Goal: Contribute content: Contribute content

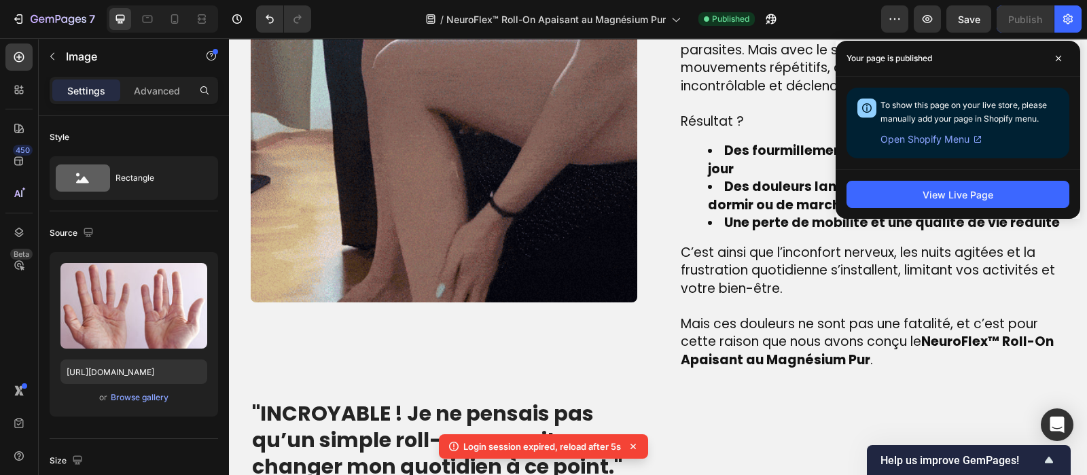
scroll to position [1187, 0]
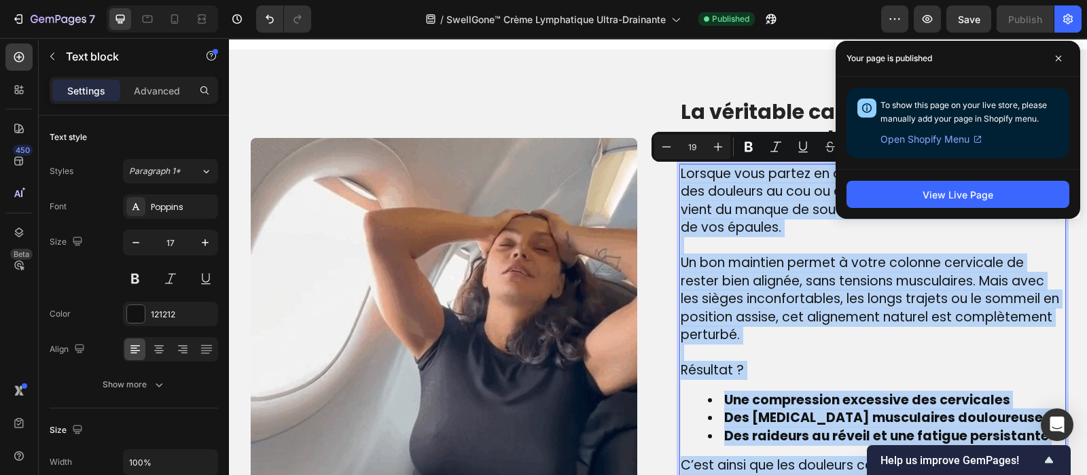
scroll to position [957, 0]
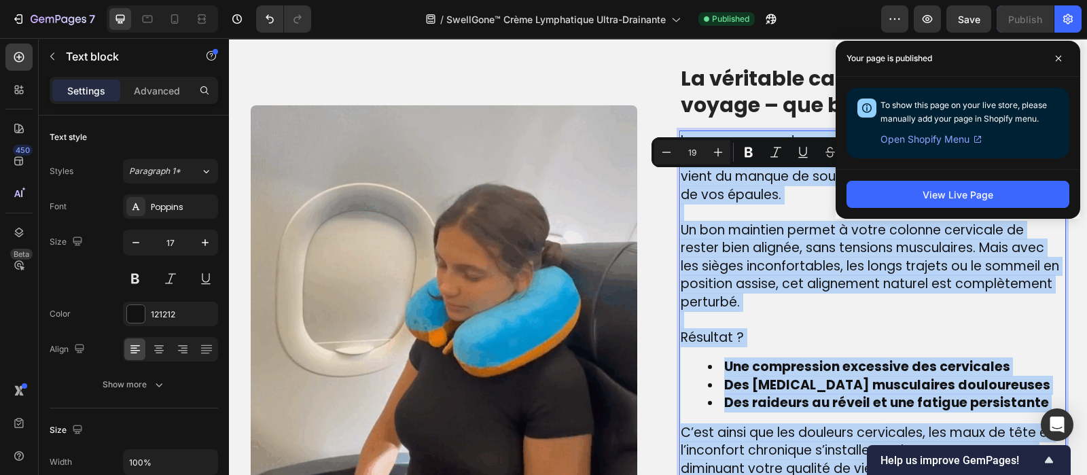
type input "17"
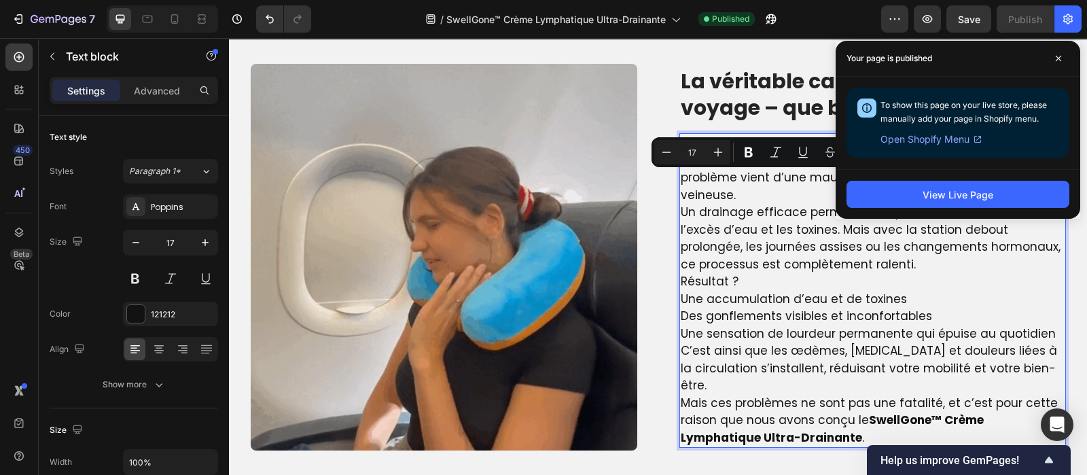
scroll to position [965, 0]
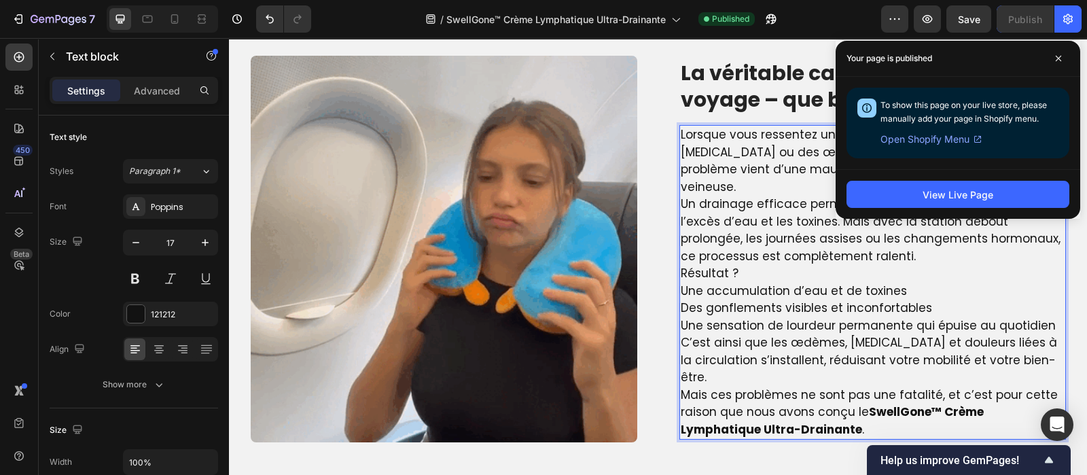
click at [706, 265] on p "Un drainage efficace permet au corps d’éliminer naturellement l’excès d’eau et …" at bounding box center [873, 230] width 384 height 69
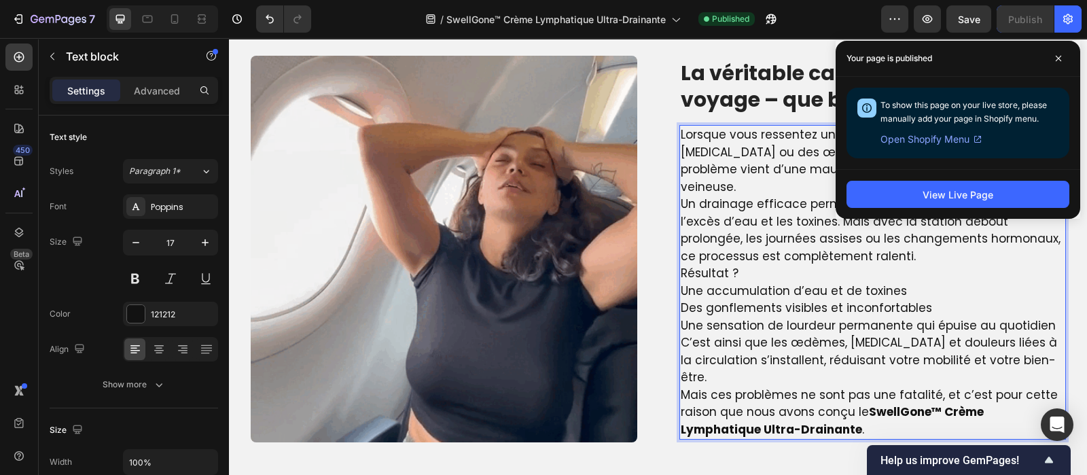
click at [706, 265] on p "Un drainage efficace permet au corps d’éliminer naturellement l’excès d’eau et …" at bounding box center [873, 230] width 384 height 69
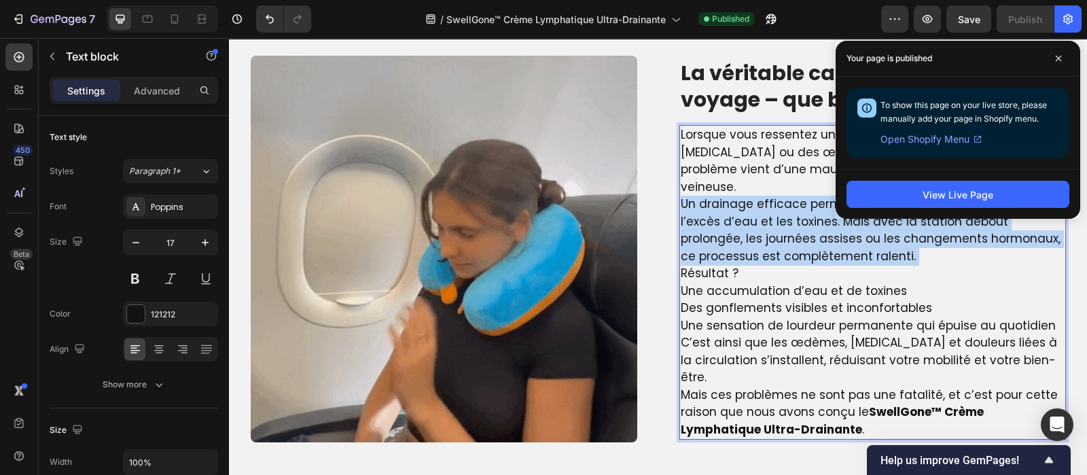
click at [706, 265] on p "Un drainage efficace permet au corps d’éliminer naturellement l’excès d’eau et …" at bounding box center [873, 230] width 384 height 69
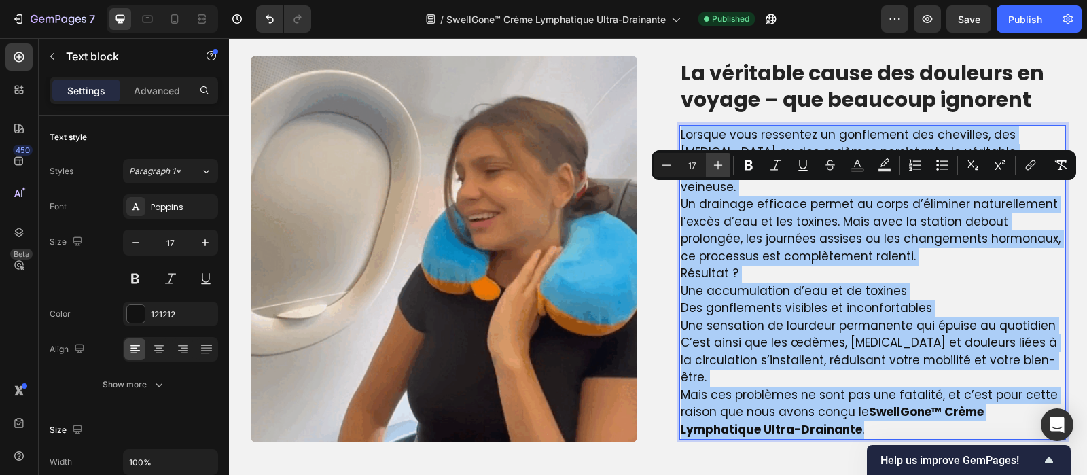
click at [721, 160] on icon "Editor contextual toolbar" at bounding box center [718, 165] width 14 height 14
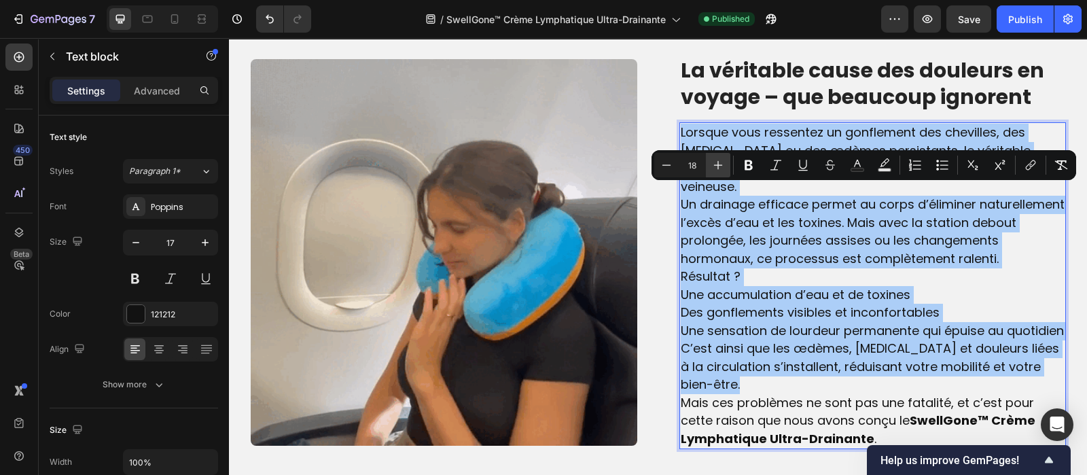
click at [721, 160] on icon "Editor contextual toolbar" at bounding box center [718, 165] width 14 height 14
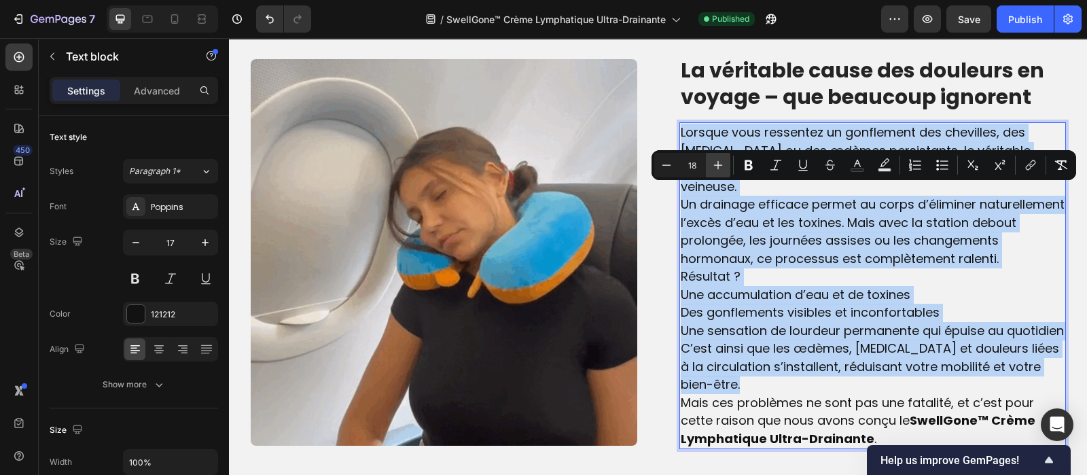
type input "19"
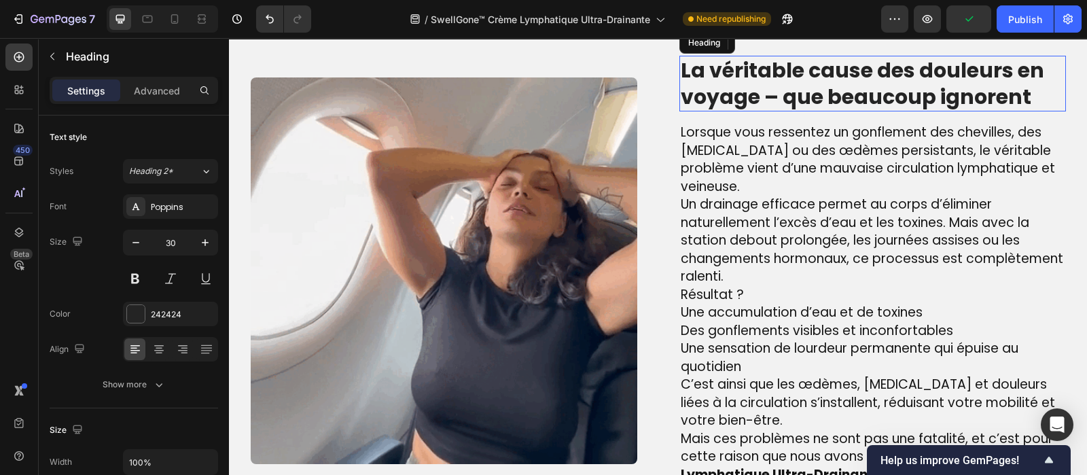
click at [760, 107] on p "La véritable cause des douleurs en voyage – que beaucoup ignorent" at bounding box center [873, 83] width 384 height 53
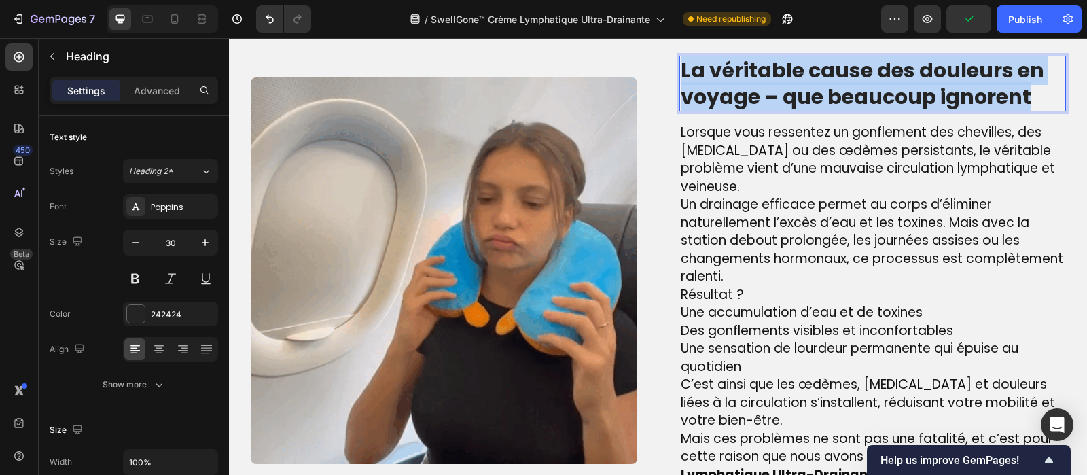
click at [760, 107] on p "La véritable cause des douleurs en voyage – que beaucoup ignorent" at bounding box center [873, 83] width 384 height 53
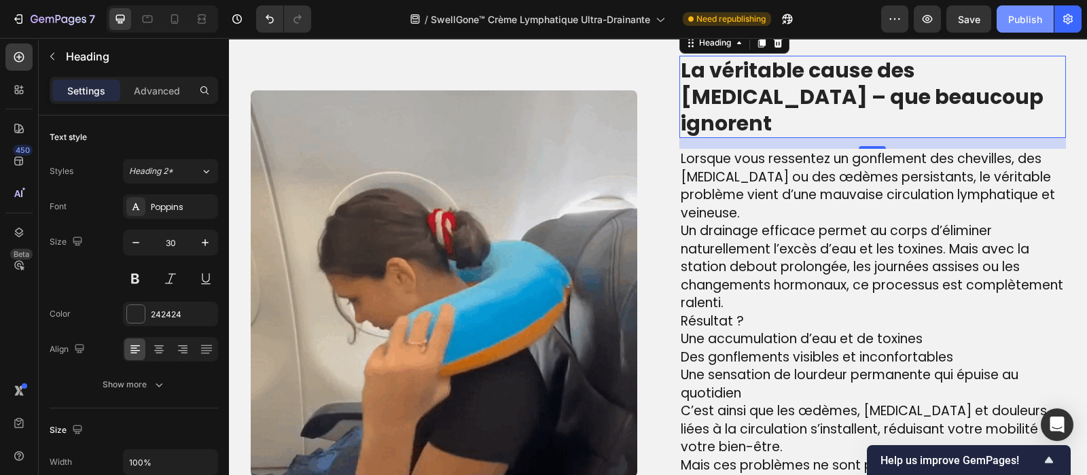
click at [1037, 14] on div "Publish" at bounding box center [1025, 19] width 34 height 14
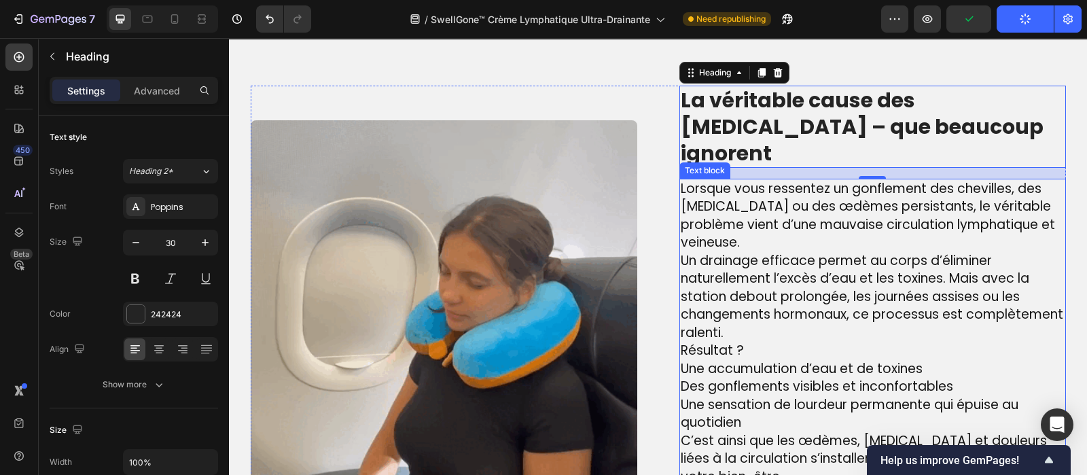
scroll to position [982, 0]
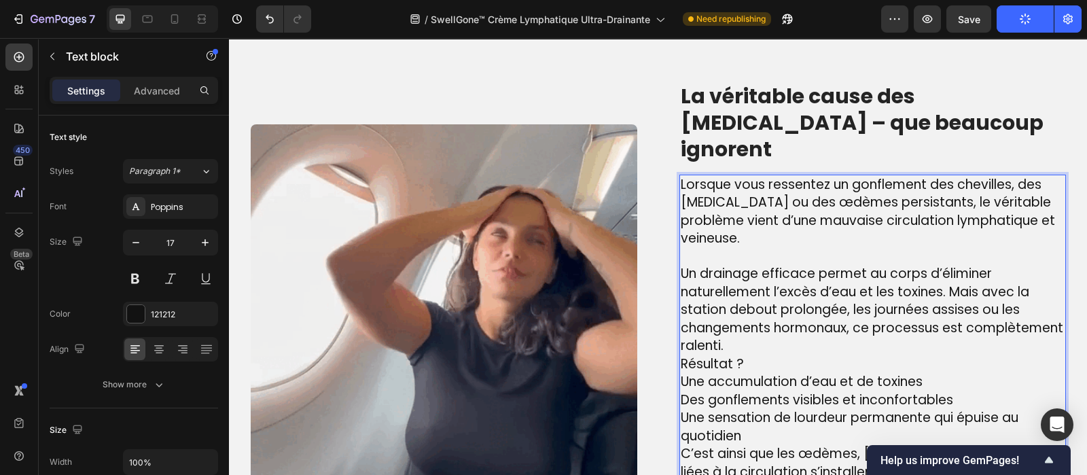
click at [722, 318] on p "Un drainage efficace permet au corps d’éliminer naturellement l’excès d’eau et …" at bounding box center [873, 310] width 384 height 90
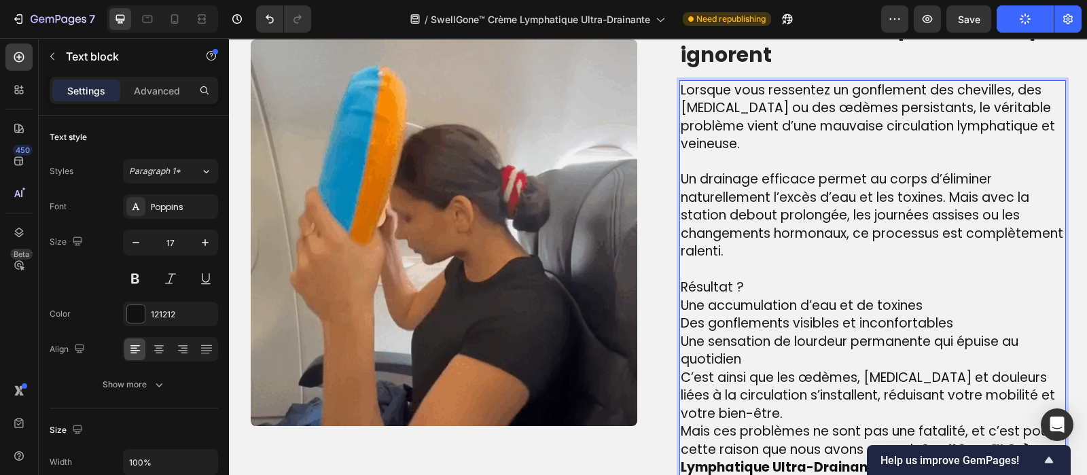
scroll to position [1080, 0]
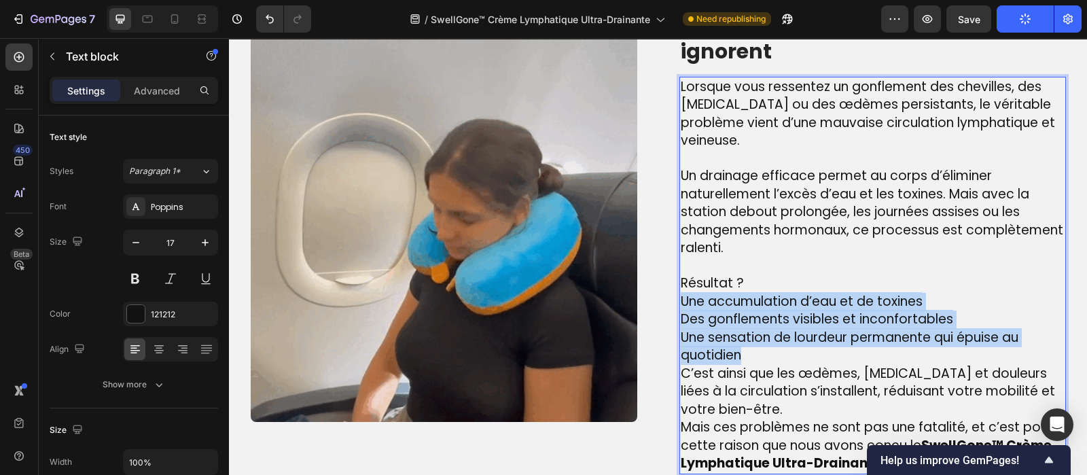
drag, startPoint x: 747, startPoint y: 324, endPoint x: 677, endPoint y: 280, distance: 83.3
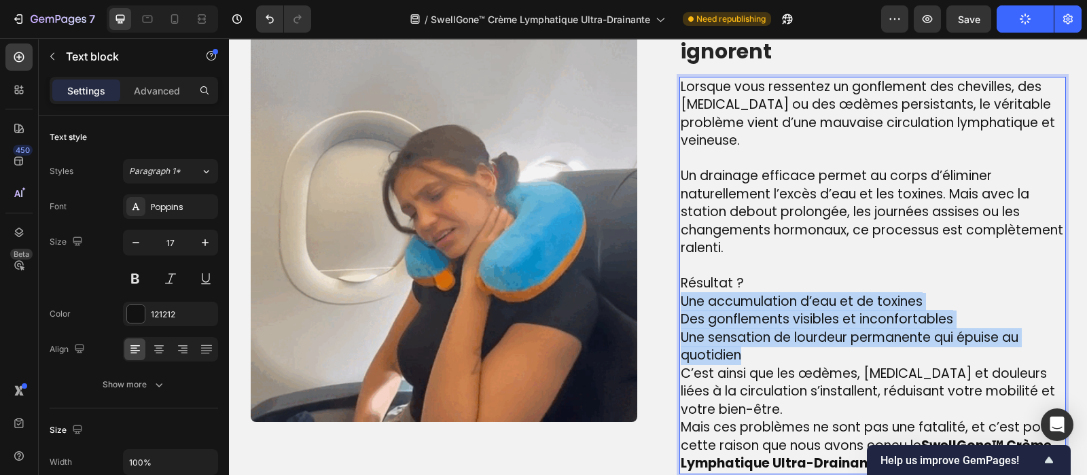
click at [681, 293] on p "Une accumulation d’eau et de toxines Des gonflements visibles et inconfortables…" at bounding box center [873, 329] width 384 height 72
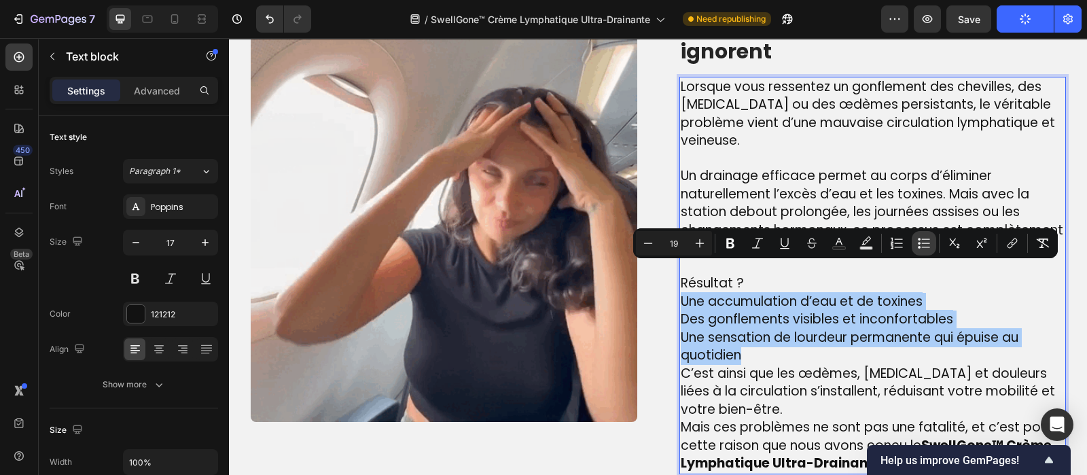
click at [917, 242] on button "Bulleted List" at bounding box center [924, 243] width 24 height 24
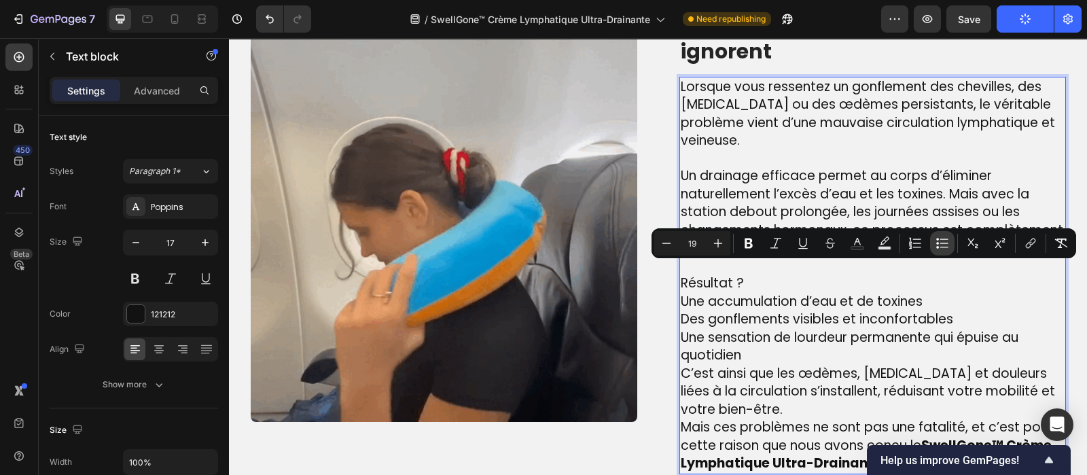
scroll to position [1091, 0]
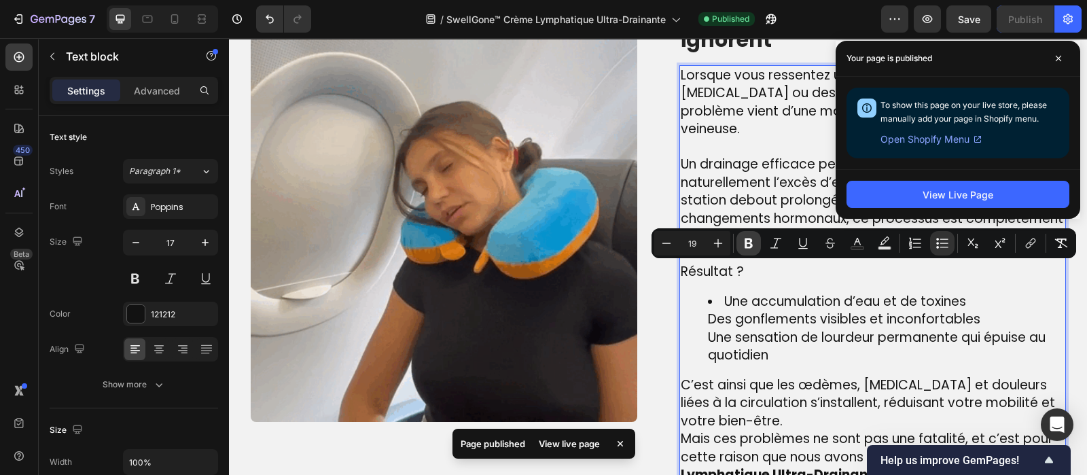
click at [747, 243] on icon "Editor contextual toolbar" at bounding box center [749, 243] width 8 height 10
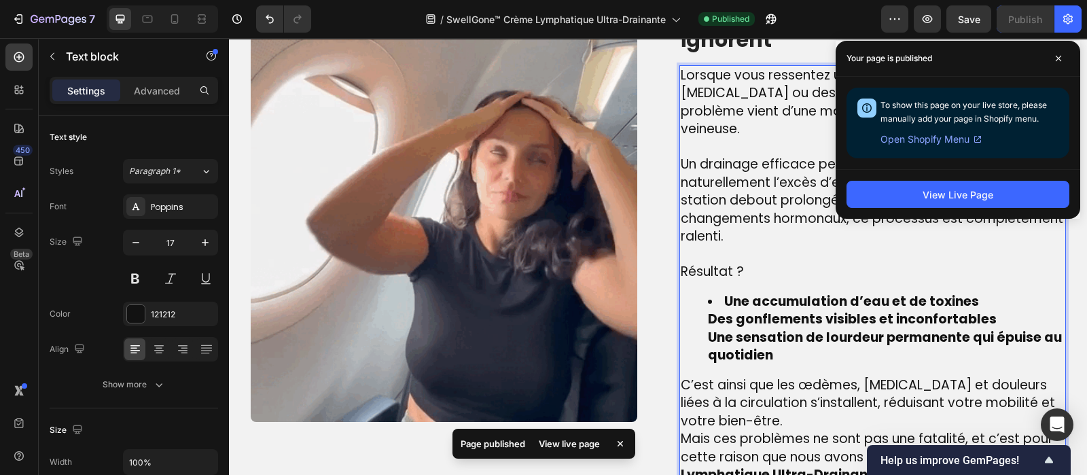
click at [700, 296] on ul "Une accumulation d’eau et de toxines Des gonflements visibles et inconfortables…" at bounding box center [873, 329] width 384 height 72
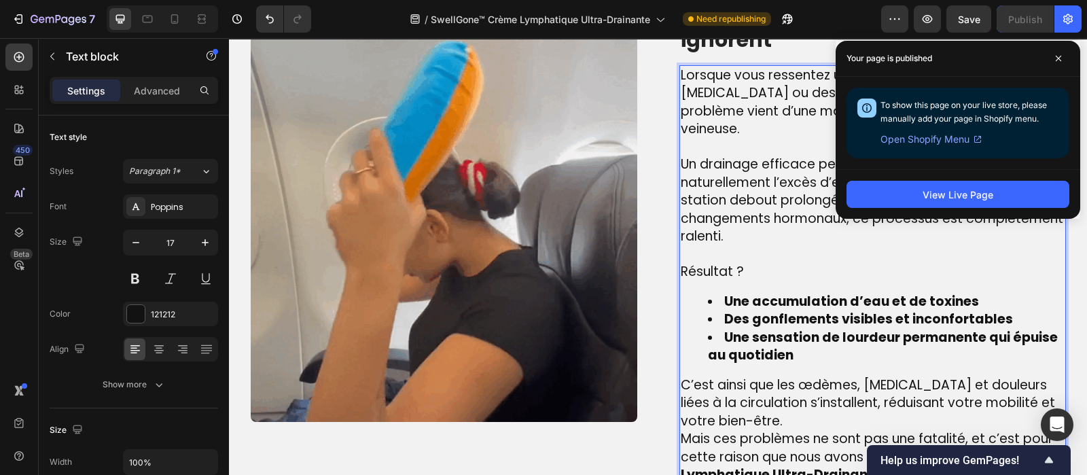
click at [749, 395] on p "C’est ainsi que les œdèmes, varices et douleurs liées à la circulation s’instal…" at bounding box center [873, 403] width 384 height 54
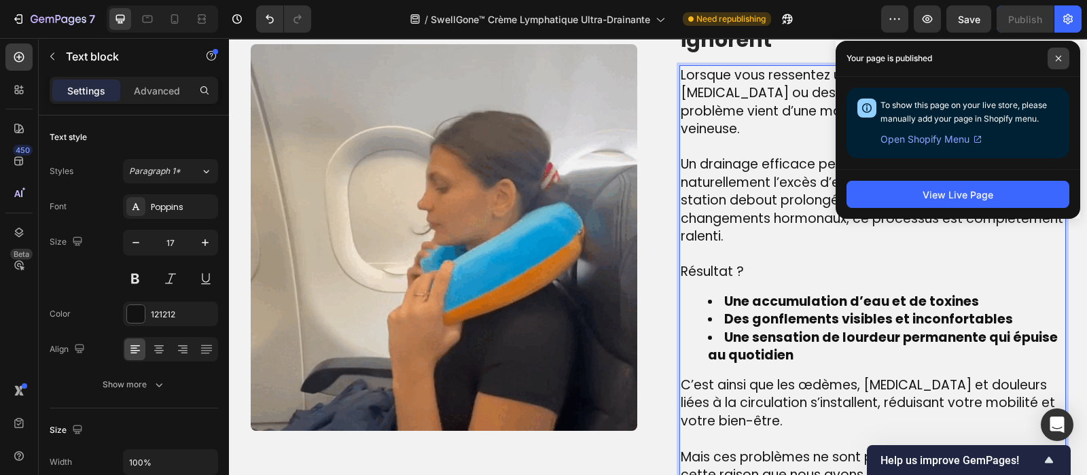
click at [1063, 61] on span at bounding box center [1059, 59] width 22 height 22
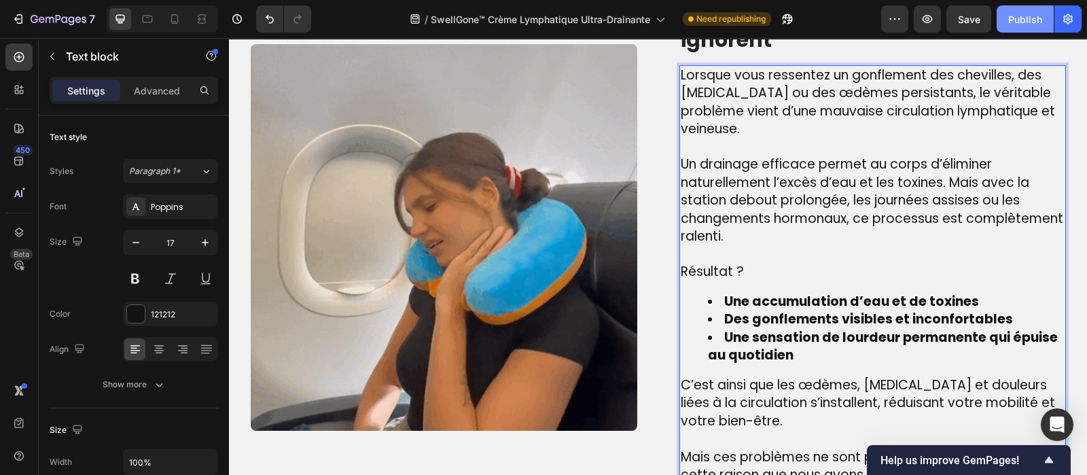
click at [1020, 24] on div "Publish" at bounding box center [1025, 19] width 34 height 14
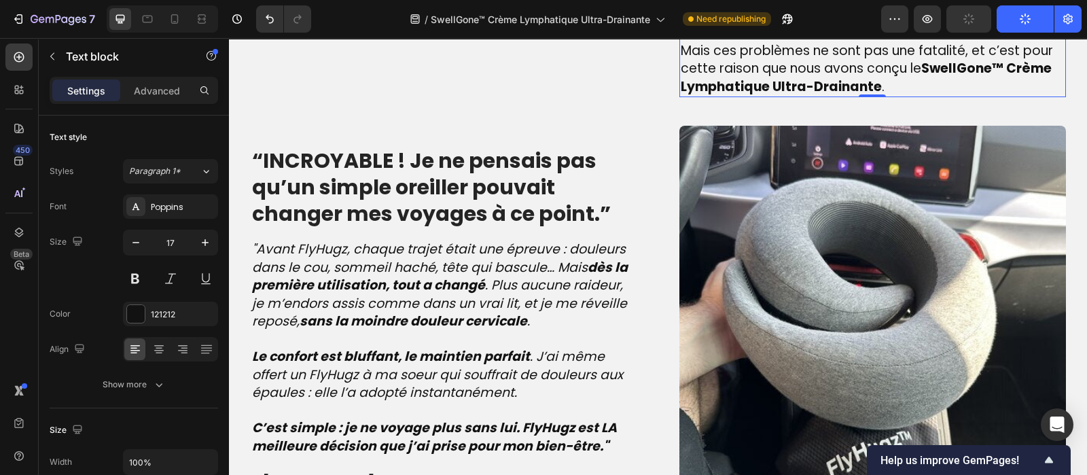
scroll to position [1481, 0]
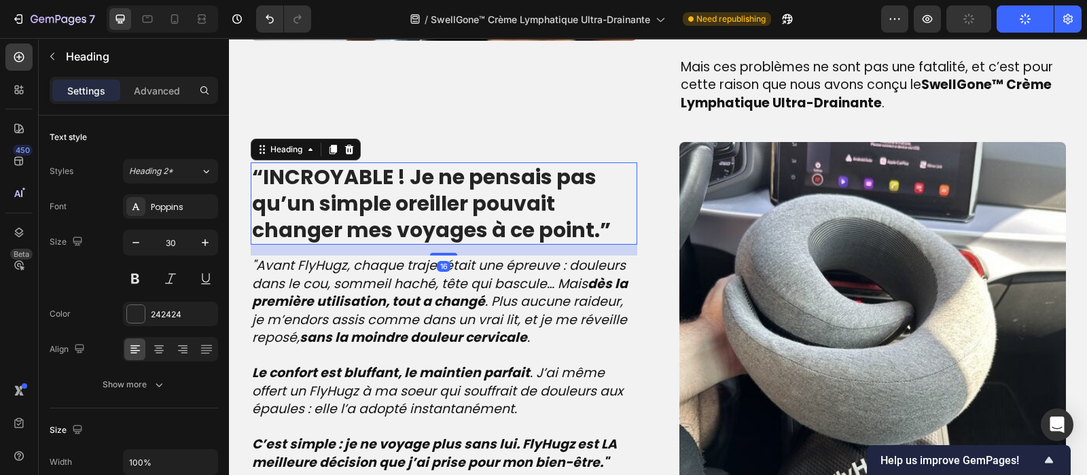
click at [394, 175] on strong "“INCROYABLE ! Je ne pensais pas qu’un simple oreiller pouvait changer mes voyag…" at bounding box center [431, 203] width 359 height 82
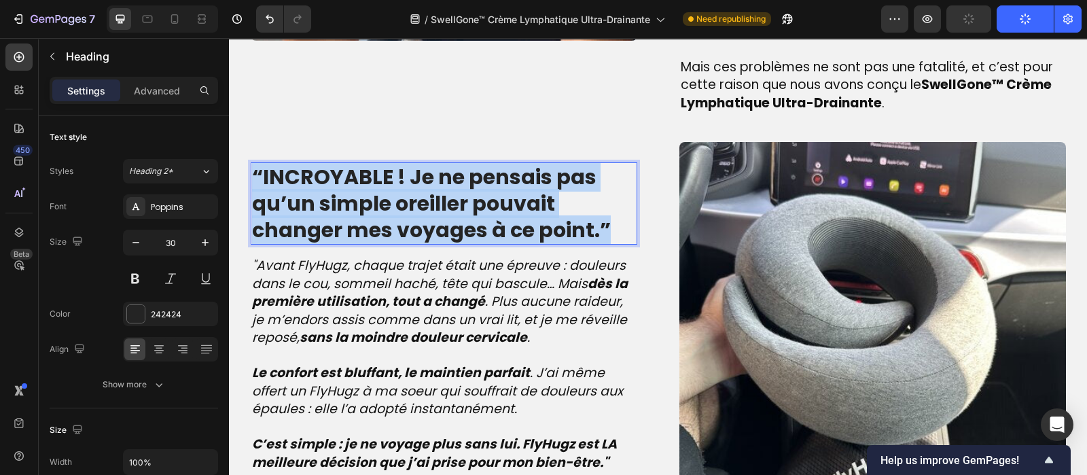
click at [394, 175] on strong "“INCROYABLE ! Je ne pensais pas qu’un simple oreiller pouvait changer mes voyag…" at bounding box center [431, 203] width 359 height 82
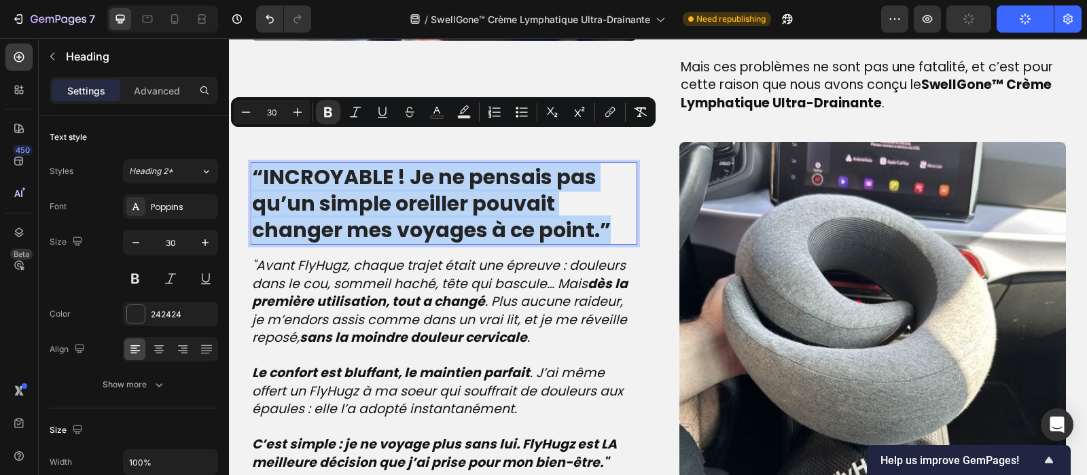
click at [394, 175] on strong "“INCROYABLE ! Je ne pensais pas qu’un simple oreiller pouvait changer mes voyag…" at bounding box center [431, 203] width 359 height 82
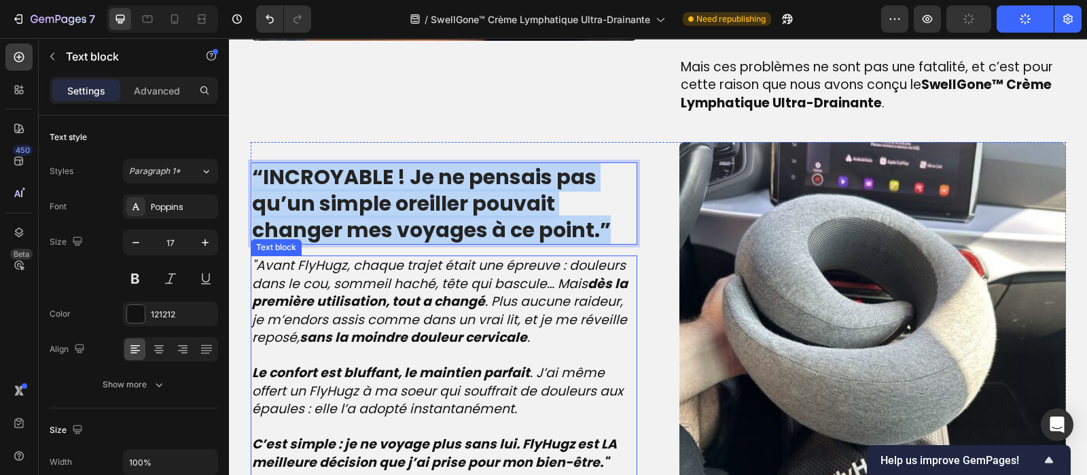
click at [359, 256] on icon ""Avant FlyHugz, chaque trajet était une épreuve : douleurs dans le cou, sommeil…" at bounding box center [440, 301] width 376 height 90
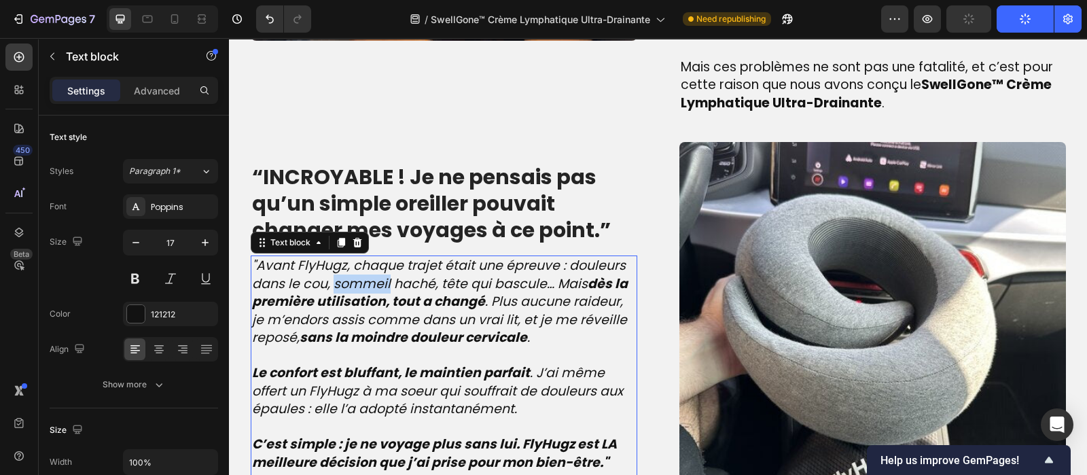
click at [359, 256] on icon ""Avant FlyHugz, chaque trajet était une épreuve : douleurs dans le cou, sommeil…" at bounding box center [440, 301] width 376 height 90
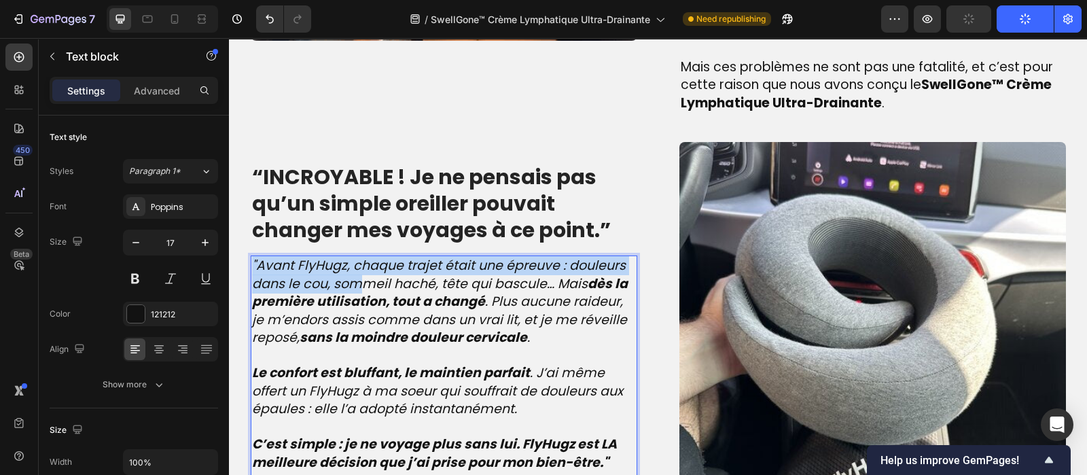
click at [359, 256] on icon ""Avant FlyHugz, chaque trajet était une épreuve : douleurs dans le cou, sommeil…" at bounding box center [440, 301] width 376 height 90
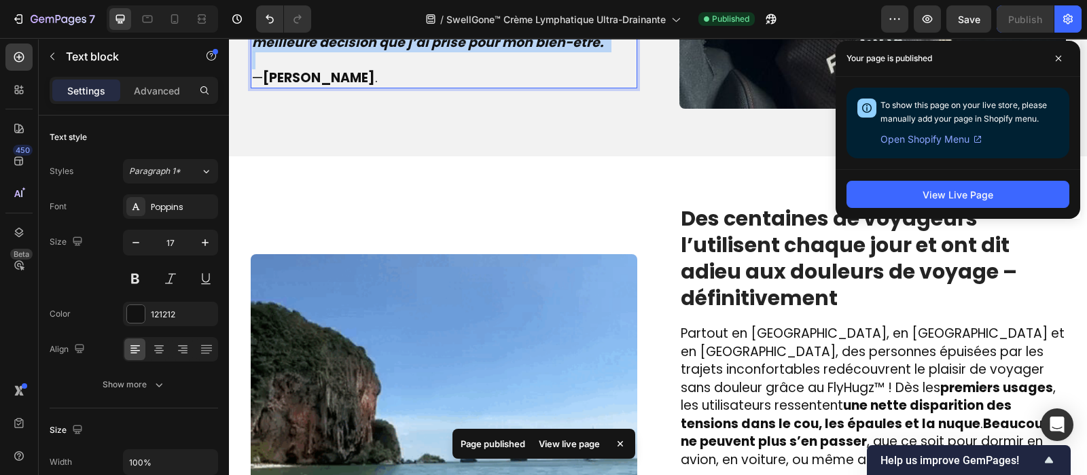
scroll to position [2018, 0]
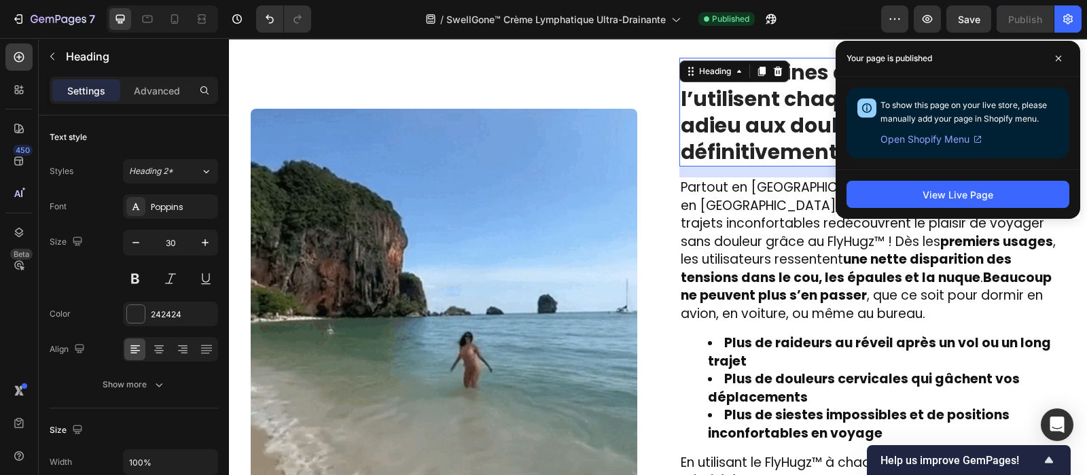
click at [727, 126] on strong "Des centaines de voyageurs l’utilisent chaque jour et ont dit adieu aux douleur…" at bounding box center [849, 112] width 336 height 109
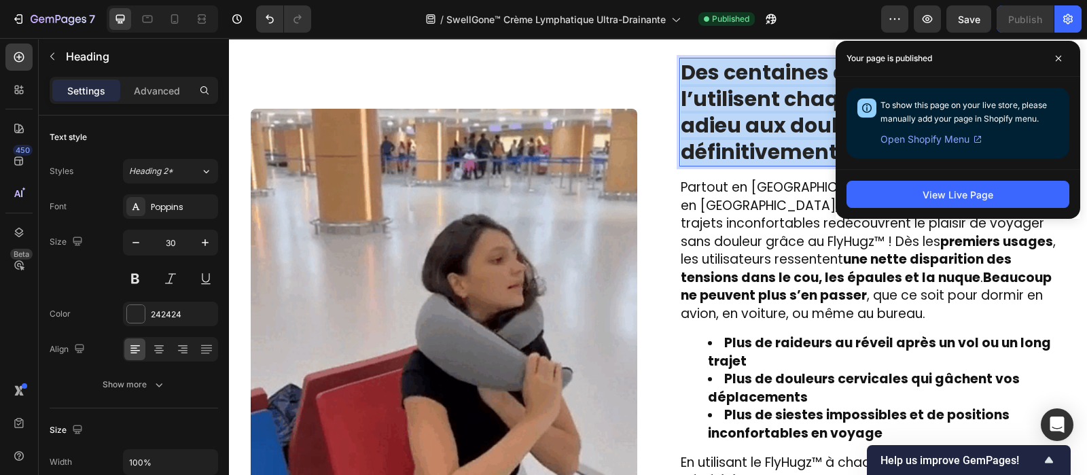
click at [727, 126] on strong "Des centaines de voyageurs l’utilisent chaque jour et ont dit adieu aux douleur…" at bounding box center [849, 112] width 336 height 109
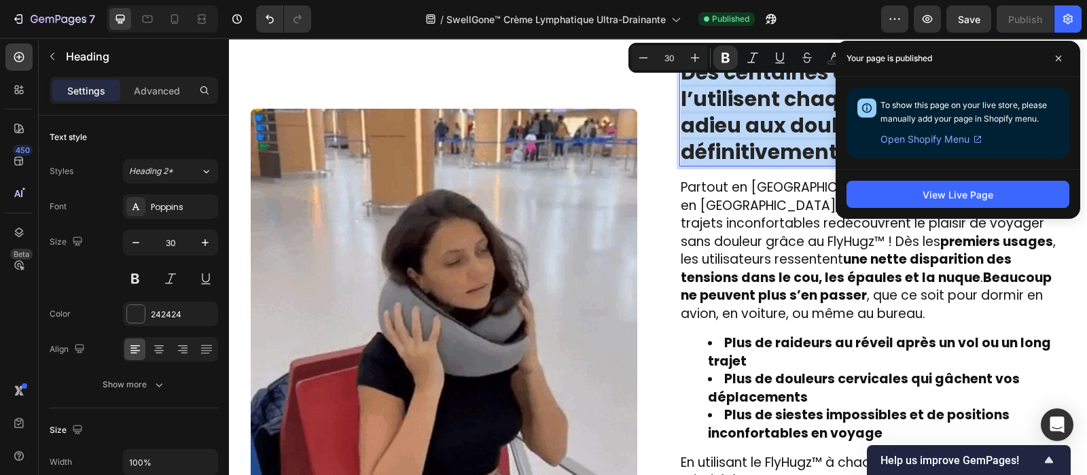
click at [727, 126] on strong "Des centaines de voyageurs l’utilisent chaque jour et ont dit adieu aux douleur…" at bounding box center [849, 112] width 336 height 109
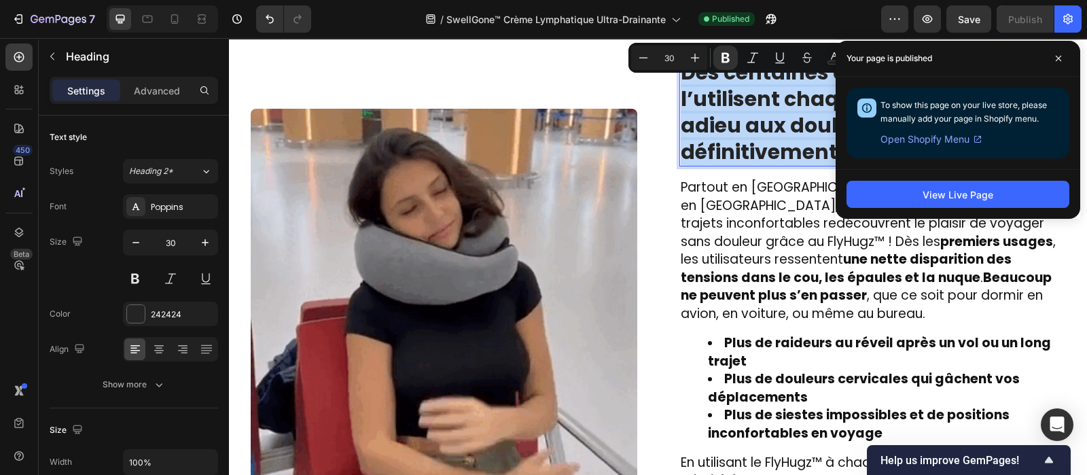
copy strong "Des centaines de voyageurs l’utilisent chaque jour et ont dit adieu aux douleur…"
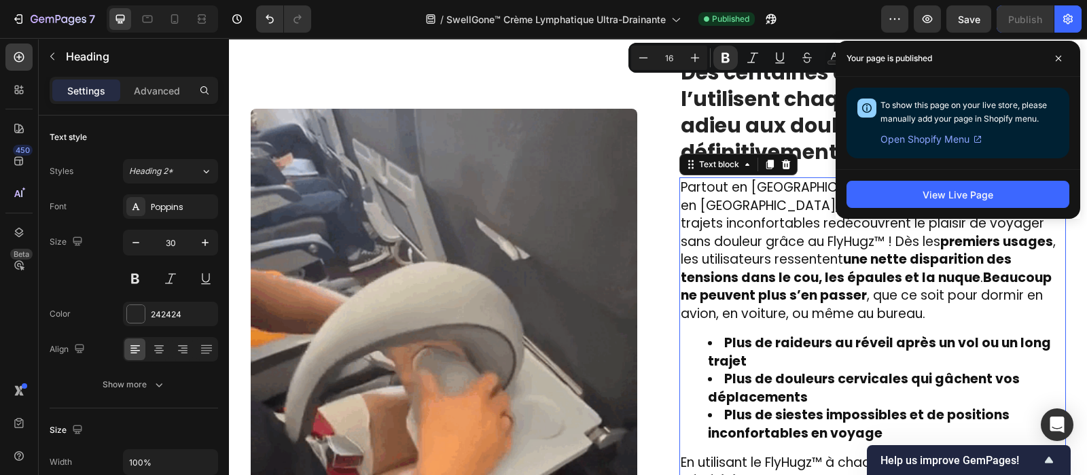
click at [712, 209] on span "Partout en France, en Belgique et en Suisse, des personnes épuisées par les tra…" at bounding box center [873, 250] width 384 height 145
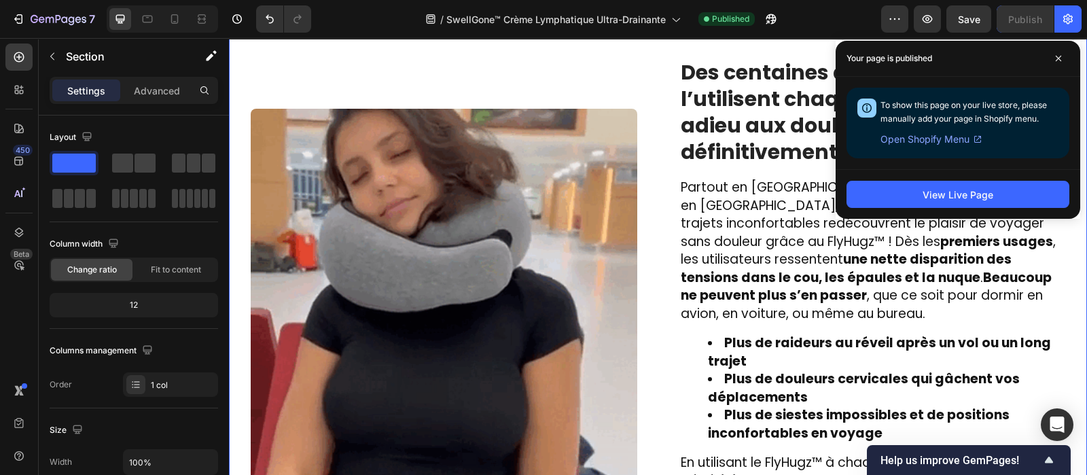
scroll to position [1844, 0]
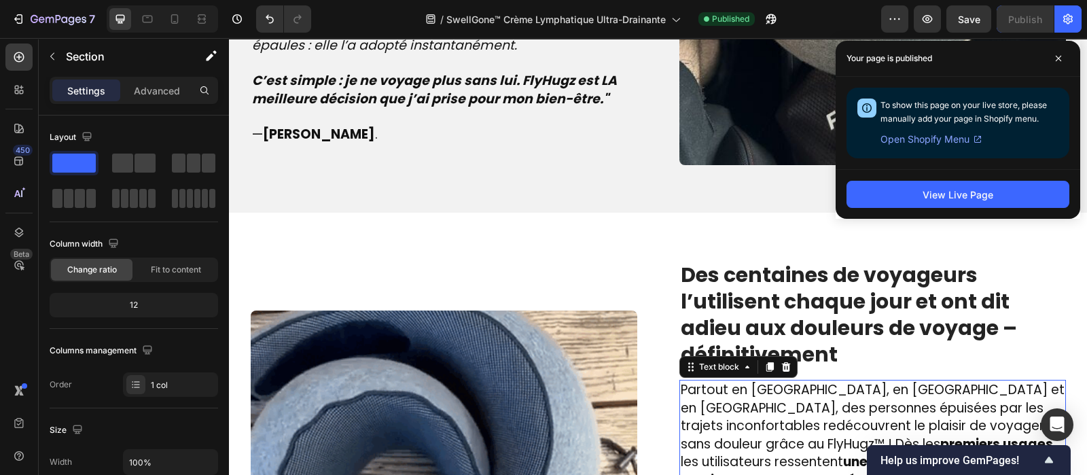
click at [741, 380] on span "Partout en France, en Belgique et en Suisse, des personnes épuisées par les tra…" at bounding box center [873, 452] width 384 height 145
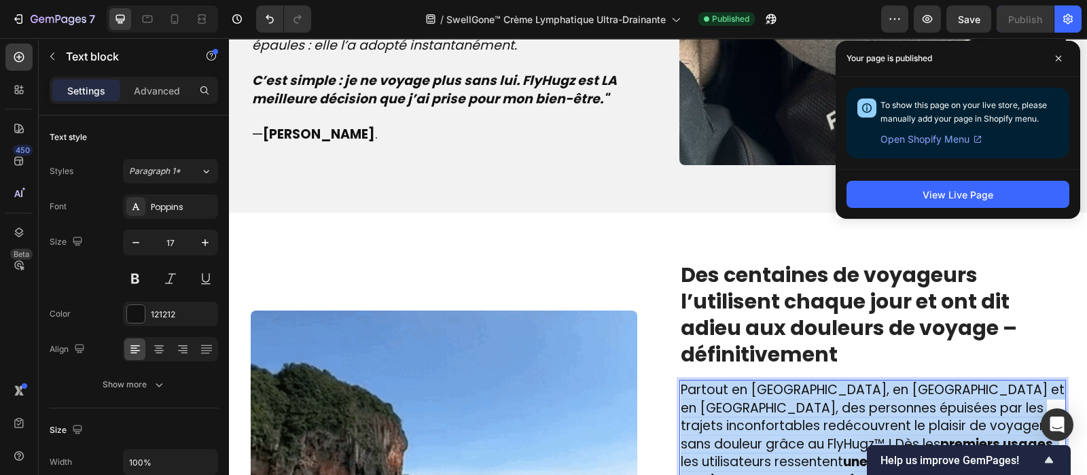
click at [741, 380] on span "Partout en France, en Belgique et en Suisse, des personnes épuisées par les tra…" at bounding box center [873, 452] width 384 height 145
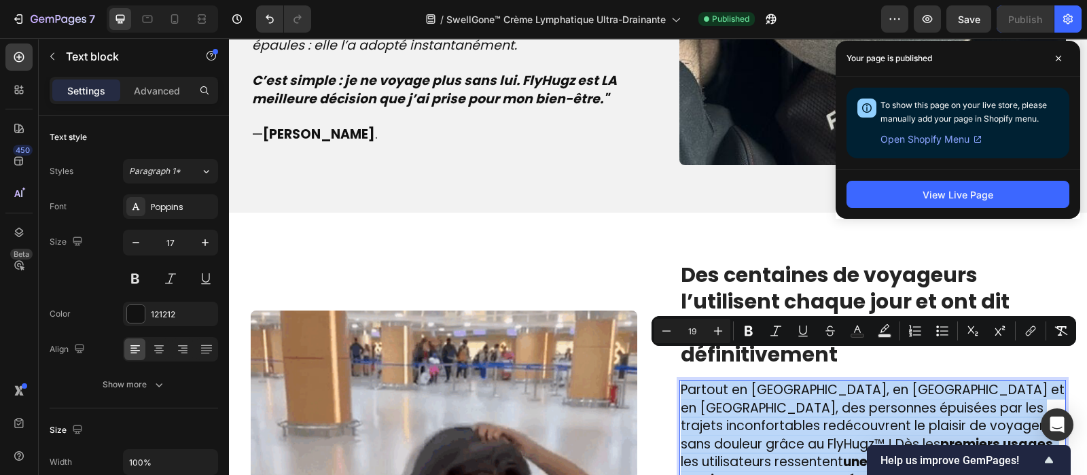
copy div "Partout en France, en Belgique et en Suisse, des personnes épuisées par les tra…"
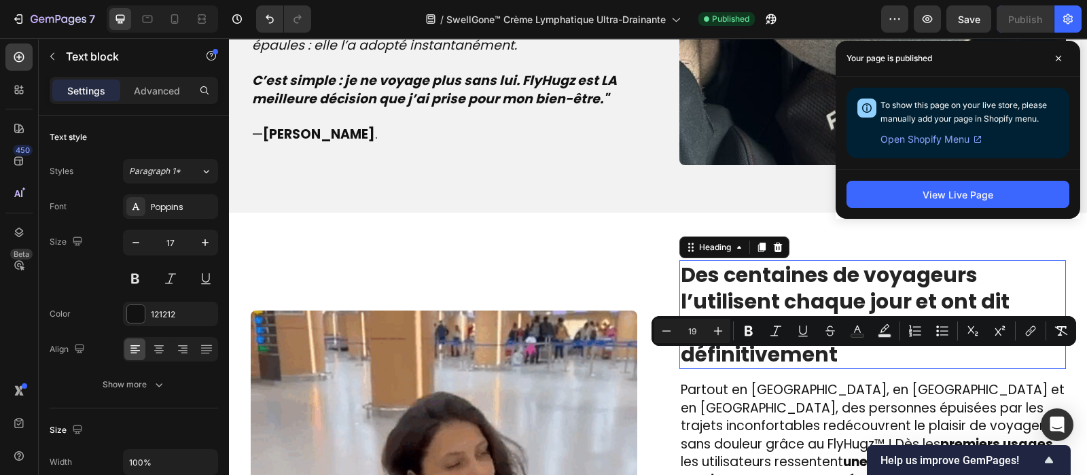
click at [743, 260] on strong "Des centaines de voyageurs l’utilisent chaque jour et ont dit adieu aux douleur…" at bounding box center [849, 314] width 336 height 109
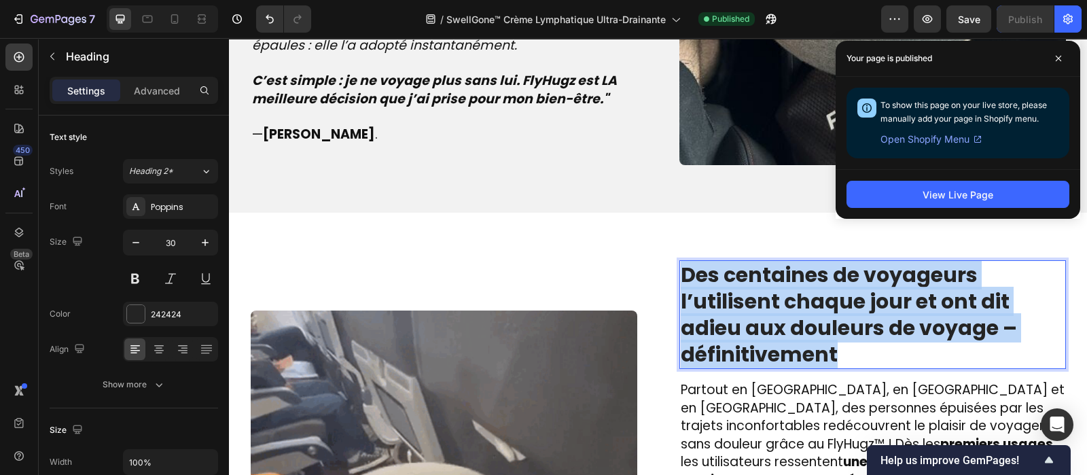
click at [743, 260] on strong "Des centaines de voyageurs l’utilisent chaque jour et ont dit adieu aux douleur…" at bounding box center [849, 314] width 336 height 109
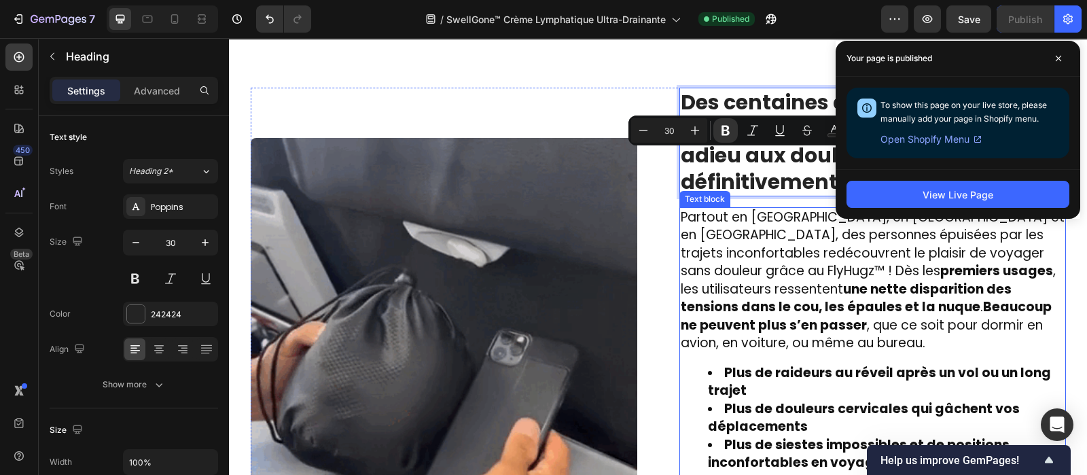
scroll to position [1911, 0]
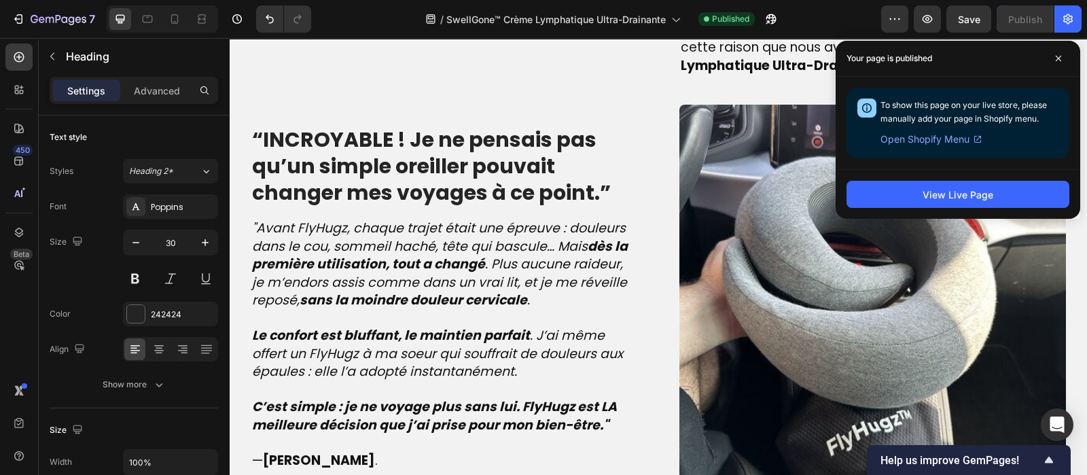
type input "16"
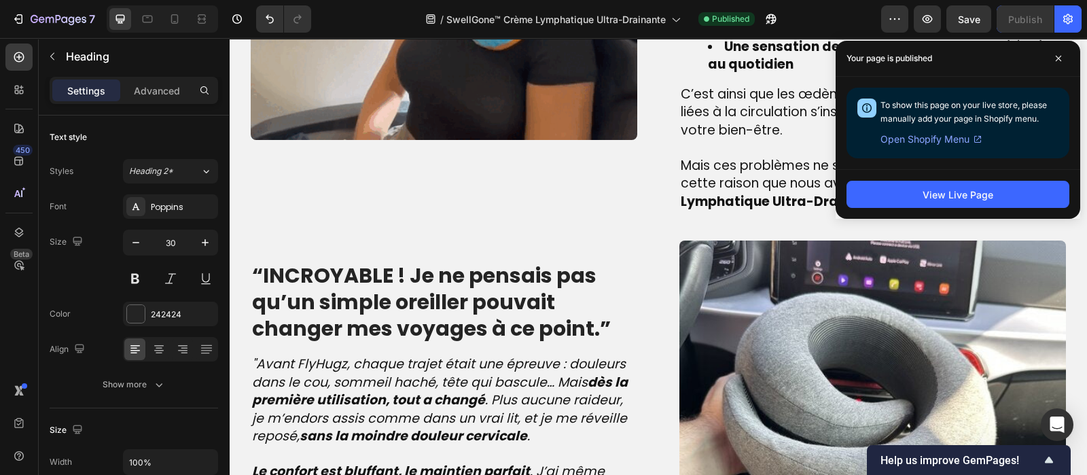
scroll to position [1385, 0]
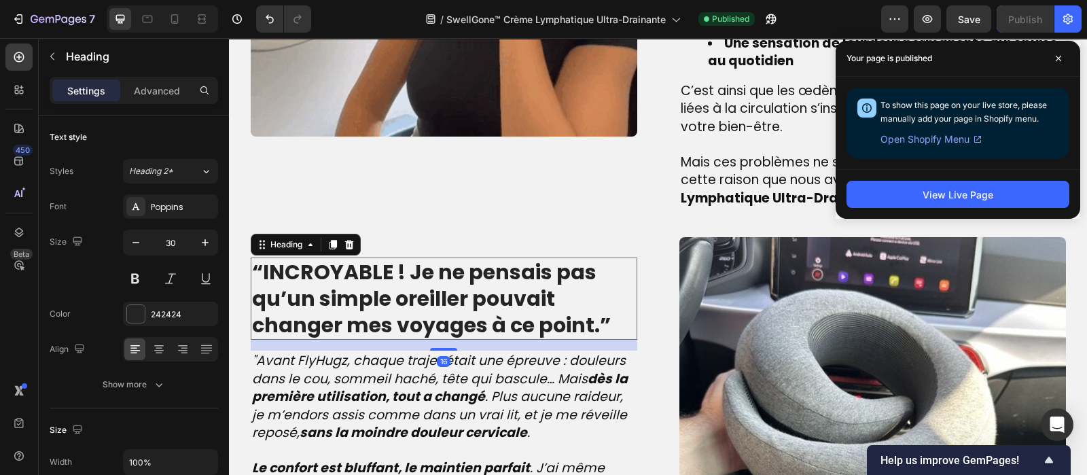
click at [341, 307] on strong "“INCROYABLE ! Je ne pensais pas qu’un simple oreiller pouvait changer mes voyag…" at bounding box center [431, 299] width 359 height 82
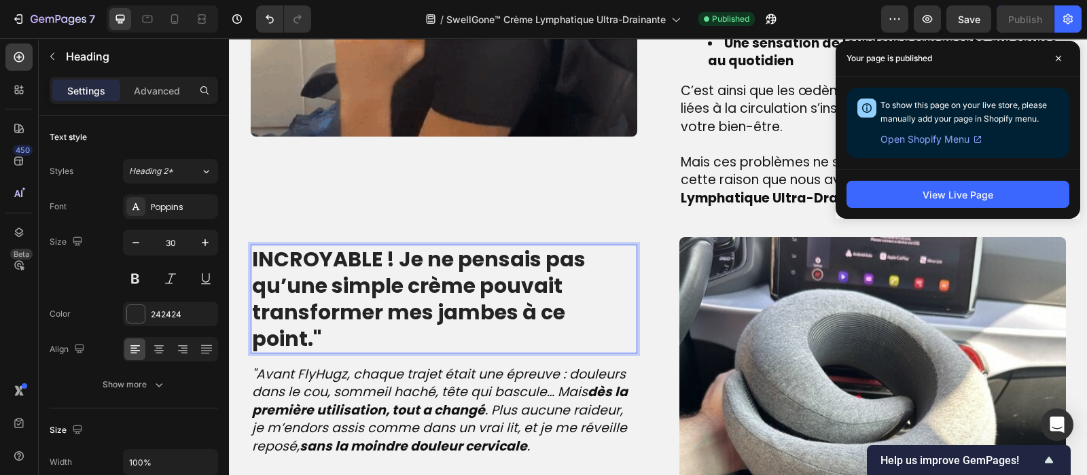
click at [252, 249] on strong "INCROYABLE ! Je ne pensais pas qu’une simple crème pouvait transformer mes jamb…" at bounding box center [419, 299] width 334 height 109
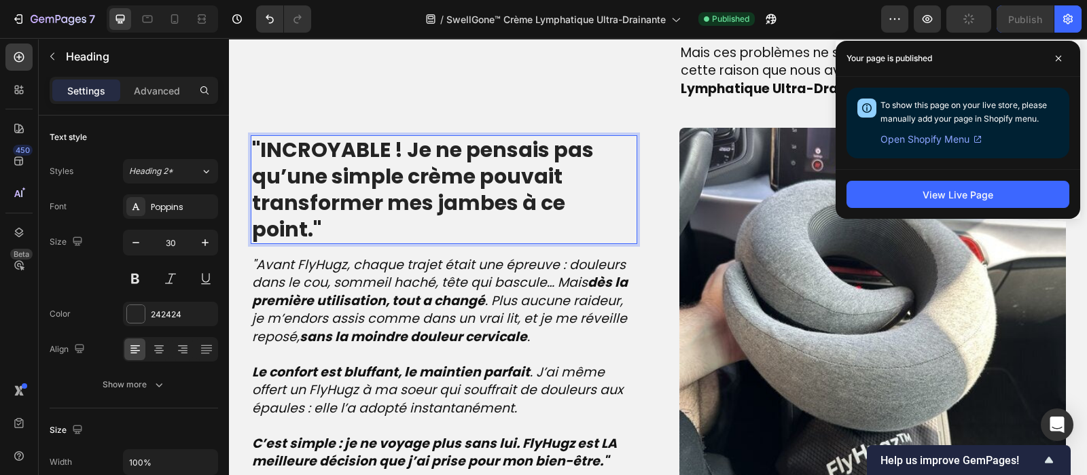
scroll to position [1510, 0]
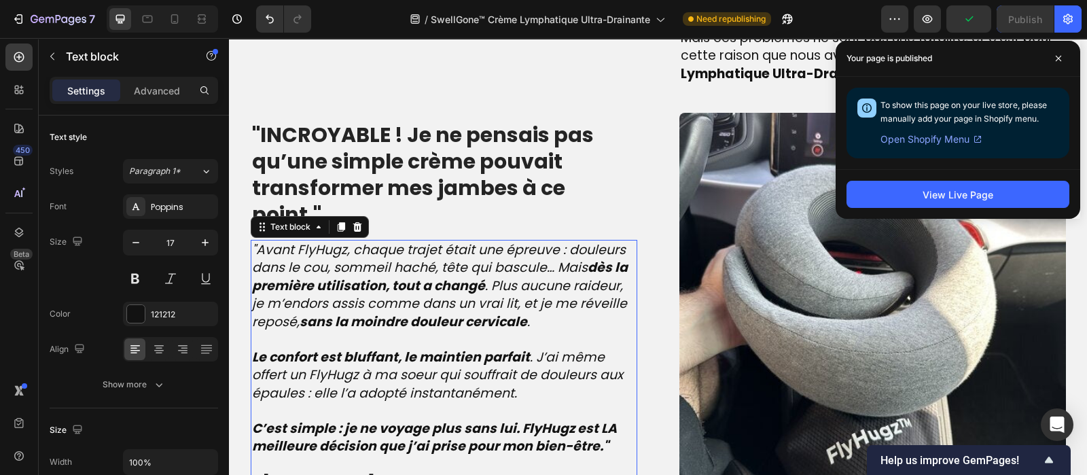
click at [594, 419] on strong "C’est simple : je ne voyage plus sans lui. FlyHugz est LA meilleure décision qu…" at bounding box center [434, 437] width 365 height 37
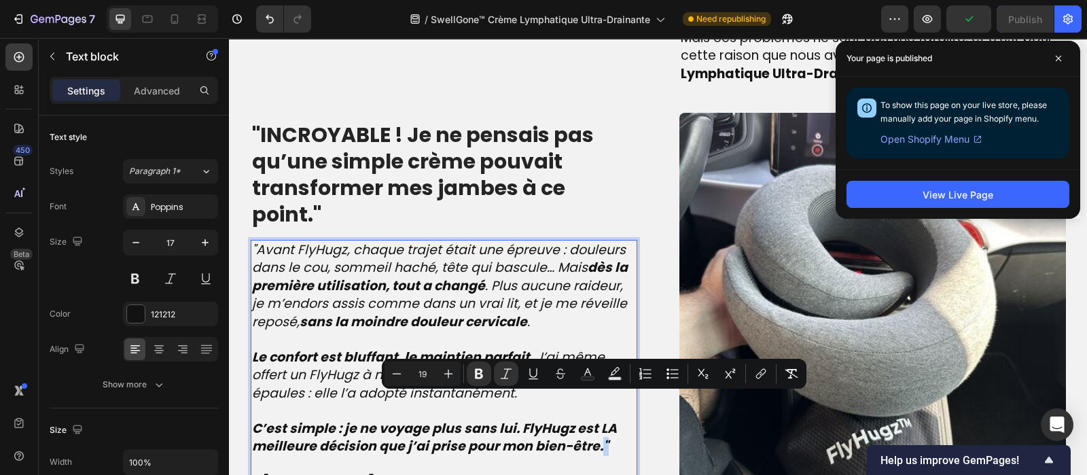
click at [594, 419] on strong "C’est simple : je ne voyage plus sans lui. FlyHugz est LA meilleure décision qu…" at bounding box center [434, 437] width 365 height 37
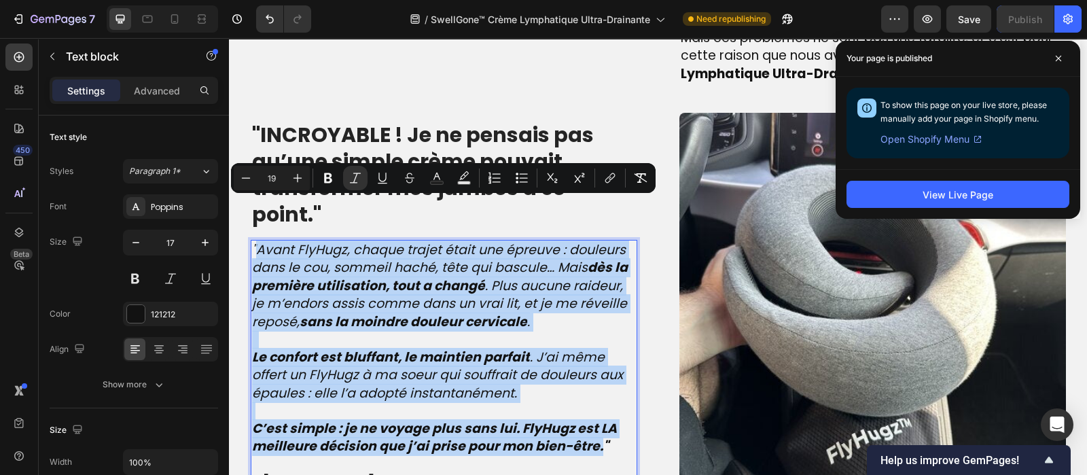
drag, startPoint x: 594, startPoint y: 404, endPoint x: 249, endPoint y: 206, distance: 398.1
click at [251, 240] on div ""Avant FlyHugz, chaque trajet était une épreuve : douleurs dans le cou, sommeil…" at bounding box center [444, 366] width 387 height 253
type input "17"
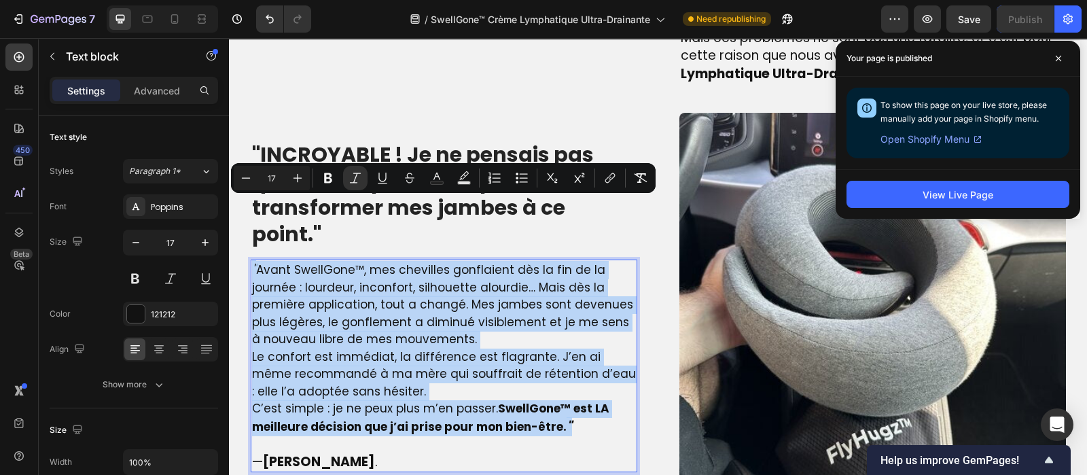
scroll to position [1529, 0]
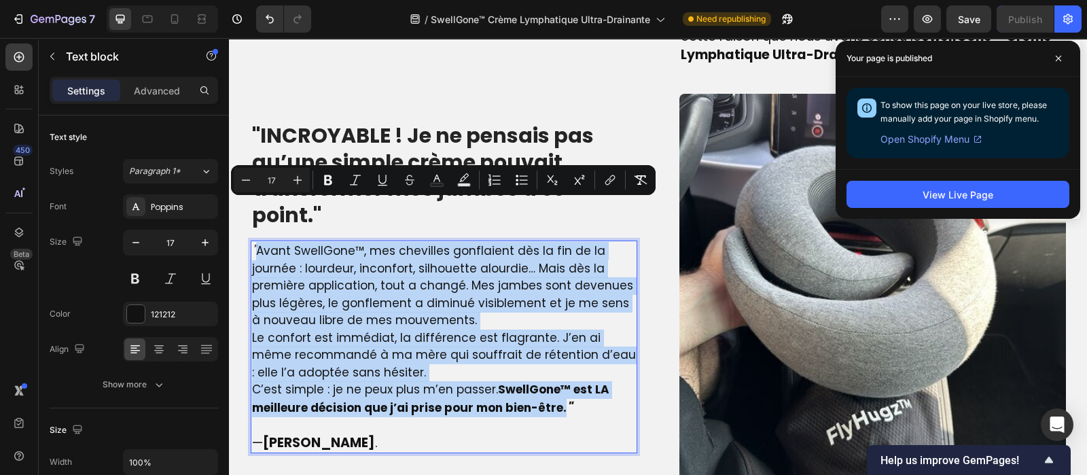
drag, startPoint x: 557, startPoint y: 364, endPoint x: 251, endPoint y: 212, distance: 341.5
click at [251, 241] on div "" Avant SwellGone™, mes chevilles gonflaient dès la fin de la journée : lourdeu…" at bounding box center [444, 347] width 387 height 213
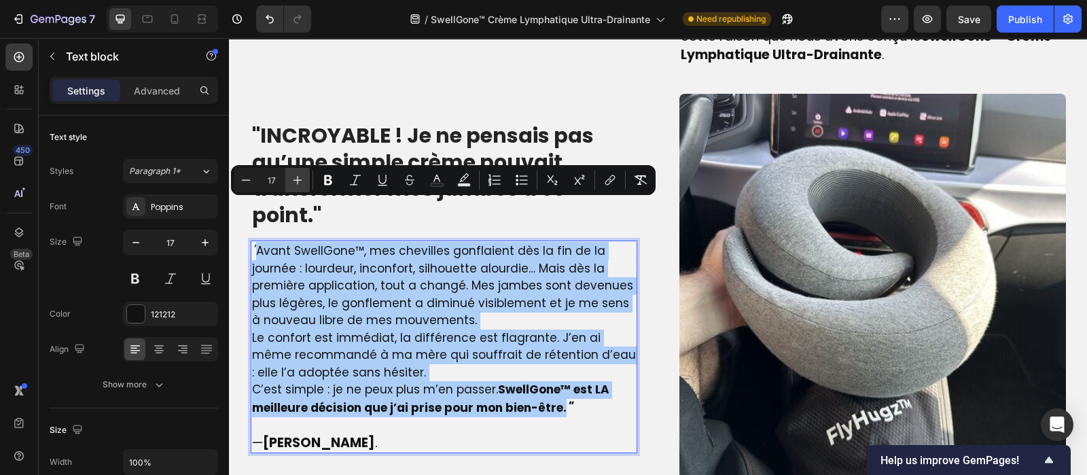
click at [291, 184] on icon "Editor contextual toolbar" at bounding box center [298, 180] width 14 height 14
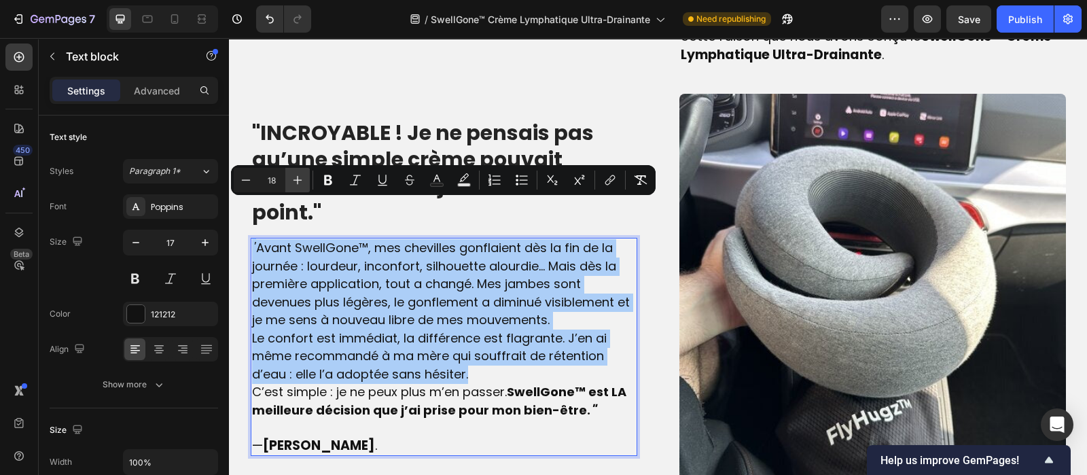
click at [291, 184] on icon "Editor contextual toolbar" at bounding box center [298, 180] width 14 height 14
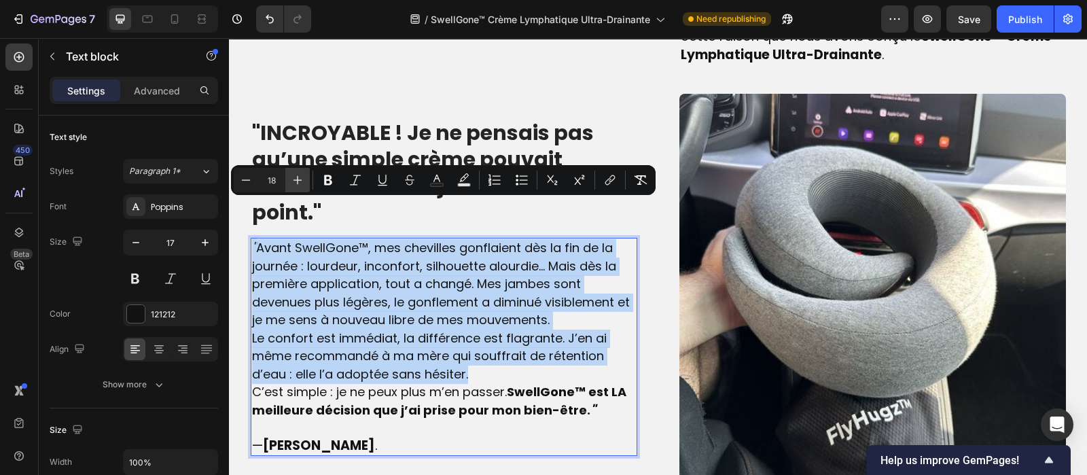
type input "19"
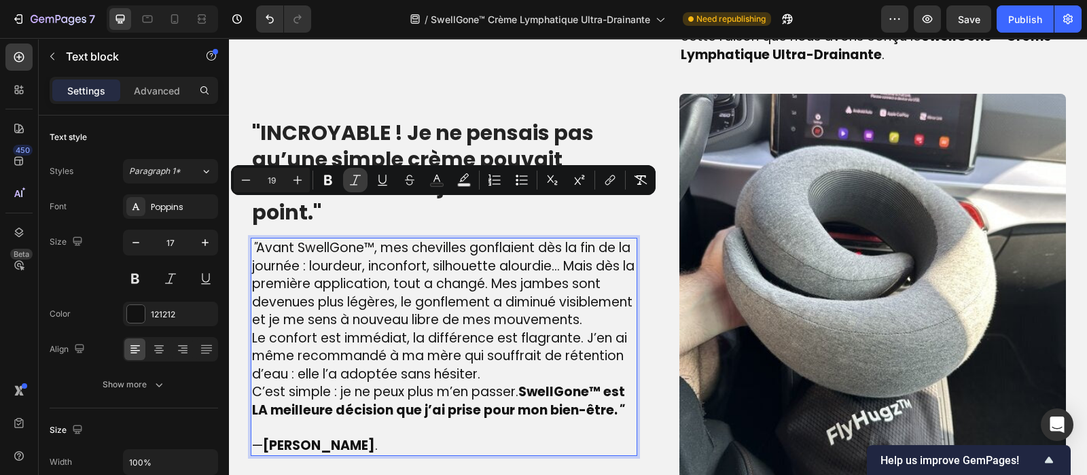
click at [355, 185] on icon "Editor contextual toolbar" at bounding box center [355, 180] width 11 height 10
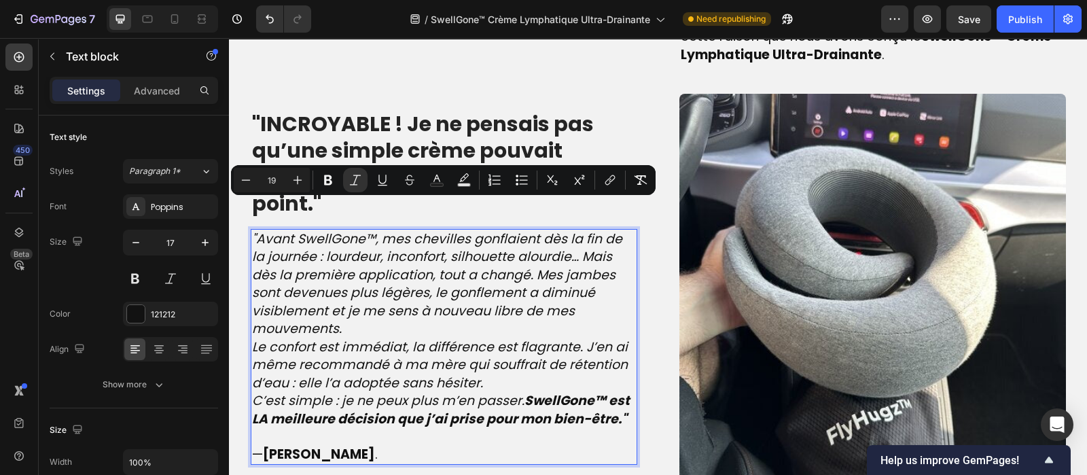
click at [341, 286] on p ""Avant SwellGone™, mes chevilles gonflaient dès la fin de la journée : lourdeur…" at bounding box center [444, 284] width 384 height 108
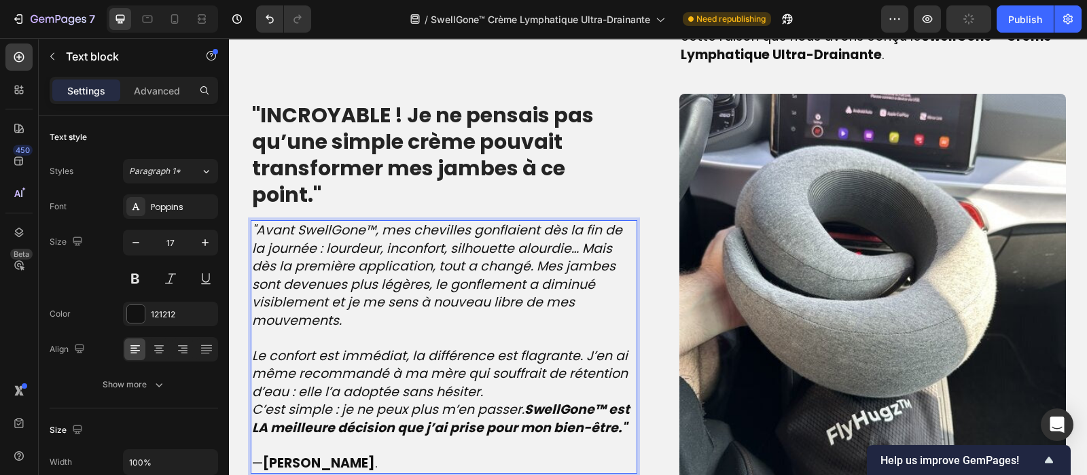
click at [486, 348] on p "Le confort est immédiat, la différence est flagrante. J’en ai même recommandé à…" at bounding box center [444, 374] width 384 height 54
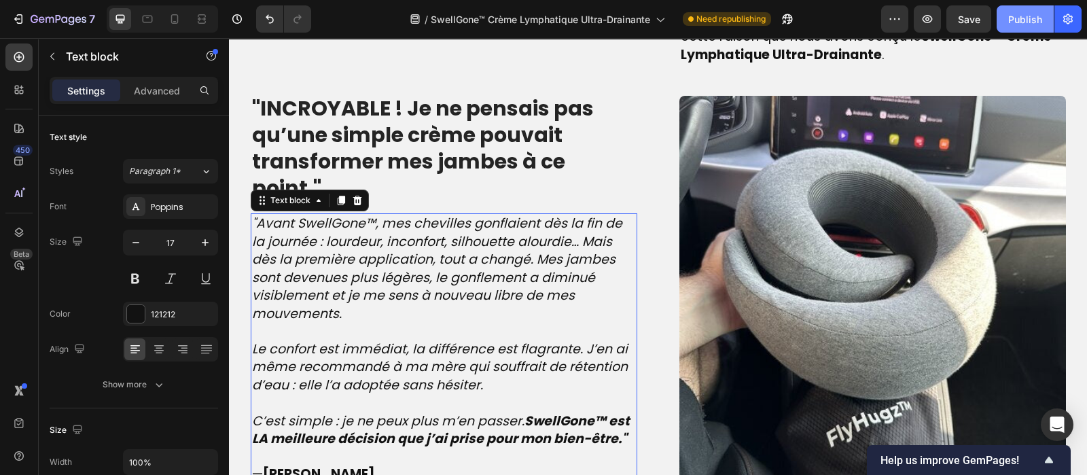
click at [1033, 18] on div "Publish" at bounding box center [1025, 19] width 34 height 14
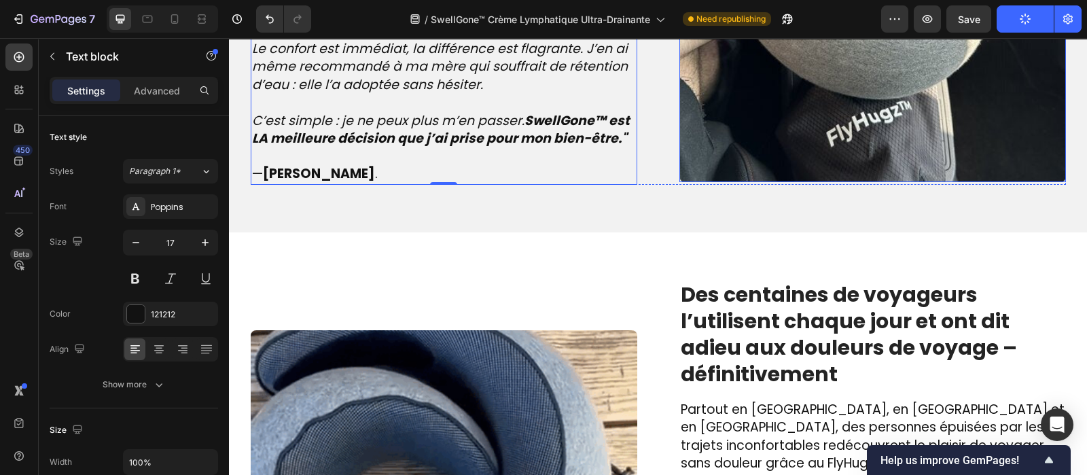
scroll to position [1811, 0]
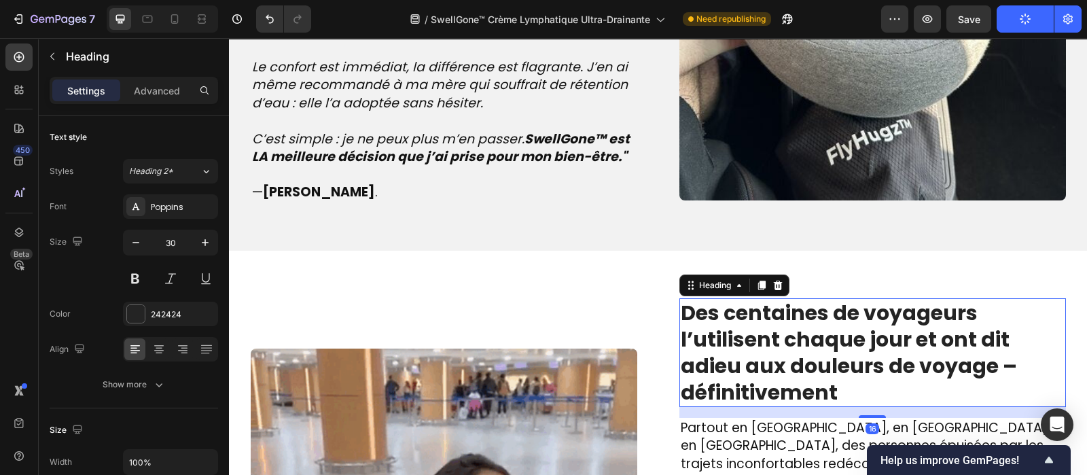
click at [811, 323] on strong "Des centaines de voyageurs l’utilisent chaque jour et ont dit adieu aux douleur…" at bounding box center [849, 352] width 336 height 109
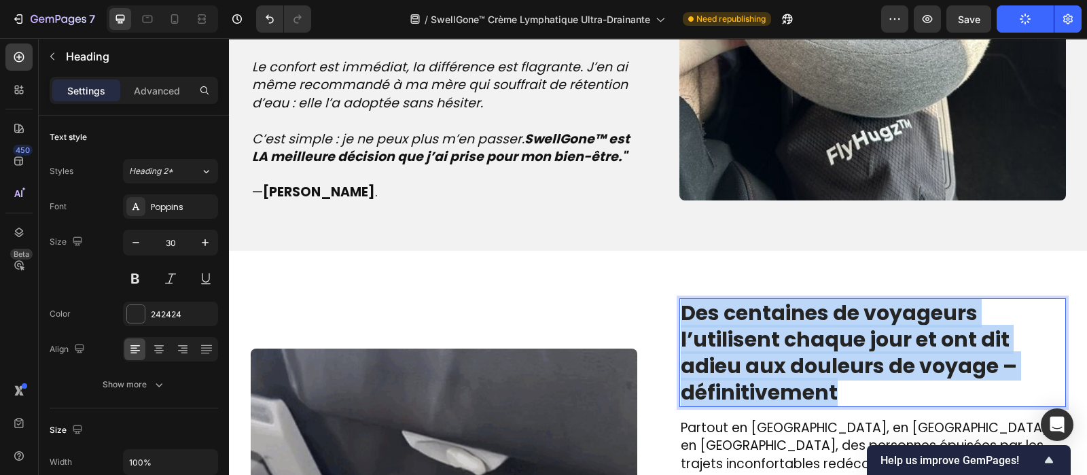
click at [811, 323] on strong "Des centaines de voyageurs l’utilisent chaque jour et ont dit adieu aux douleur…" at bounding box center [849, 352] width 336 height 109
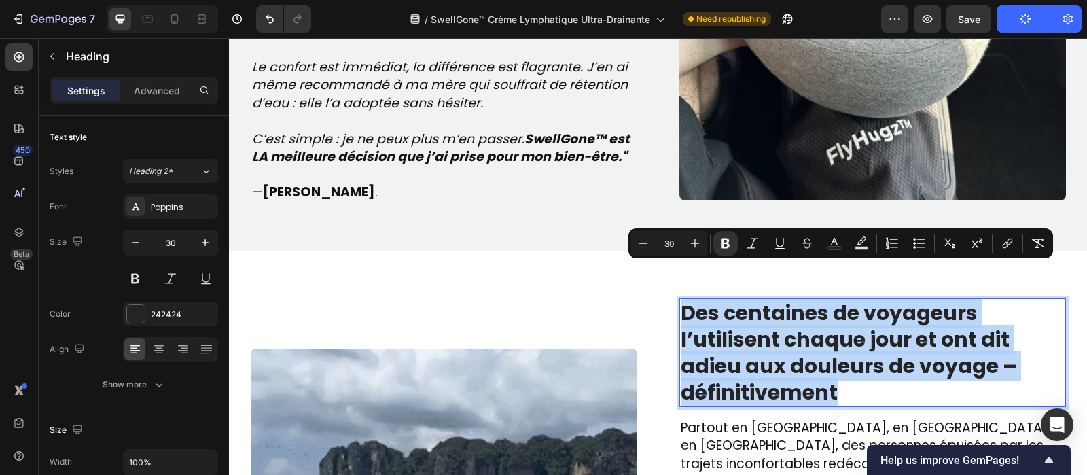
click at [811, 323] on strong "Des centaines de voyageurs l’utilisent chaque jour et ont dit adieu aux douleur…" at bounding box center [849, 352] width 336 height 109
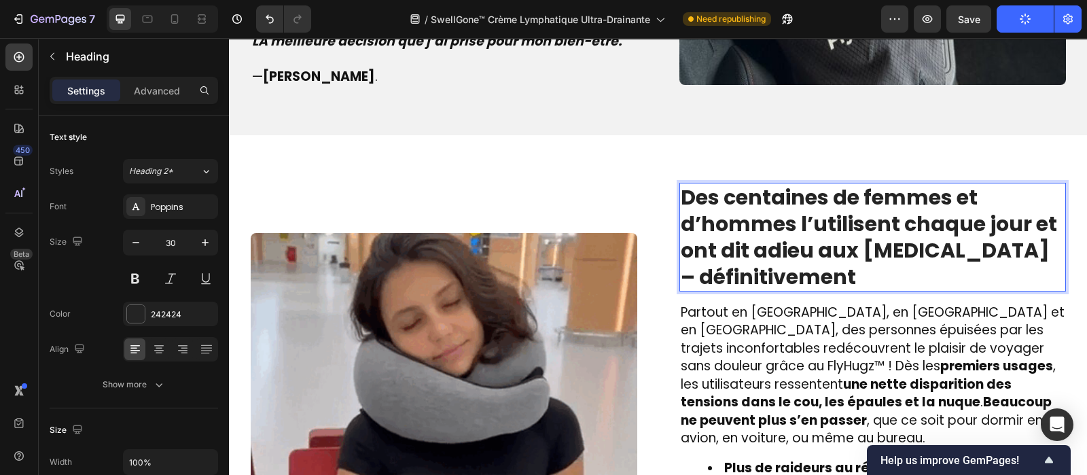
scroll to position [1926, 0]
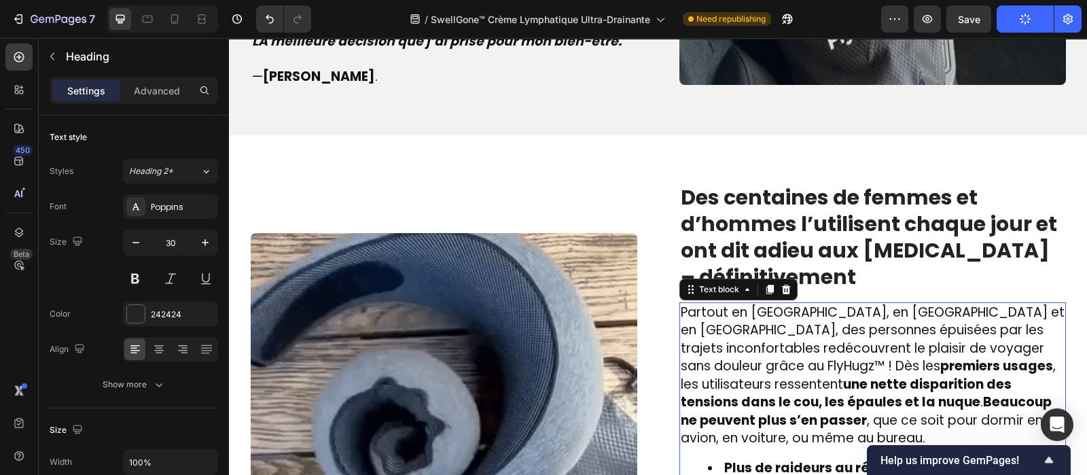
click at [732, 317] on span "Partout en France, en Belgique et en Suisse, des personnes épuisées par les tra…" at bounding box center [873, 375] width 384 height 145
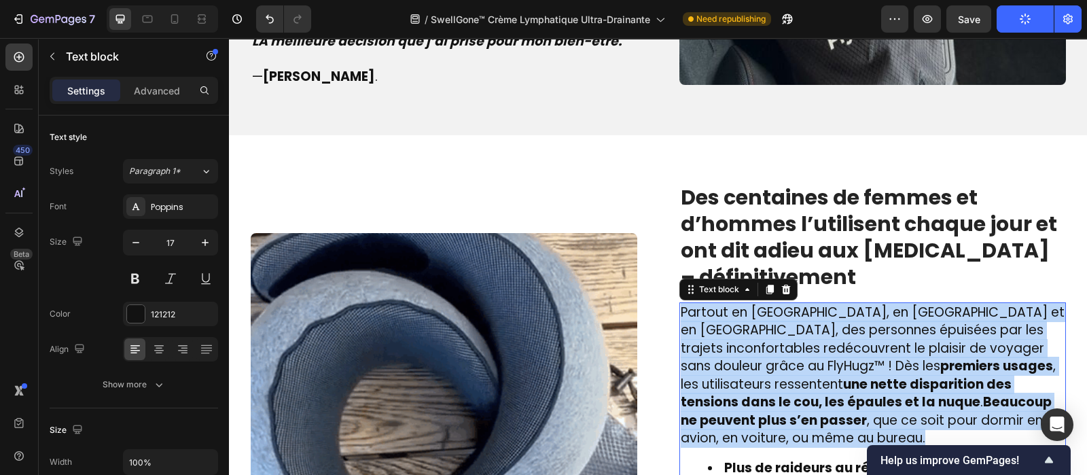
click at [732, 317] on span "Partout en France, en Belgique et en Suisse, des personnes épuisées par les tra…" at bounding box center [873, 375] width 384 height 145
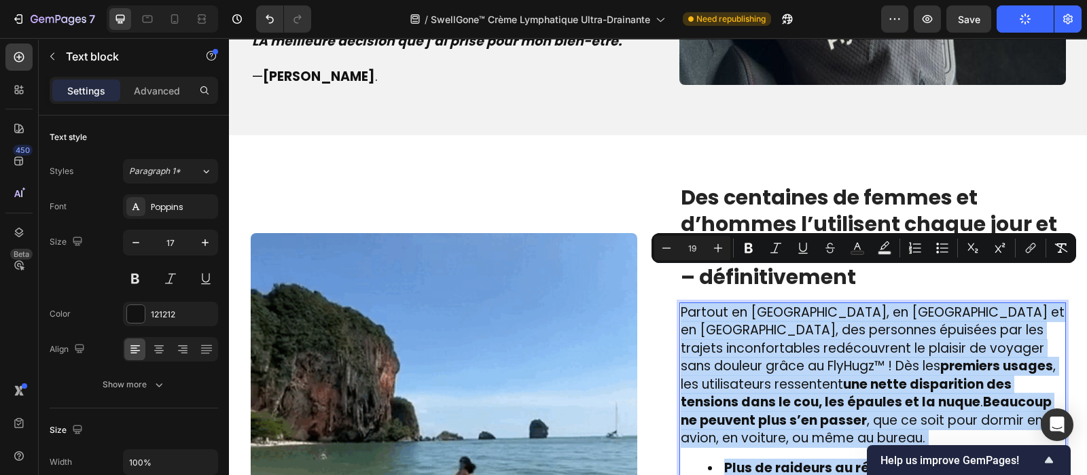
type input "17"
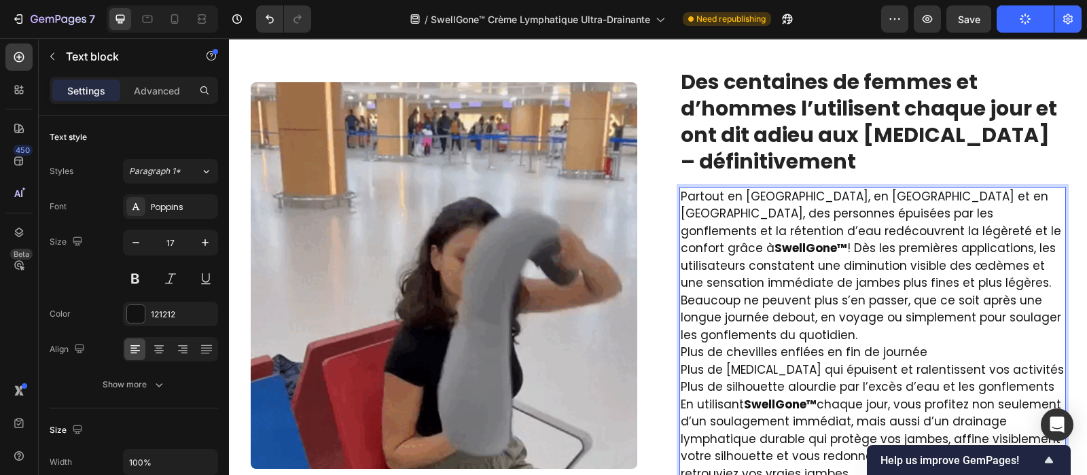
scroll to position [2011, 0]
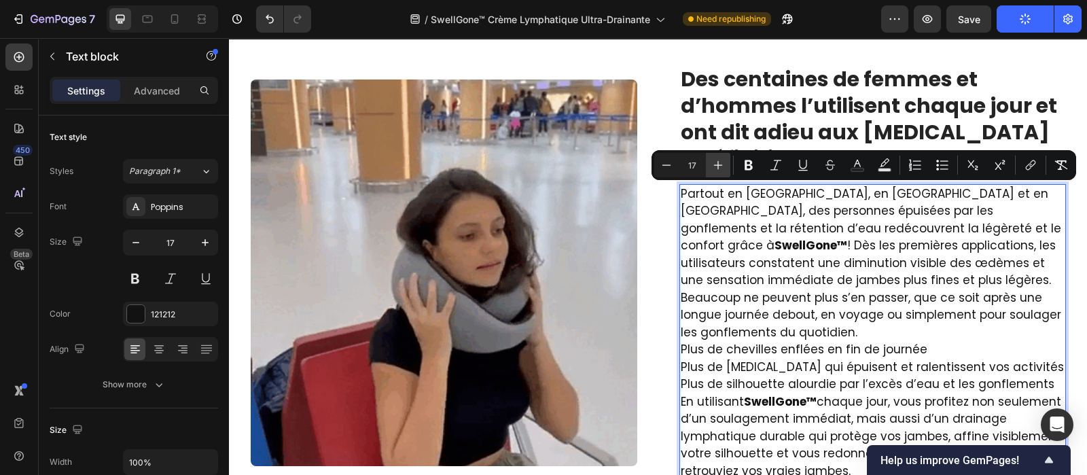
click at [724, 167] on button "Plus" at bounding box center [718, 165] width 24 height 24
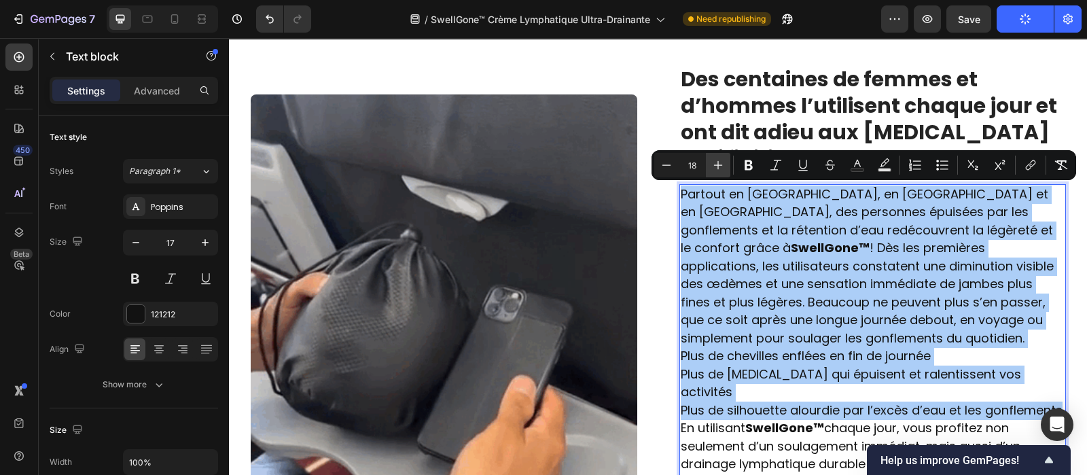
click at [724, 167] on button "Plus" at bounding box center [718, 165] width 24 height 24
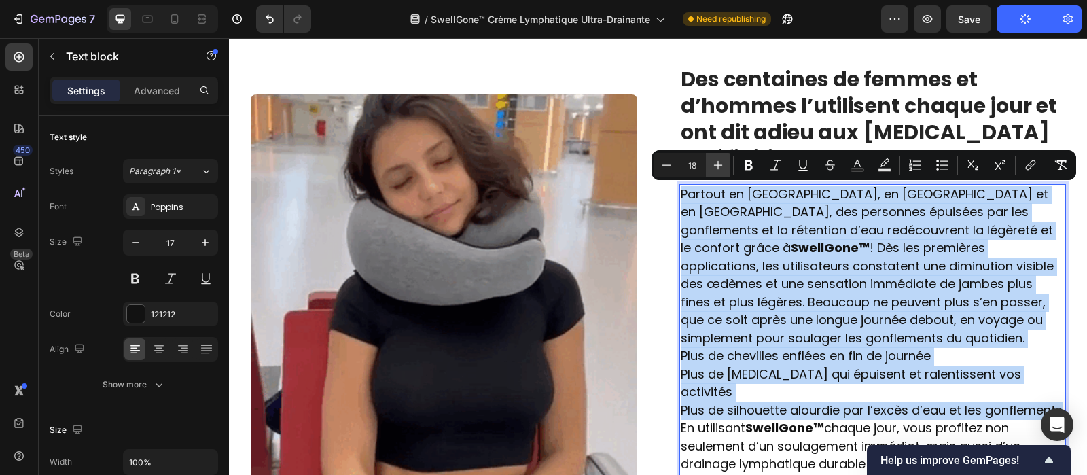
type input "19"
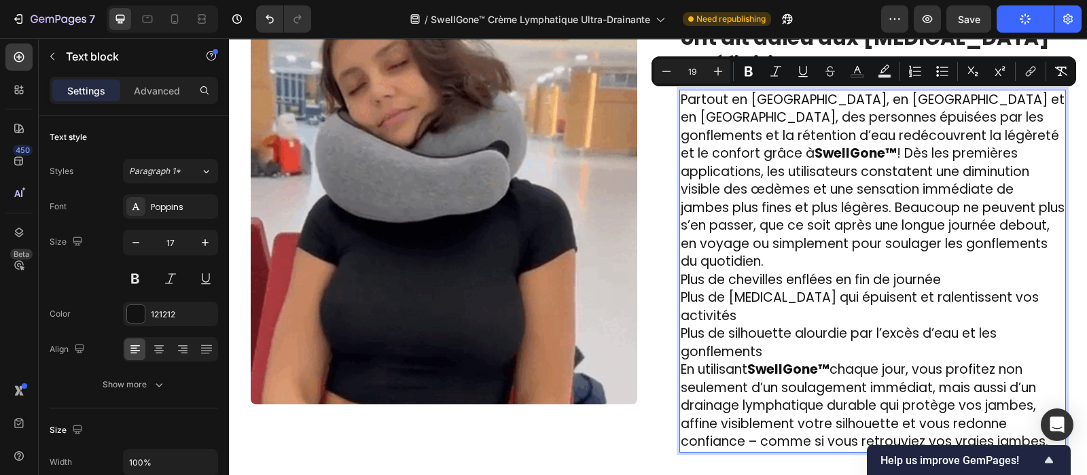
scroll to position [2106, 0]
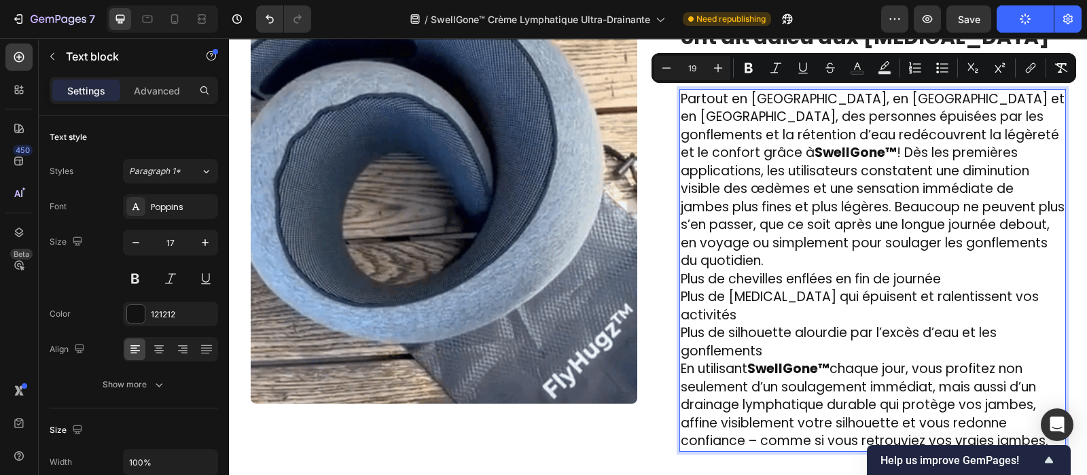
click at [766, 323] on span "Plus de silhouette alourdie par l’excès d’eau et les gonflements" at bounding box center [839, 341] width 316 height 37
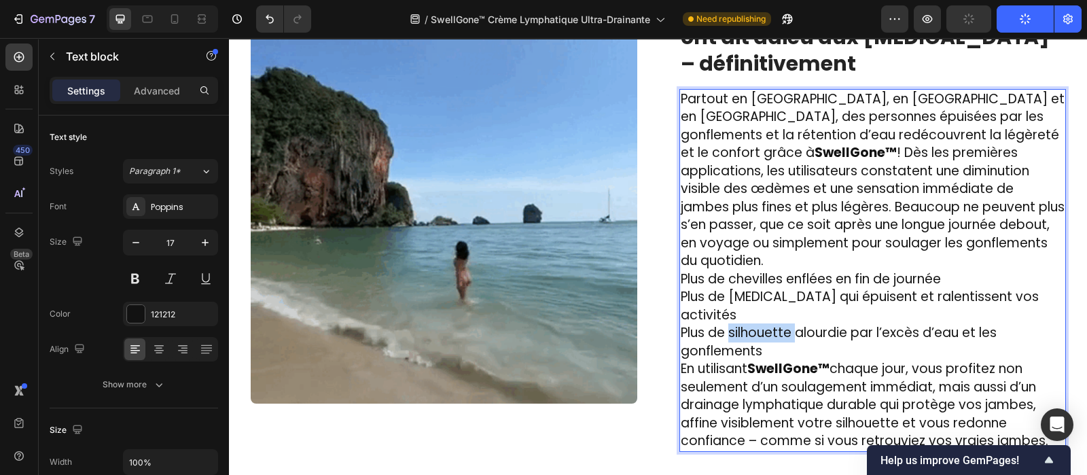
click at [766, 323] on span "Plus de silhouette alourdie par l’excès d’eau et les gonflements" at bounding box center [839, 341] width 316 height 37
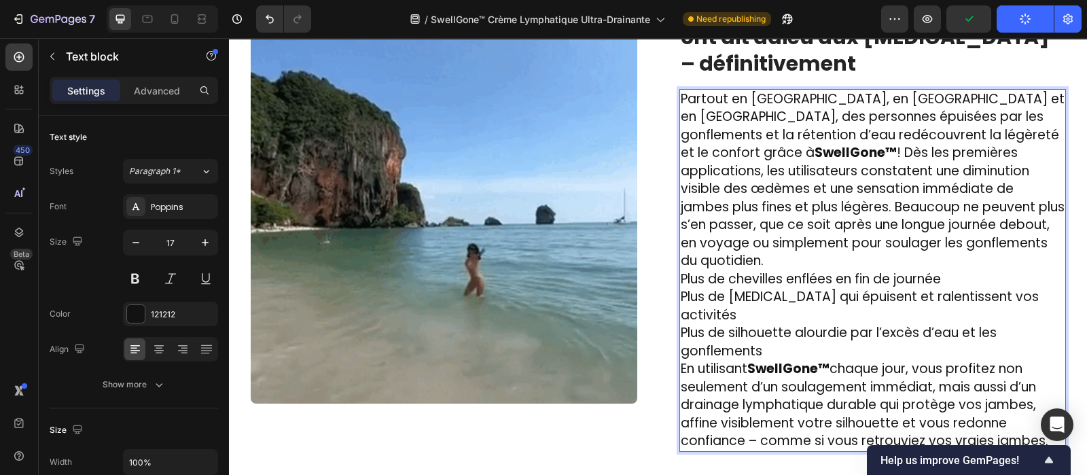
click at [761, 331] on p "Plus de silhouette alourdie par l’excès d’eau et les gonflements" at bounding box center [873, 342] width 384 height 36
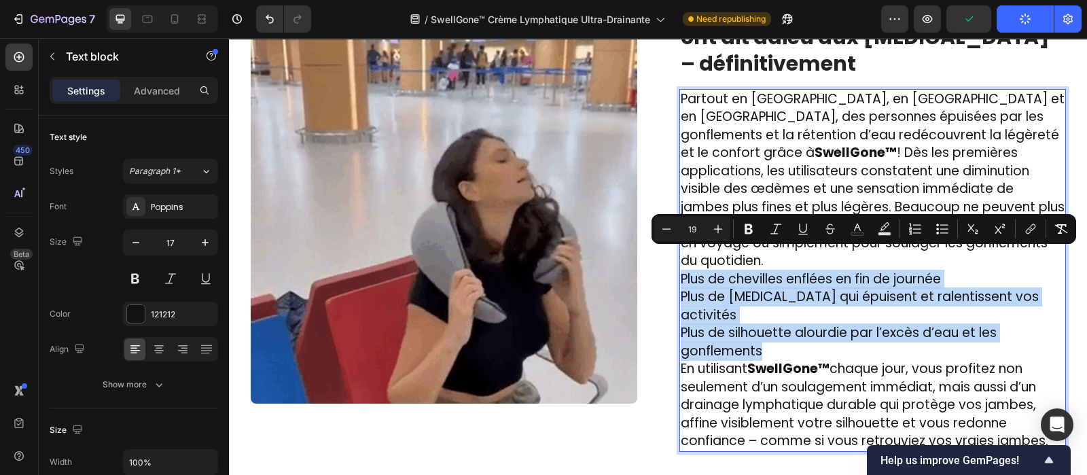
drag, startPoint x: 761, startPoint y: 331, endPoint x: 679, endPoint y: 263, distance: 106.1
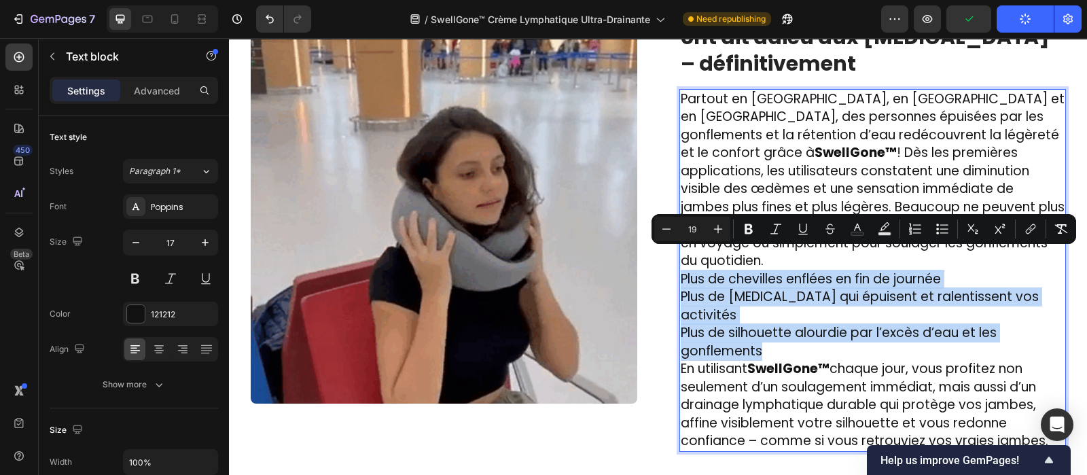
click at [679, 263] on div "Partout en France, en Belgique et en Suisse, des personnes épuisées par les gon…" at bounding box center [872, 270] width 387 height 363
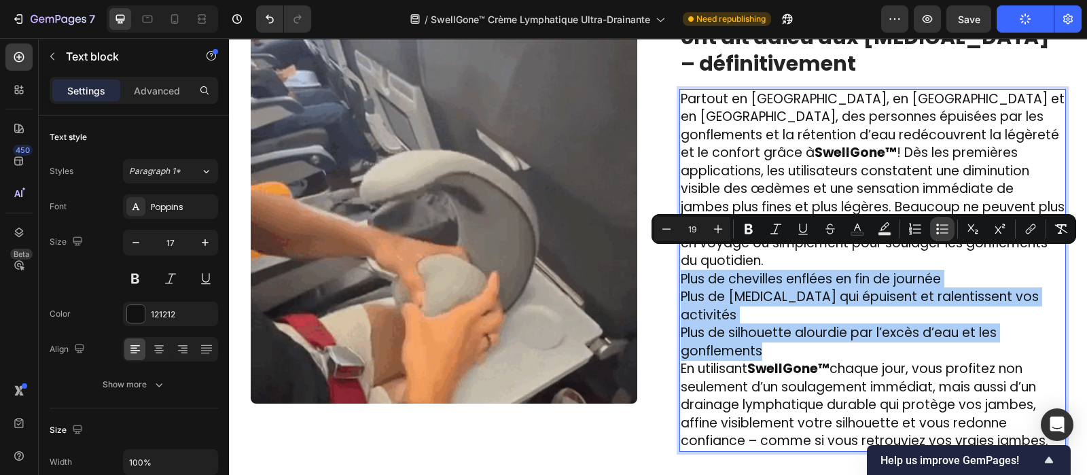
click at [942, 226] on icon "Editor contextual toolbar" at bounding box center [943, 229] width 14 height 14
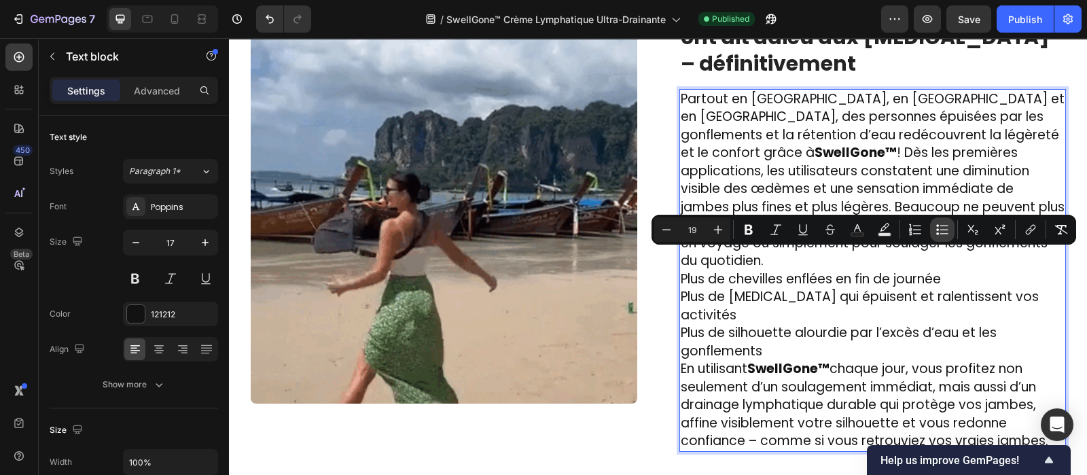
scroll to position [2118, 0]
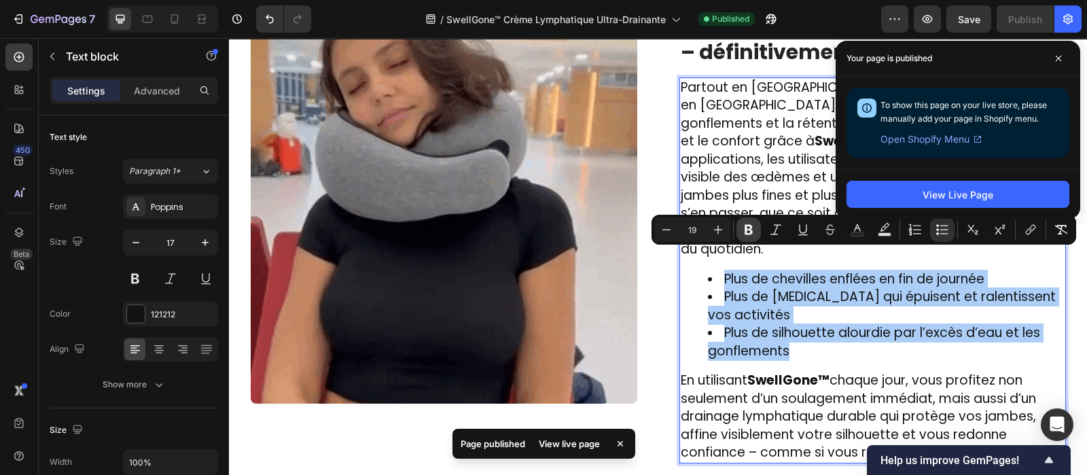
click at [749, 229] on icon "Editor contextual toolbar" at bounding box center [749, 230] width 8 height 10
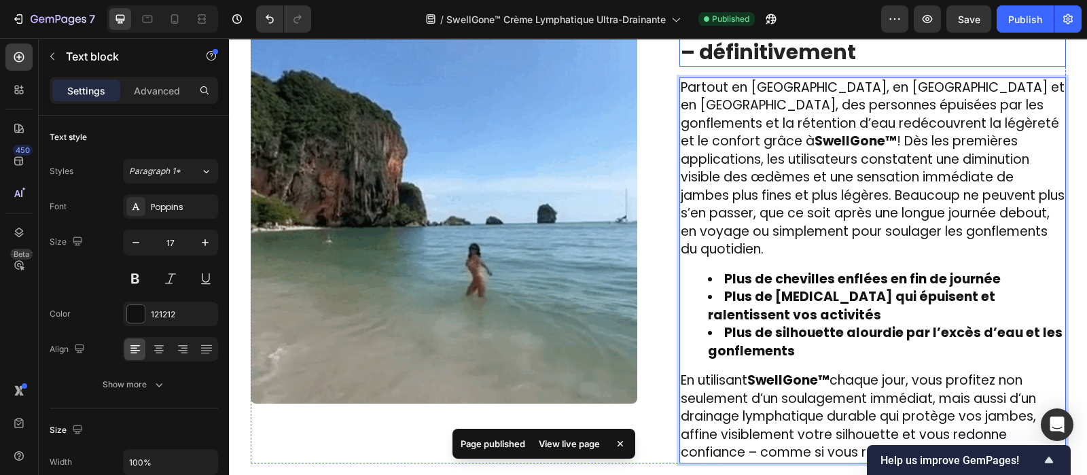
drag, startPoint x: 1259, startPoint y: 58, endPoint x: 783, endPoint y: 192, distance: 494.1
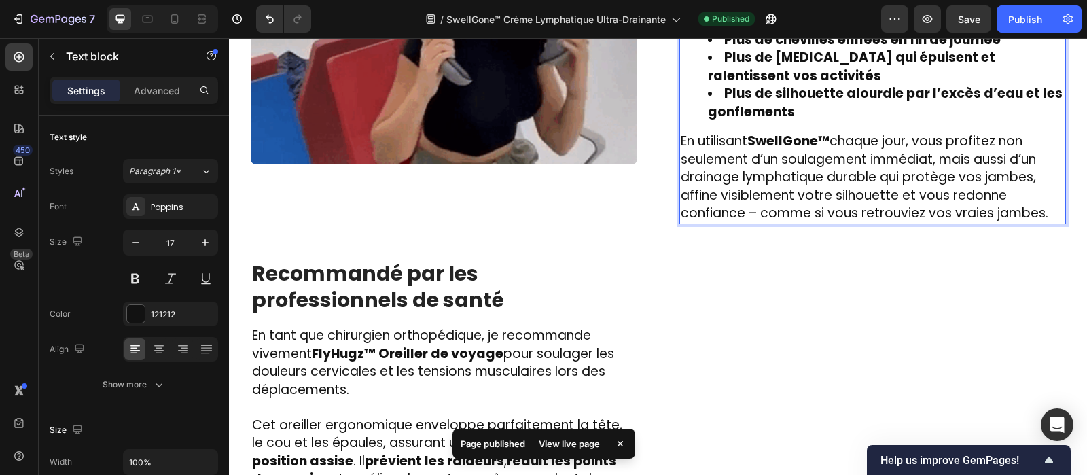
scroll to position [2377, 0]
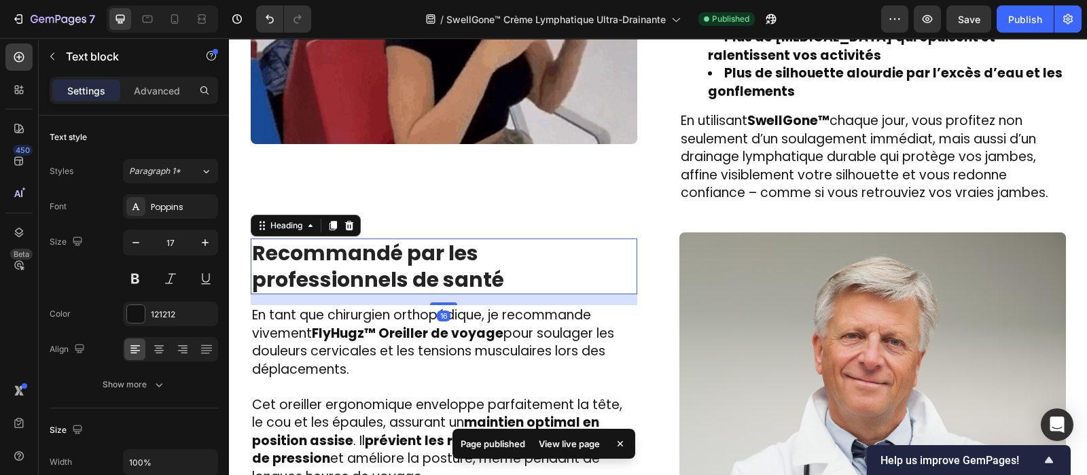
click at [446, 249] on h2 "Recommandé par les professionnels de santé" at bounding box center [444, 266] width 387 height 56
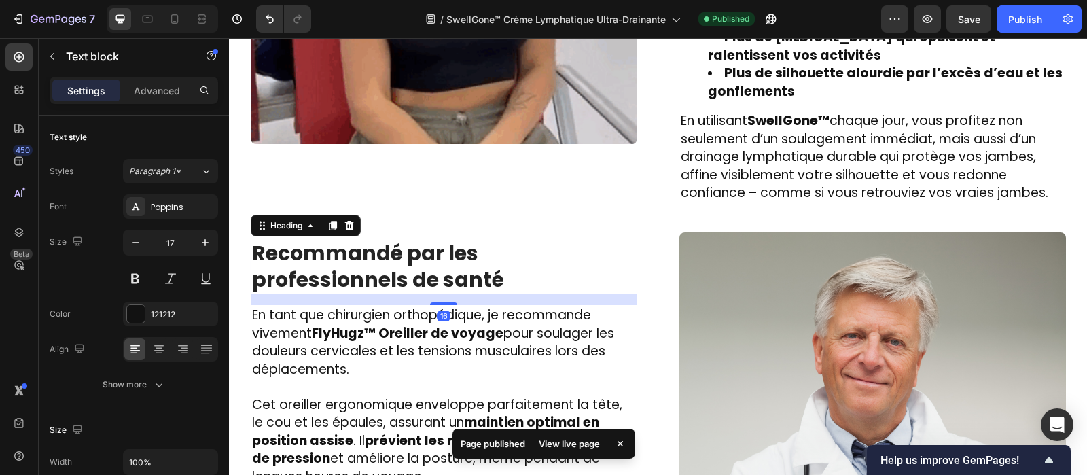
click at [446, 249] on h2 "Recommandé par les professionnels de santé" at bounding box center [444, 266] width 387 height 56
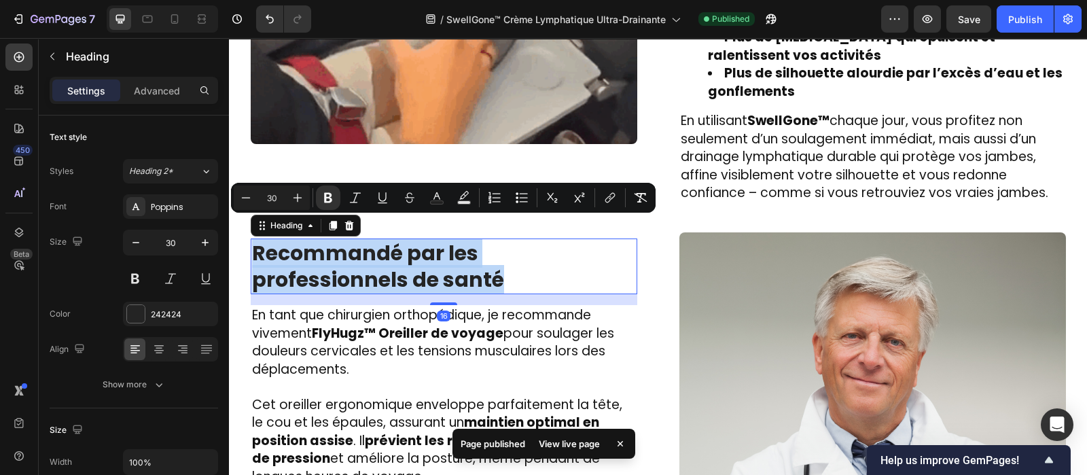
click at [446, 249] on p "Recommandé par les professionnels de santé" at bounding box center [444, 266] width 384 height 53
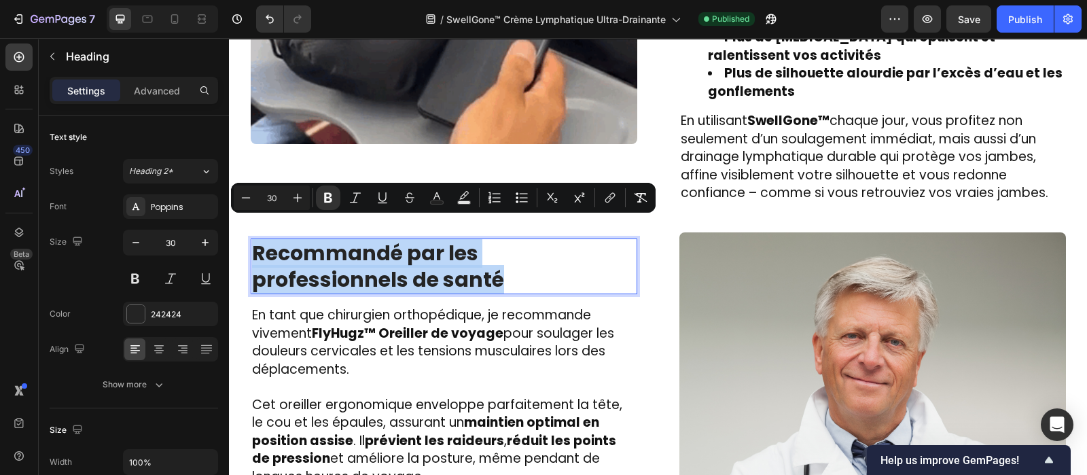
copy strong "Recommandé par les professionnels de santé"
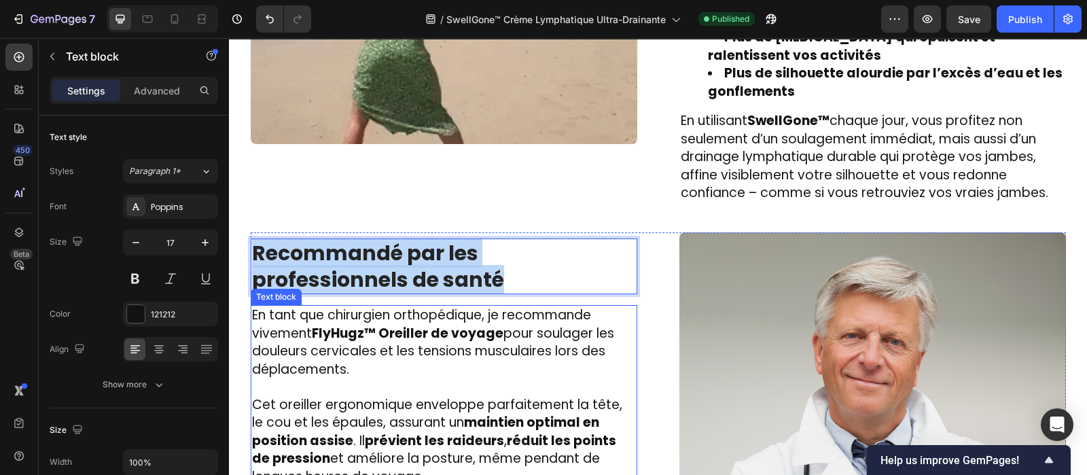
click at [374, 324] on strong "FlyHugz™ Oreiller de voyage" at bounding box center [408, 333] width 192 height 18
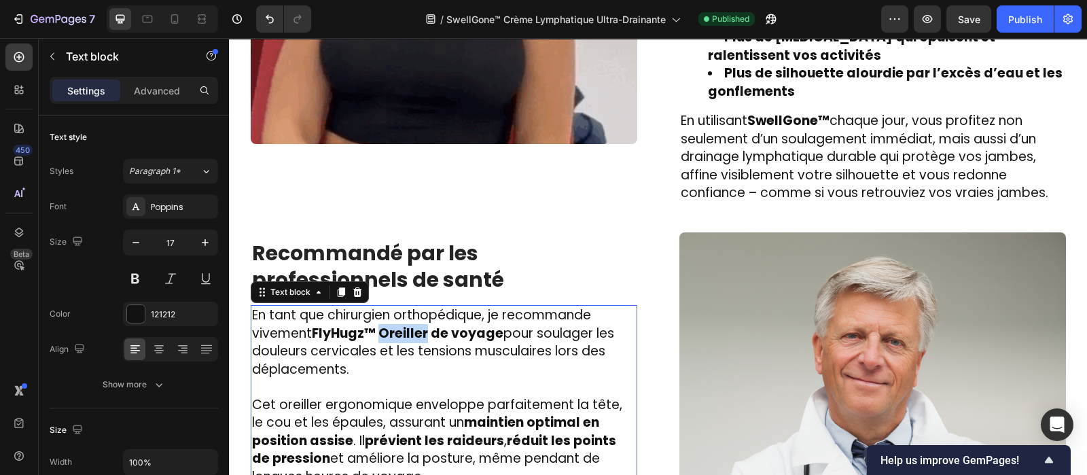
scroll to position [2369, 0]
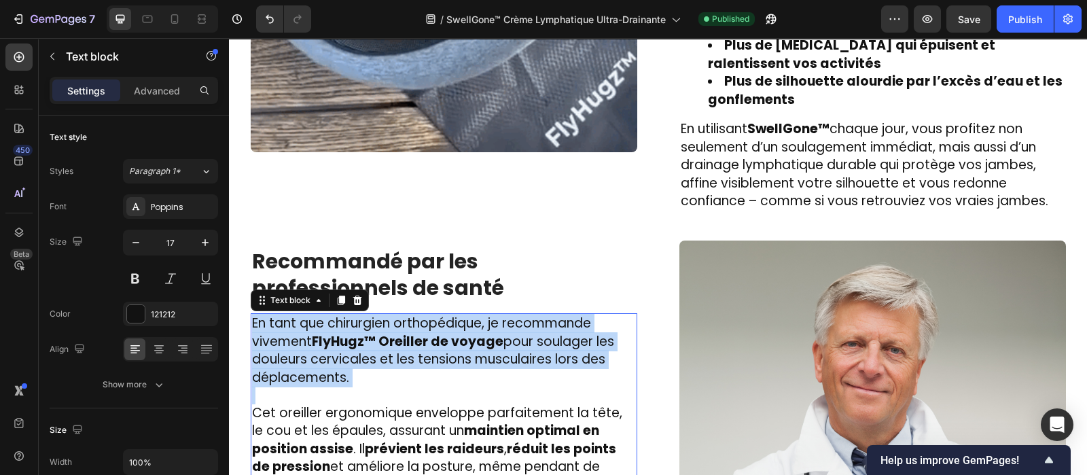
click at [374, 332] on strong "FlyHugz™ Oreiller de voyage" at bounding box center [408, 341] width 192 height 18
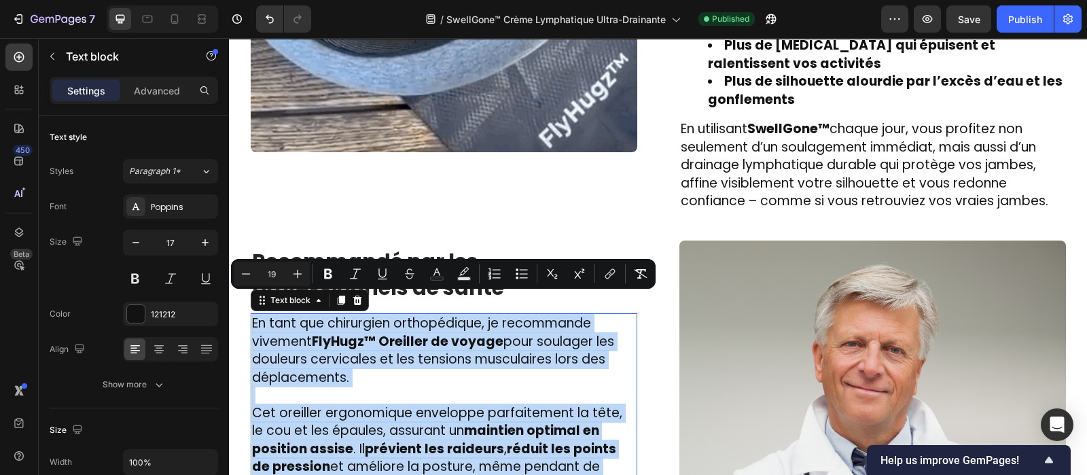
copy div "En tant que chirurgien orthopédique, je recommande vivement FlyHugz™ Oreiller d…"
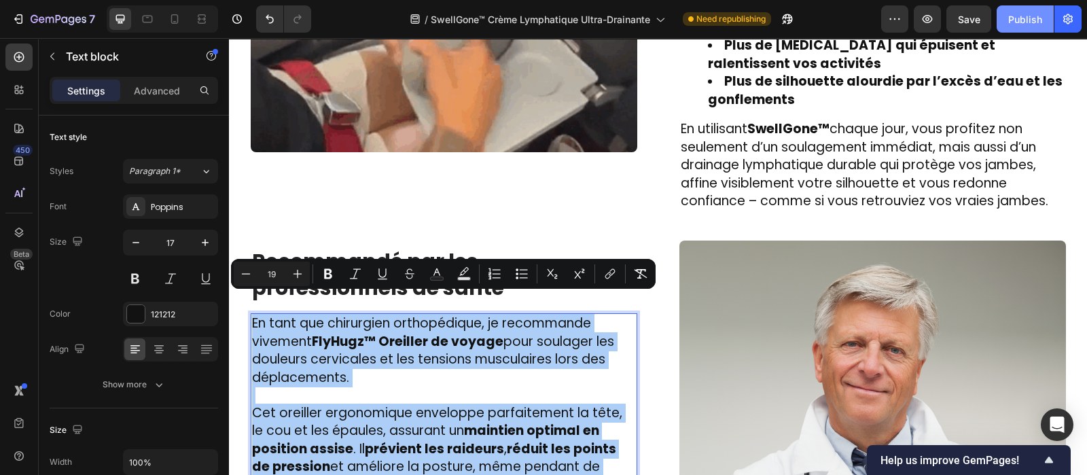
click at [1024, 10] on button "Publish" at bounding box center [1025, 18] width 57 height 27
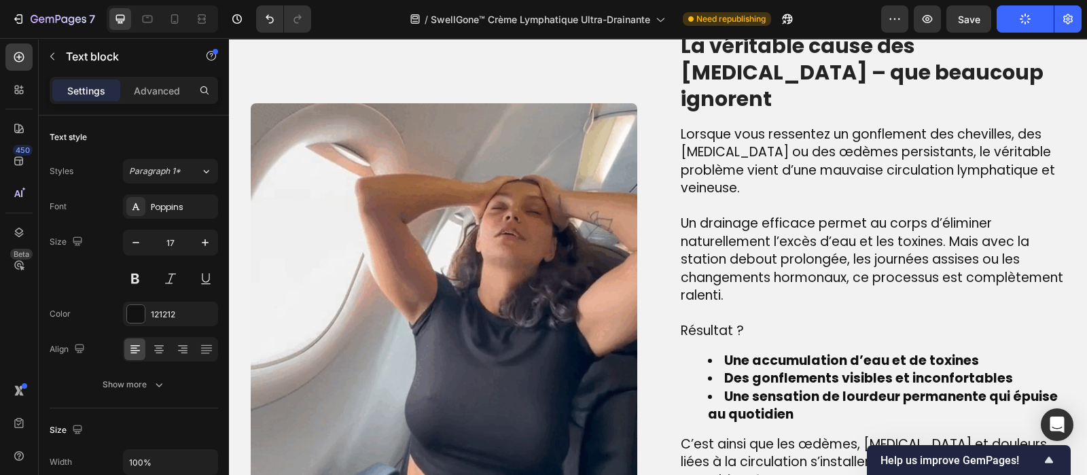
scroll to position [1033, 0]
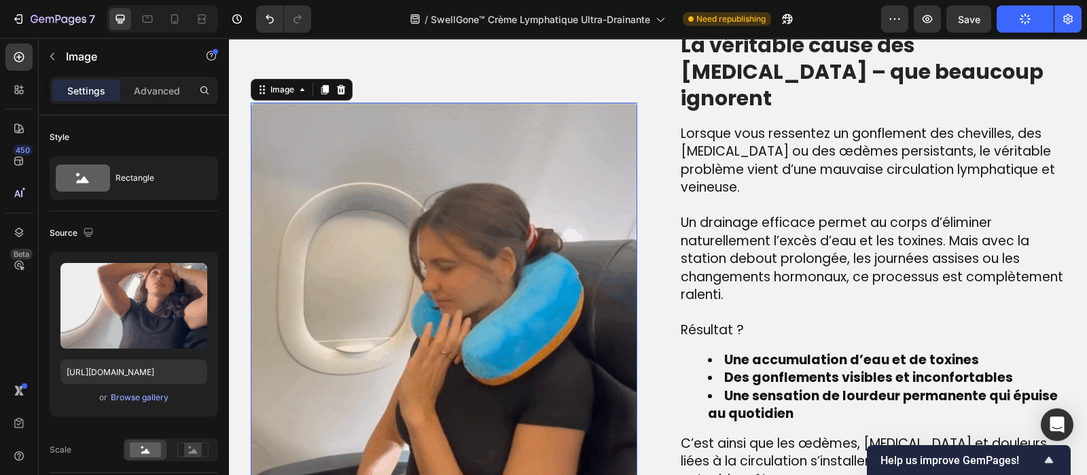
click at [422, 304] on img at bounding box center [444, 296] width 387 height 387
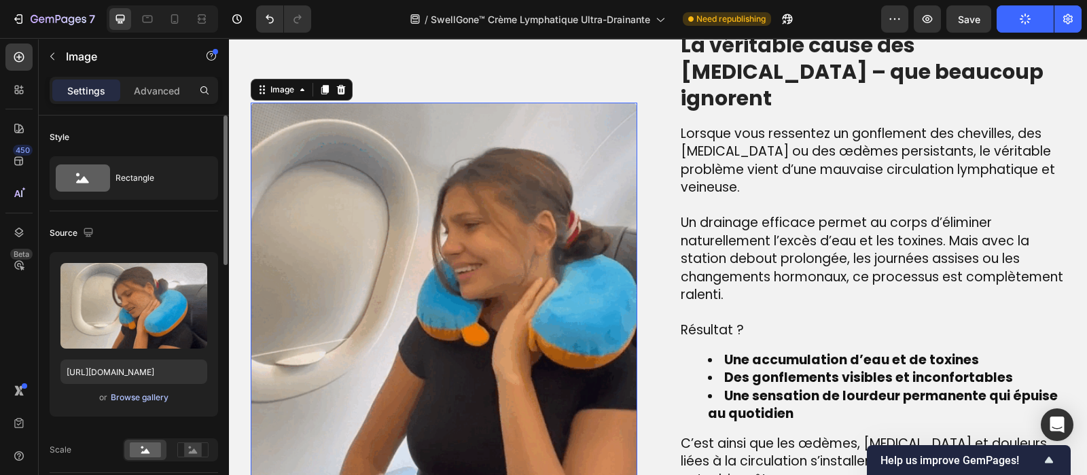
click at [144, 399] on div "Browse gallery" at bounding box center [140, 397] width 58 height 12
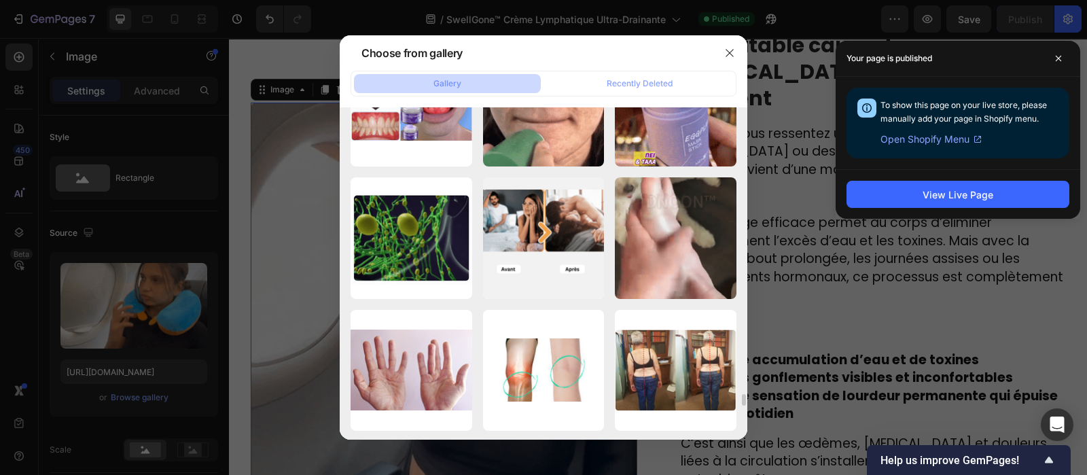
scroll to position [8000, 0]
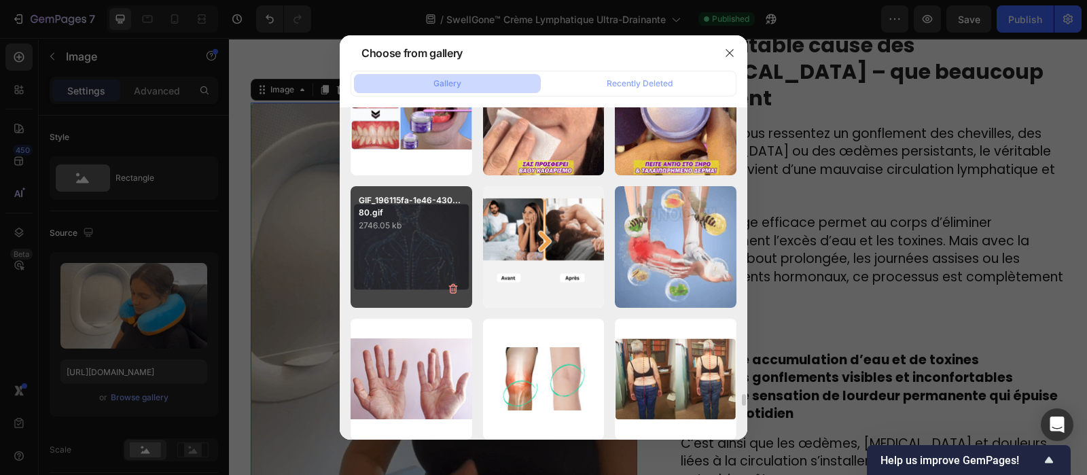
click at [374, 260] on div "GIF_196115fa-1e46-430...80.gif 2746.05 kb" at bounding box center [412, 247] width 122 height 122
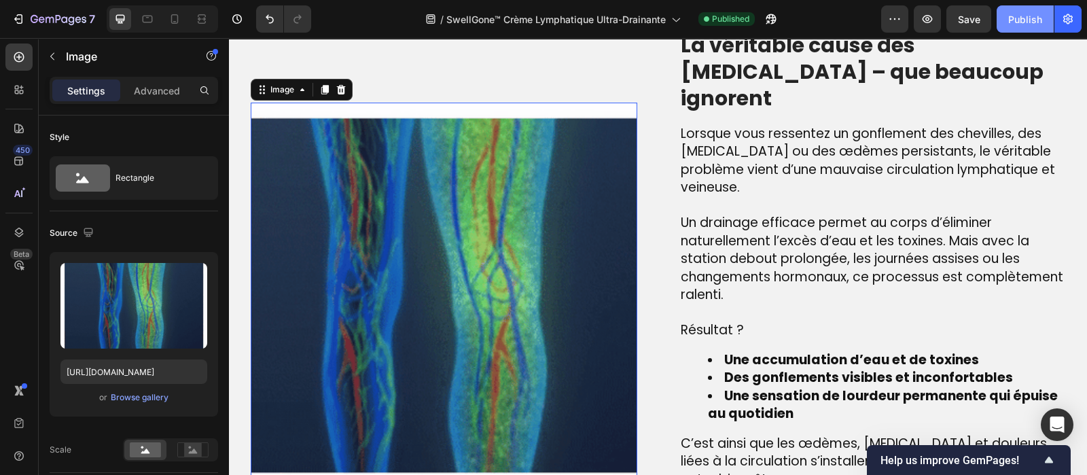
click at [1021, 22] on div "Publish" at bounding box center [1025, 19] width 34 height 14
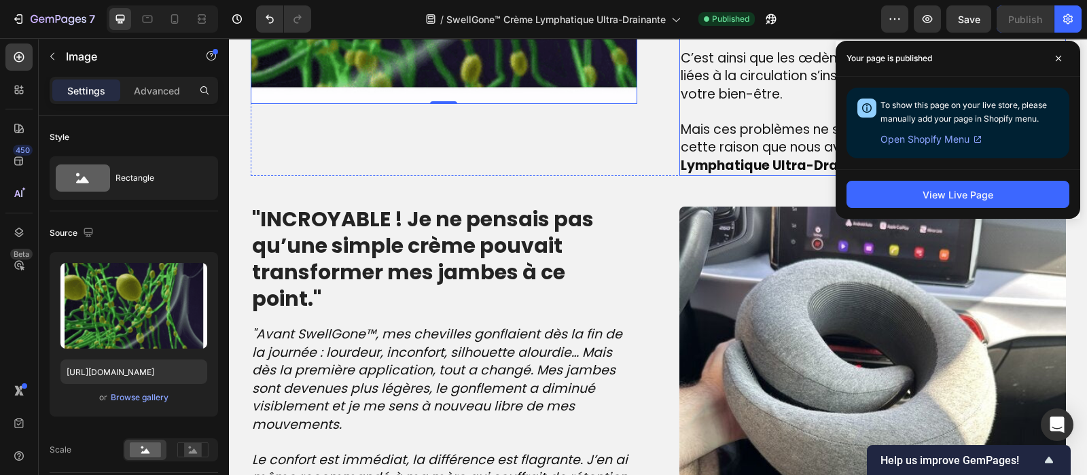
scroll to position [1425, 0]
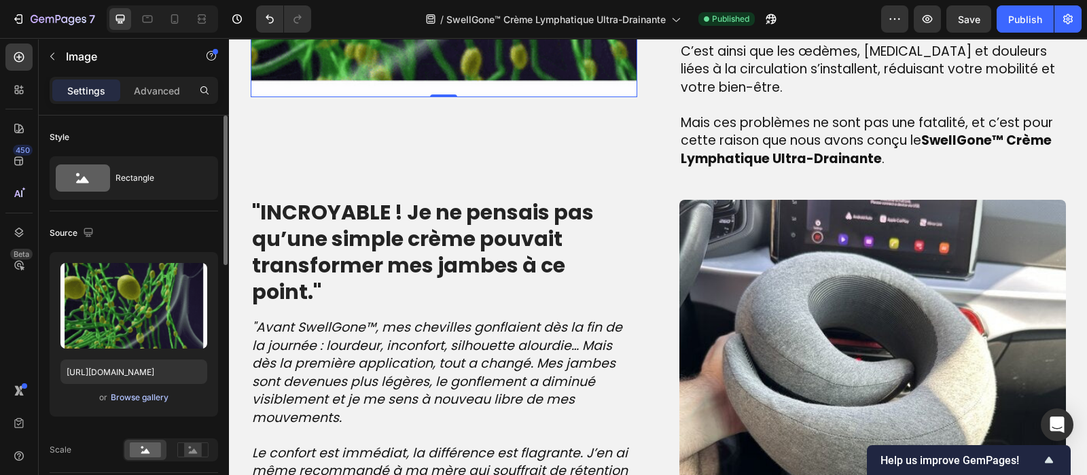
click at [145, 399] on div "Browse gallery" at bounding box center [140, 397] width 58 height 12
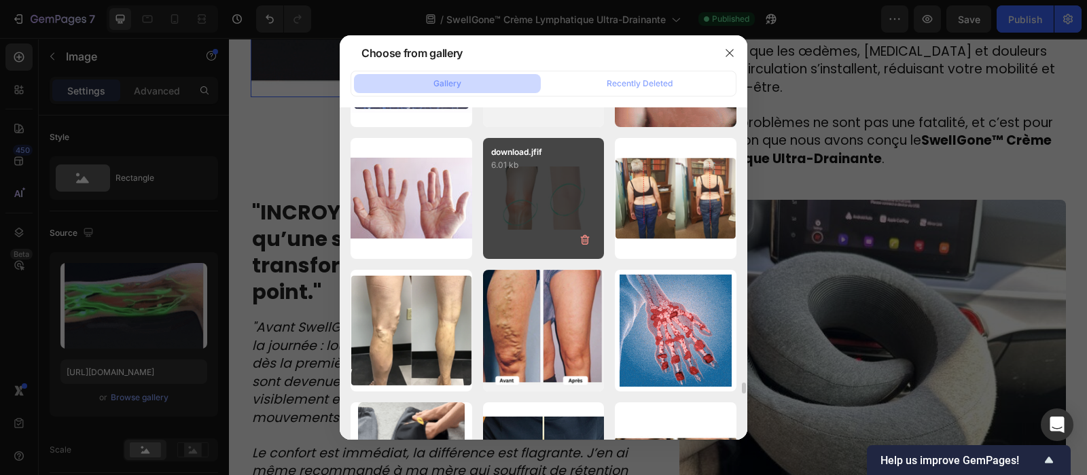
scroll to position [8182, 0]
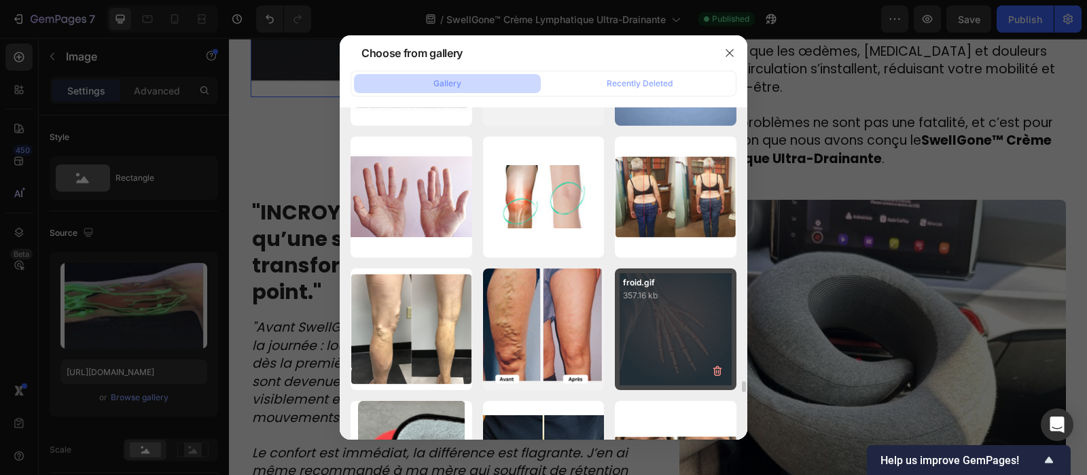
click at [666, 293] on p "357.16 kb" at bounding box center [675, 296] width 105 height 14
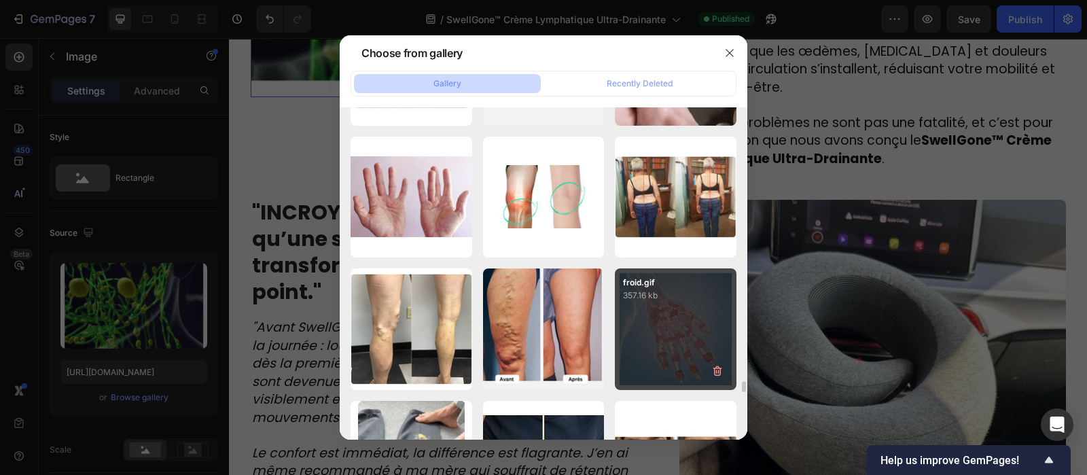
type input "https://cdn.shopify.com/s/files/1/0810/9329/6452/files/gempages_540190890933617…"
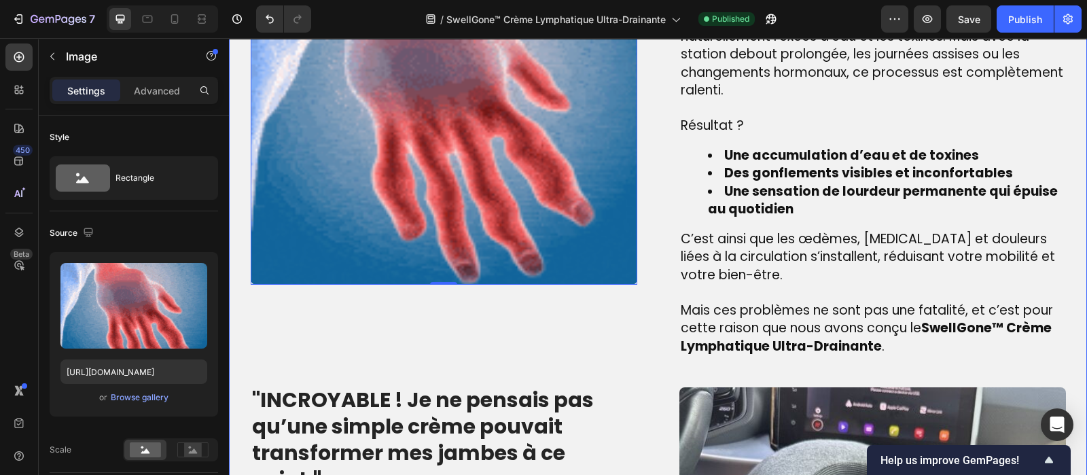
scroll to position [1236, 0]
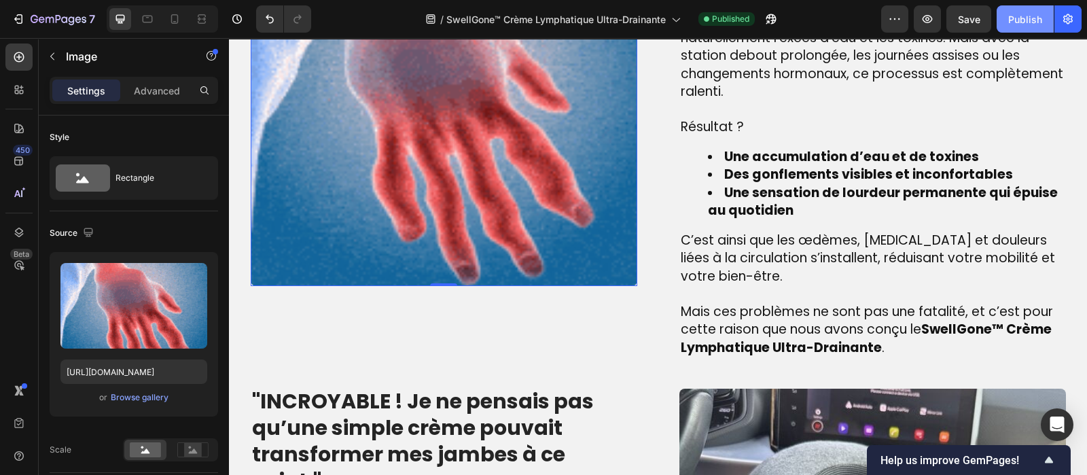
click at [1015, 18] on div "Publish" at bounding box center [1025, 19] width 34 height 14
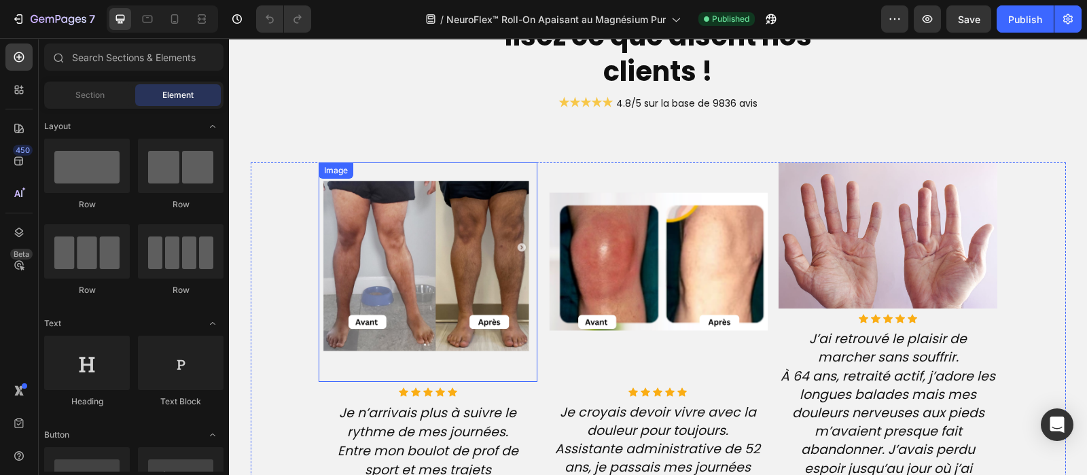
scroll to position [3231, 0]
click at [1026, 18] on div "Publish" at bounding box center [1025, 19] width 34 height 14
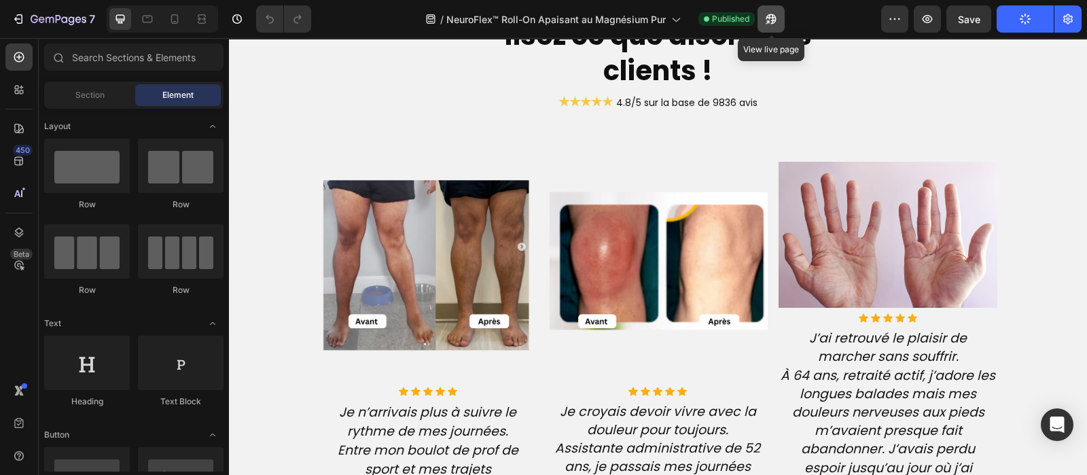
click at [769, 22] on icon "button" at bounding box center [767, 21] width 3 height 3
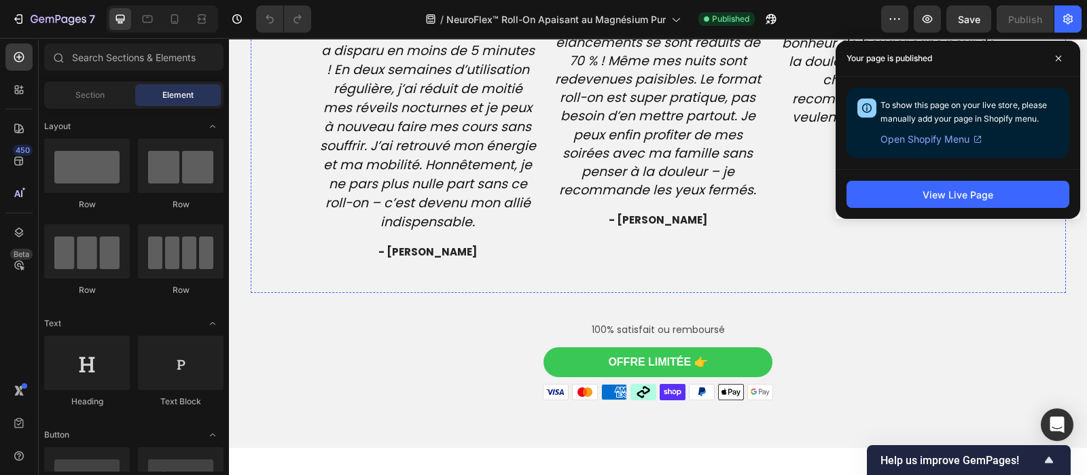
scroll to position [3859, 0]
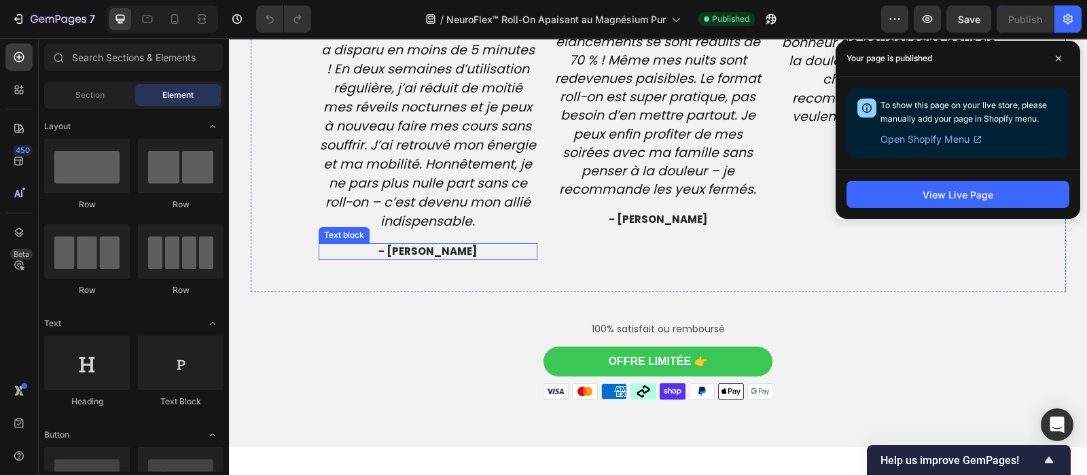
click at [423, 244] on span "- Olivier R." at bounding box center [427, 251] width 99 height 14
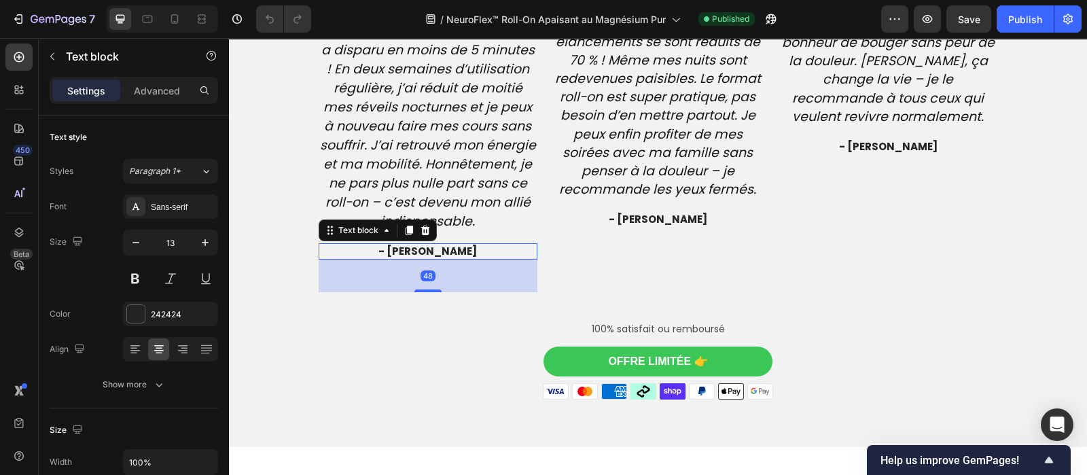
click at [423, 244] on span "- Olivier R." at bounding box center [427, 251] width 99 height 14
click at [1023, 15] on div "Publish" at bounding box center [1025, 19] width 34 height 14
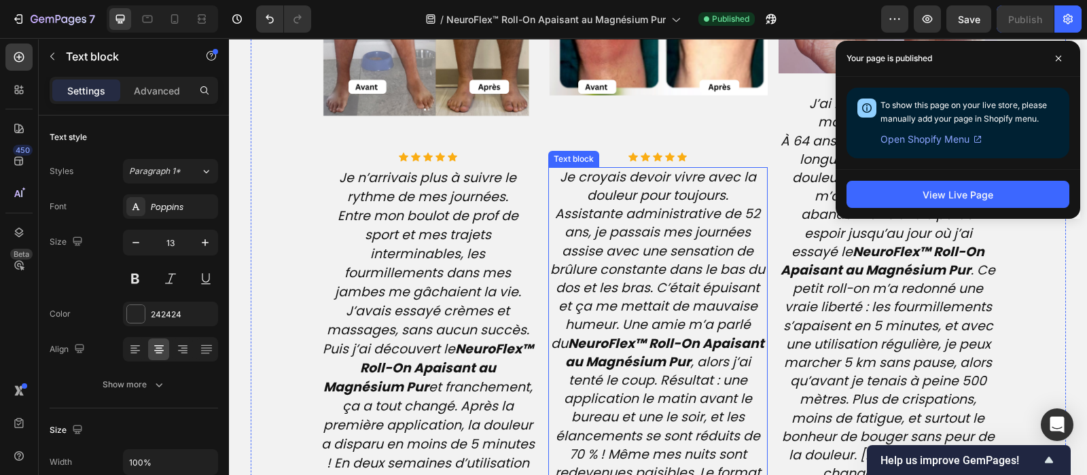
scroll to position [3227, 0]
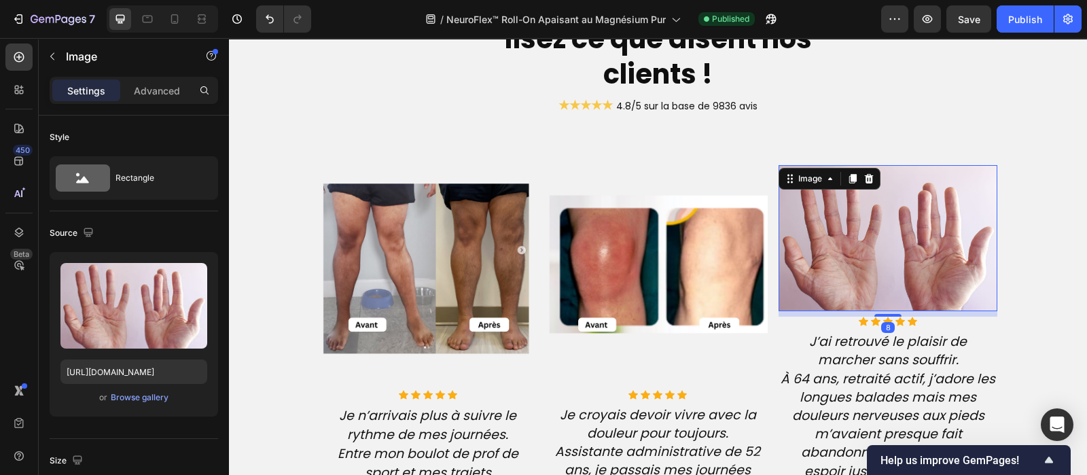
click at [829, 294] on img at bounding box center [888, 238] width 219 height 146
drag, startPoint x: 1033, startPoint y: 8, endPoint x: 472, endPoint y: -103, distance: 572.7
click at [472, 0] on html "7 Version history / NeuroFlex™ Roll-On Apaisant au Magnésium Pur Published Prev…" at bounding box center [543, 0] width 1087 height 0
click at [72, 14] on icon "button" at bounding box center [59, 20] width 56 height 12
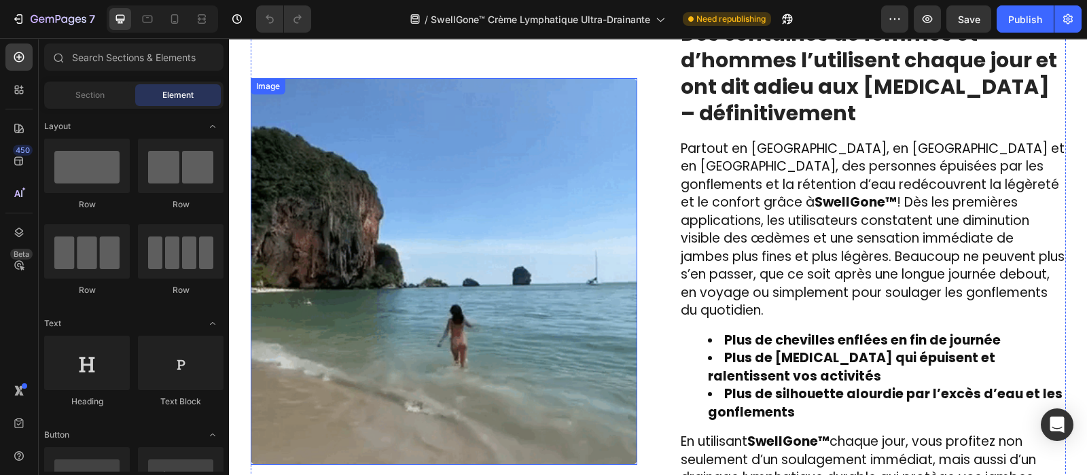
scroll to position [2058, 0]
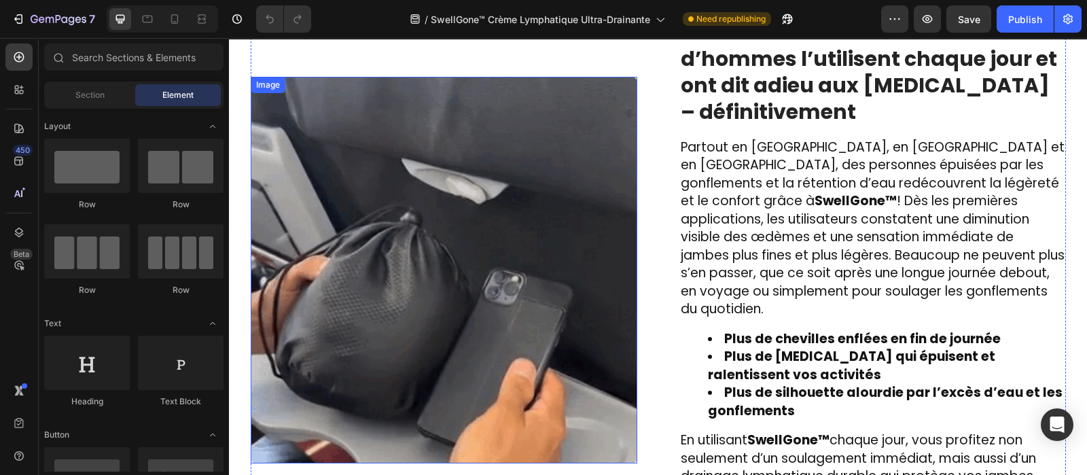
click at [405, 305] on img at bounding box center [444, 270] width 387 height 387
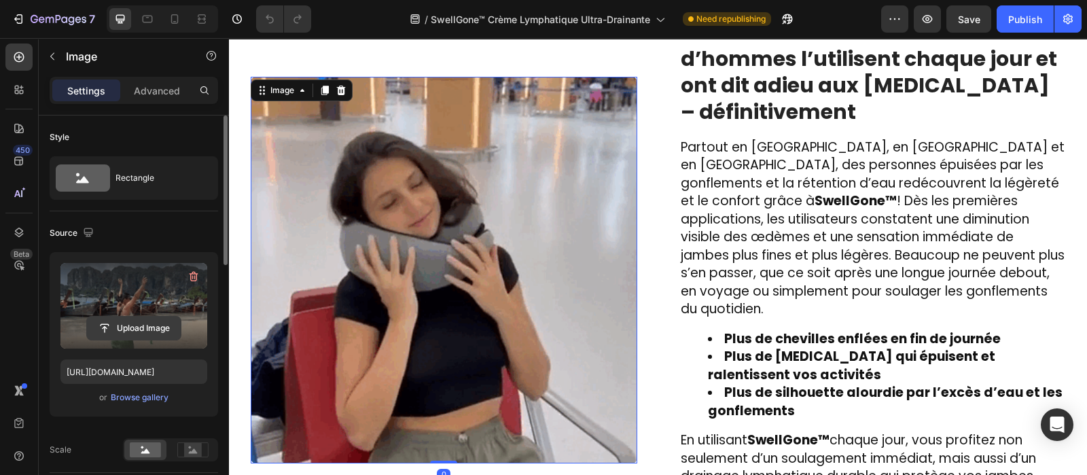
click at [131, 327] on input "file" at bounding box center [134, 328] width 94 height 23
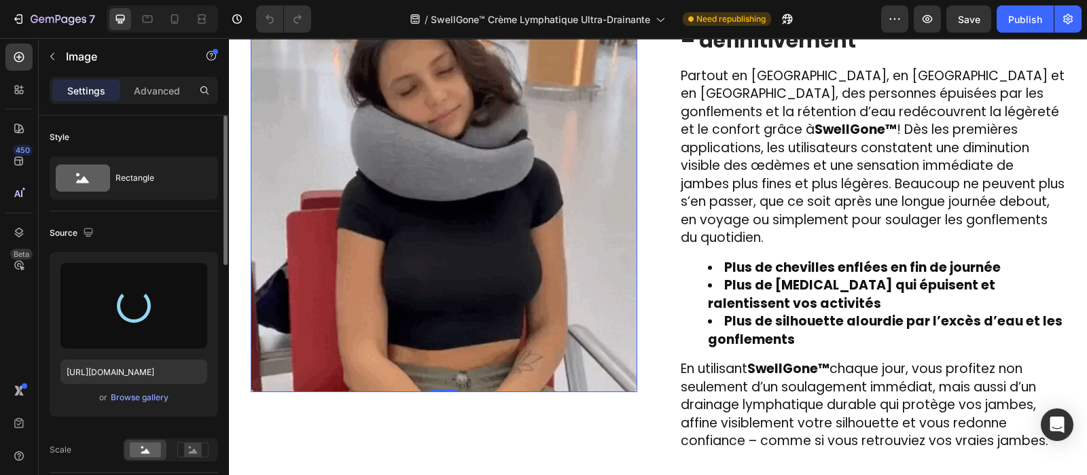
scroll to position [2129, 0]
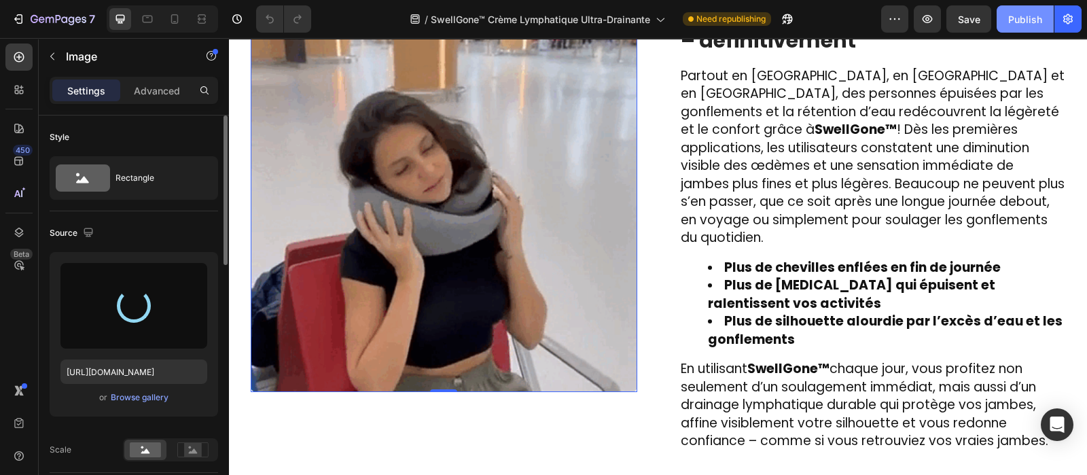
click at [1020, 9] on button "Publish" at bounding box center [1025, 18] width 57 height 27
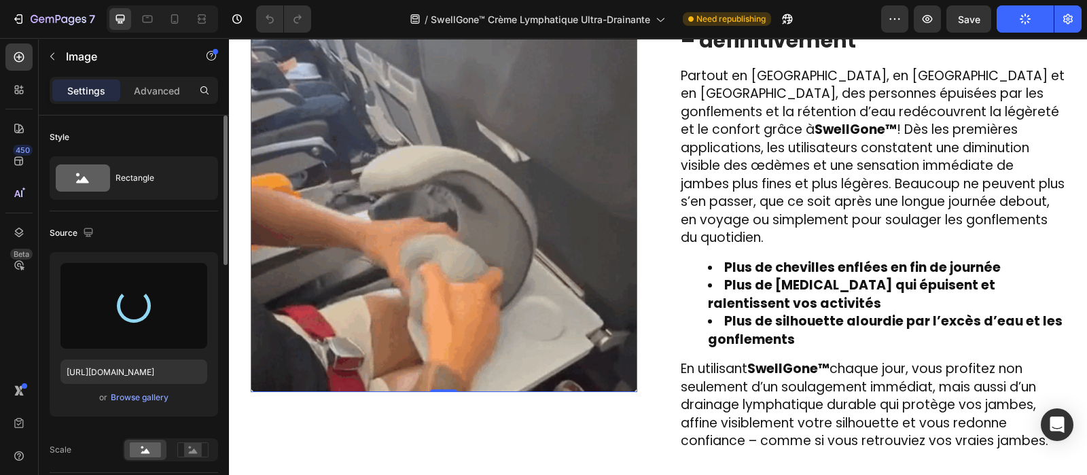
type input "https://cdn.shopify.com/s/files/1/0810/9329/6452/files/gempages_540190890933617…"
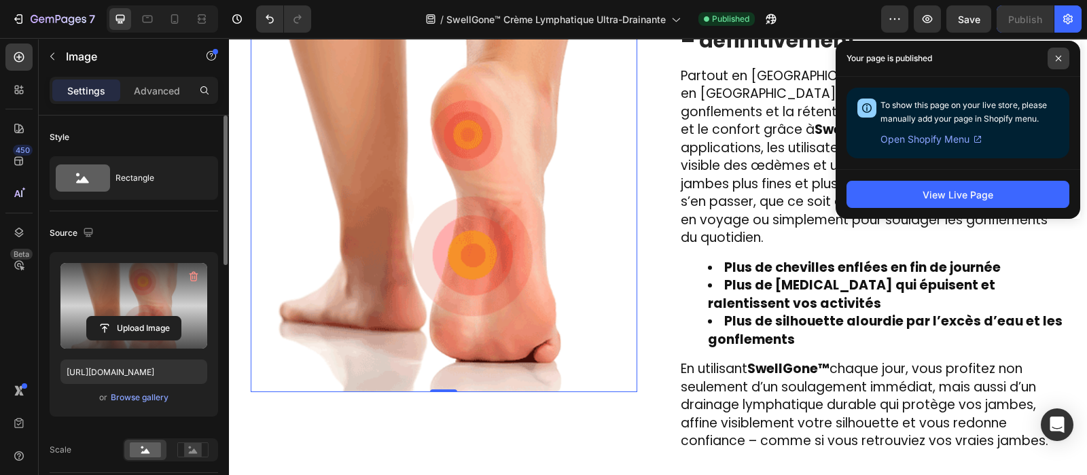
click at [1055, 58] on icon at bounding box center [1058, 58] width 7 height 7
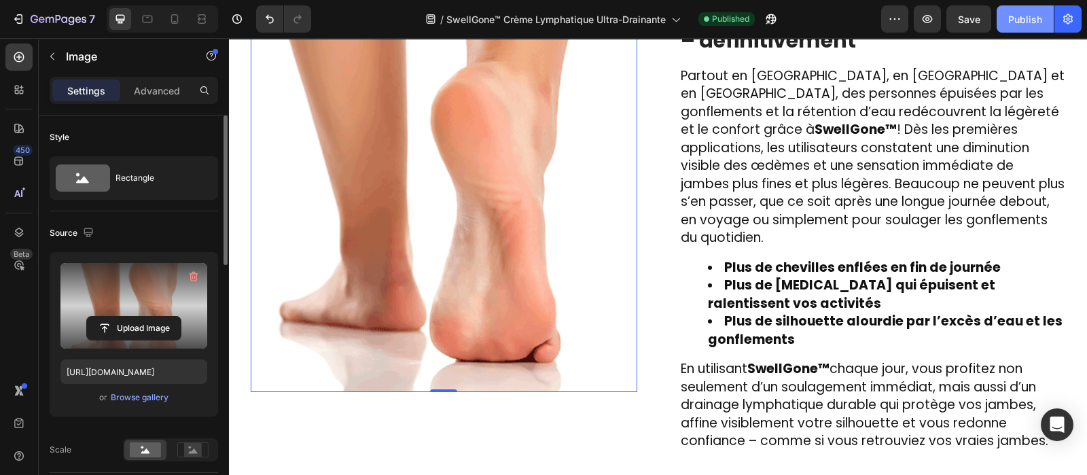
click at [1023, 22] on div "Publish" at bounding box center [1025, 19] width 34 height 14
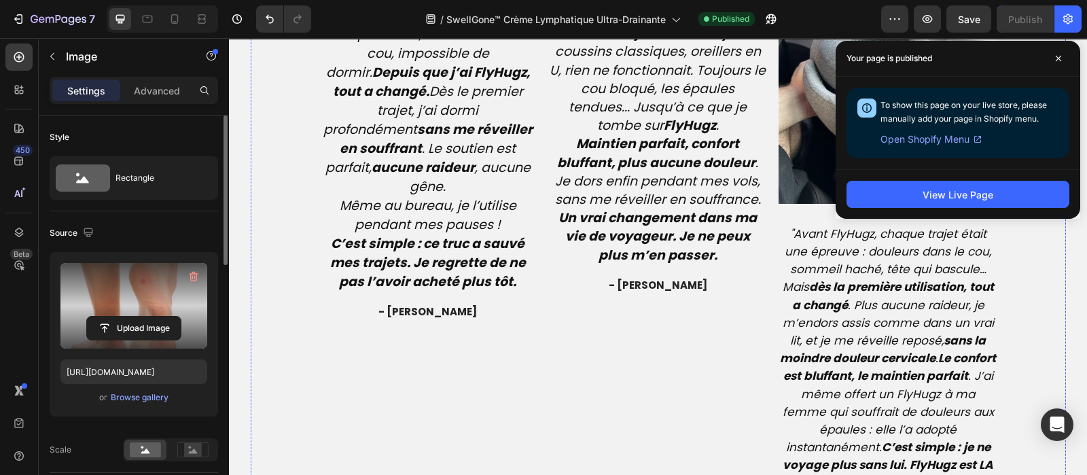
scroll to position [3541, 0]
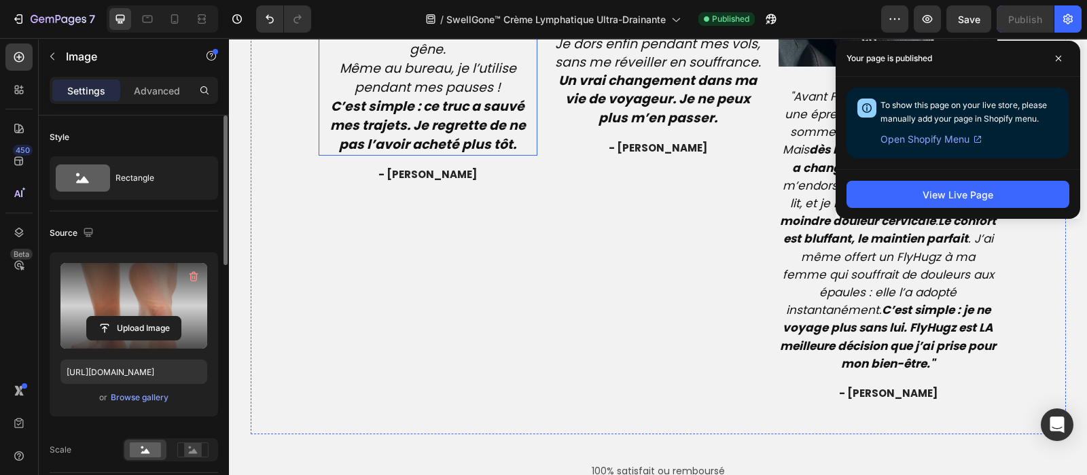
click at [427, 96] on icon "Même au bureau, je l’utilise pendant mes pauses !" at bounding box center [428, 77] width 177 height 37
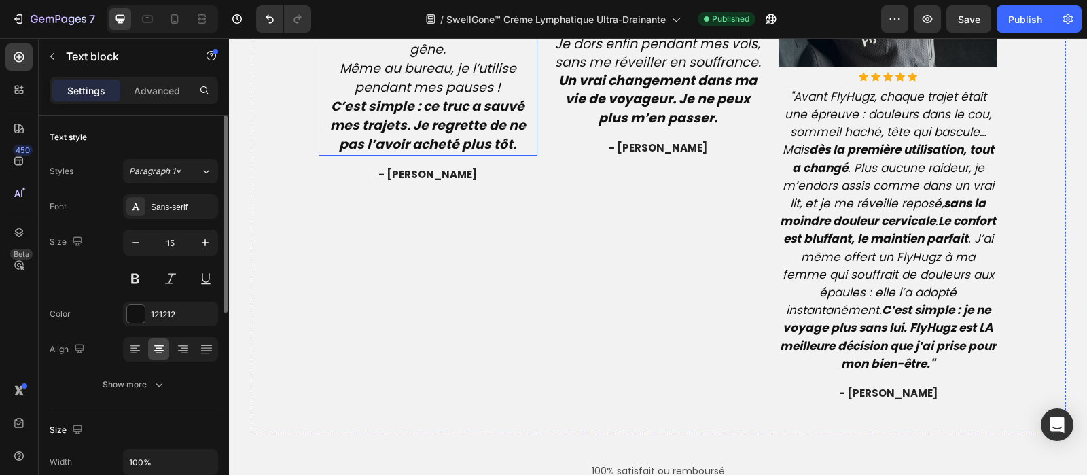
click at [427, 96] on icon "Même au bureau, je l’utilise pendant mes pauses !" at bounding box center [428, 77] width 177 height 37
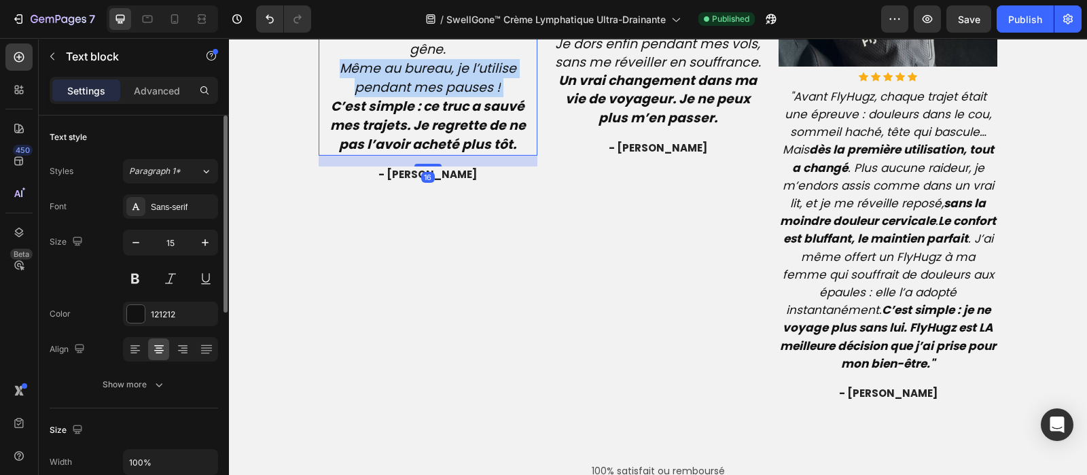
click at [427, 96] on icon "Même au bureau, je l’utilise pendant mes pauses !" at bounding box center [428, 77] width 177 height 37
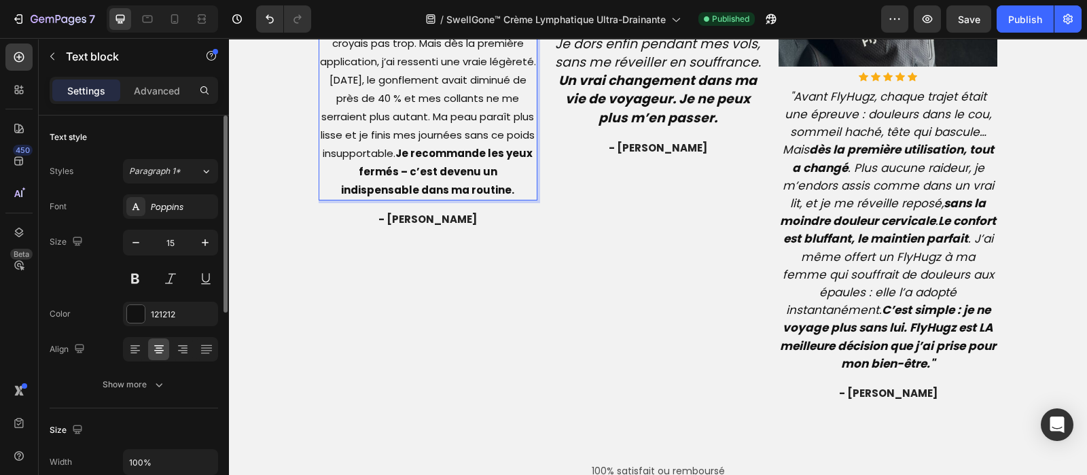
click at [465, 130] on p "J’étais désespérée de voir mes jambes gonfler chaque soir après mes journées d’…" at bounding box center [428, 34] width 217 height 330
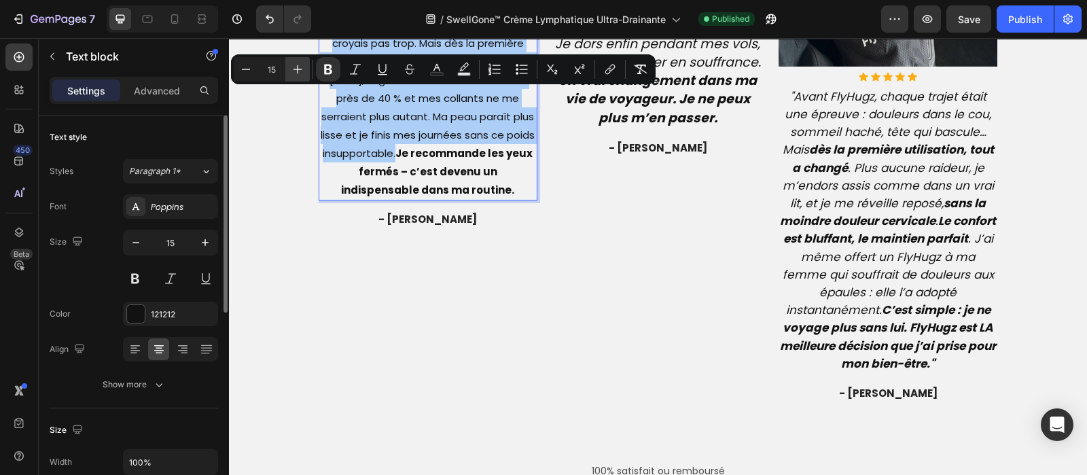
click at [295, 63] on icon "Editor contextual toolbar" at bounding box center [298, 70] width 14 height 14
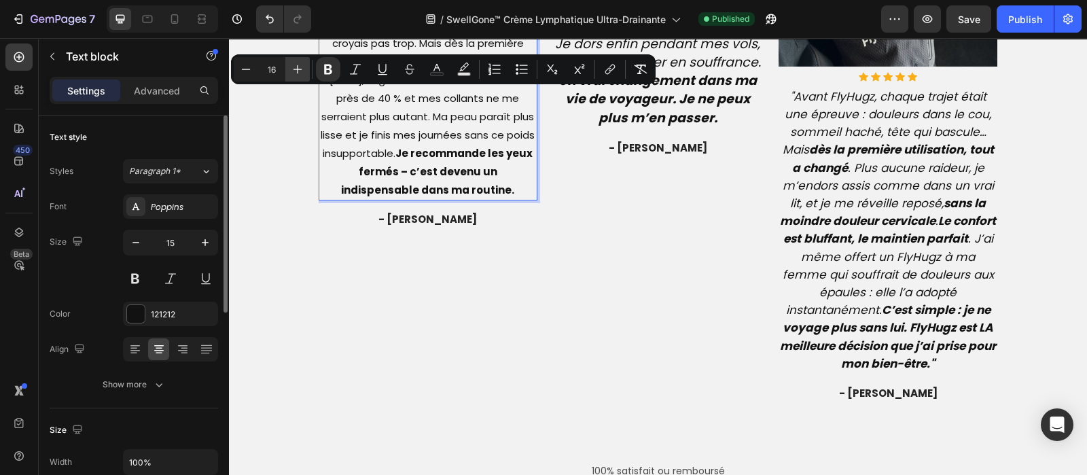
click at [295, 63] on icon "Editor contextual toolbar" at bounding box center [298, 70] width 14 height 14
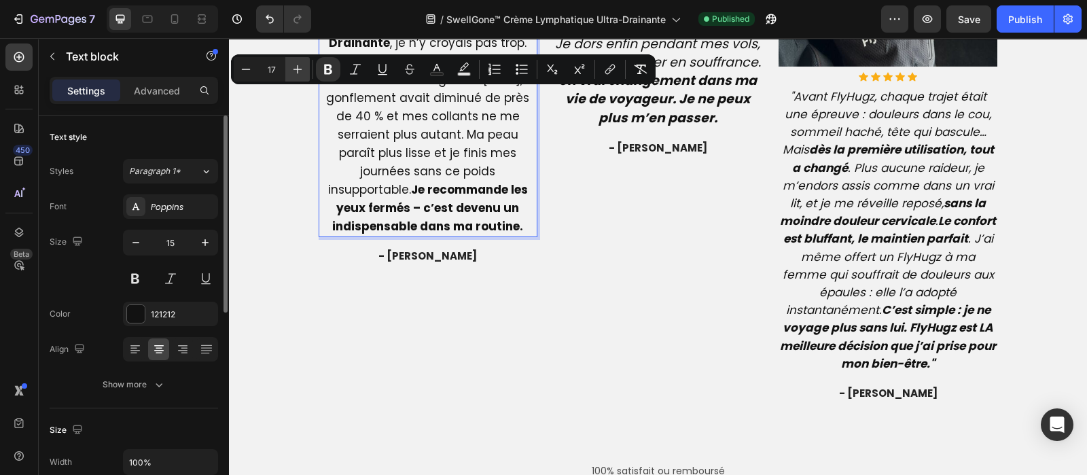
click at [295, 63] on icon "Editor contextual toolbar" at bounding box center [298, 70] width 14 height 14
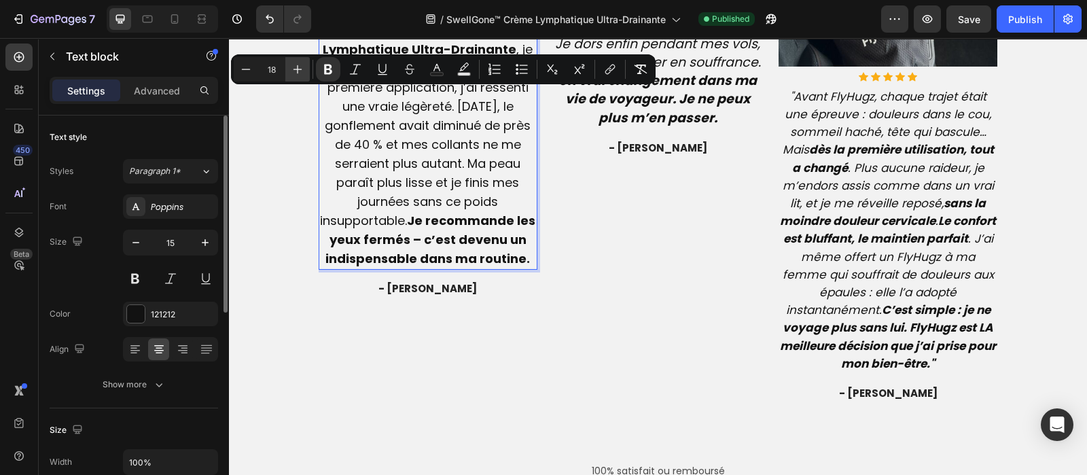
click at [295, 63] on icon "Editor contextual toolbar" at bounding box center [298, 70] width 14 height 14
type input "19"
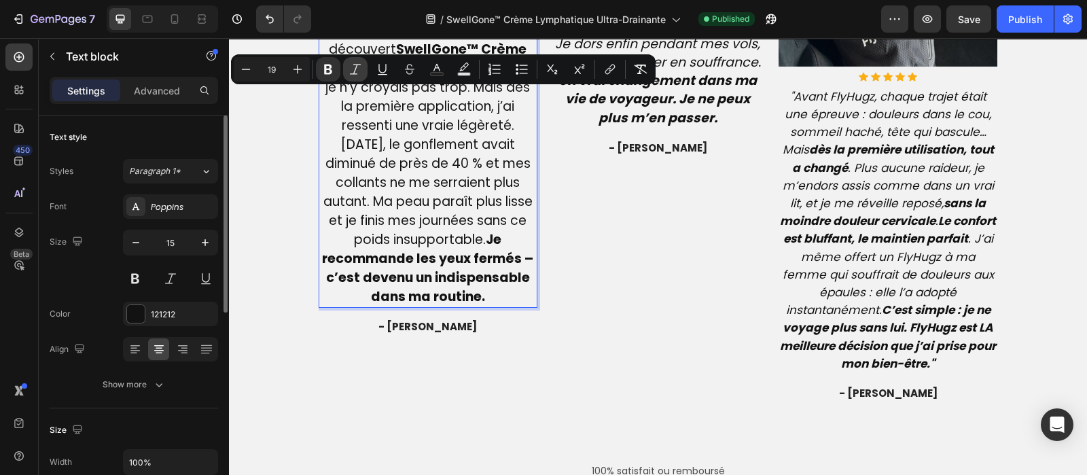
click at [355, 70] on icon "Editor contextual toolbar" at bounding box center [355, 69] width 11 height 10
click at [466, 150] on p "J’étais désespérée de voir mes jambes gonfler chaque soir après mes journées d’…" at bounding box center [428, 88] width 217 height 438
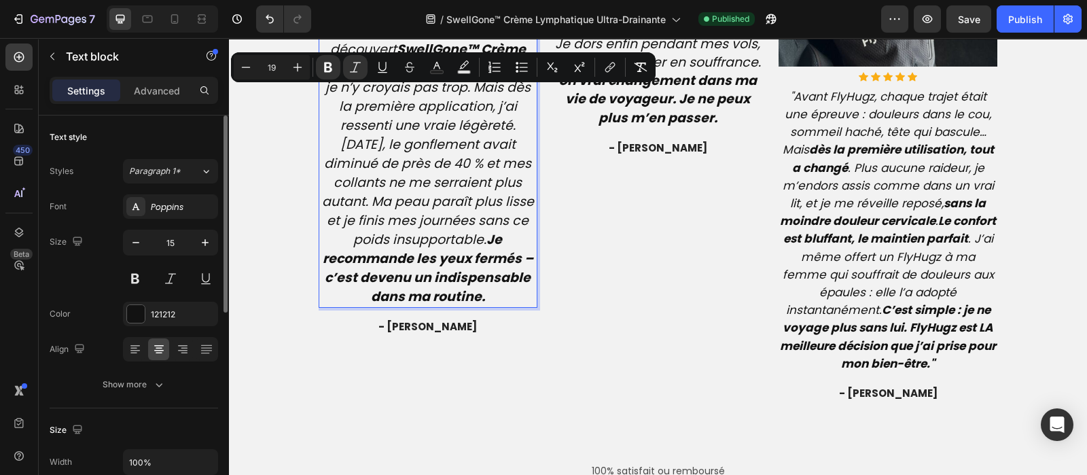
drag, startPoint x: 466, startPoint y: 150, endPoint x: 343, endPoint y: 99, distance: 133.4
click at [343, 99] on p "J’étais désespérée de voir mes jambes gonfler chaque soir après mes journées d’…" at bounding box center [428, 88] width 217 height 438
click at [324, 56] on button "Bold" at bounding box center [328, 67] width 24 height 24
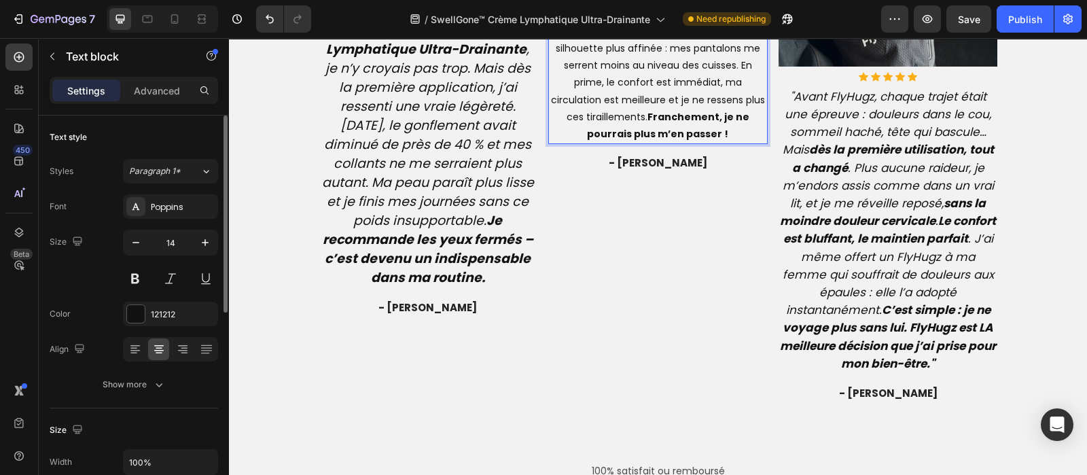
click at [684, 111] on p "Quelle transformation incroyable en si peu de temps ! » Je travaille en open-sp…" at bounding box center [658, 6] width 217 height 274
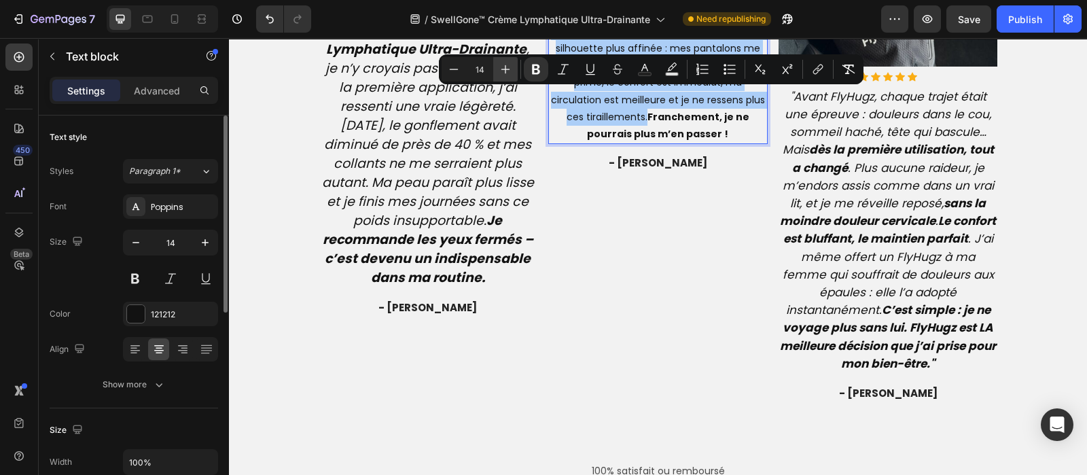
click at [504, 71] on icon "Editor contextual toolbar" at bounding box center [506, 70] width 14 height 14
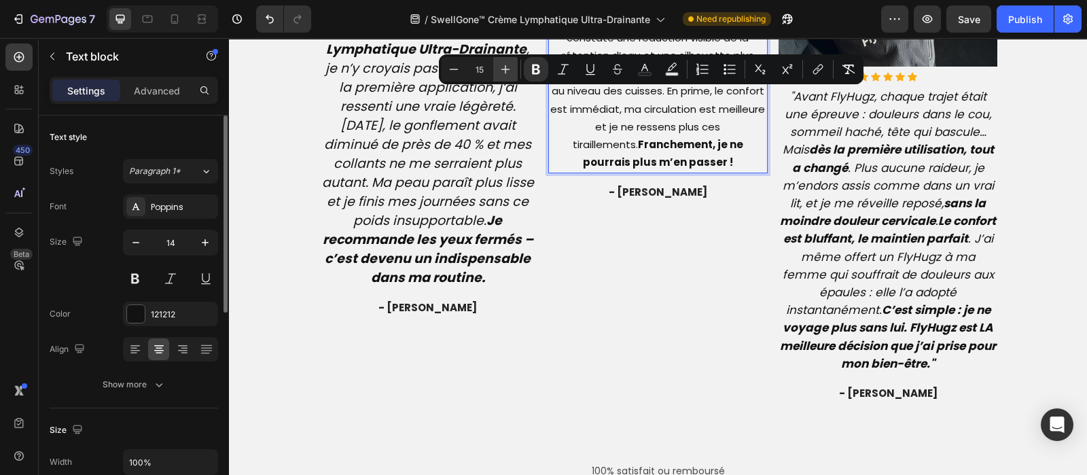
click at [504, 71] on icon "Editor contextual toolbar" at bounding box center [506, 70] width 14 height 14
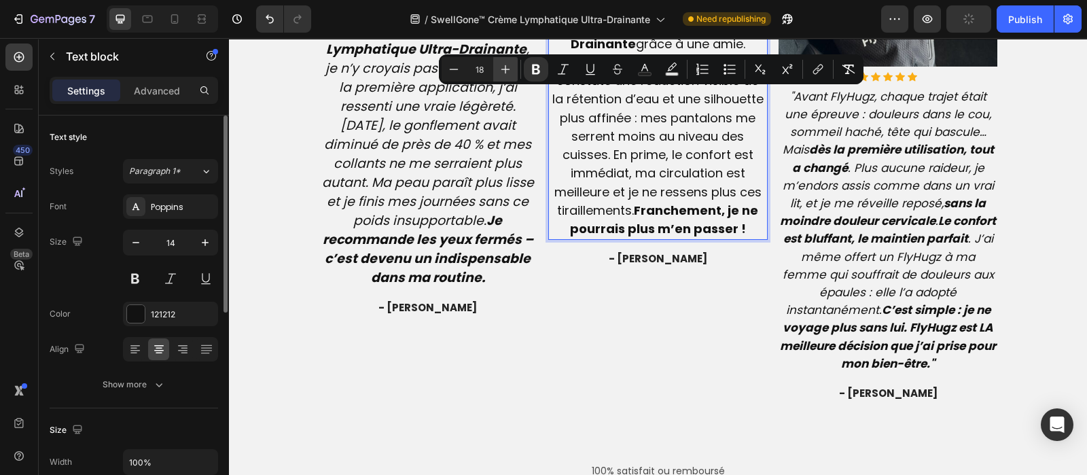
click at [504, 71] on icon "Editor contextual toolbar" at bounding box center [506, 70] width 14 height 14
type input "19"
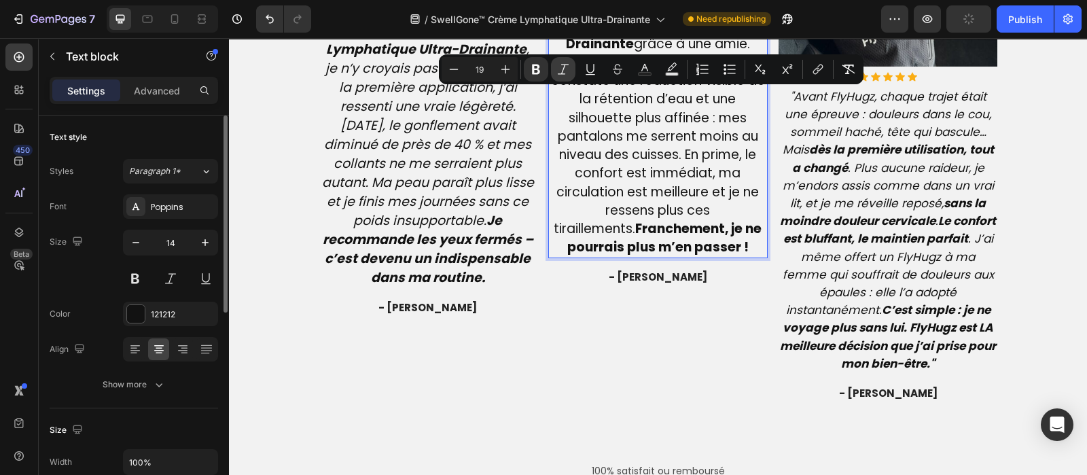
click at [561, 71] on icon "Editor contextual toolbar" at bounding box center [563, 70] width 14 height 14
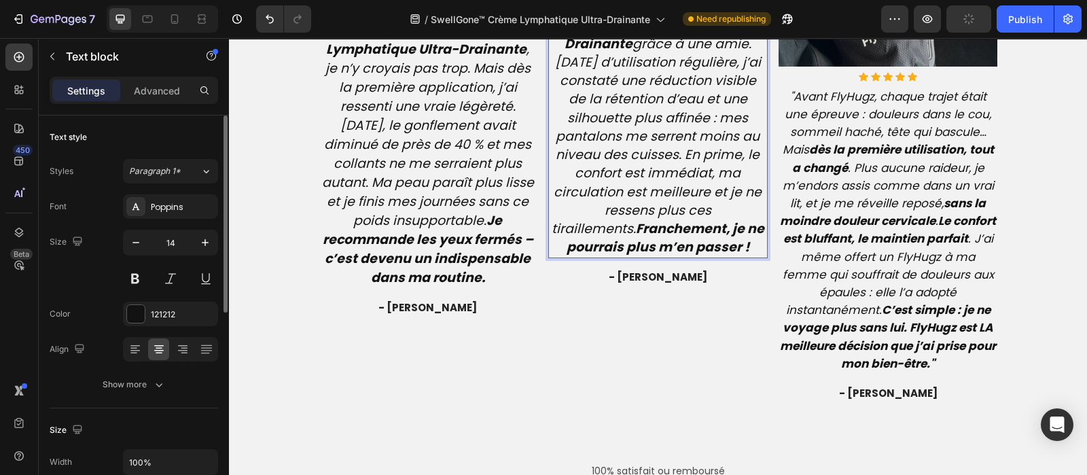
drag, startPoint x: 755, startPoint y: 117, endPoint x: 574, endPoint y: 93, distance: 182.3
click at [574, 93] on p "Quelle transformation incroyable en si peu de temps ! Je travaille en open-spac…" at bounding box center [658, 63] width 217 height 388
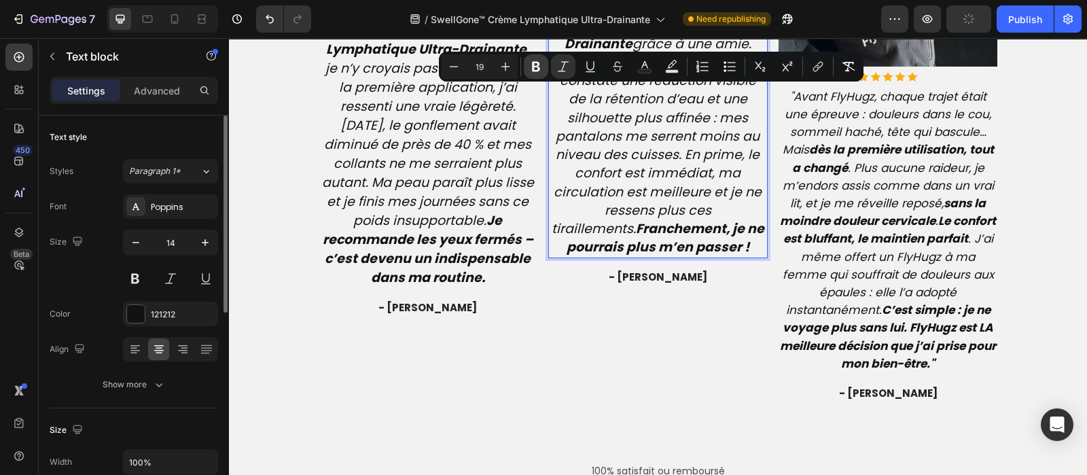
click at [533, 73] on icon "Editor contextual toolbar" at bounding box center [536, 67] width 14 height 14
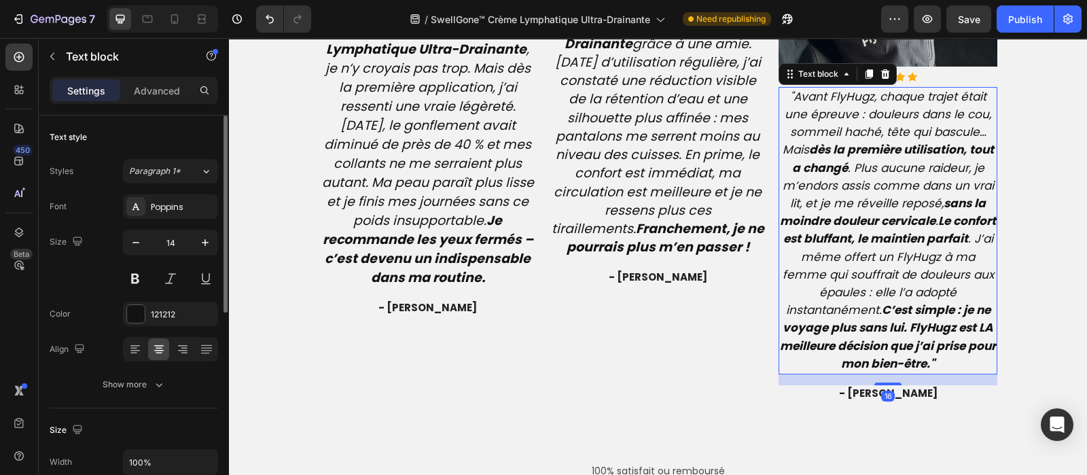
click at [880, 186] on icon ""Avant FlyHugz, chaque trajet était une épreuve : douleurs dans le cou, sommeil…" at bounding box center [888, 229] width 216 height 283
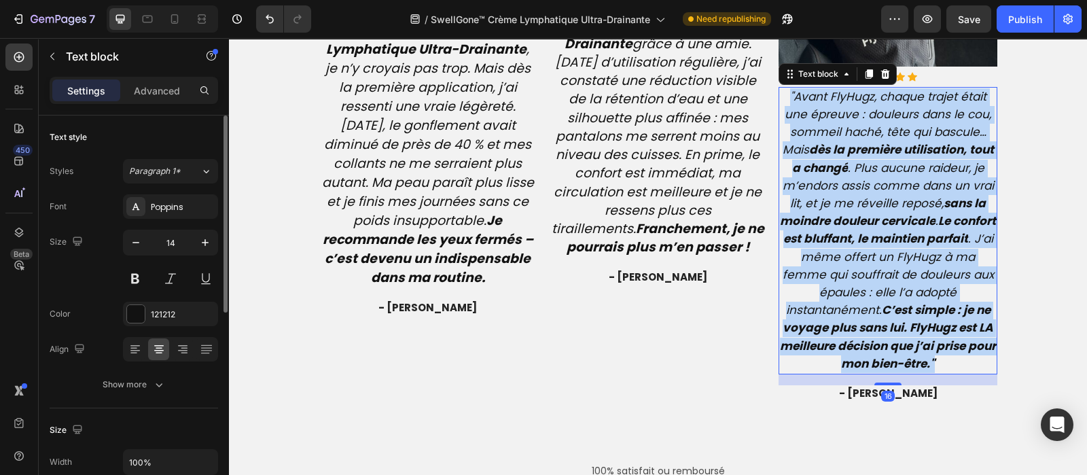
click at [880, 186] on icon ""Avant FlyHugz, chaque trajet était une épreuve : douleurs dans le cou, sommeil…" at bounding box center [888, 229] width 216 height 283
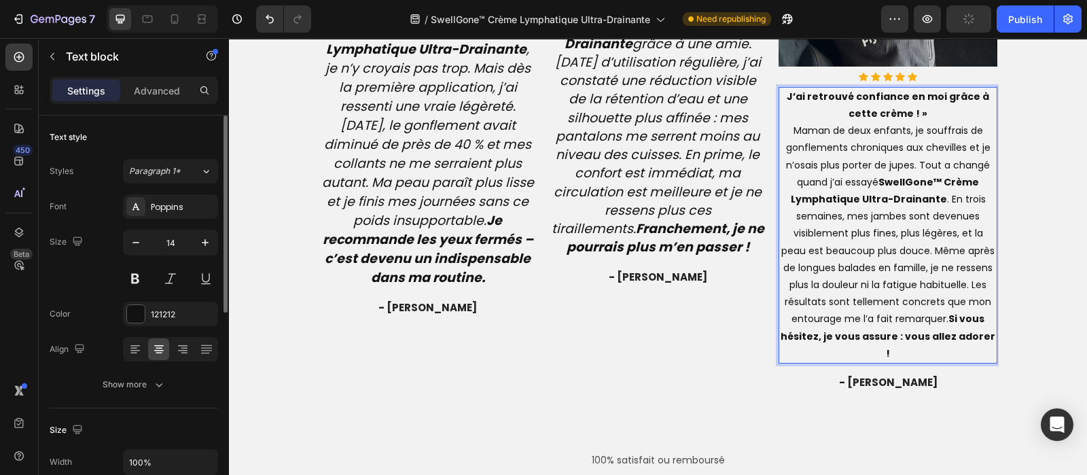
click at [912, 109] on p "J’ai retrouvé confiance en moi grâce à cette crème ! » Maman de deux enfants, j…" at bounding box center [888, 225] width 217 height 274
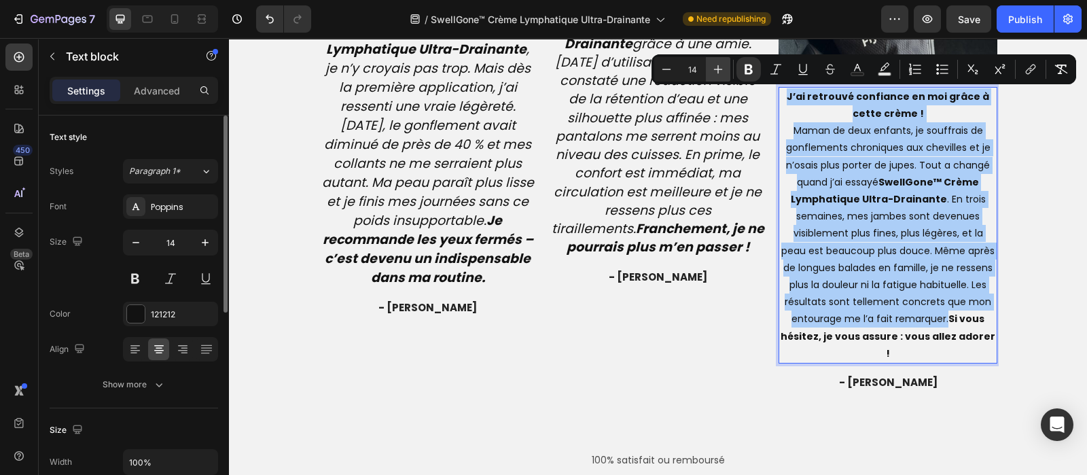
click at [720, 71] on icon "Editor contextual toolbar" at bounding box center [718, 70] width 14 height 14
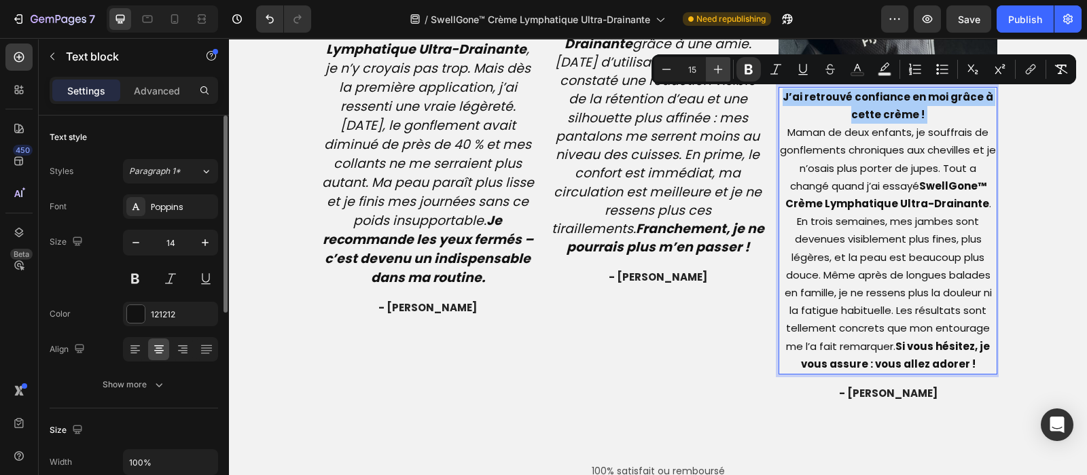
click at [720, 71] on icon "Editor contextual toolbar" at bounding box center [718, 70] width 14 height 14
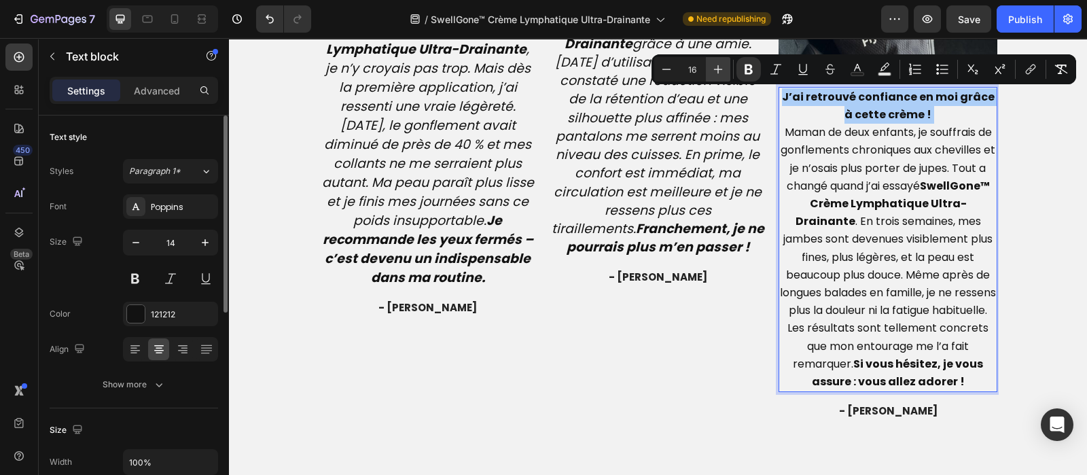
click at [720, 71] on icon "Editor contextual toolbar" at bounding box center [718, 70] width 14 height 14
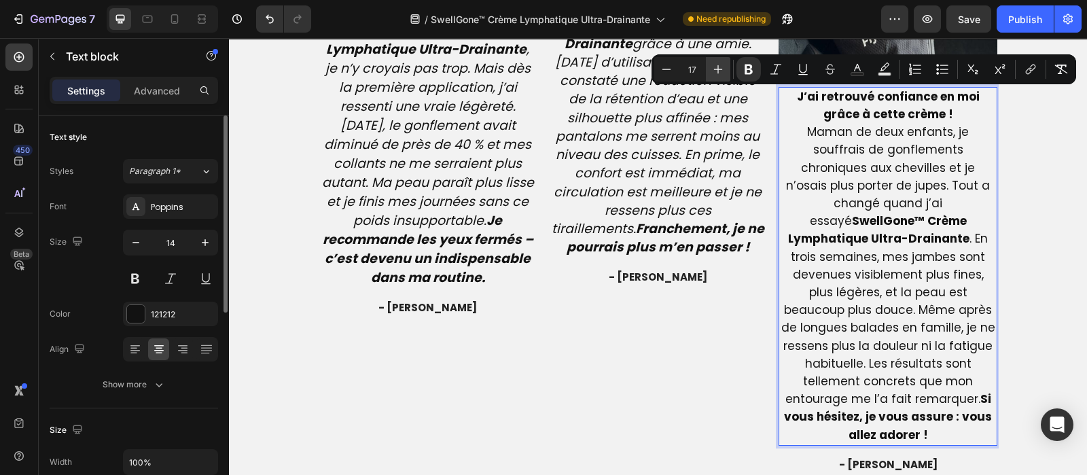
click at [720, 71] on icon "Editor contextual toolbar" at bounding box center [718, 70] width 14 height 14
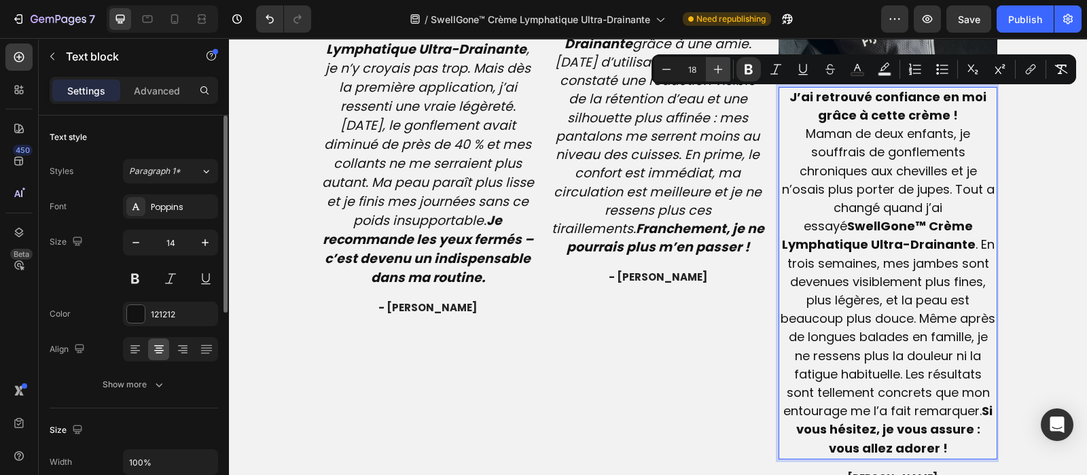
click at [720, 71] on icon "Editor contextual toolbar" at bounding box center [718, 70] width 14 height 14
type input "19"
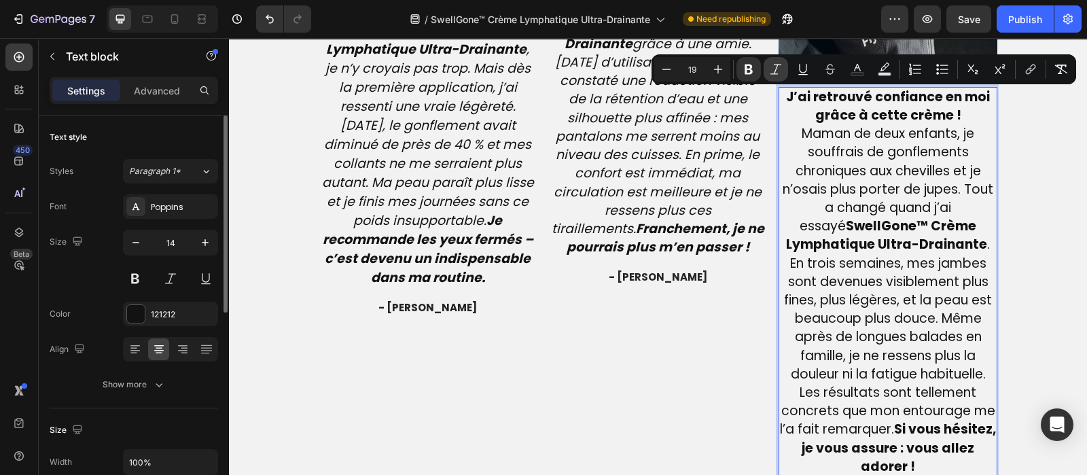
click at [768, 75] on button "Italic" at bounding box center [776, 69] width 24 height 24
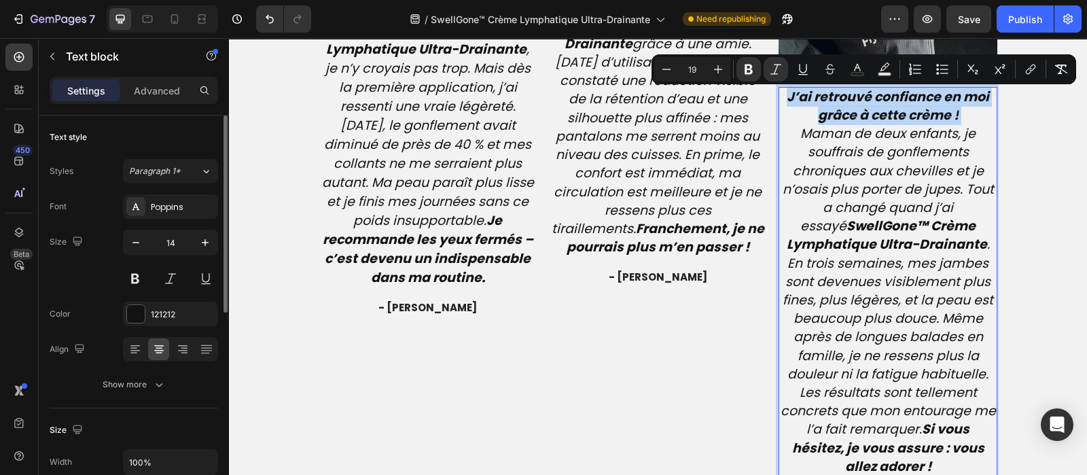
click at [959, 116] on p "J’ai retrouvé confiance en moi grâce à cette crème ! Maman de deux enfants, je …" at bounding box center [888, 282] width 217 height 388
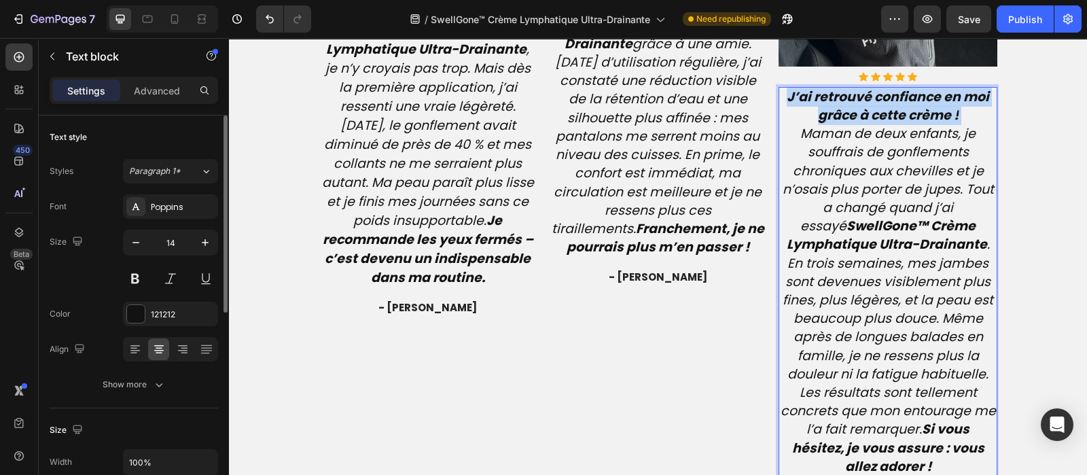
drag, startPoint x: 959, startPoint y: 116, endPoint x: 786, endPoint y: 91, distance: 175.1
click at [786, 91] on p "J’ai retrouvé confiance en moi grâce à cette crème ! Maman de deux enfants, je …" at bounding box center [888, 282] width 217 height 388
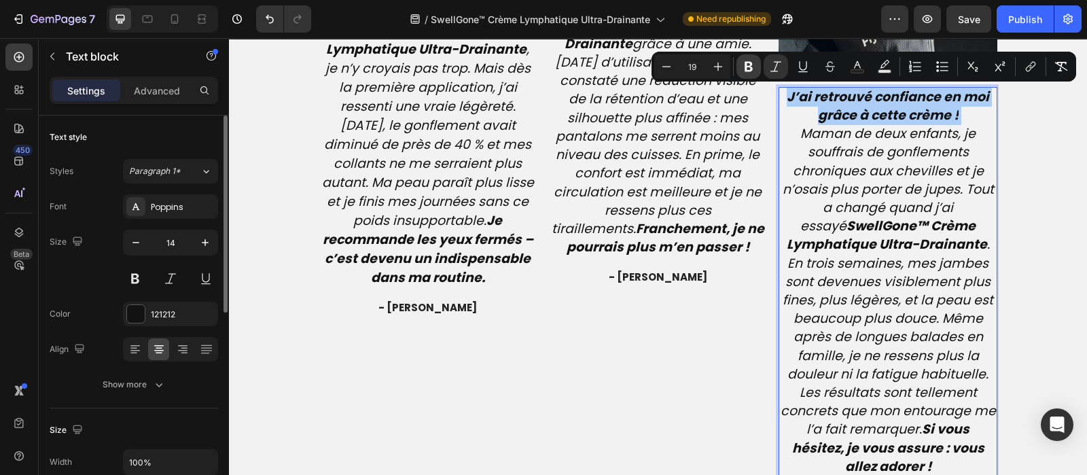
click at [751, 68] on icon "Editor contextual toolbar" at bounding box center [749, 67] width 8 height 10
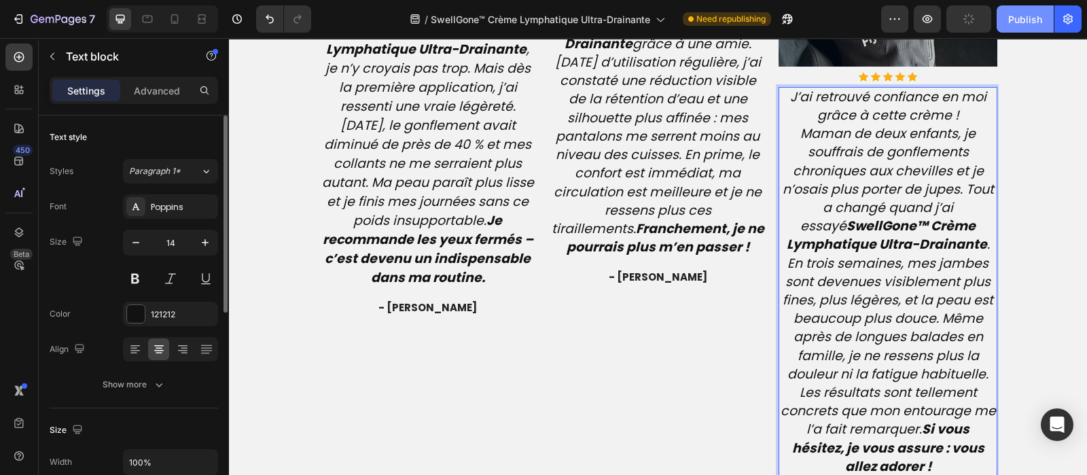
click at [1014, 24] on div "Publish" at bounding box center [1025, 19] width 34 height 14
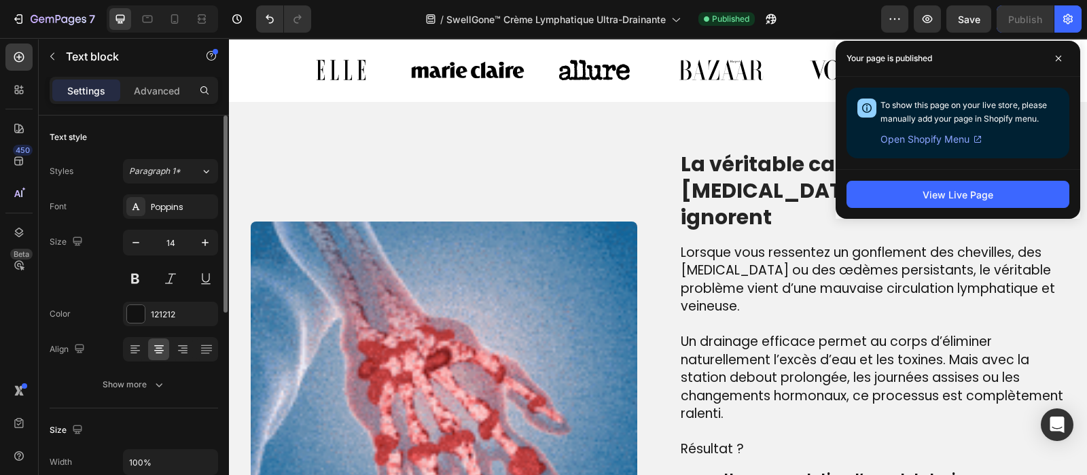
scroll to position [932, 0]
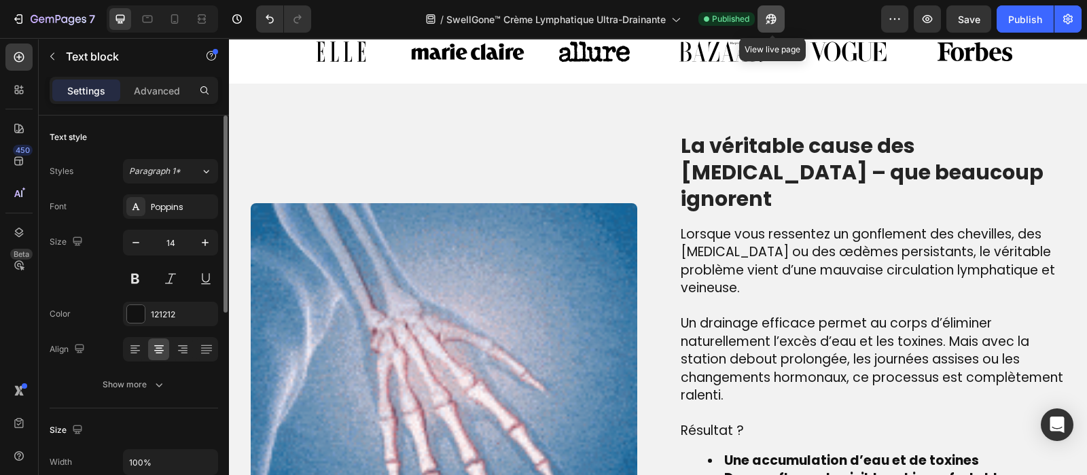
click at [771, 19] on icon "button" at bounding box center [771, 19] width 14 height 14
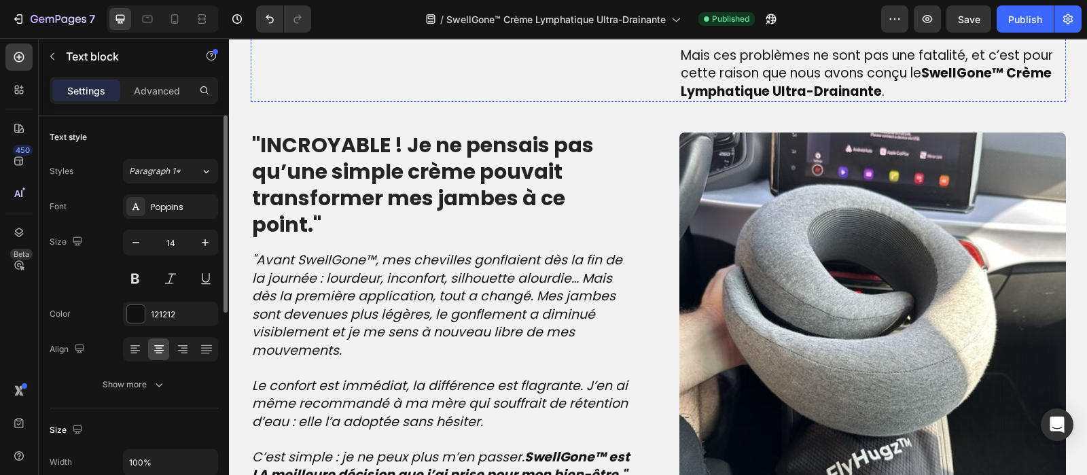
scroll to position [1498, 0]
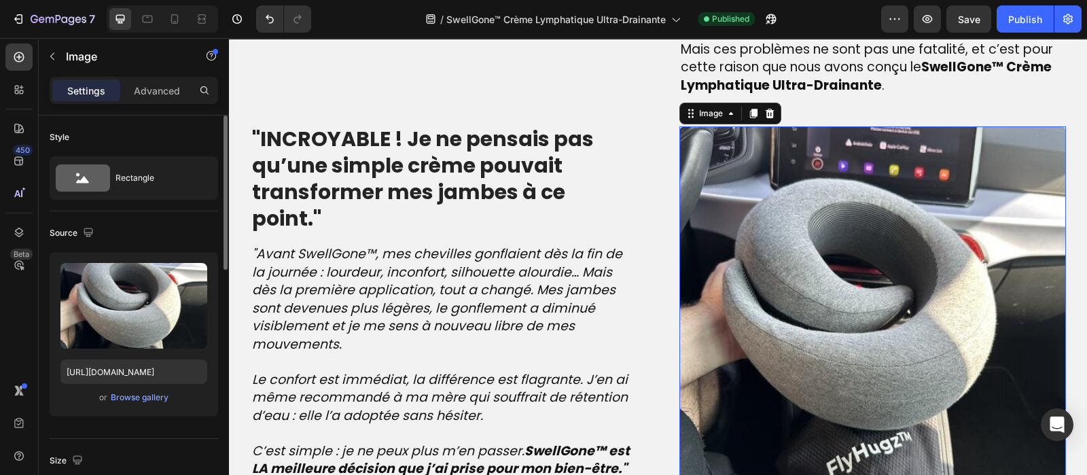
click at [845, 277] on img at bounding box center [872, 319] width 387 height 387
click at [118, 372] on input "https://cdn.shopify.com/s/files/1/0810/9329/6452/files/gempages_540190890933617…" at bounding box center [133, 371] width 147 height 24
paste input "actualite-science.com/cdn/shop/files/gempages_540190890933617569-f61c8813-9340-…"
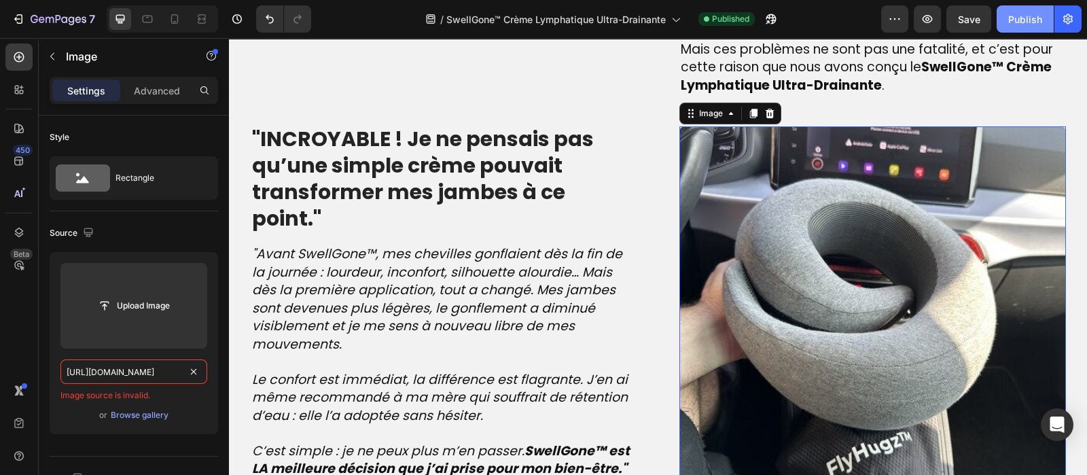
type input "https://actualite-science.com/cdn/shop/files/gempages_540190890933617569-f61c88…"
click at [1023, 15] on div "Publish" at bounding box center [1025, 19] width 34 height 14
click at [116, 373] on input "https://actualite-science.com/cdn/shop/files/gempages_540190890933617569-f61c88…" at bounding box center [133, 371] width 147 height 24
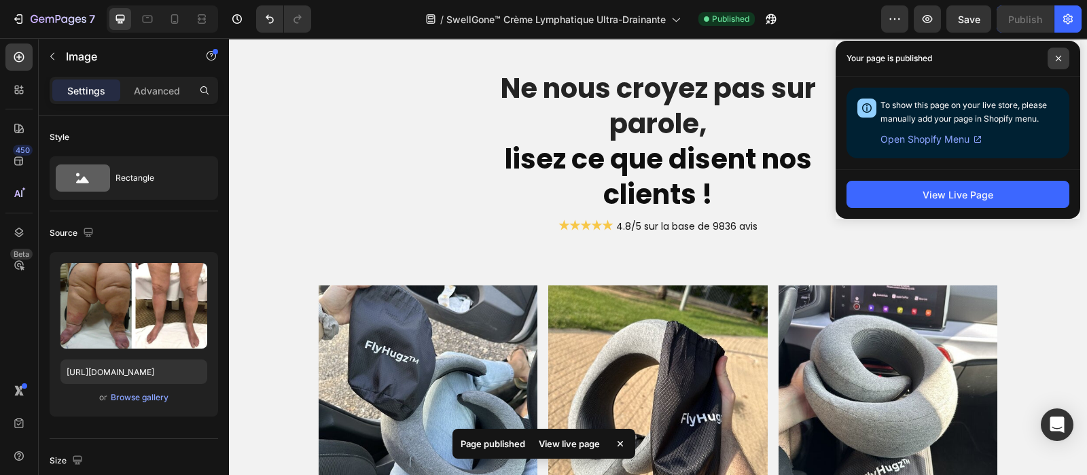
click at [1058, 59] on icon at bounding box center [1058, 58] width 5 height 5
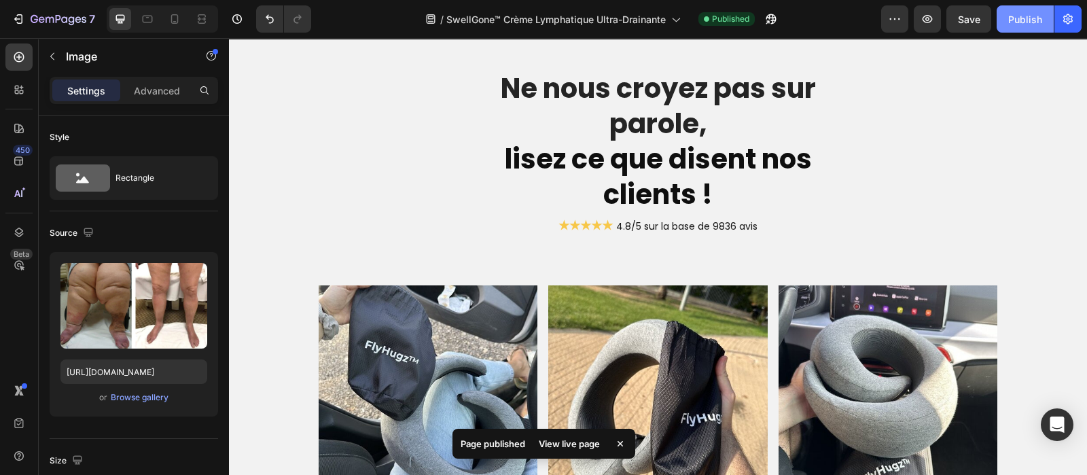
click at [1027, 20] on div "Publish" at bounding box center [1025, 19] width 34 height 14
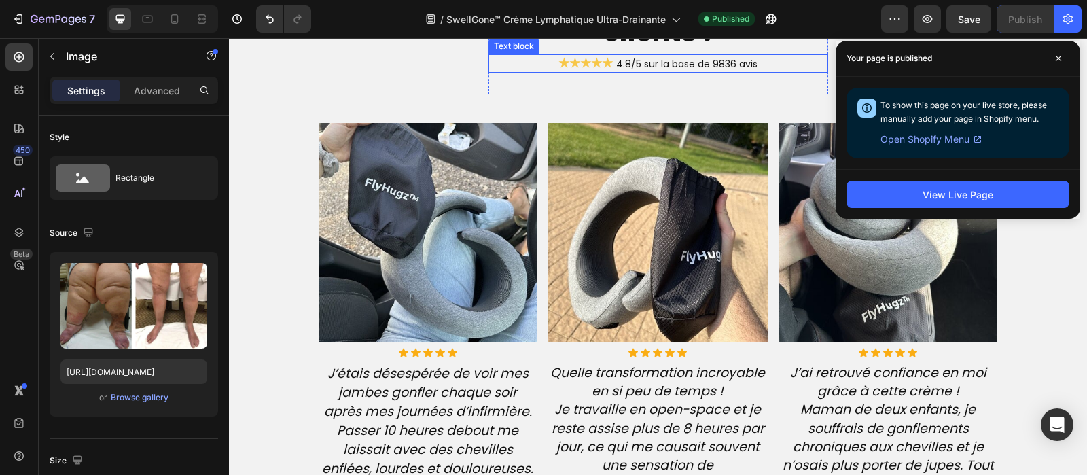
scroll to position [3245, 0]
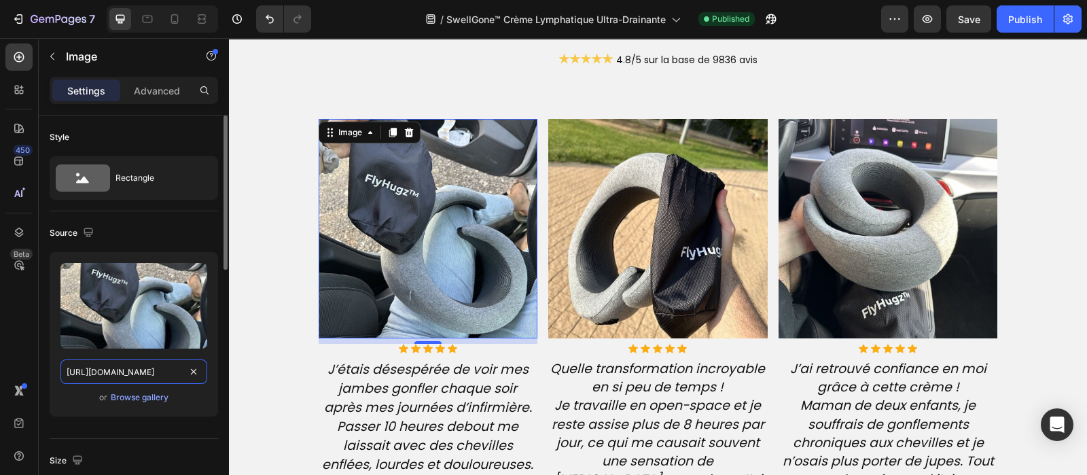
click at [89, 370] on input "https://cdn.shopify.com/s/files/1/0810/9329/6452/files/gempages_540190890933617…" at bounding box center [133, 371] width 147 height 24
paste input "actualite-science.com/cdn/shop/files/gempages_540190890933617569-f61c8813-9340-…"
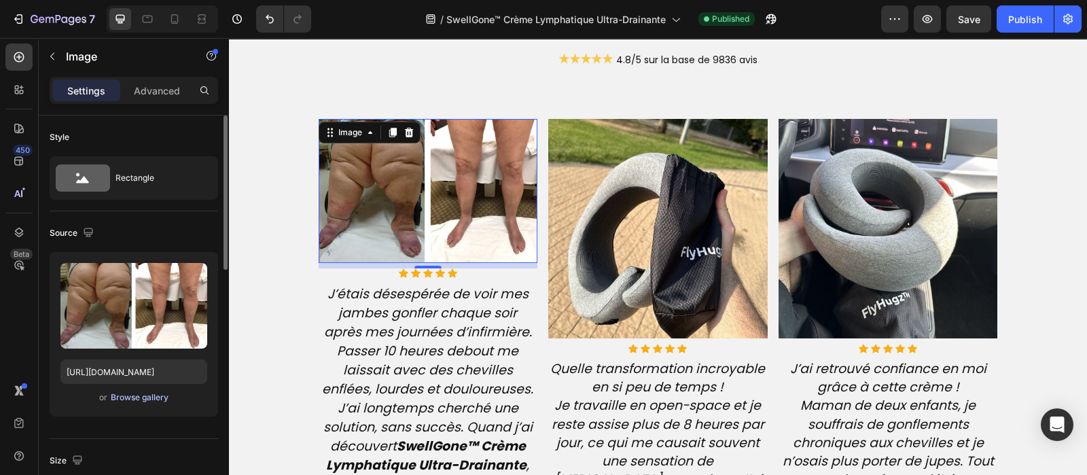
scroll to position [0, 0]
click at [144, 404] on div "or Browse gallery" at bounding box center [133, 397] width 147 height 16
click at [136, 402] on div "Browse gallery" at bounding box center [140, 397] width 58 height 12
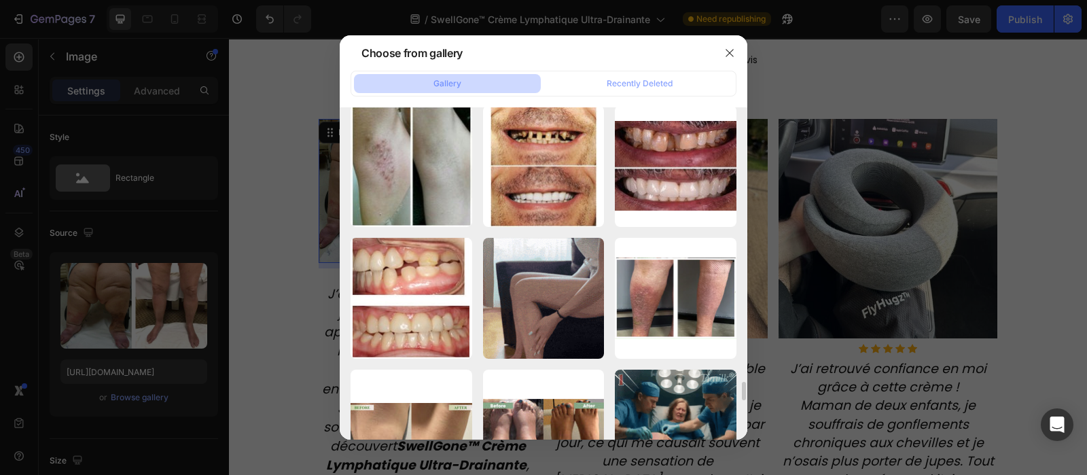
scroll to position [4776, 0]
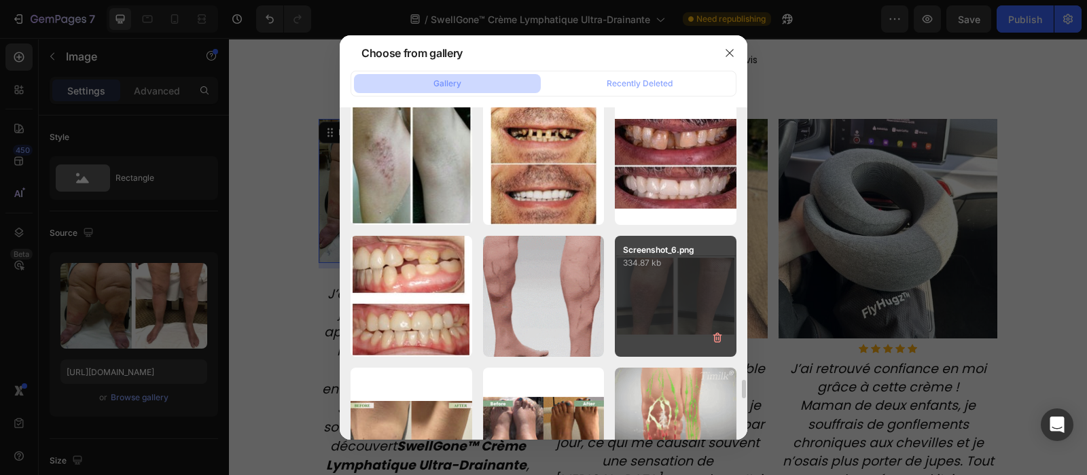
click at [683, 315] on div "Screenshot_6.png 334.87 kb" at bounding box center [676, 297] width 122 height 122
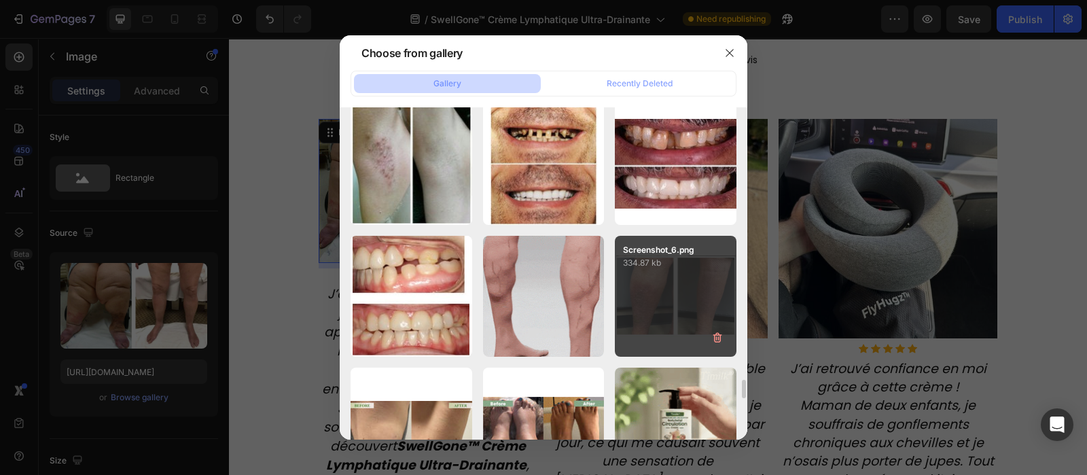
type input "https://cdn.shopify.com/s/files/1/0810/9329/6452/files/gempages_540190890933617…"
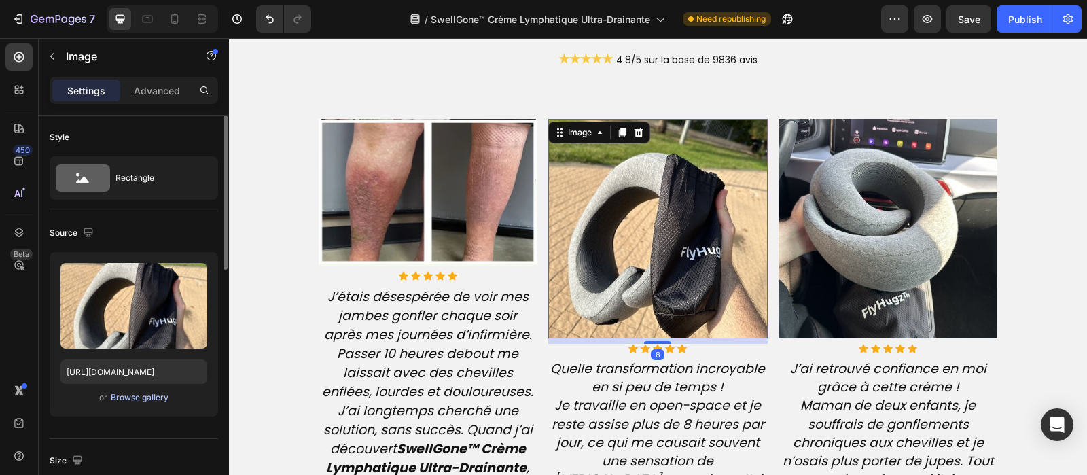
click at [156, 395] on div "Browse gallery" at bounding box center [140, 397] width 58 height 12
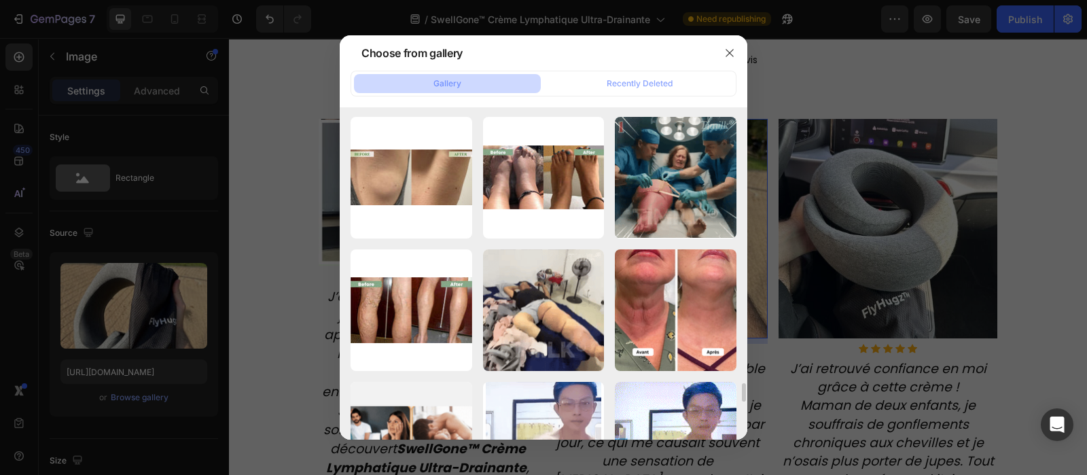
scroll to position [5015, 0]
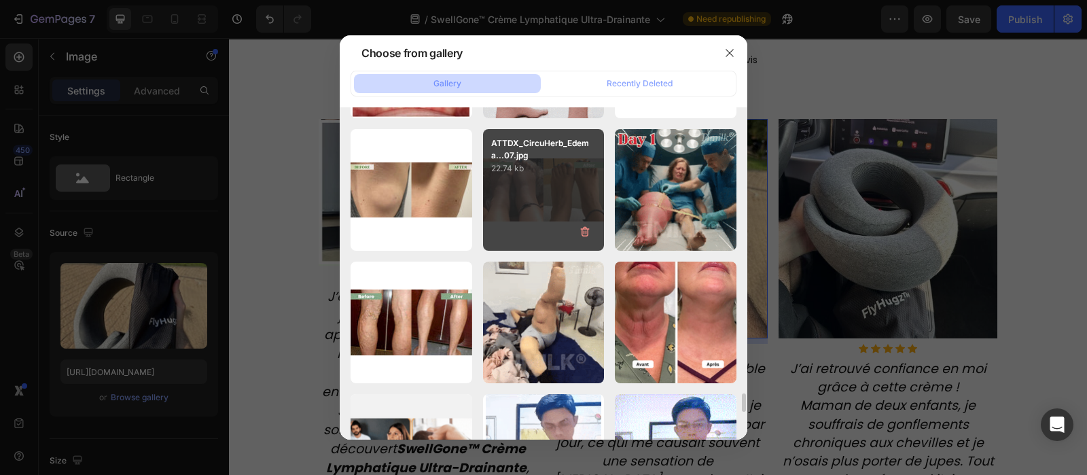
click at [525, 199] on div "ATTDX_CircuHerb_Edema...07.jpg 22.74 kb" at bounding box center [544, 190] width 122 height 122
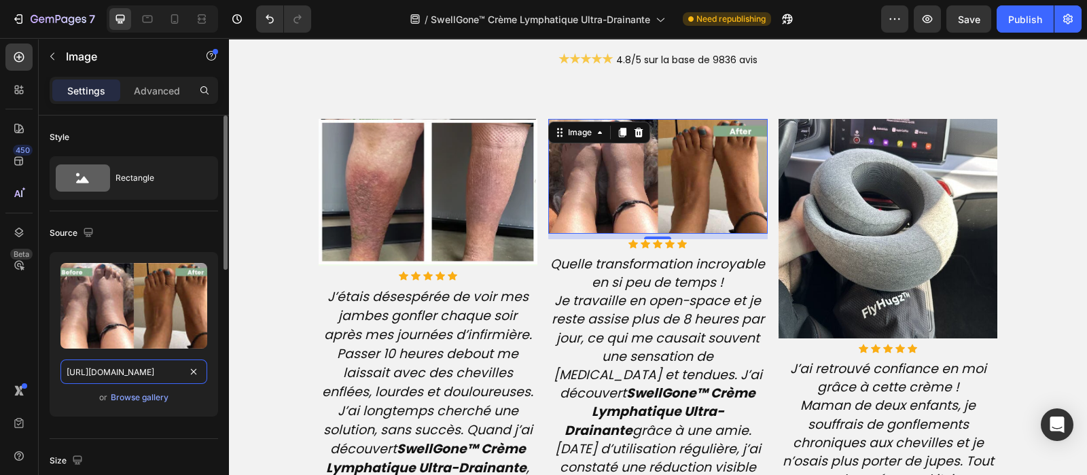
click at [136, 373] on input "https://cdn.shopify.com/s/files/1/0810/9329/6452/files/gempages_540190890933617…" at bounding box center [133, 371] width 147 height 24
paste input "actualite-science.com/cdn/shop/files/gempages_540190890933617569-55146dba-9be1-…"
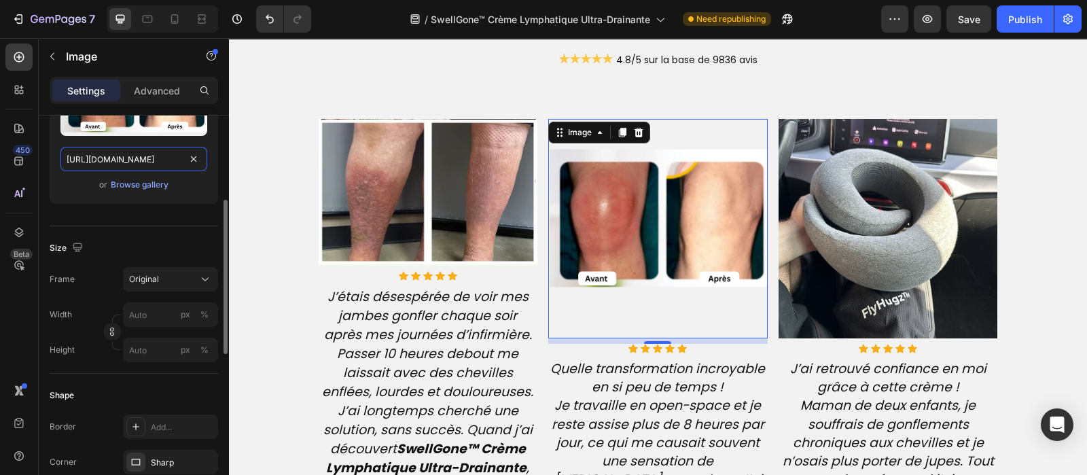
scroll to position [219, 0]
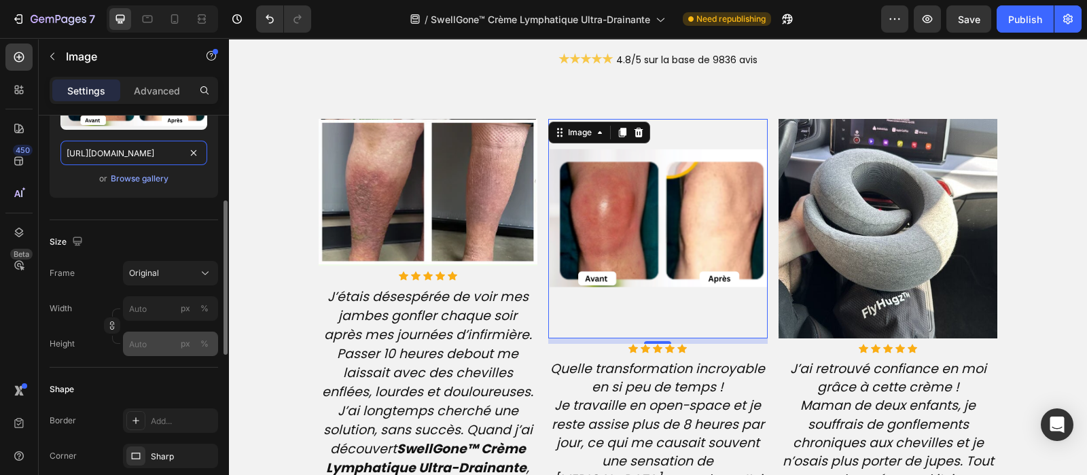
type input "https://actualite-science.com/cdn/shop/files/gempages_540190890933617569-55146d…"
click at [143, 347] on input "px %" at bounding box center [170, 344] width 95 height 24
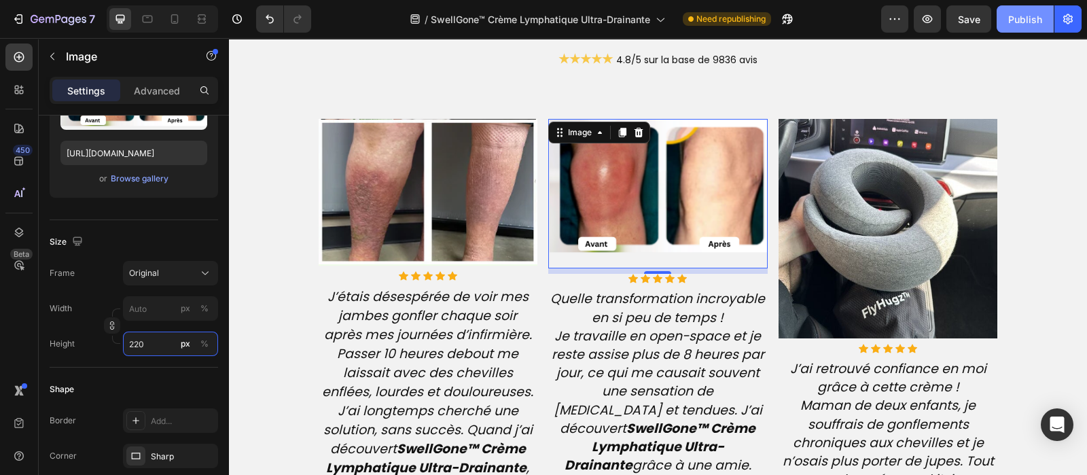
type input "220"
click at [1016, 8] on button "Publish" at bounding box center [1025, 18] width 57 height 27
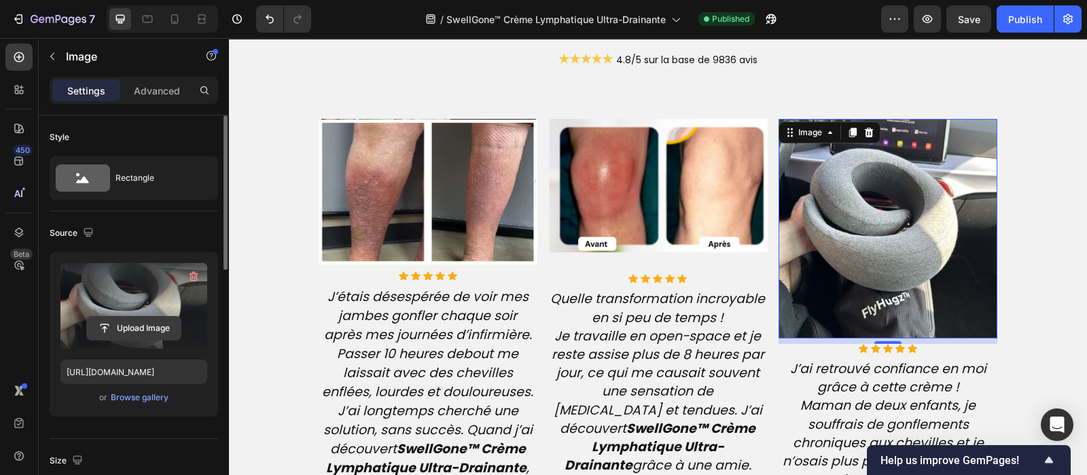
click at [126, 317] on input "file" at bounding box center [134, 328] width 94 height 23
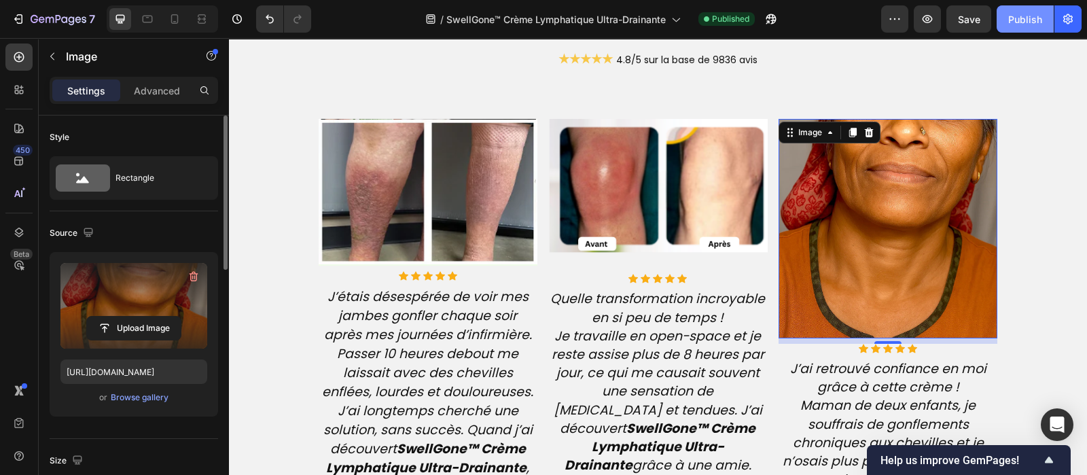
click at [1021, 19] on div "Publish" at bounding box center [1025, 19] width 34 height 14
click at [124, 394] on div "Browse gallery" at bounding box center [140, 397] width 58 height 12
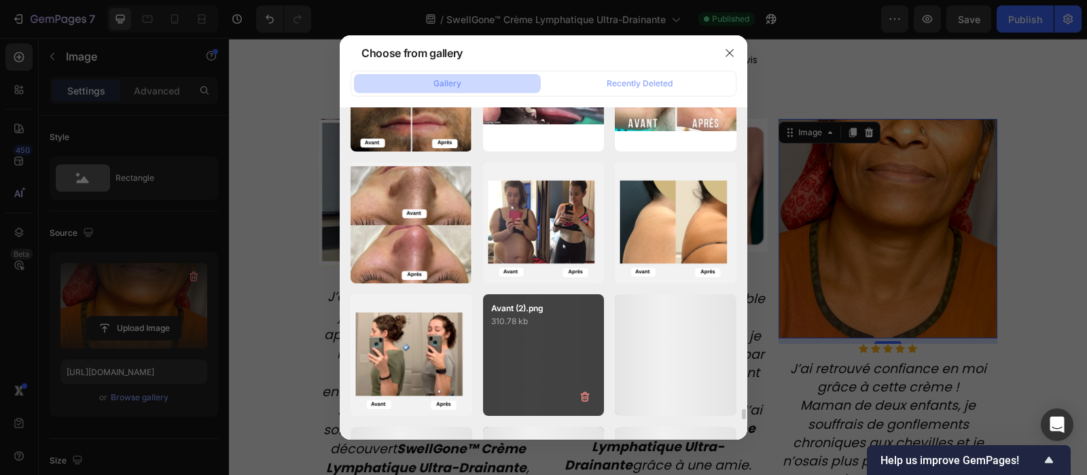
scroll to position [9757, 0]
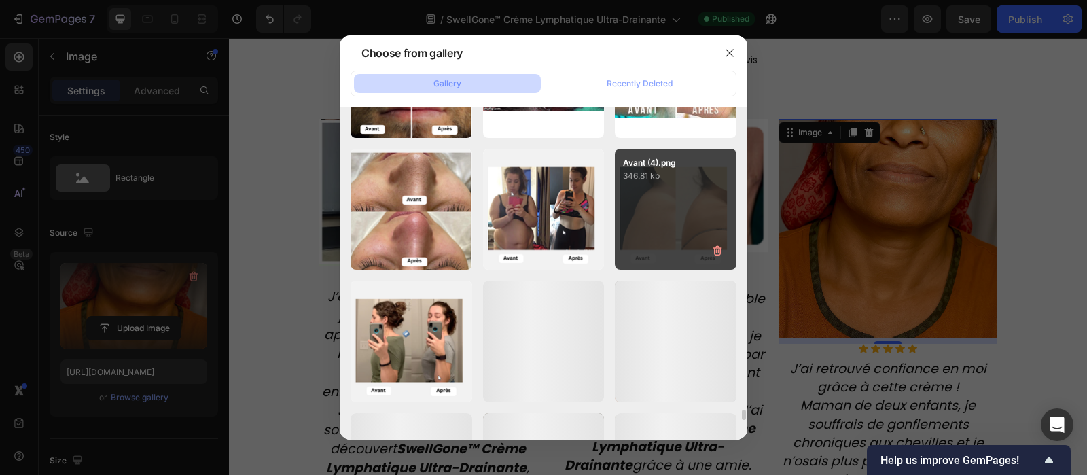
click at [730, 210] on div "Avant (4).png 346.81 kb" at bounding box center [676, 210] width 122 height 122
type input "https://cdn.shopify.com/s/files/1/0810/9329/6452/files/gempages_540190890933617…"
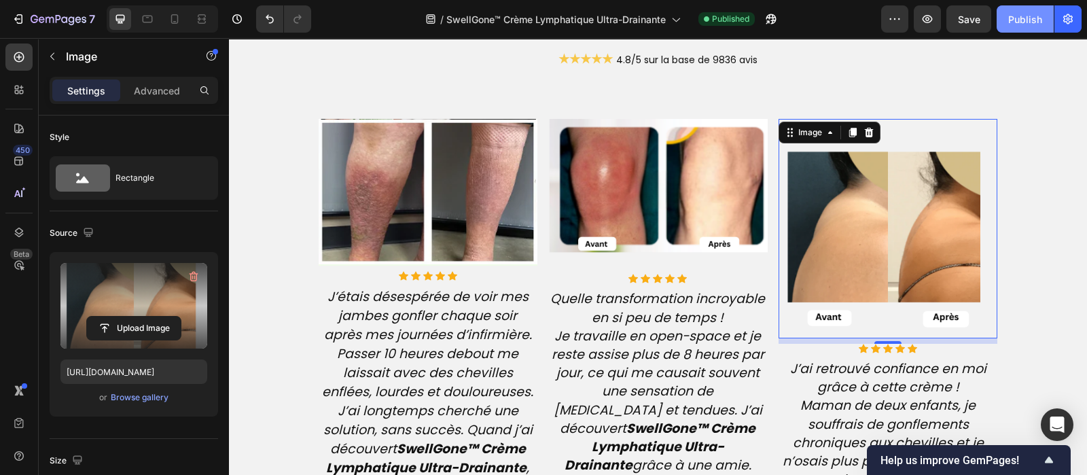
click at [1006, 22] on button "Publish" at bounding box center [1025, 18] width 57 height 27
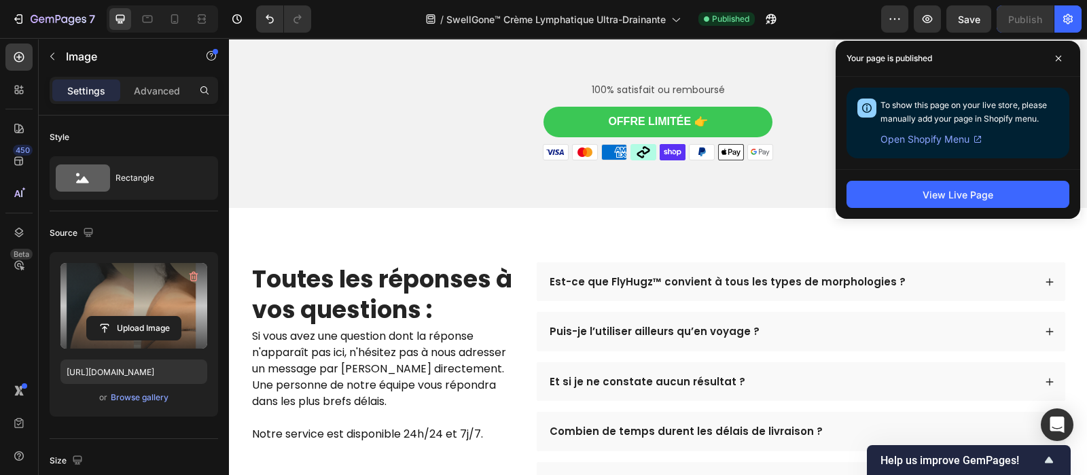
scroll to position [4015, 0]
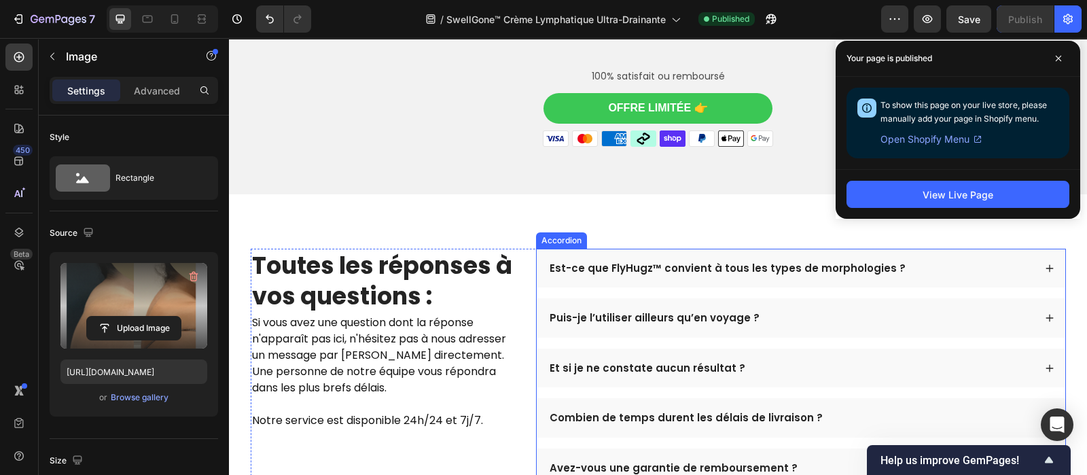
click at [620, 262] on p "Est-ce que FlyHugz™ convient à tous les types de morphologies ?" at bounding box center [728, 269] width 356 height 14
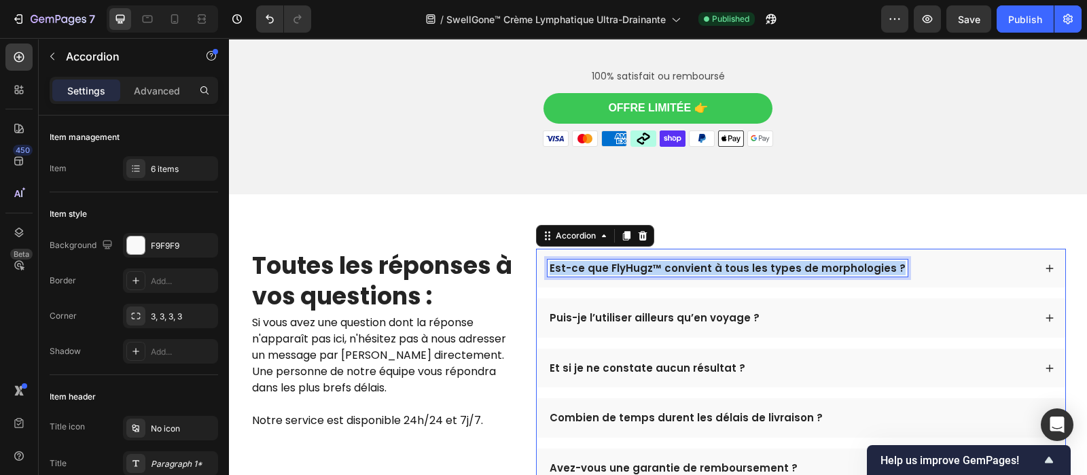
click at [620, 262] on p "Est-ce que FlyHugz™ convient à tous les types de morphologies ?" at bounding box center [728, 269] width 356 height 14
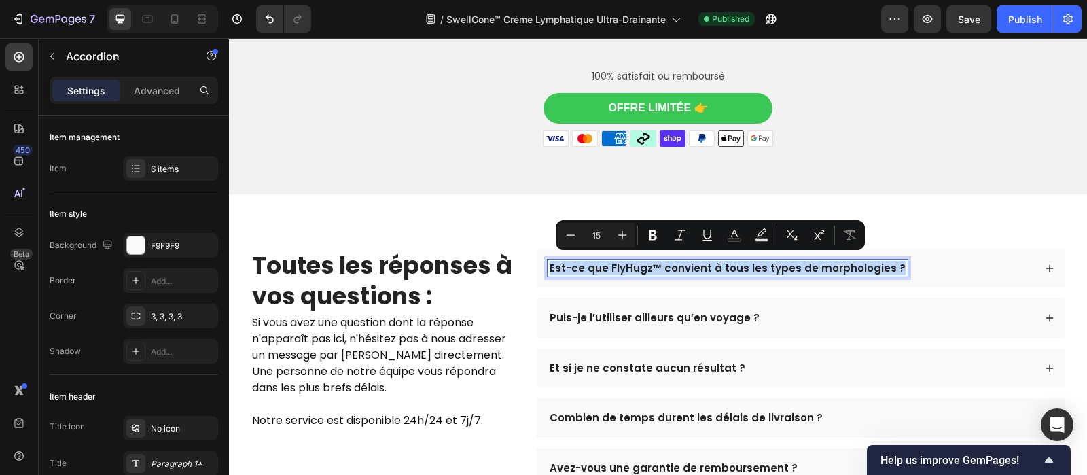
click at [620, 262] on p "Est-ce que FlyHugz™ convient à tous les types de morphologies ?" at bounding box center [728, 269] width 356 height 14
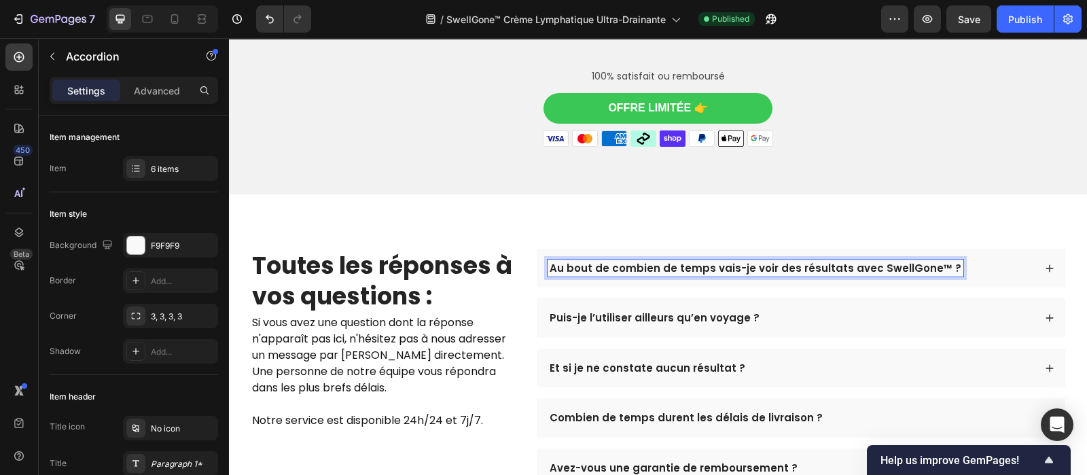
click at [667, 312] on p "Puis-je l’utiliser ailleurs qu’en voyage ?" at bounding box center [655, 318] width 210 height 14
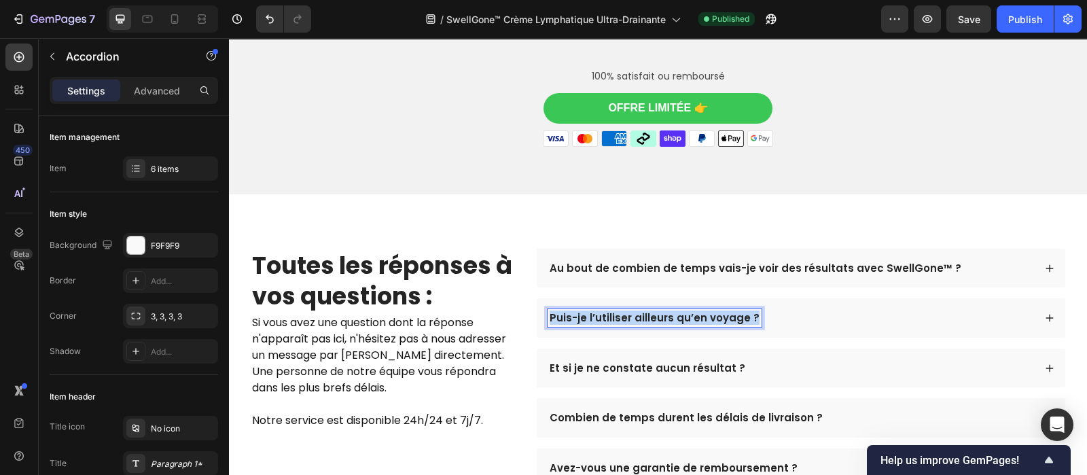
click at [667, 312] on p "Puis-je l’utiliser ailleurs qu’en voyage ?" at bounding box center [655, 318] width 210 height 14
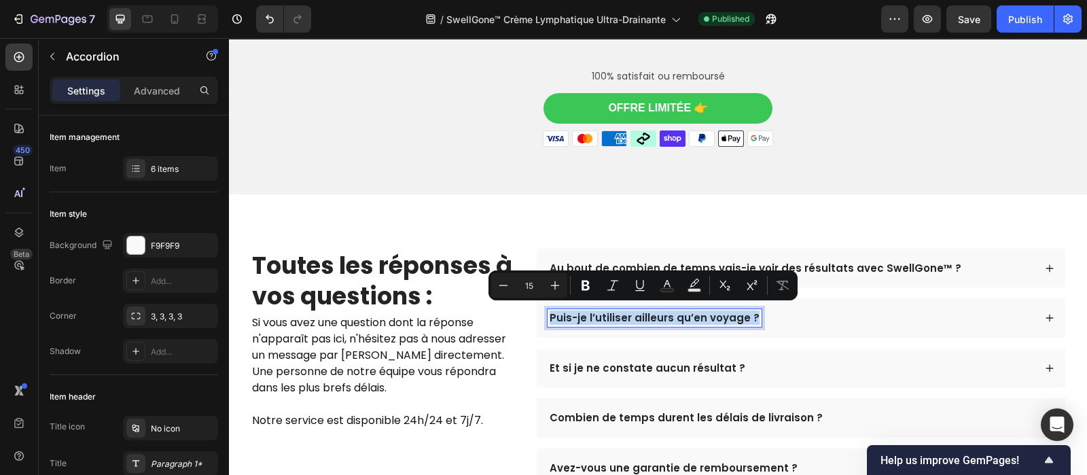
click at [667, 312] on p "Puis-je l’utiliser ailleurs qu’en voyage ?" at bounding box center [655, 318] width 210 height 14
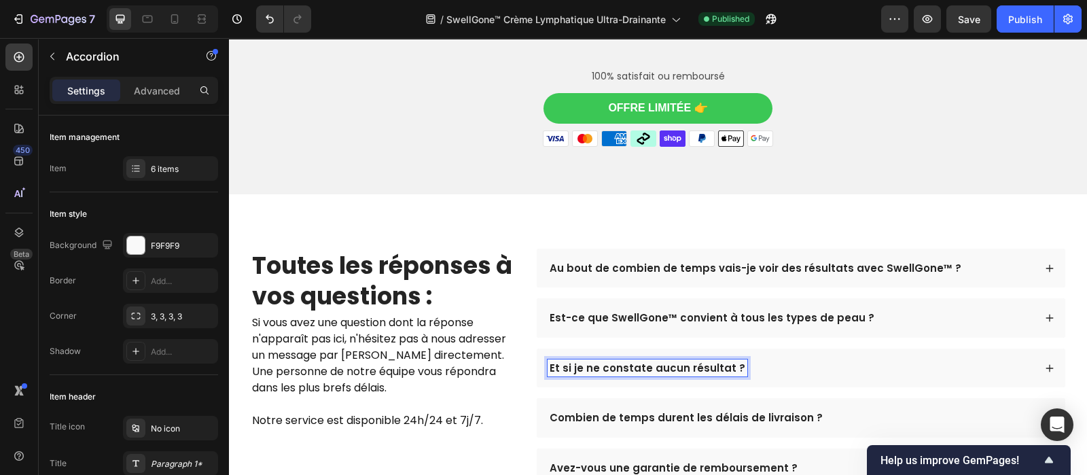
click at [632, 361] on p "Et si je ne constate aucun résultat ?" at bounding box center [648, 368] width 196 height 14
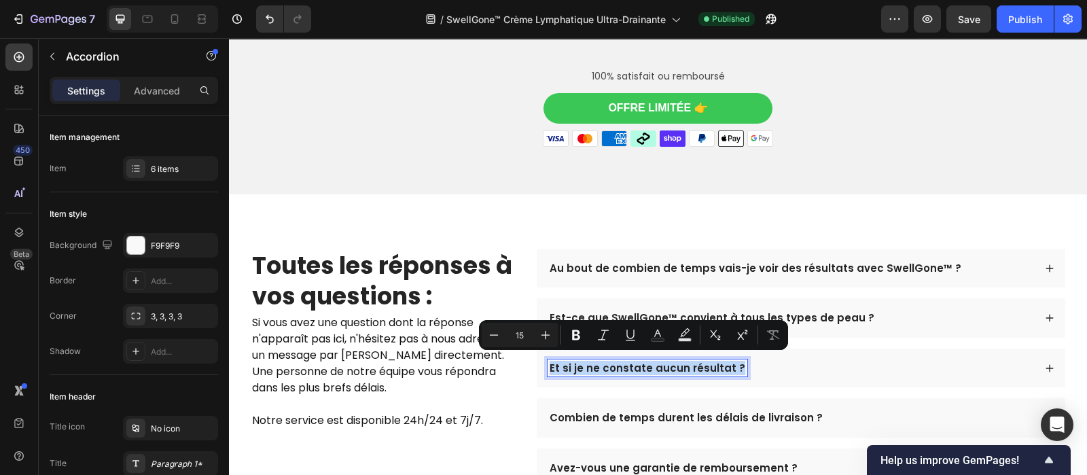
click at [632, 361] on p "Et si je ne constate aucun résultat ?" at bounding box center [648, 368] width 196 height 14
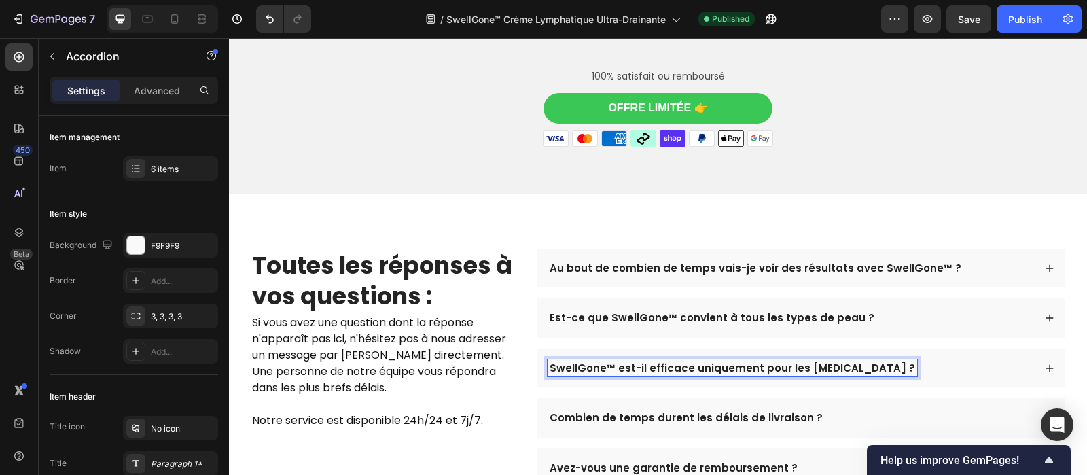
click at [965, 275] on div "Au bout de combien de temps vais-je voir des résultats avec SwellGone™ ?" at bounding box center [801, 268] width 529 height 39
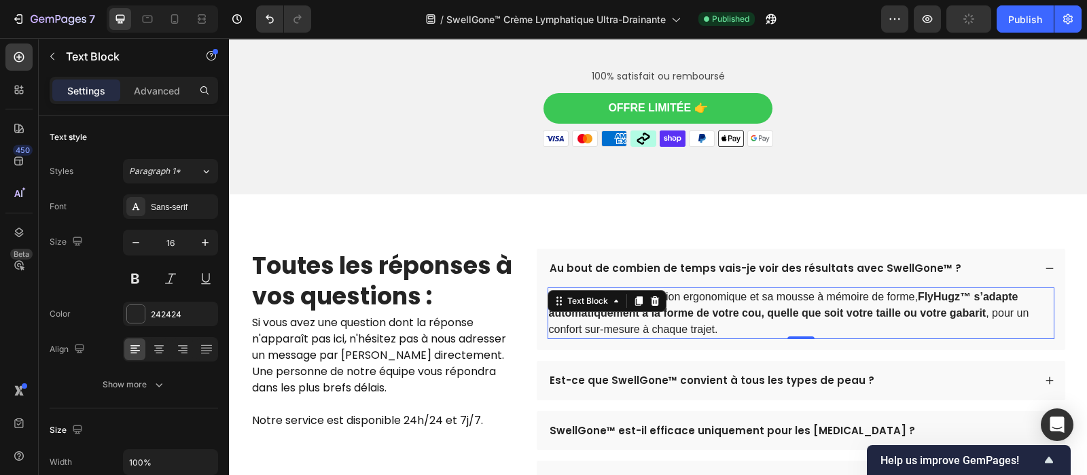
click at [863, 302] on strong "FlyHugz™ s’adapte automatiquement à la forme de votre cou, quelle que soit votr…" at bounding box center [783, 305] width 469 height 28
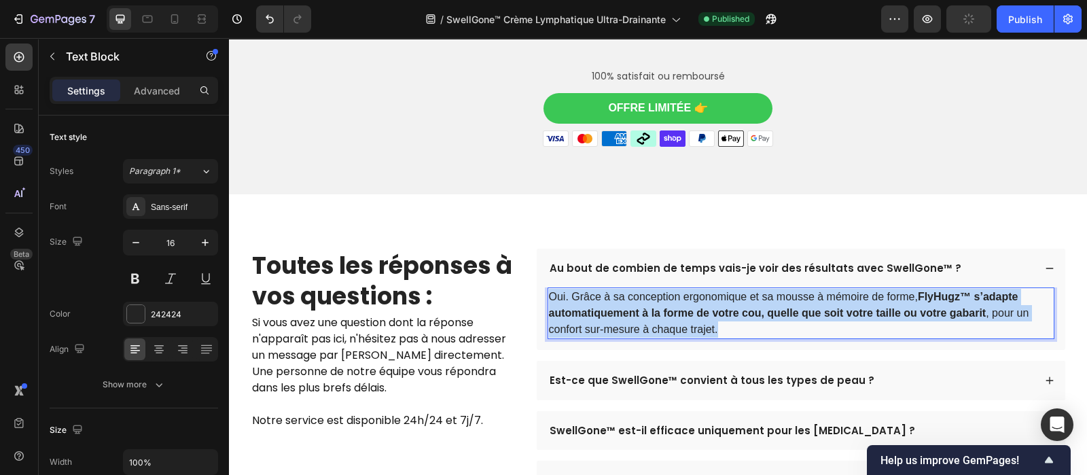
click at [863, 302] on strong "FlyHugz™ s’adapte automatiquement à la forme de votre cou, quelle que soit votr…" at bounding box center [783, 305] width 469 height 28
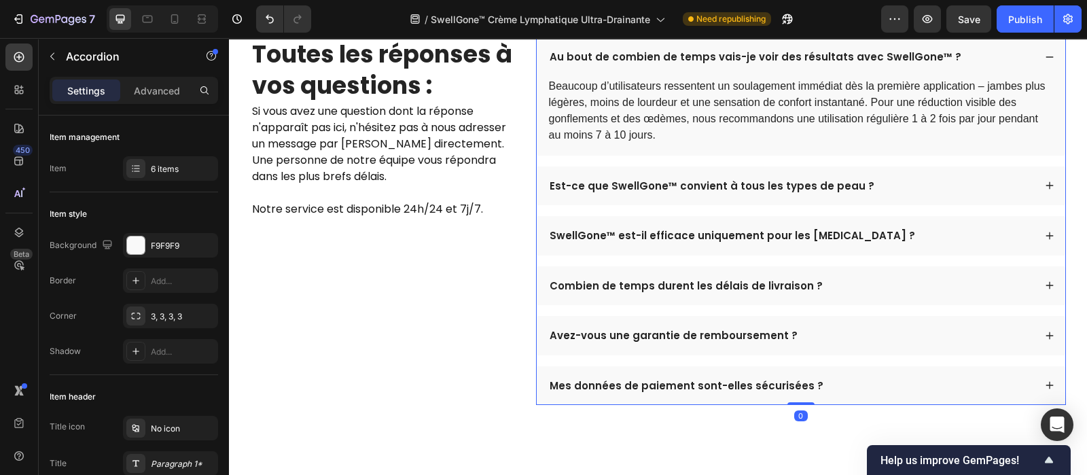
scroll to position [4232, 0]
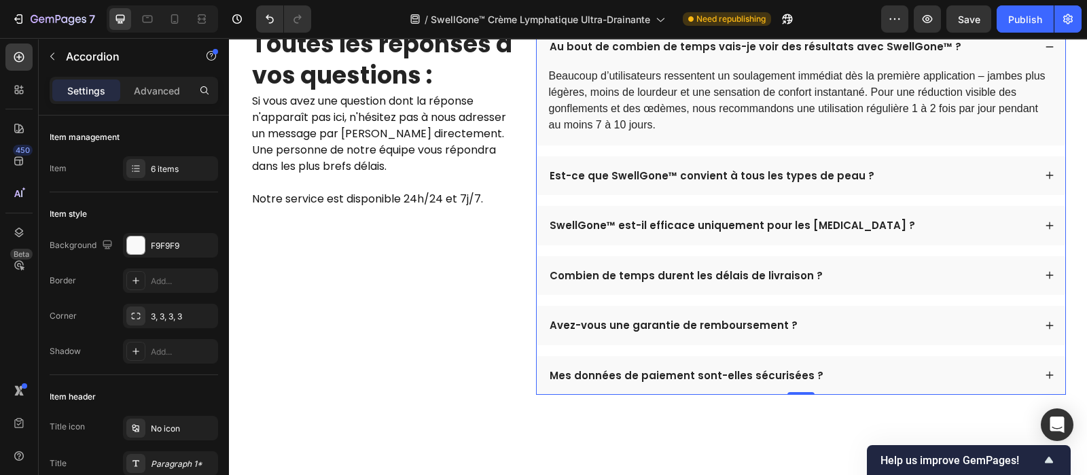
click at [963, 183] on div "Est-ce que SwellGone™ convient à tous les types de peau ?" at bounding box center [801, 175] width 529 height 39
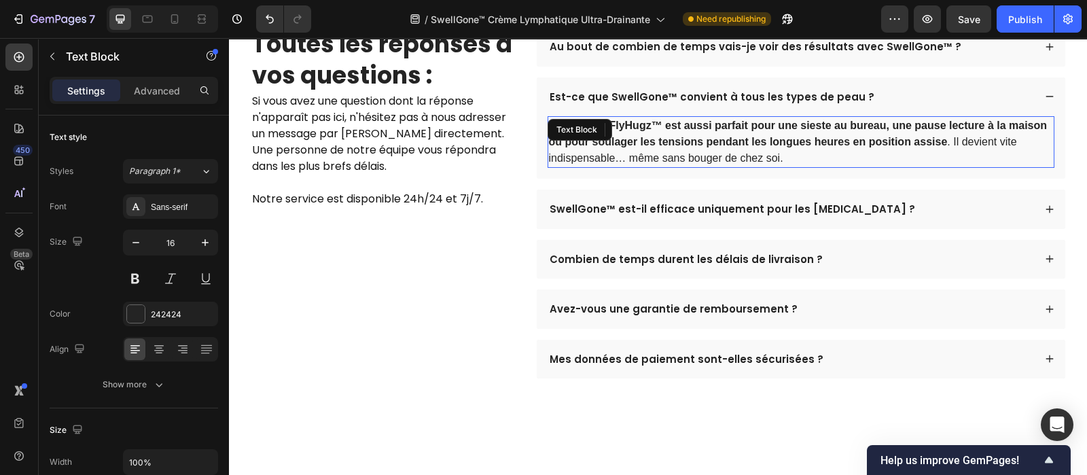
click at [828, 131] on p "Absolument. FlyHugz™ est aussi parfait pour une sieste au bureau, une pause lec…" at bounding box center [801, 142] width 504 height 49
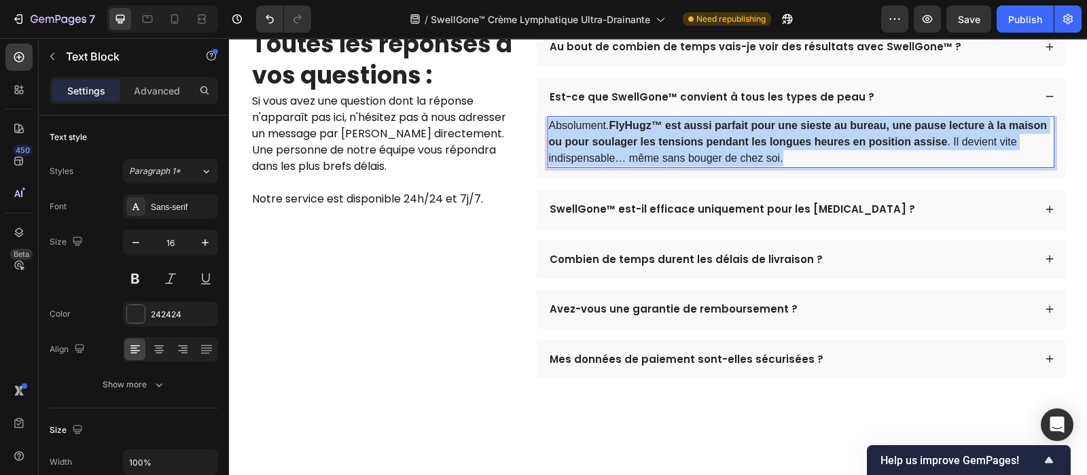
click at [828, 131] on p "Absolument. FlyHugz™ est aussi parfait pour une sieste au bureau, une pause lec…" at bounding box center [801, 142] width 504 height 49
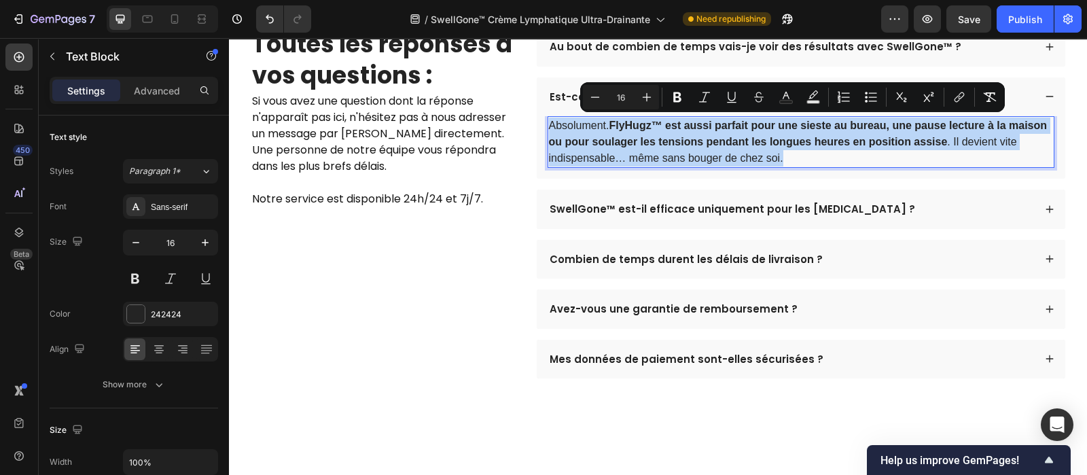
click at [828, 131] on p "Absolument. FlyHugz™ est aussi parfait pour une sieste au bureau, une pause lec…" at bounding box center [801, 142] width 504 height 49
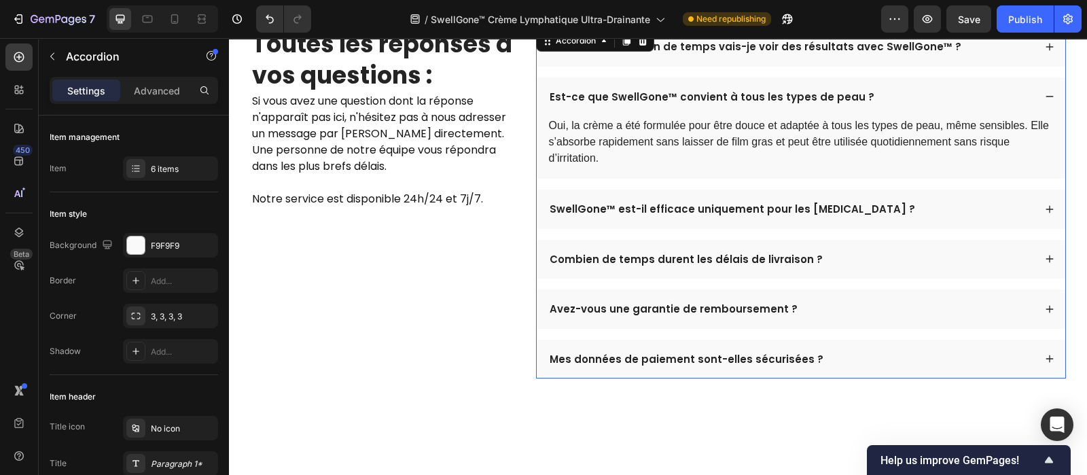
click at [949, 217] on div "SwellGone™ est-il efficace uniquement pour les jambes lourdes ?" at bounding box center [801, 209] width 529 height 39
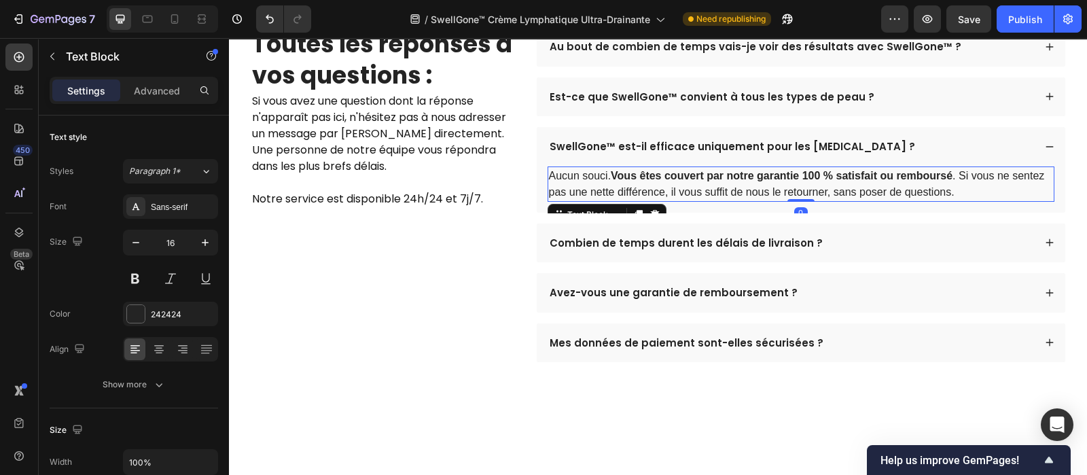
click at [787, 175] on strong "Vous êtes couvert par notre garantie 100 % satisfait ou remboursé" at bounding box center [782, 176] width 342 height 12
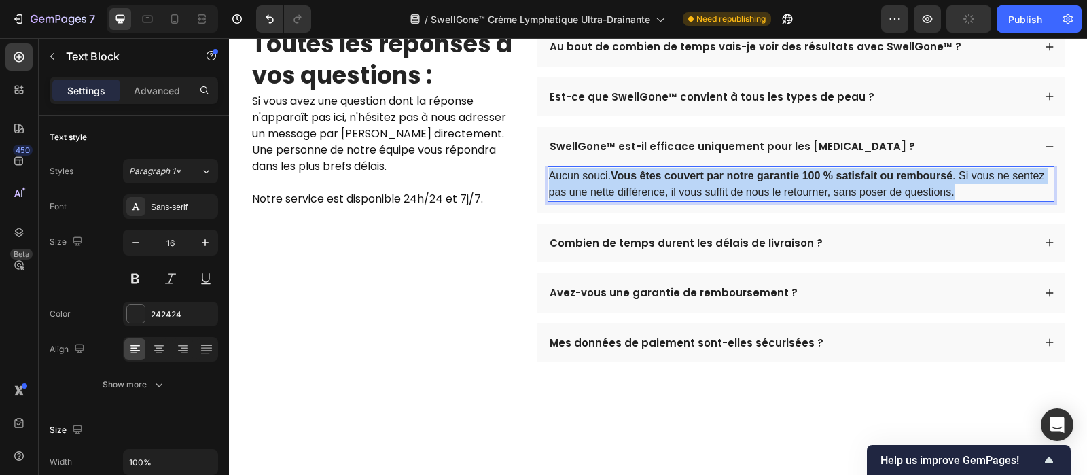
click at [787, 175] on strong "Vous êtes couvert par notre garantie 100 % satisfait ou remboursé" at bounding box center [782, 176] width 342 height 12
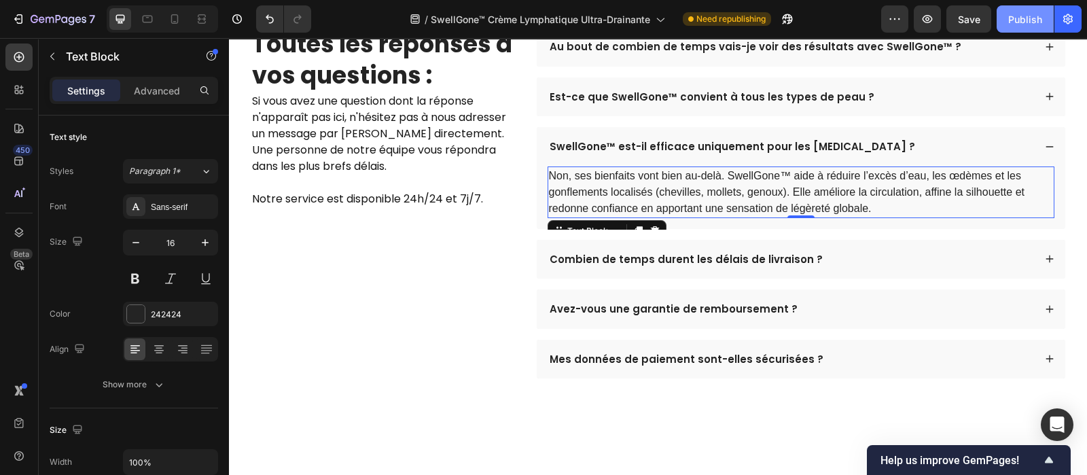
click at [1033, 21] on div "Publish" at bounding box center [1025, 19] width 34 height 14
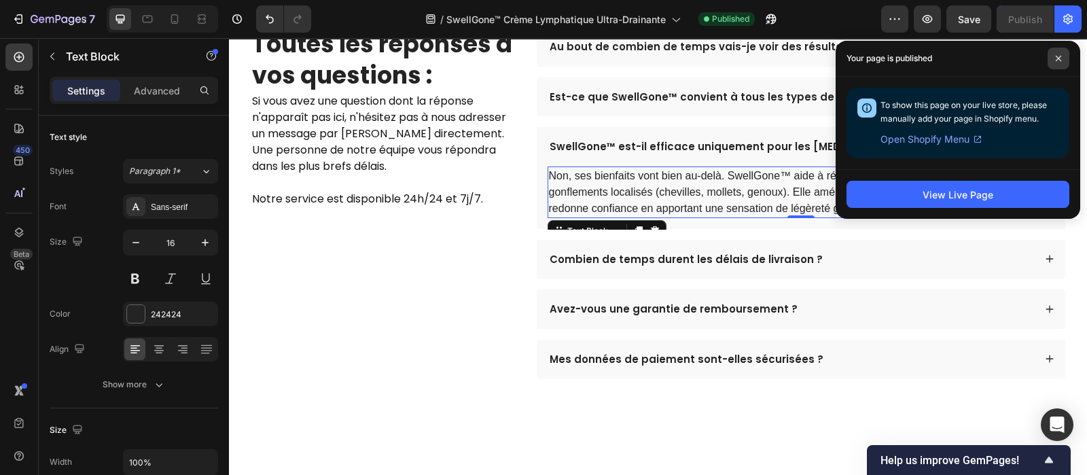
click at [1056, 58] on icon at bounding box center [1058, 58] width 7 height 7
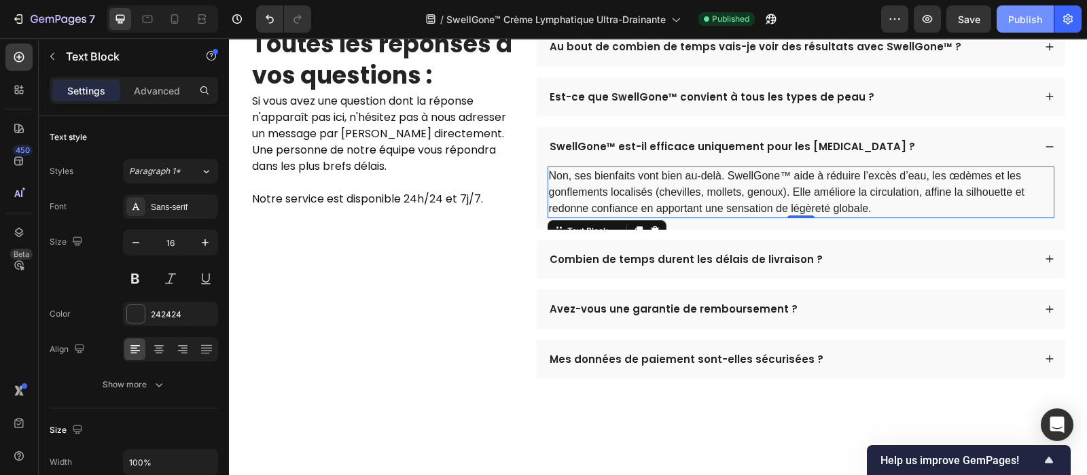
click at [1014, 13] on div "Publish" at bounding box center [1025, 19] width 34 height 14
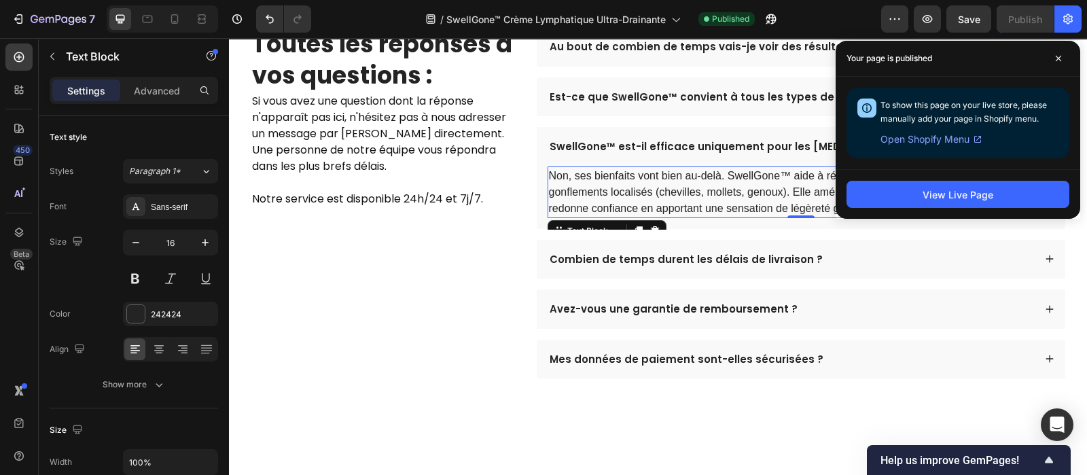
scroll to position [4102, 0]
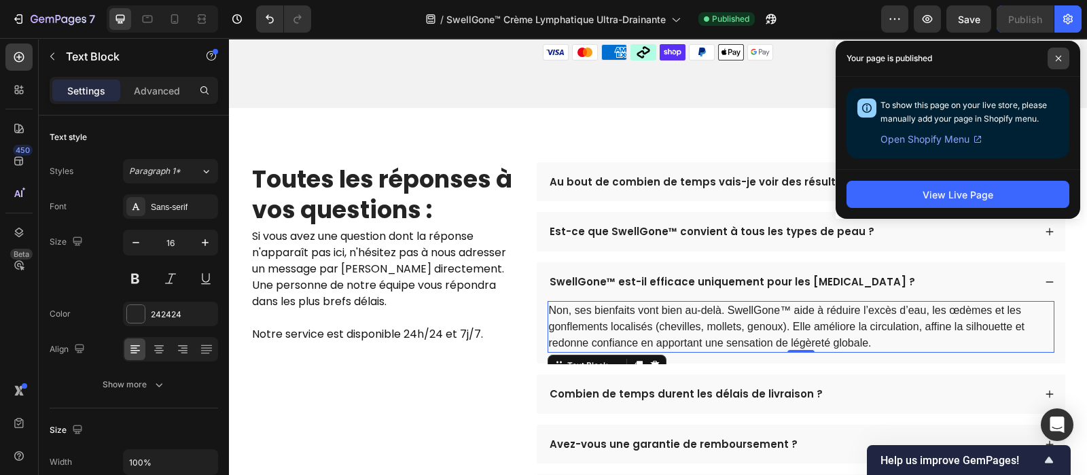
click at [1057, 59] on icon at bounding box center [1058, 58] width 5 height 5
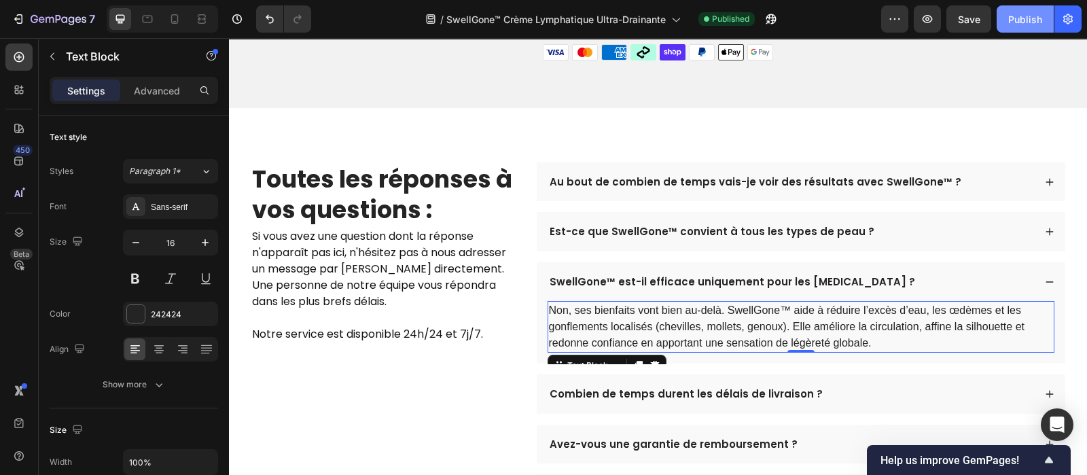
click at [1023, 21] on div "Publish" at bounding box center [1025, 19] width 34 height 14
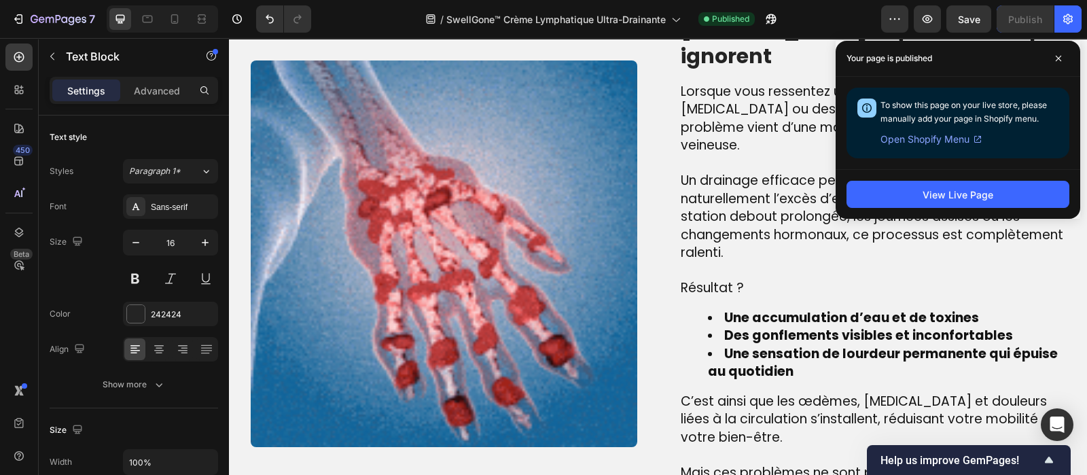
scroll to position [1076, 0]
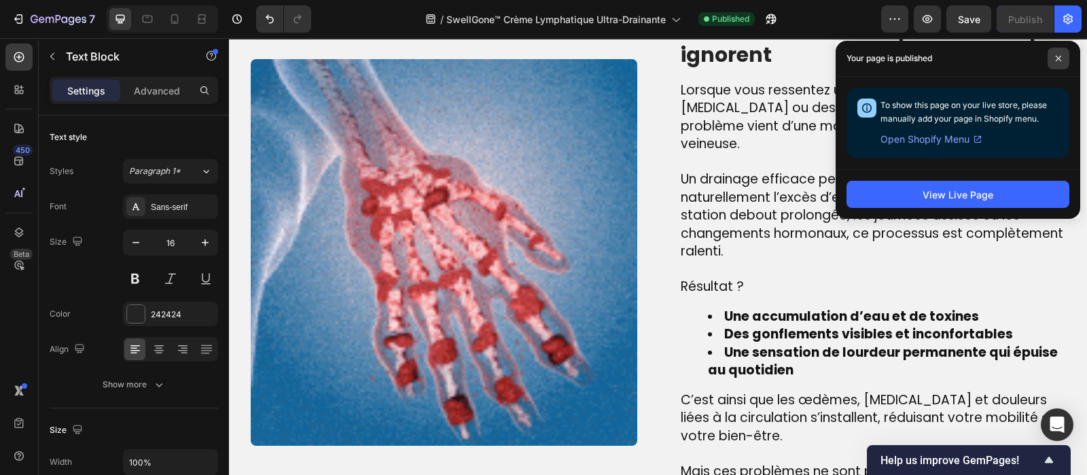
click at [1060, 56] on icon at bounding box center [1058, 58] width 5 height 5
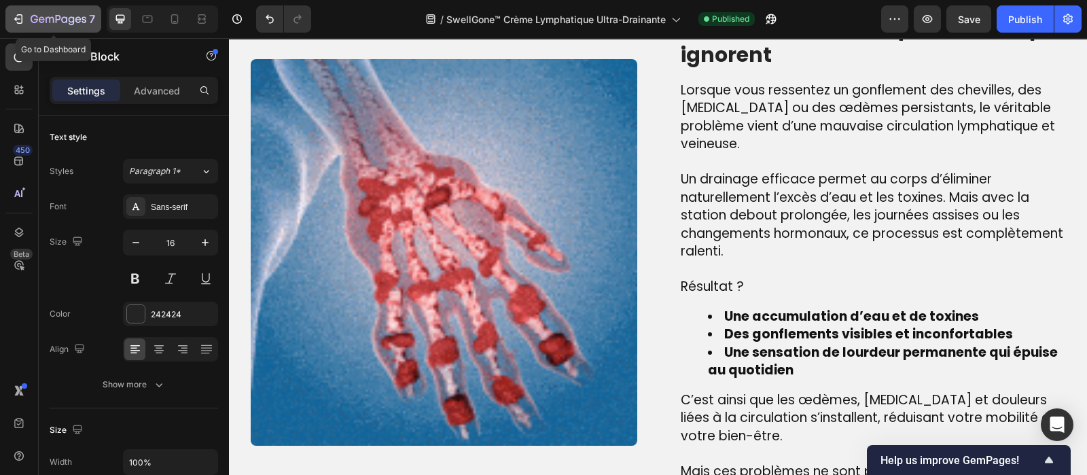
click at [49, 14] on icon "button" at bounding box center [59, 20] width 56 height 12
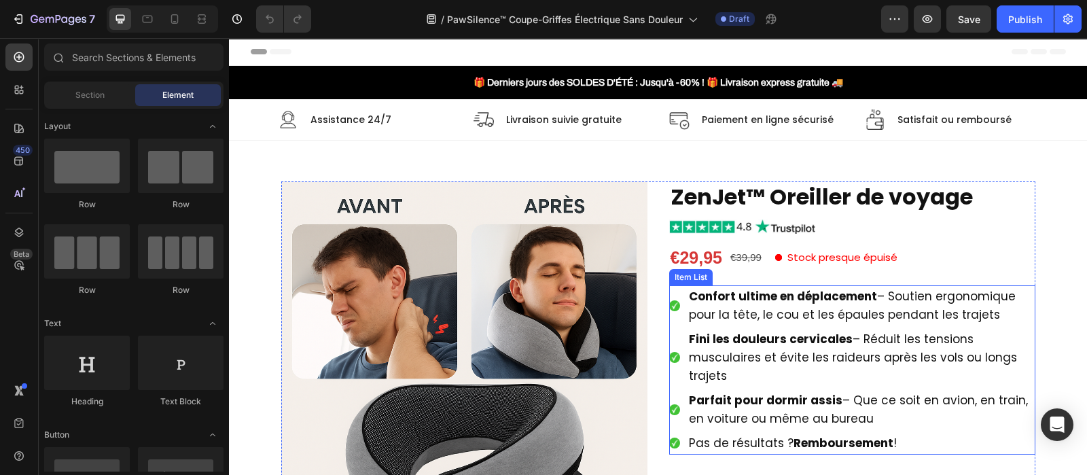
click at [735, 297] on strong "Confort ultime en déplacement" at bounding box center [783, 296] width 188 height 16
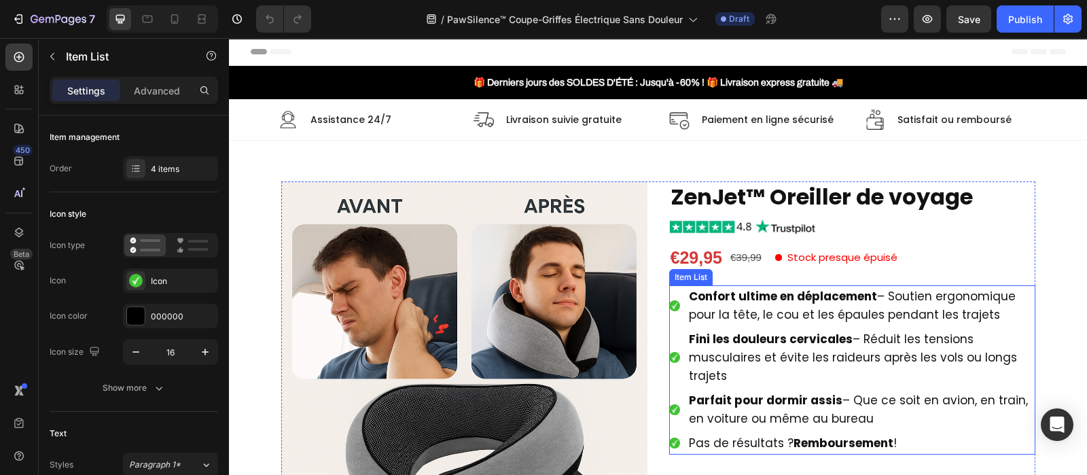
click at [735, 297] on strong "Confort ultime en déplacement" at bounding box center [783, 296] width 188 height 16
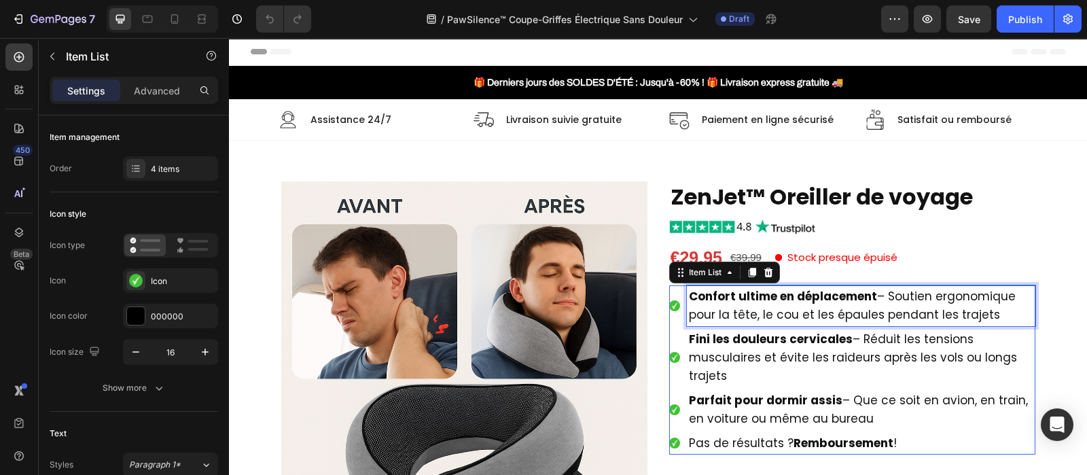
click at [735, 297] on strong "Confort ultime en déplacement" at bounding box center [783, 296] width 188 height 16
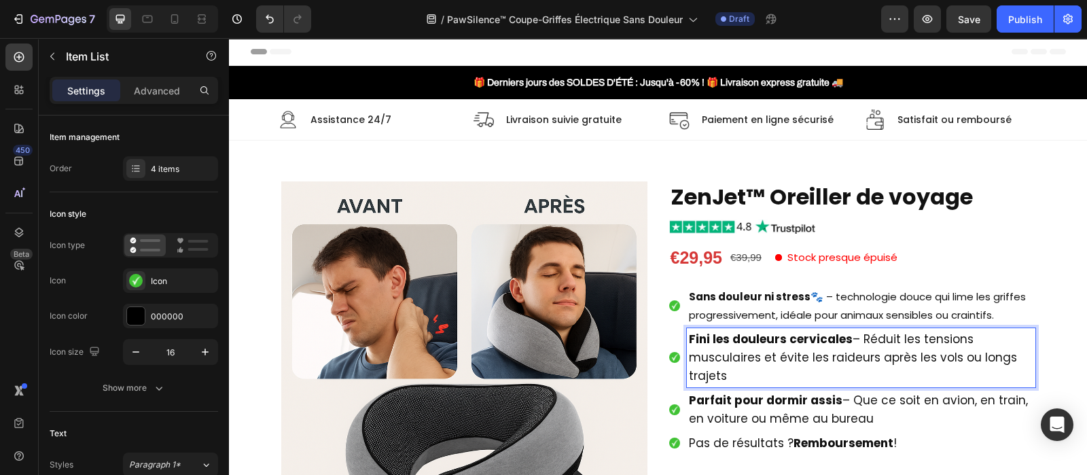
click at [766, 340] on strong "Fini les douleurs cervicales" at bounding box center [771, 339] width 164 height 16
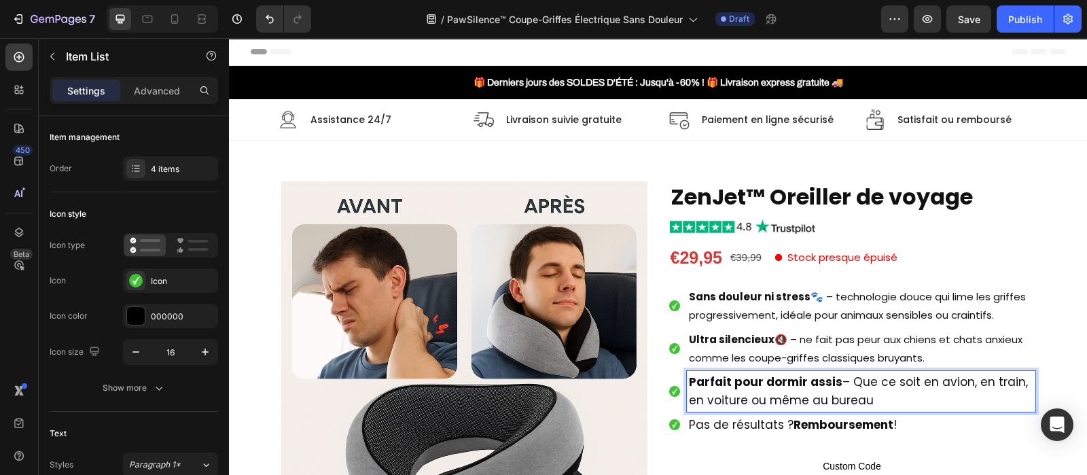
click at [766, 393] on span "Parfait pour dormir assis – Que ce soit en avion, en train, en voiture ou même …" at bounding box center [858, 391] width 339 height 35
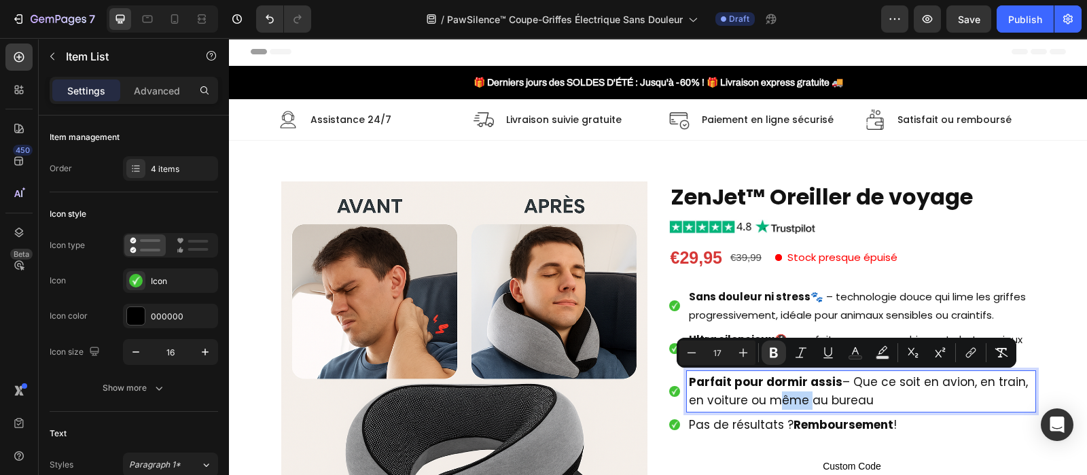
click at [766, 393] on span "Parfait pour dormir assis – Que ce soit en avion, en train, en voiture ou même …" at bounding box center [858, 391] width 339 height 35
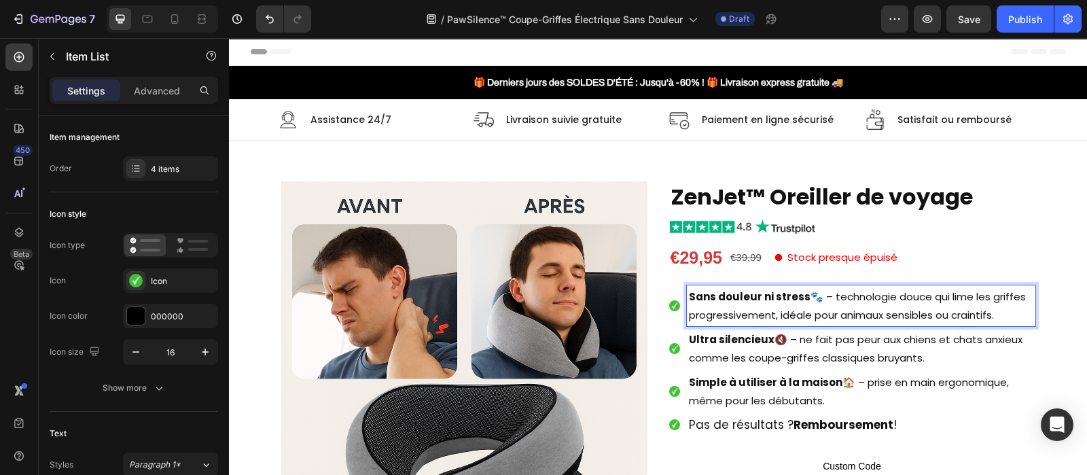
click at [768, 321] on p "Sans douleur ni stress 🐾 – technologie douce qui lime les griffes progressiveme…" at bounding box center [861, 305] width 344 height 37
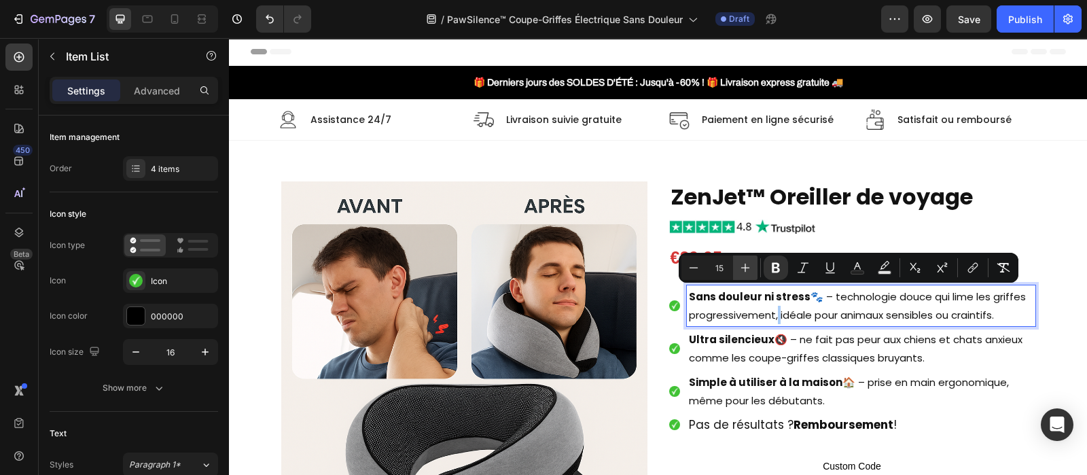
click at [745, 268] on icon "Editor contextual toolbar" at bounding box center [745, 268] width 9 height 9
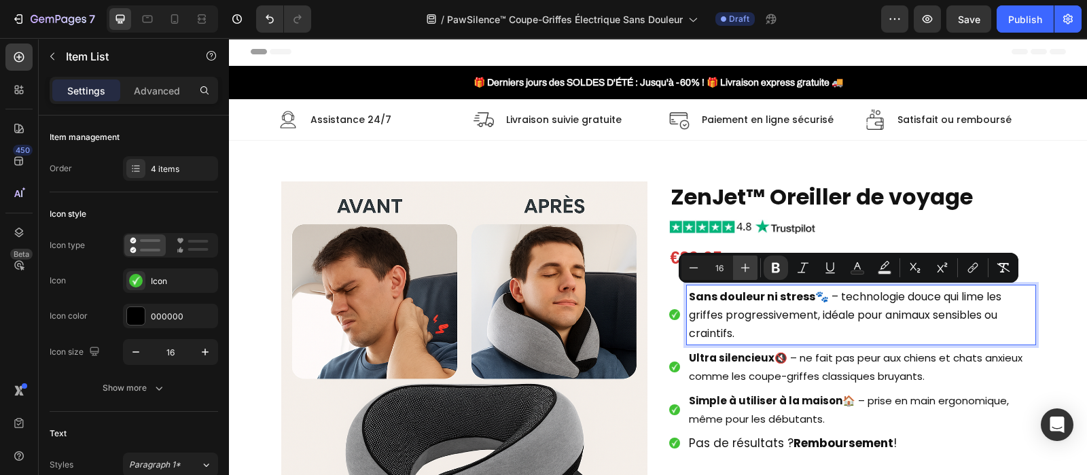
click at [745, 268] on icon "Editor contextual toolbar" at bounding box center [745, 268] width 9 height 9
type input "17"
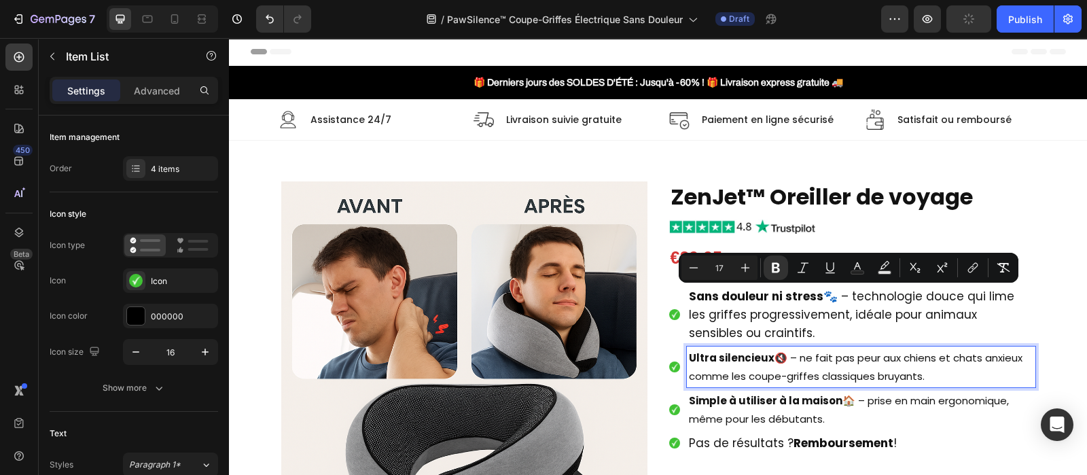
click at [741, 370] on p "Ultra silencieux 🔇 – ne fait pas peur aux chiens et chats anxieux comme les cou…" at bounding box center [861, 367] width 344 height 37
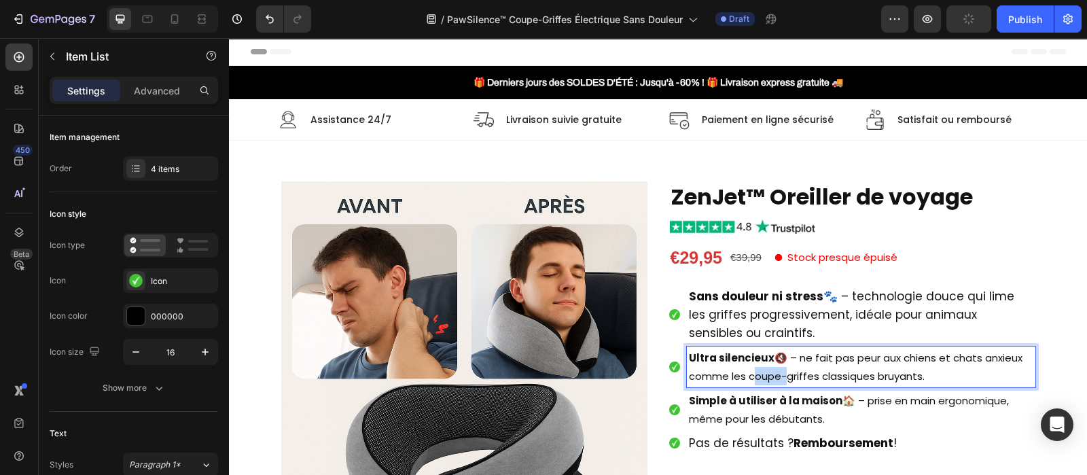
click at [741, 370] on p "Ultra silencieux 🔇 – ne fait pas peur aux chiens et chats anxieux comme les cou…" at bounding box center [861, 367] width 344 height 37
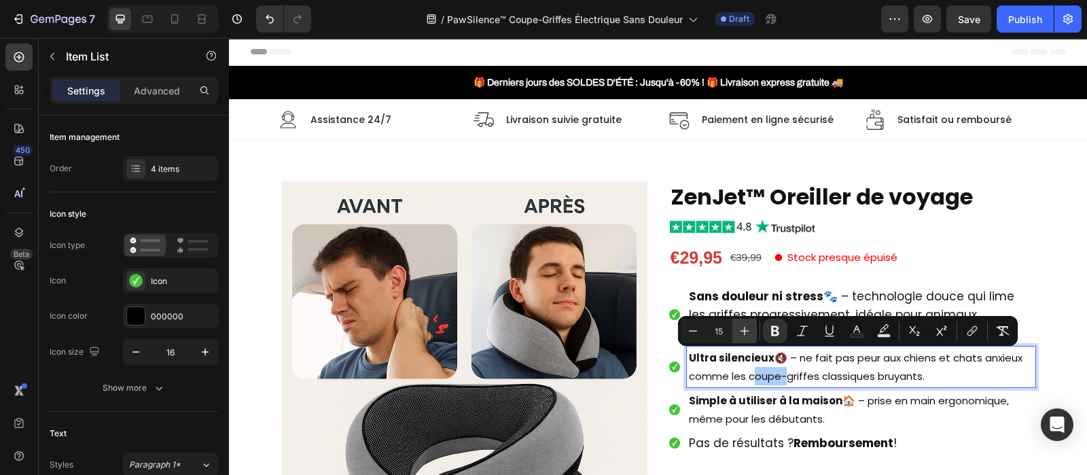
click at [741, 333] on icon "Editor contextual toolbar" at bounding box center [745, 331] width 14 height 14
type input "17"
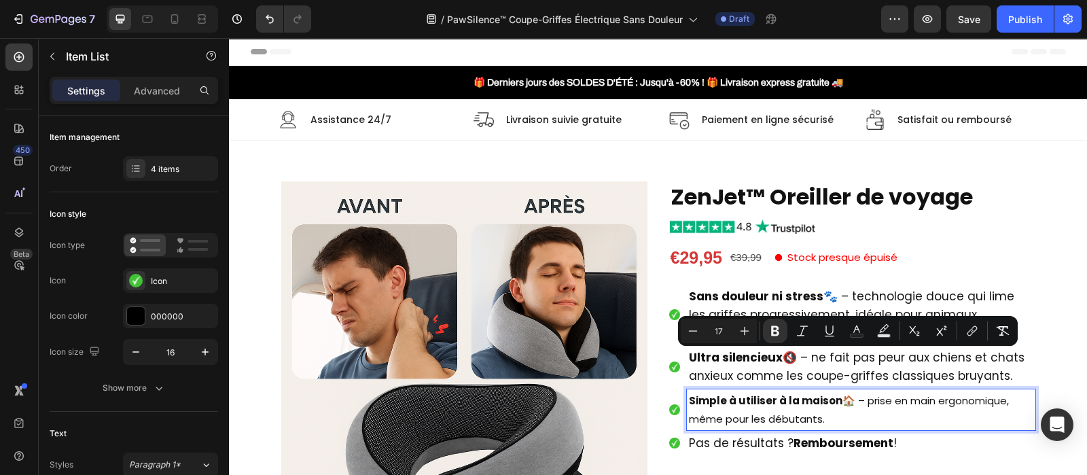
click at [737, 404] on strong "Simple à utiliser à la maison" at bounding box center [766, 400] width 154 height 14
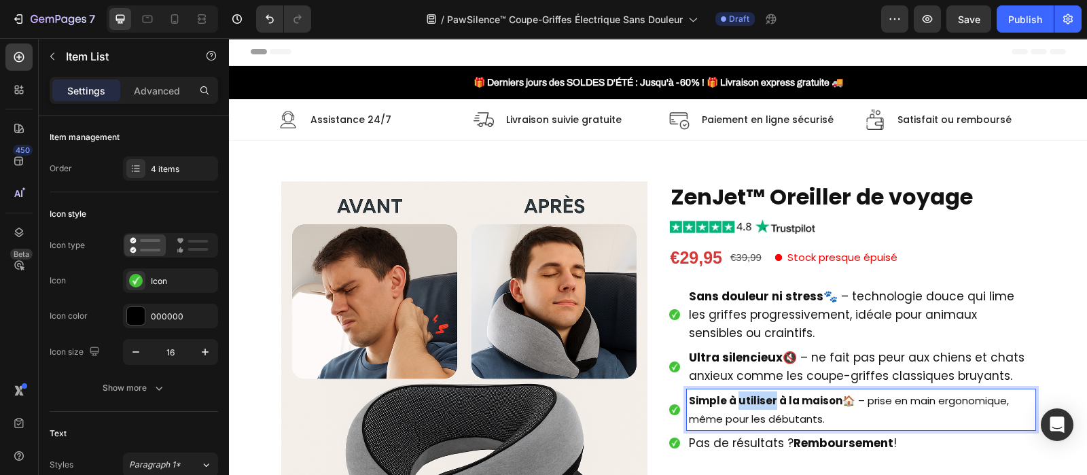
click at [737, 404] on strong "Simple à utiliser à la maison" at bounding box center [766, 400] width 154 height 14
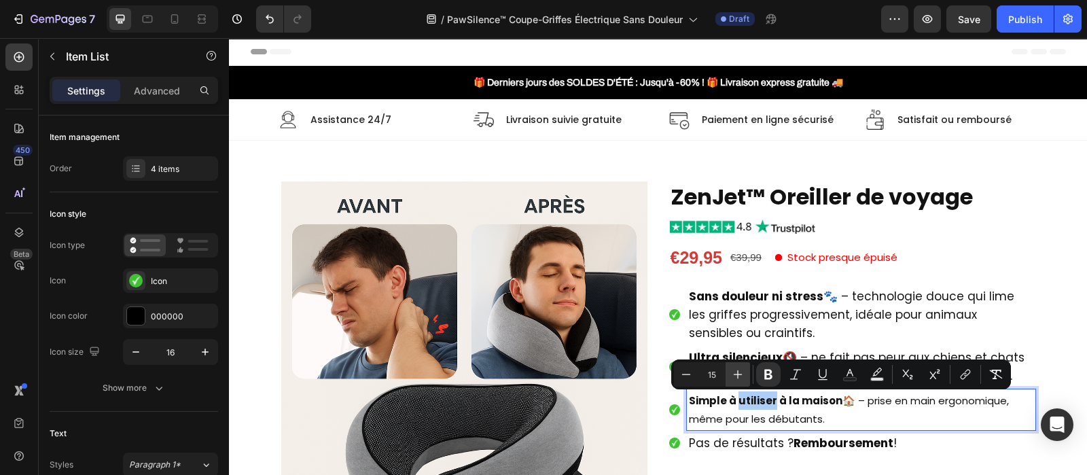
click at [737, 372] on icon "Editor contextual toolbar" at bounding box center [738, 374] width 9 height 9
type input "17"
click at [864, 401] on span "Simple à utiliser à la maison 🏠 – prise en main ergonomique, même pour les débu…" at bounding box center [828, 409] width 279 height 35
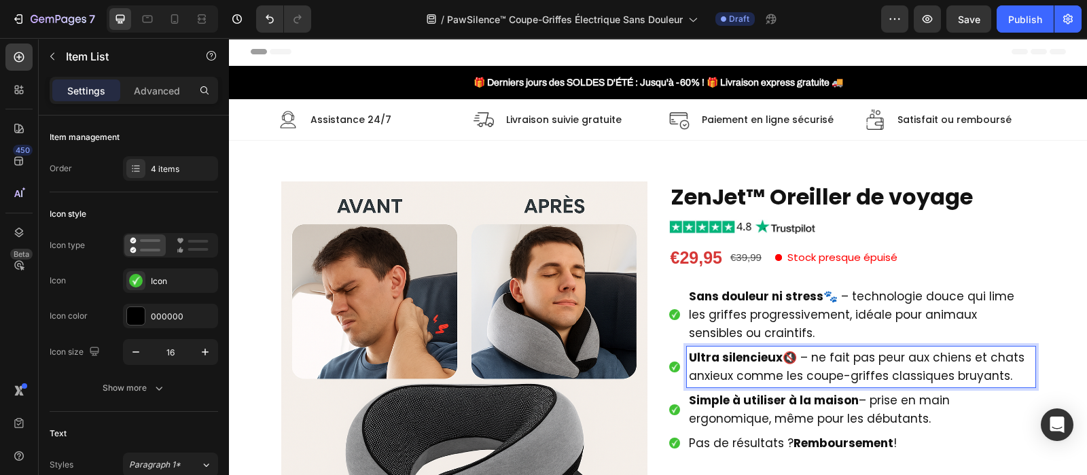
click at [795, 355] on span "Ultra silencieux 🔇 – ne fait pas peur aux chiens et chats anxieux comme les cou…" at bounding box center [857, 366] width 336 height 35
click at [832, 294] on span "Sans douleur ni stress 🐾 – technologie douce qui lime les griffes progressiveme…" at bounding box center [851, 314] width 325 height 53
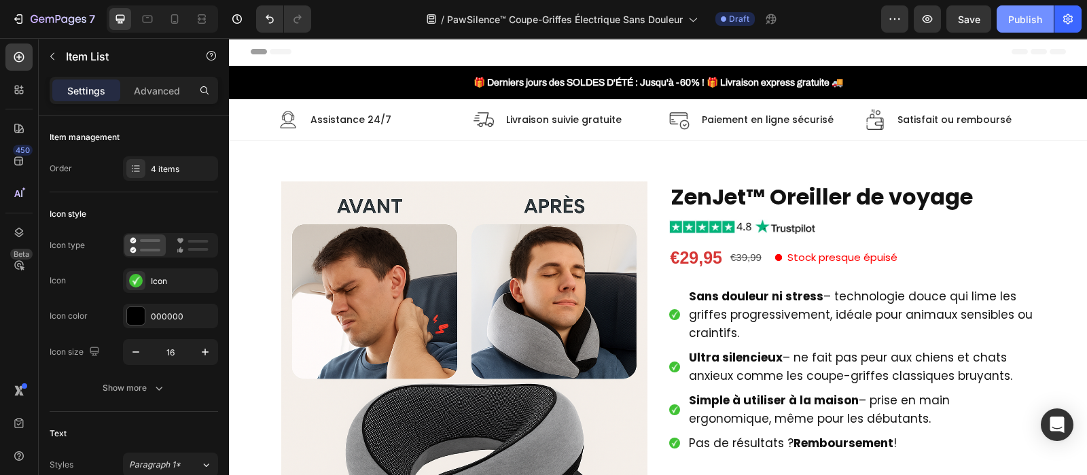
click at [1036, 20] on div "Publish" at bounding box center [1025, 19] width 34 height 14
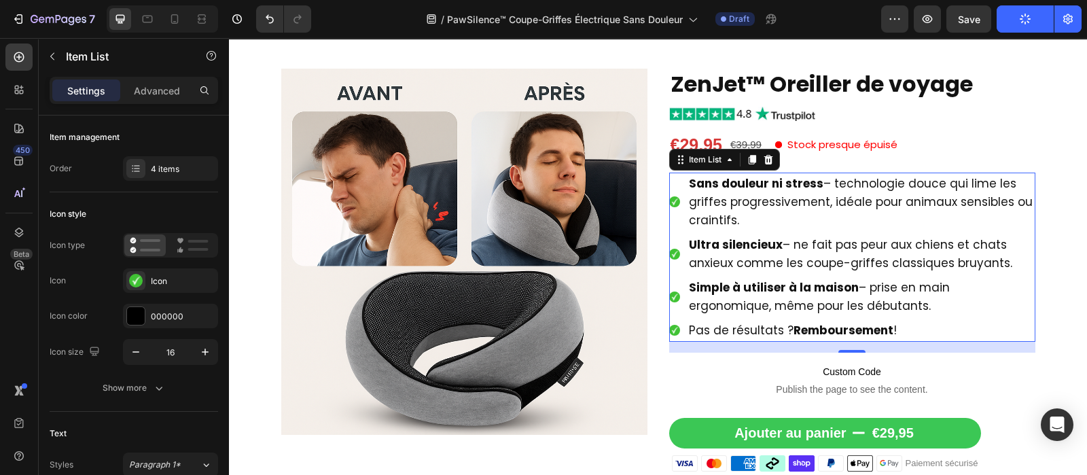
scroll to position [116, 0]
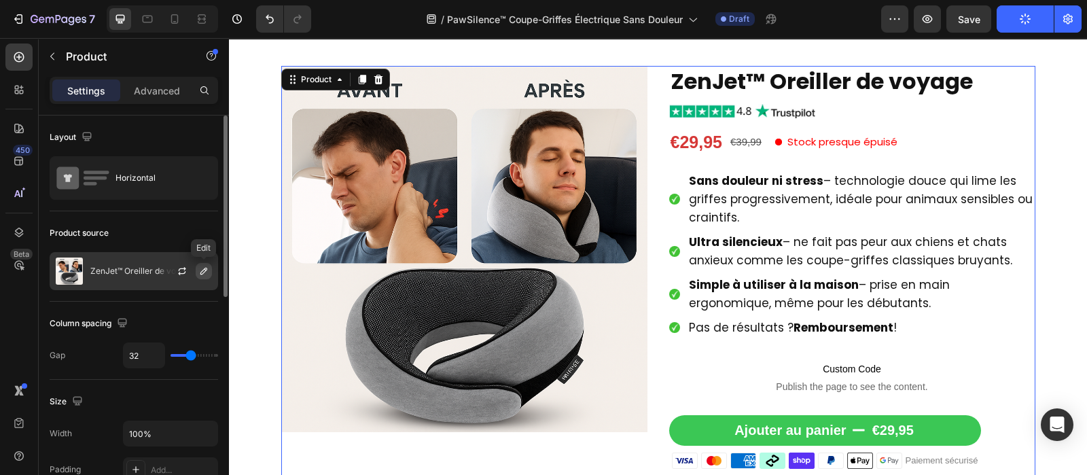
click at [202, 268] on icon "button" at bounding box center [203, 271] width 11 height 11
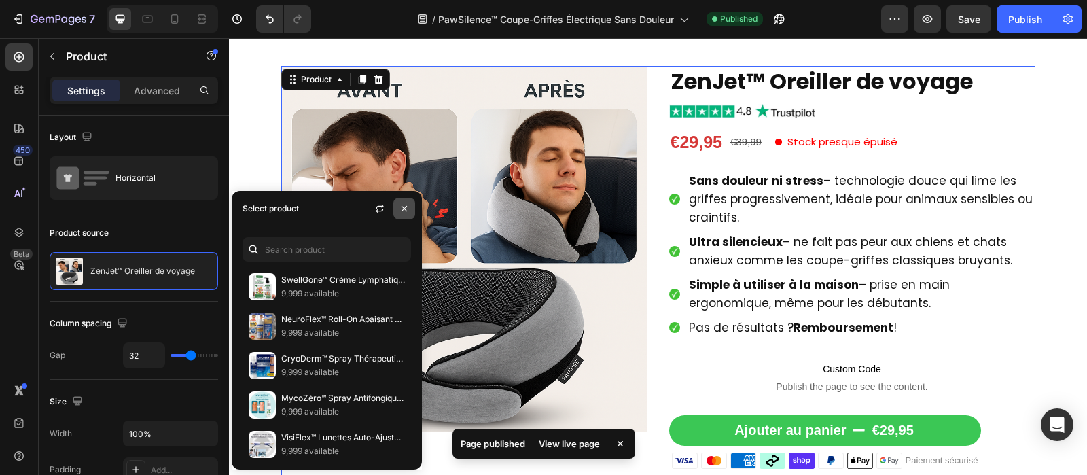
click at [404, 211] on icon "button" at bounding box center [404, 208] width 11 height 11
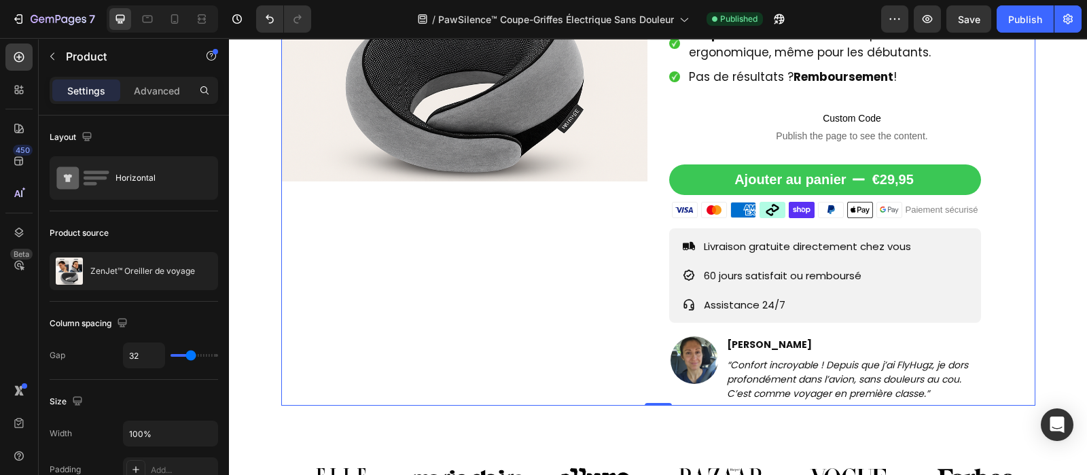
scroll to position [367, 0]
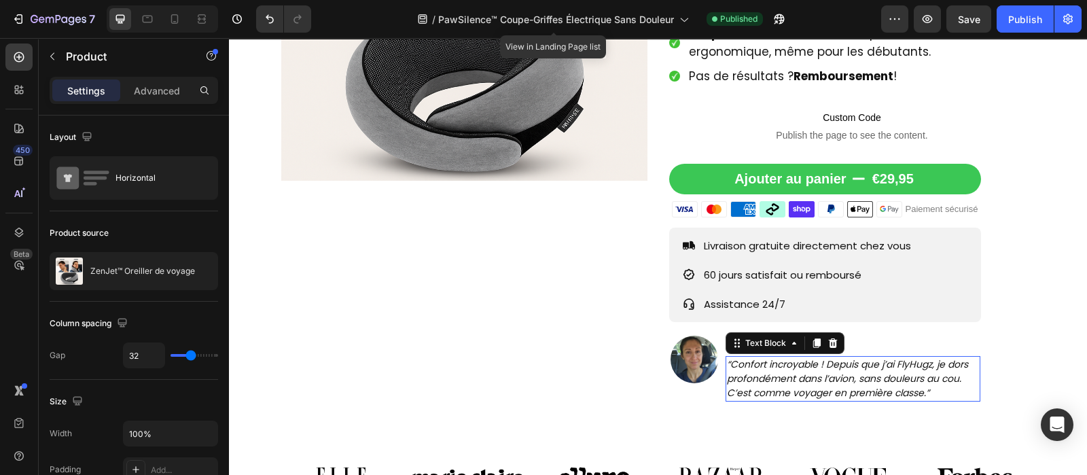
click at [766, 365] on icon "“Confort incroyable ! Depuis que j’ai FlyHugz, je dors profondément dans l’avio…" at bounding box center [847, 378] width 241 height 42
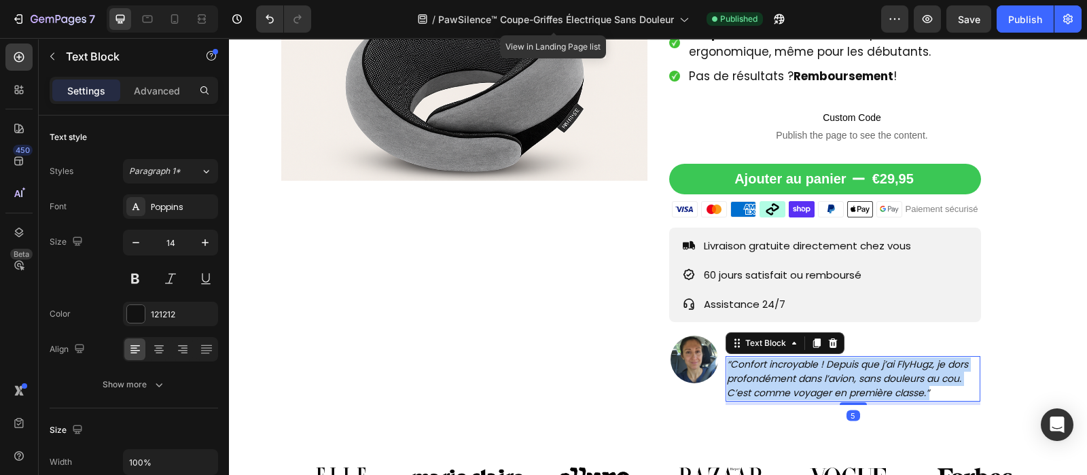
click at [766, 365] on icon "“Confort incroyable ! Depuis que j’ai FlyHugz, je dors profondément dans l’avio…" at bounding box center [847, 378] width 241 height 42
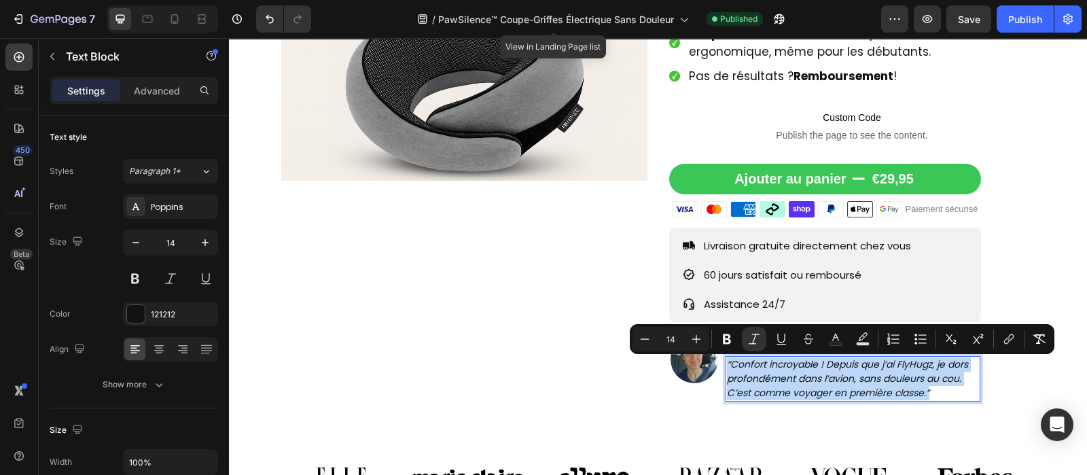
click at [766, 365] on icon "“Confort incroyable ! Depuis que j’ai FlyHugz, je dors profondément dans l’avio…" at bounding box center [847, 378] width 241 height 42
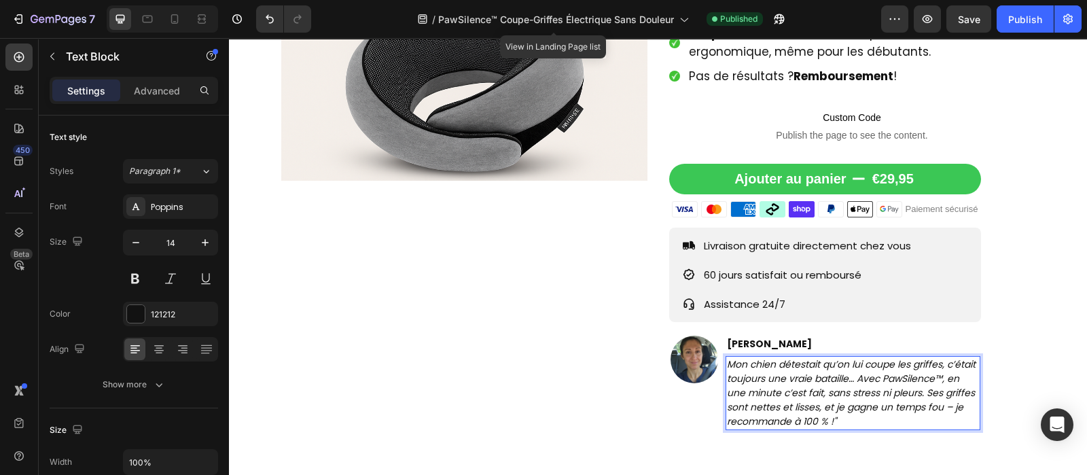
click at [727, 361] on icon "Mon chien détestait qu’on lui coupe les griffes, c’était toujours une vraie bat…" at bounding box center [851, 392] width 249 height 71
click at [1026, 14] on div "Publish" at bounding box center [1025, 19] width 34 height 14
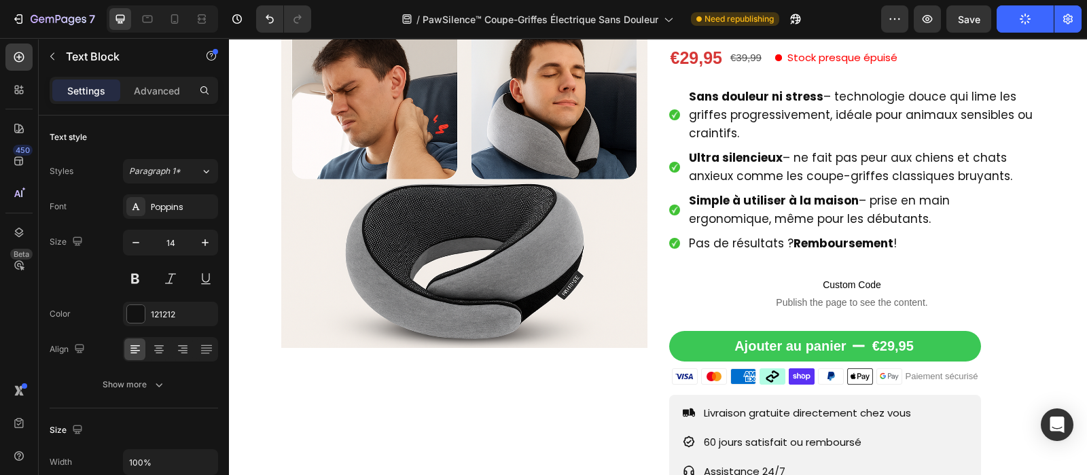
scroll to position [198, 0]
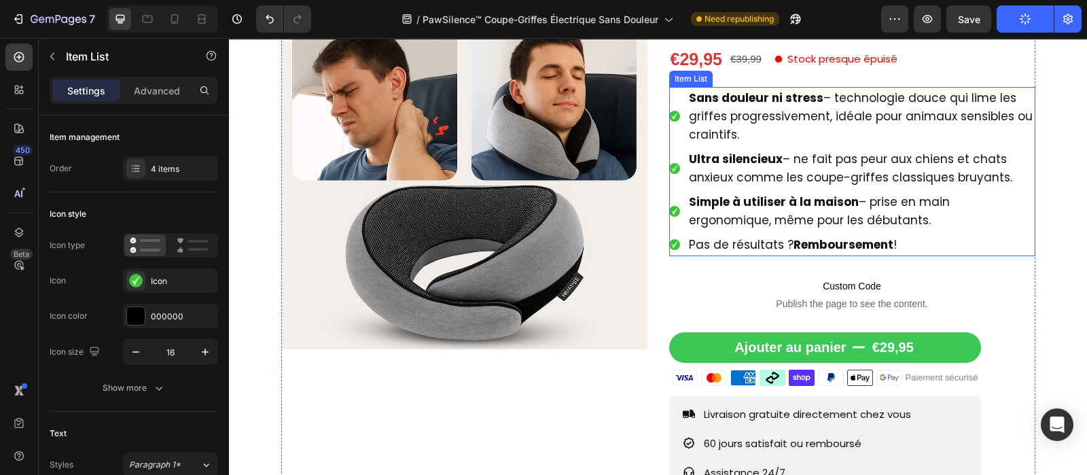
click at [749, 245] on span "Pas de résultats ? Remboursement !" at bounding box center [793, 244] width 208 height 16
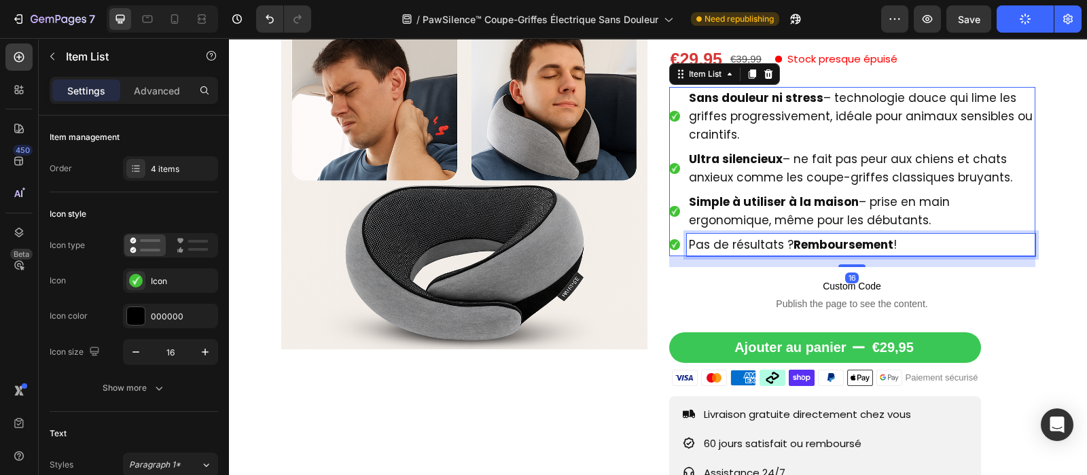
click at [749, 245] on span "Pas de résultats ? Remboursement !" at bounding box center [793, 244] width 208 height 16
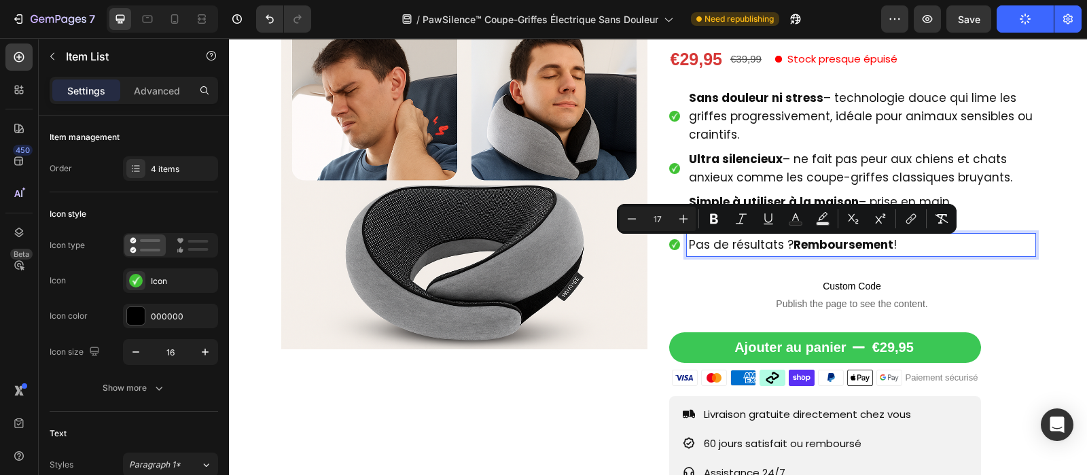
click at [749, 245] on span "Pas de résultats ? Remboursement !" at bounding box center [793, 244] width 208 height 16
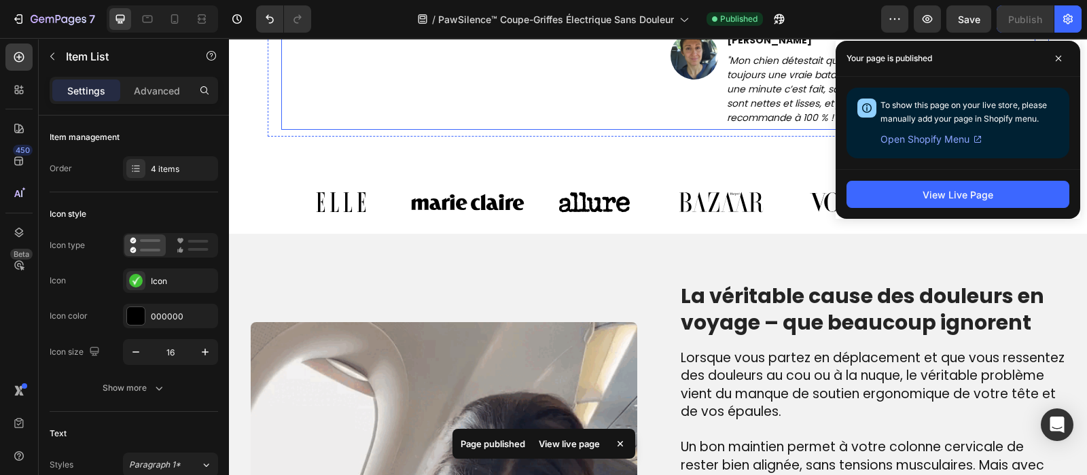
scroll to position [673, 0]
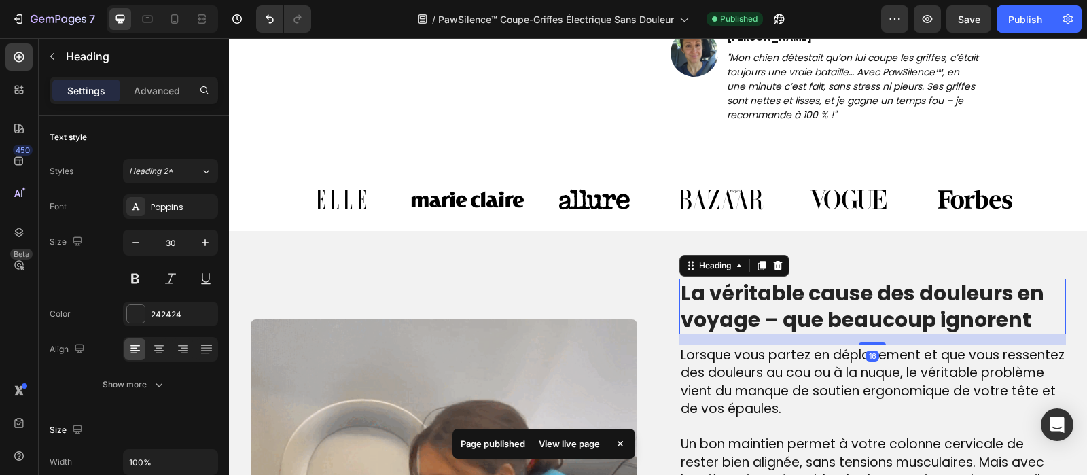
click at [795, 294] on h2 "La véritable cause des douleurs en voyage – que beaucoup ignorent" at bounding box center [872, 307] width 387 height 56
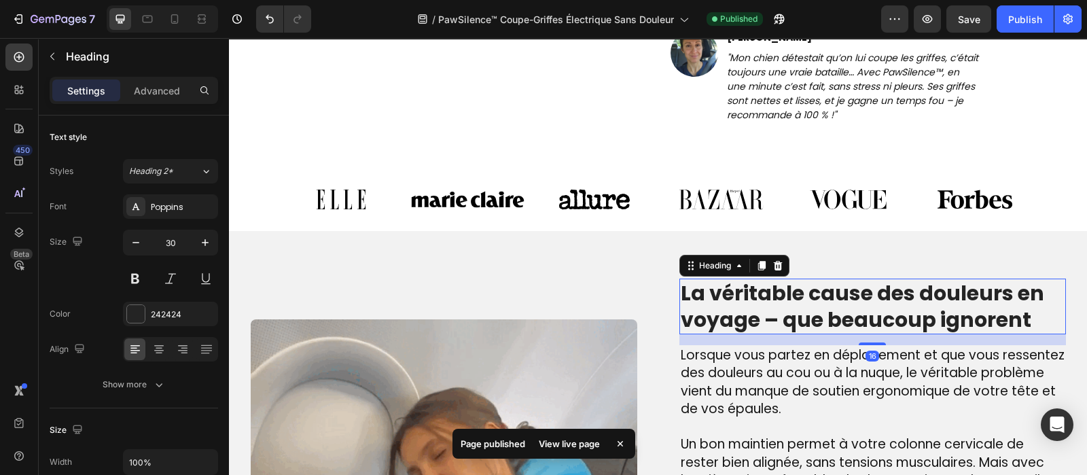
click at [795, 294] on p "La véritable cause des douleurs en voyage – que beaucoup ignorent" at bounding box center [873, 306] width 384 height 53
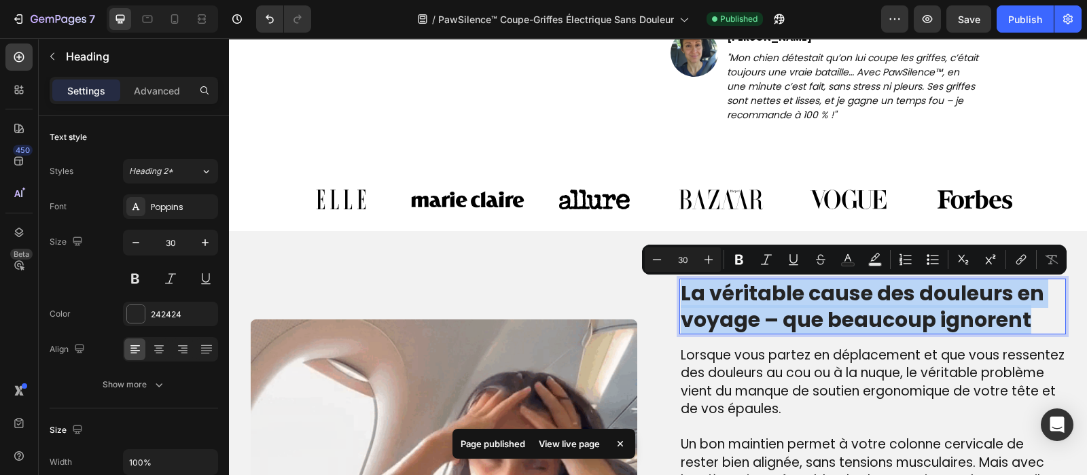
click at [795, 294] on p "La véritable cause des douleurs en voyage – que beaucoup ignorent" at bounding box center [873, 306] width 384 height 53
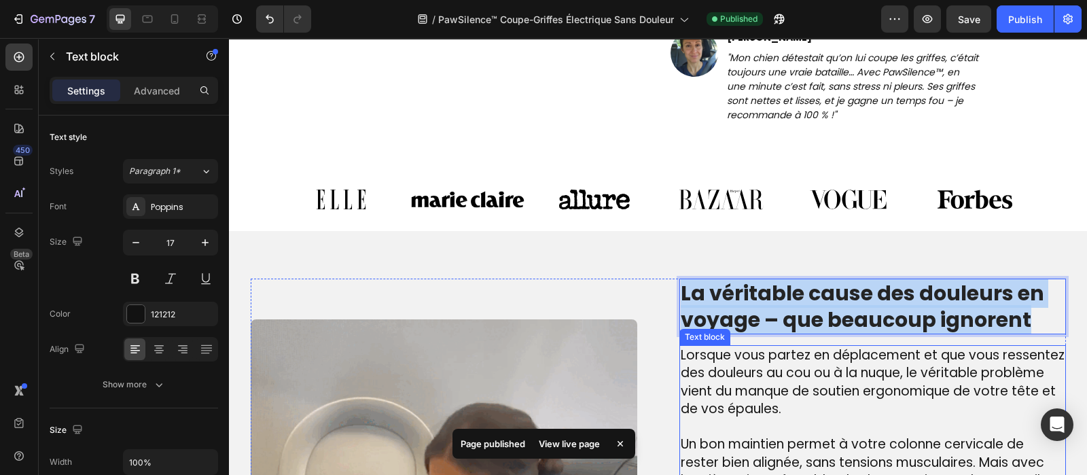
click at [711, 397] on span "Lorsque vous partez en déplacement et que vous ressentez des douleurs au cou ou…" at bounding box center [873, 382] width 384 height 73
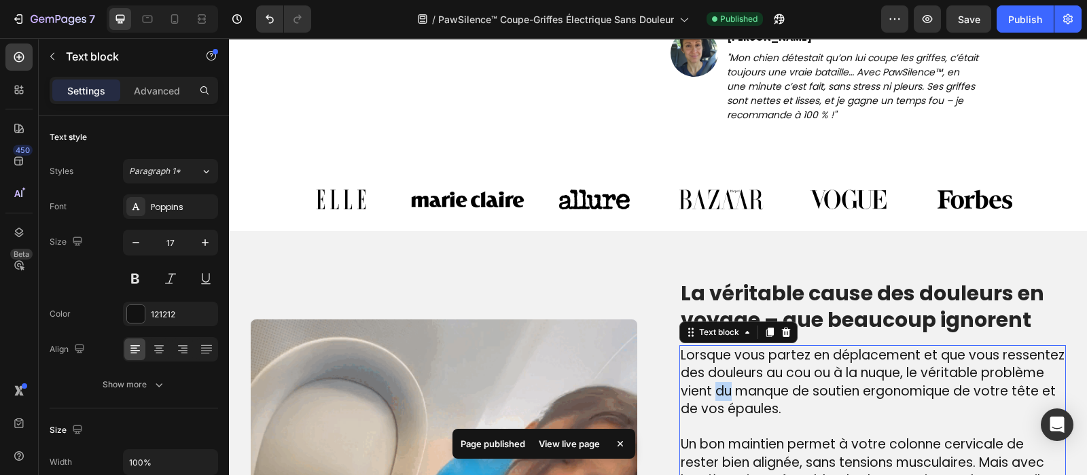
click at [711, 397] on span "Lorsque vous partez en déplacement et que vous ressentez des douleurs au cou ou…" at bounding box center [873, 382] width 384 height 73
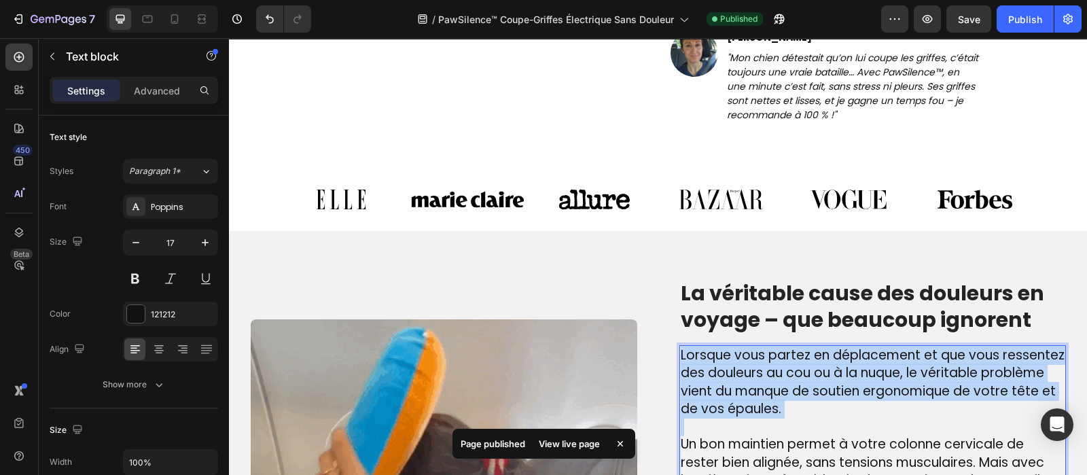
click at [711, 397] on span "Lorsque vous partez en déplacement et que vous ressentez des douleurs au cou ou…" at bounding box center [873, 382] width 384 height 73
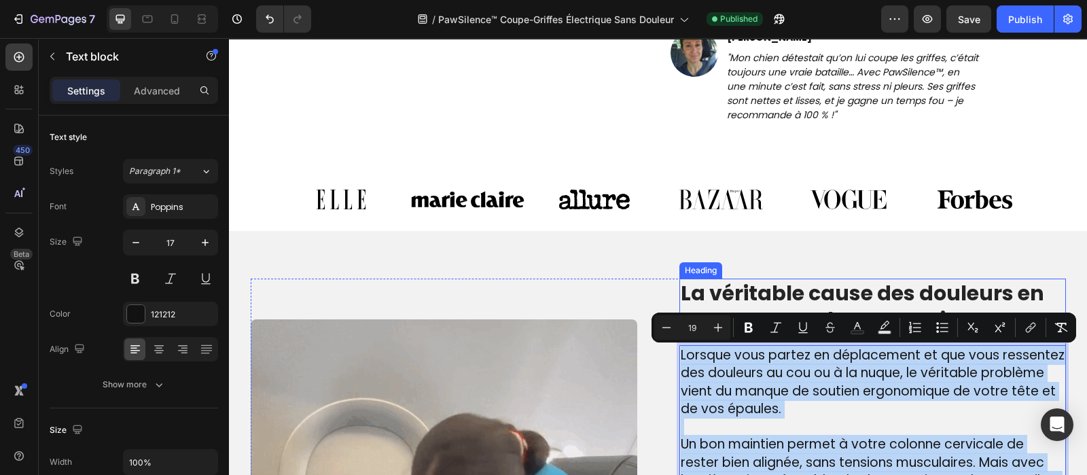
type input "17"
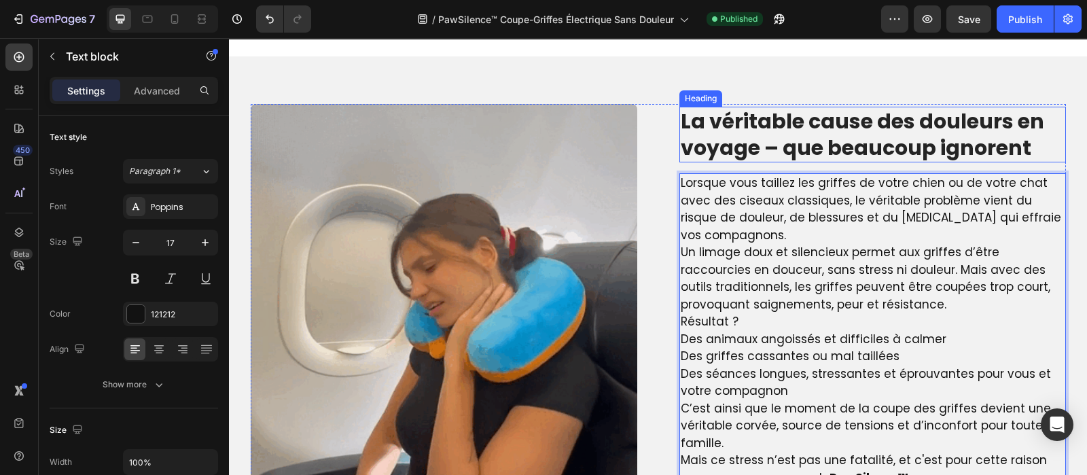
scroll to position [866, 0]
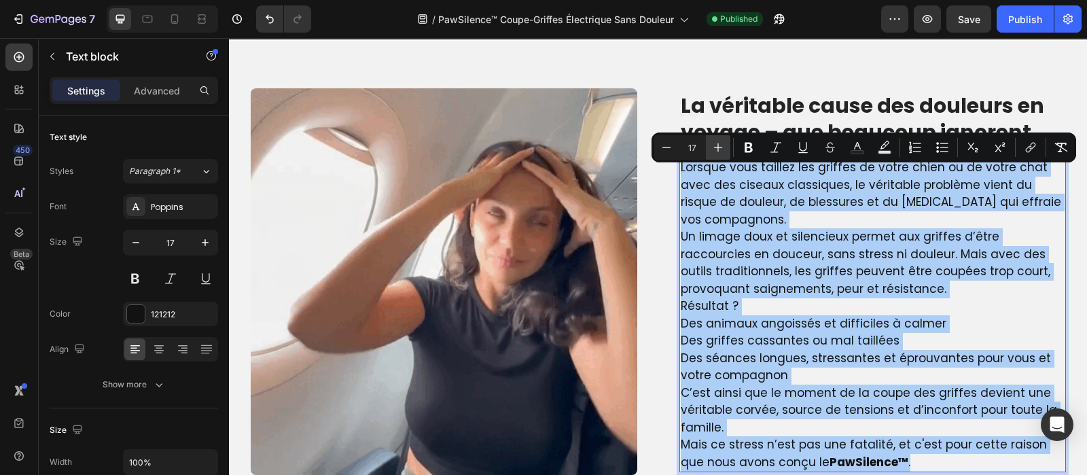
click at [718, 149] on icon "Editor contextual toolbar" at bounding box center [718, 148] width 14 height 14
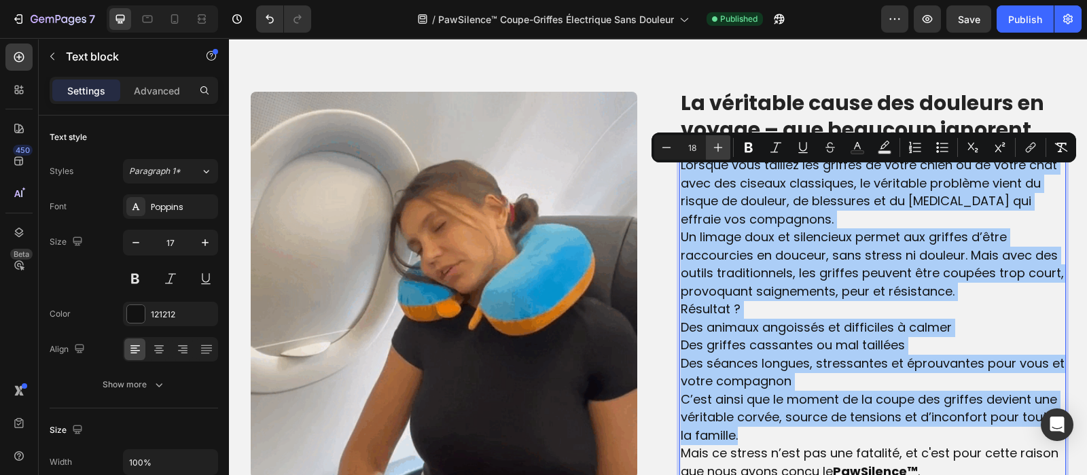
click at [718, 149] on icon "Editor contextual toolbar" at bounding box center [718, 148] width 14 height 14
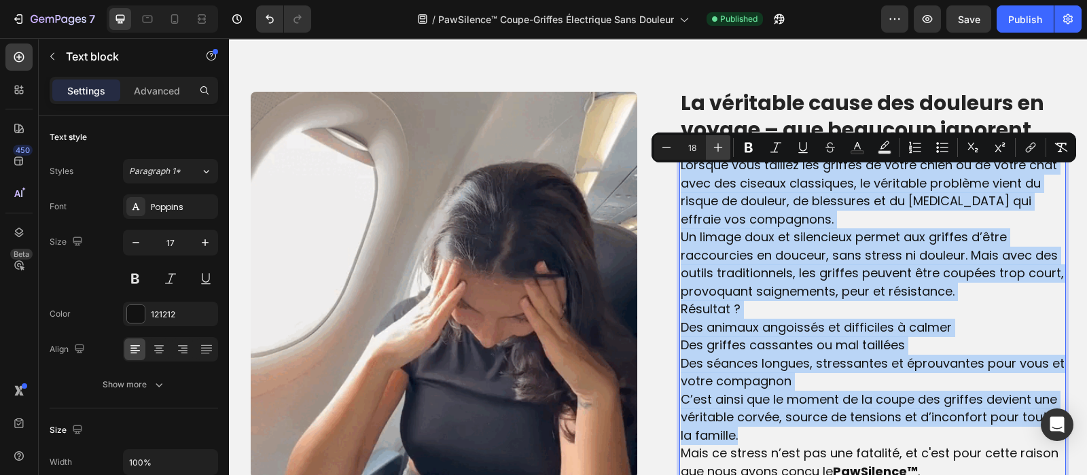
type input "19"
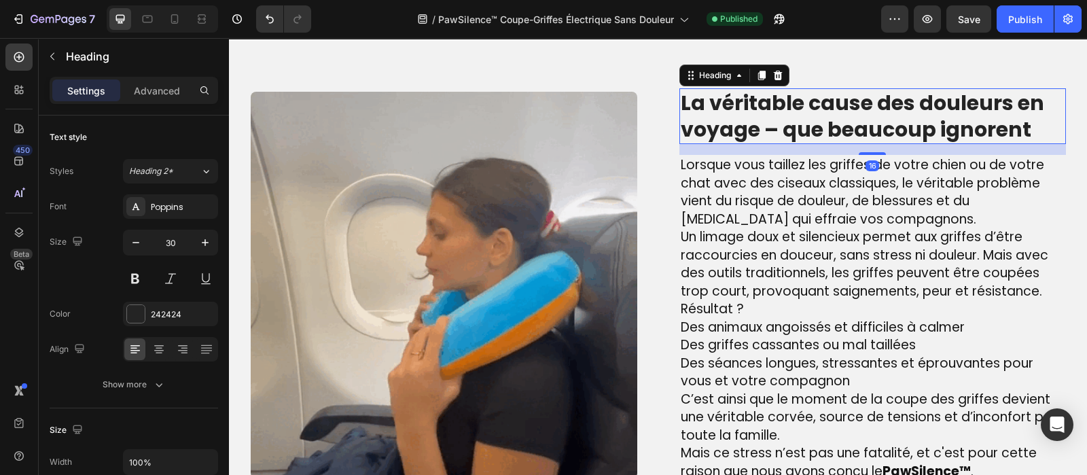
click at [723, 113] on p "La véritable cause des douleurs en voyage – que beaucoup ignorent" at bounding box center [873, 116] width 384 height 53
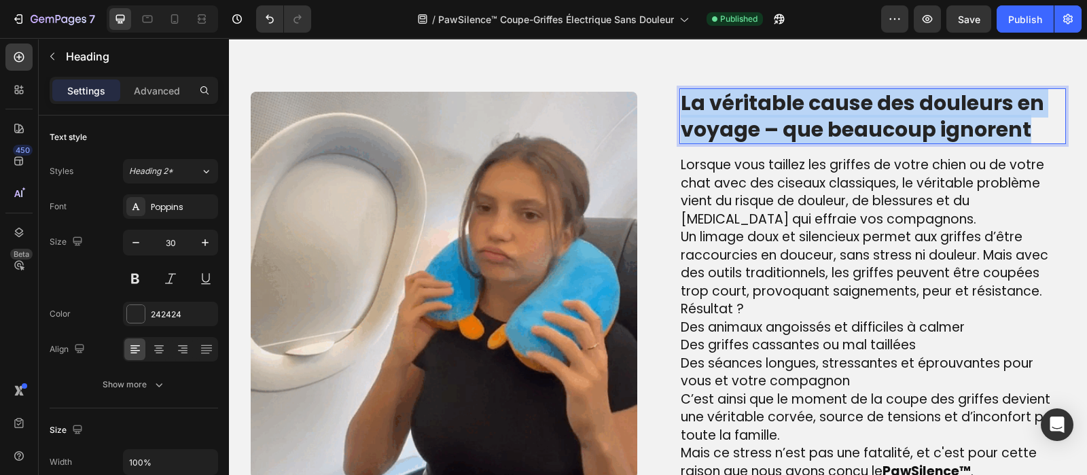
click at [723, 113] on p "La véritable cause des douleurs en voyage – que beaucoup ignorent" at bounding box center [873, 116] width 384 height 53
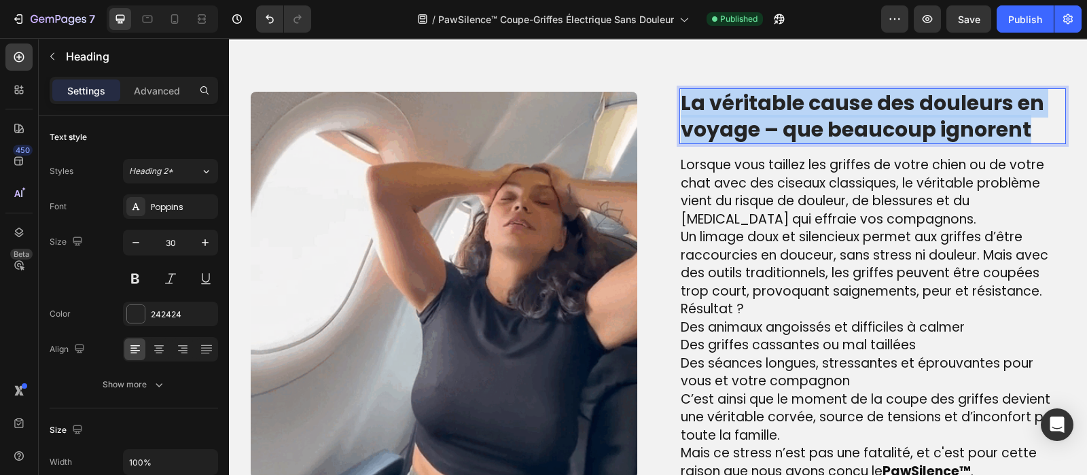
click at [723, 113] on p "La véritable cause des douleurs en voyage – que beaucoup ignorent" at bounding box center [873, 116] width 384 height 53
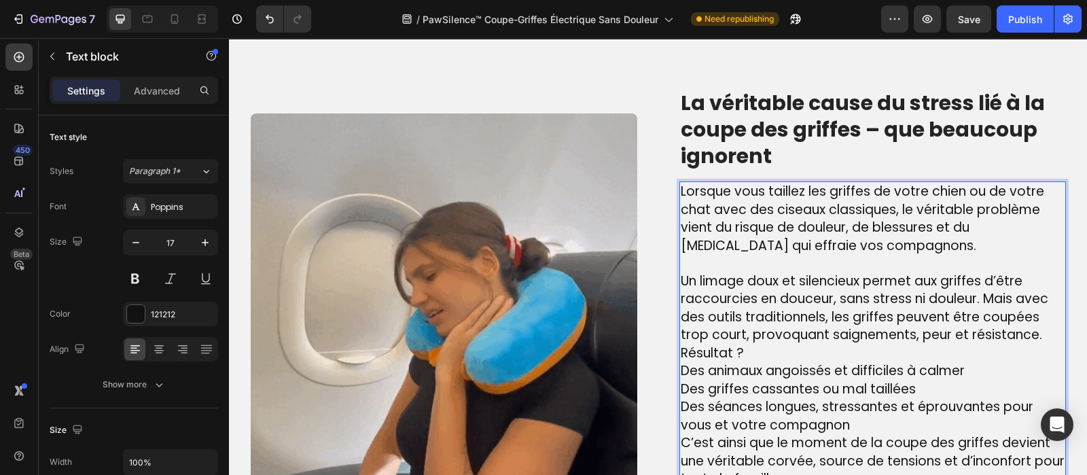
click at [1043, 333] on p "Un limage doux et silencieux permet aux griffes d’être raccourcies en douceur, …" at bounding box center [873, 308] width 384 height 72
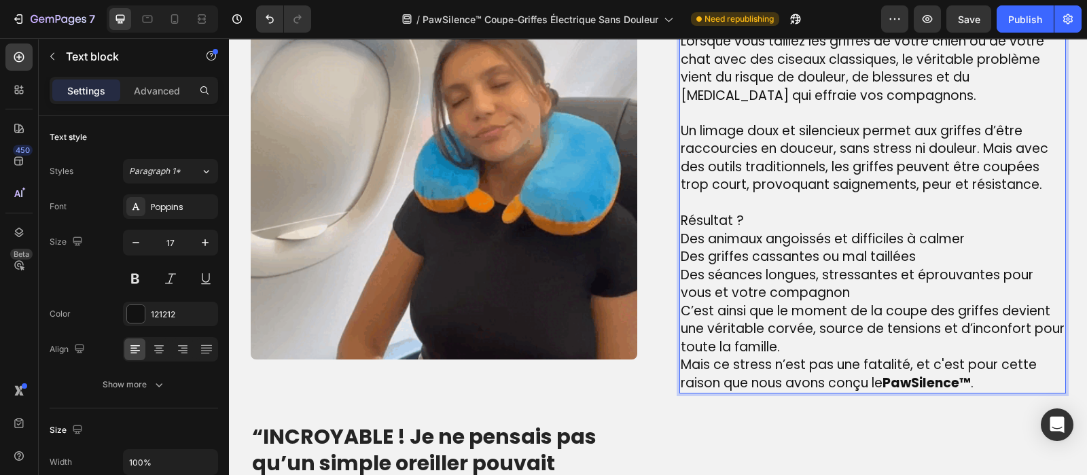
scroll to position [1019, 0]
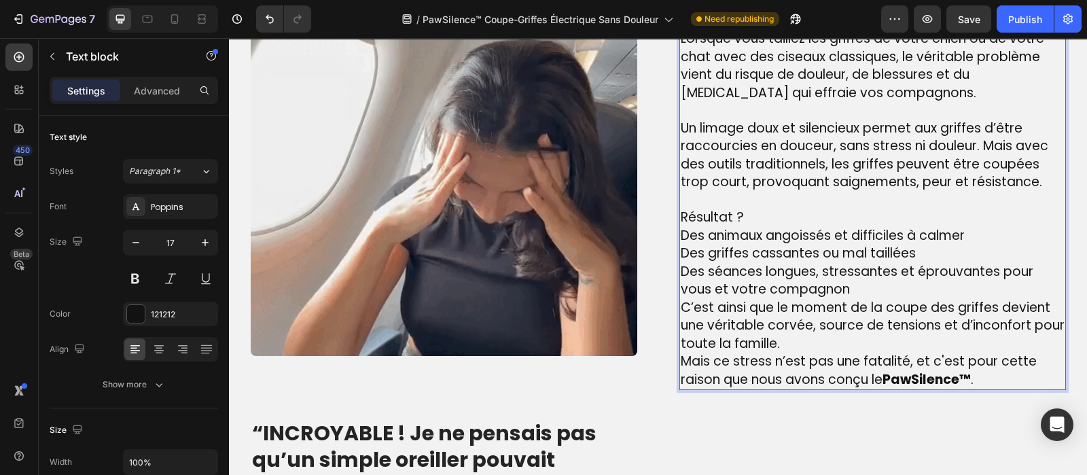
click at [842, 287] on p "Des animaux angoissés et difficiles à calmer Des griffes cassantes ou mal taill…" at bounding box center [873, 263] width 384 height 72
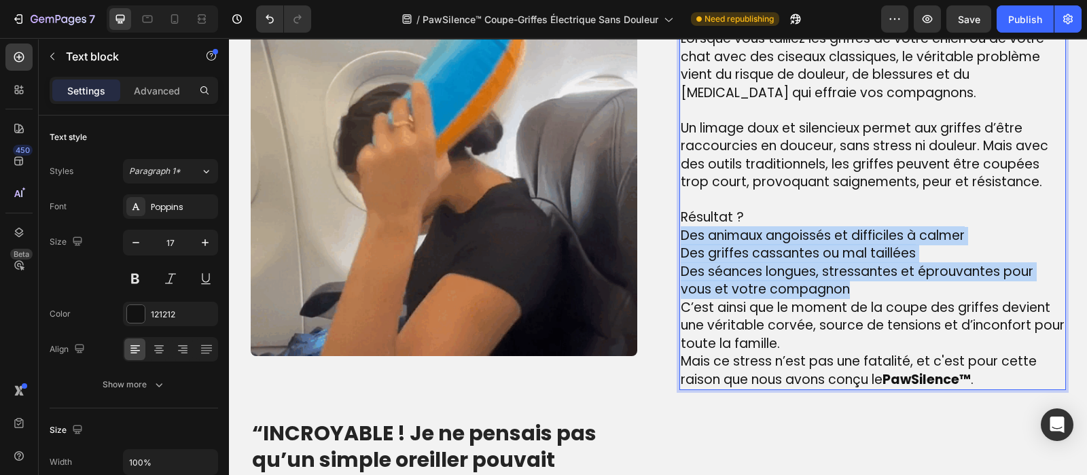
drag, startPoint x: 842, startPoint y: 287, endPoint x: 679, endPoint y: 234, distance: 170.8
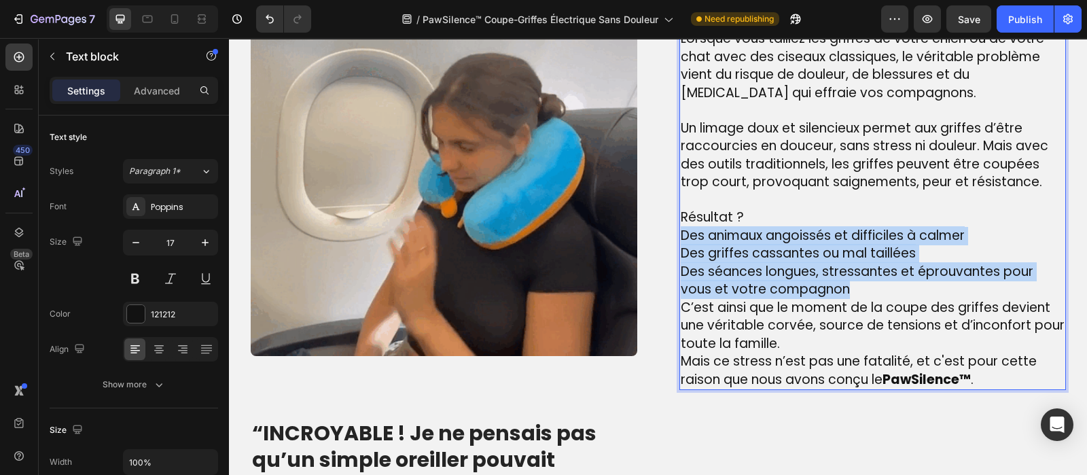
click at [681, 234] on p "Des animaux angoissés et difficiles à calmer Des griffes cassantes ou mal taill…" at bounding box center [873, 263] width 384 height 72
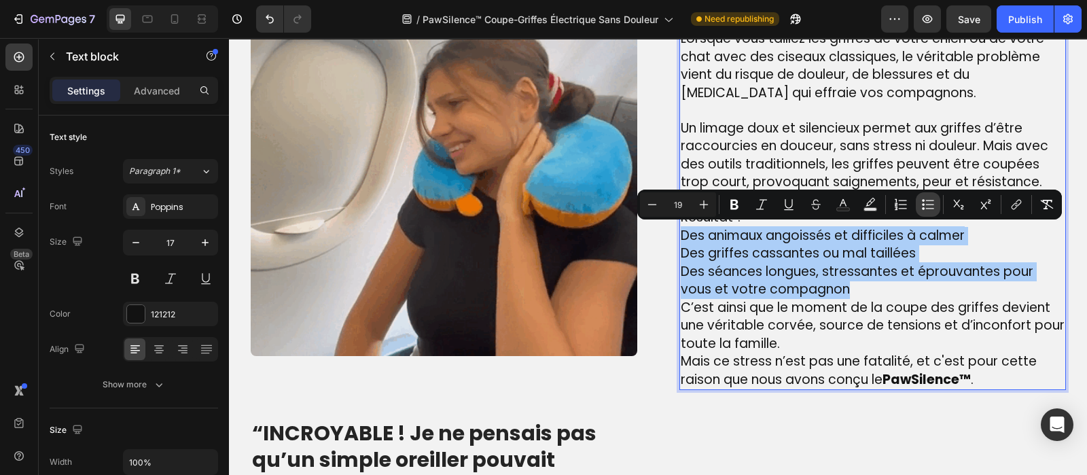
click at [931, 202] on icon "Editor contextual toolbar" at bounding box center [928, 205] width 14 height 14
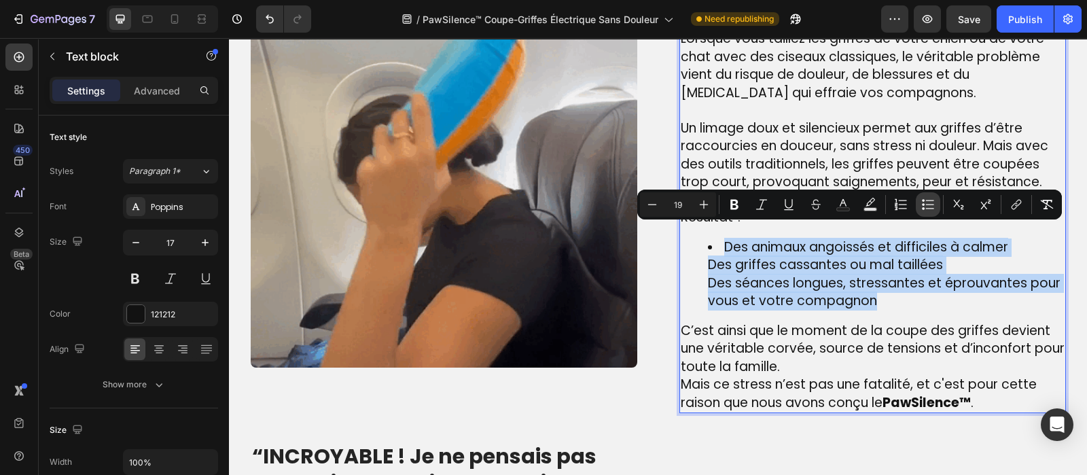
scroll to position [1030, 0]
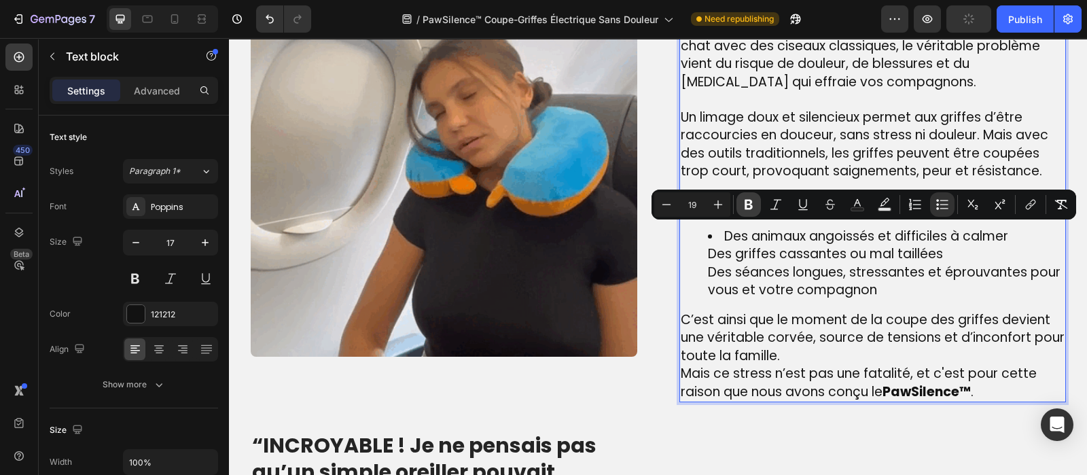
click at [742, 205] on icon "Editor contextual toolbar" at bounding box center [749, 205] width 14 height 14
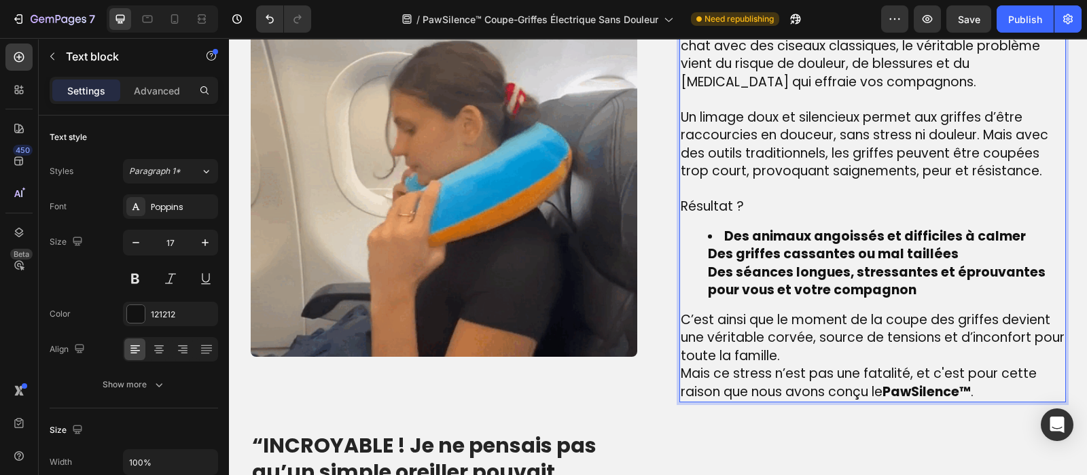
click at [777, 355] on p "C’est ainsi que le moment de la coupe des griffes devient une véritable corvée,…" at bounding box center [873, 338] width 384 height 54
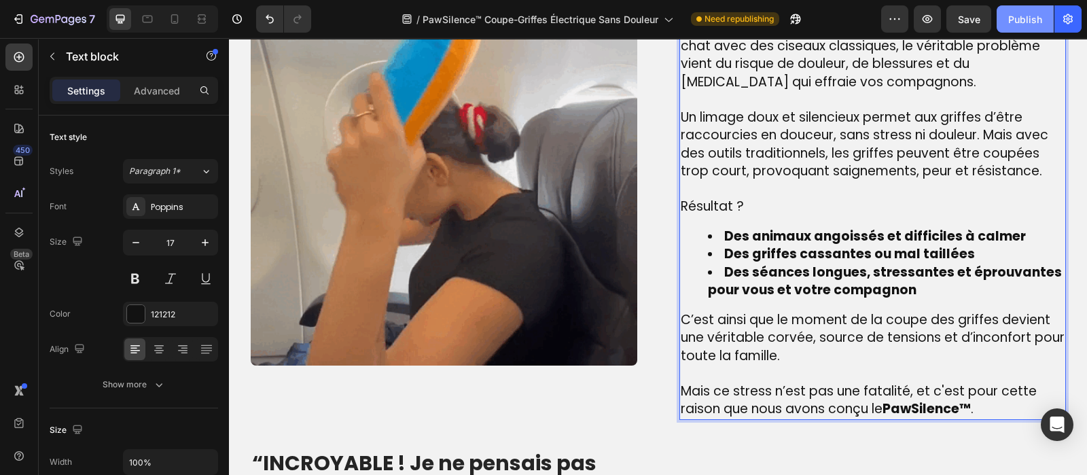
click at [1016, 22] on div "Publish" at bounding box center [1025, 19] width 34 height 14
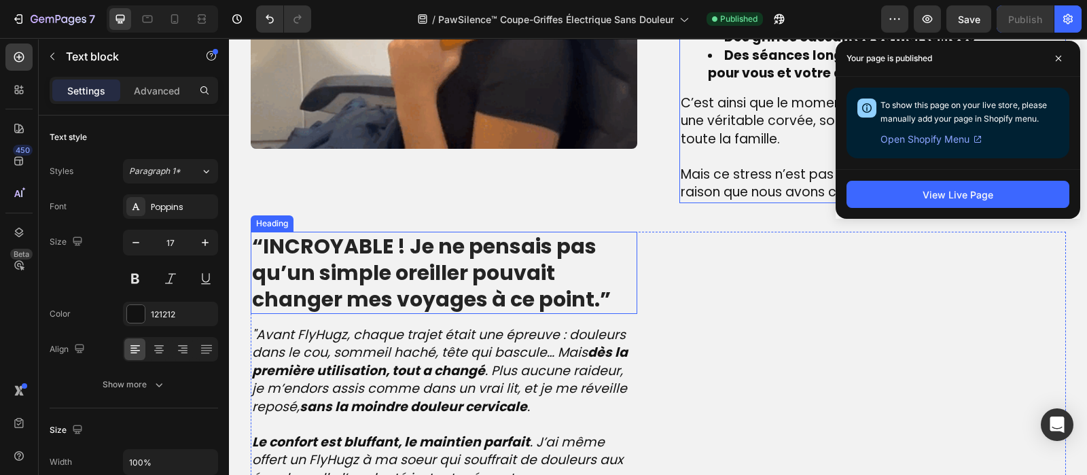
scroll to position [1247, 0]
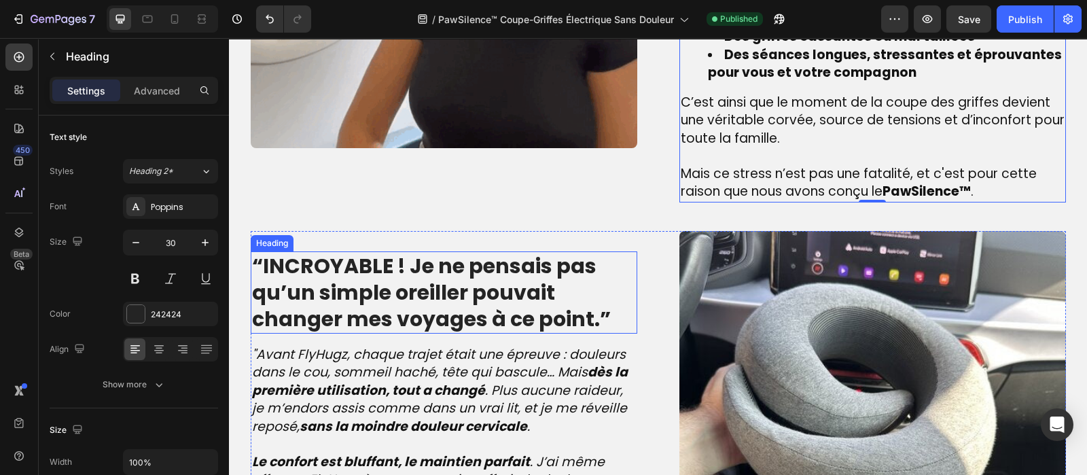
click at [357, 297] on strong "“INCROYABLE ! Je ne pensais pas qu’un simple oreiller pouvait changer mes voyag…" at bounding box center [431, 292] width 359 height 82
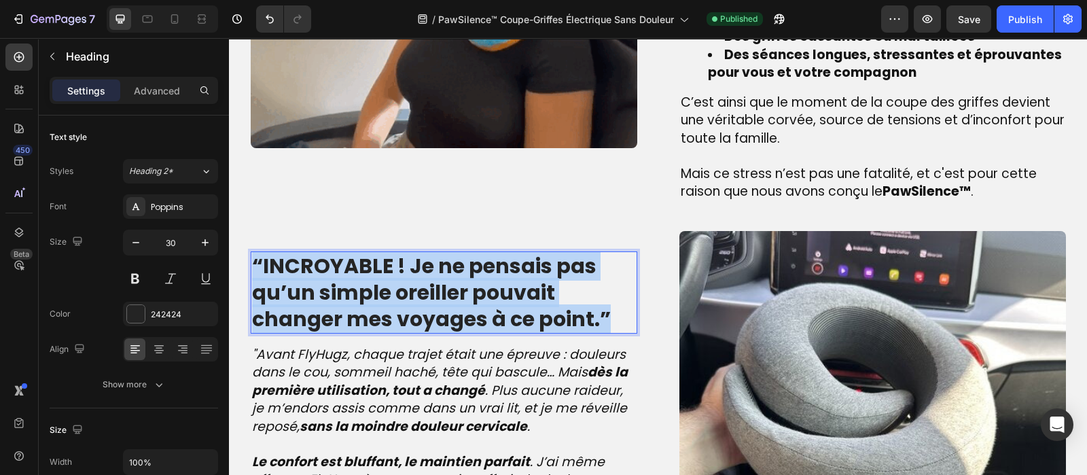
click at [357, 297] on strong "“INCROYABLE ! Je ne pensais pas qu’un simple oreiller pouvait changer mes voyag…" at bounding box center [431, 292] width 359 height 82
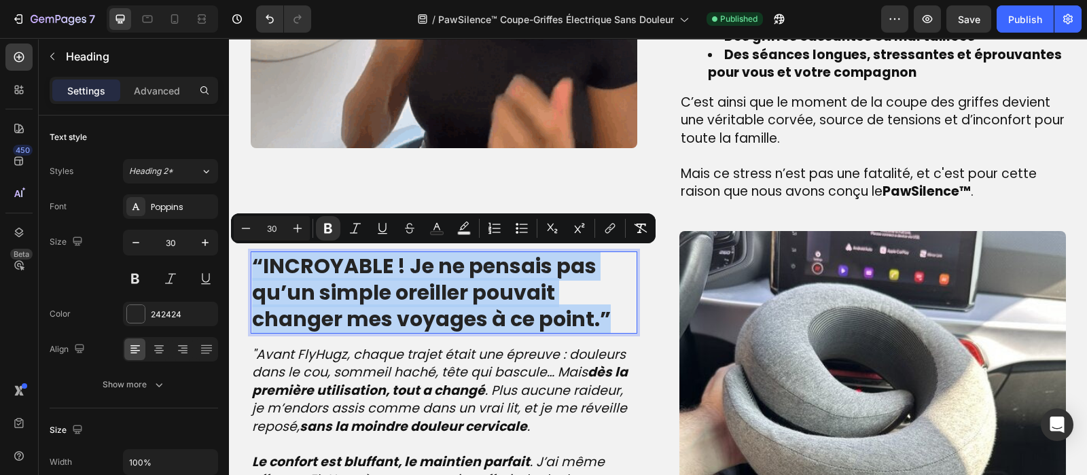
click at [357, 297] on strong "“INCROYABLE ! Je ne pensais pas qu’un simple oreiller pouvait changer mes voyag…" at bounding box center [431, 292] width 359 height 82
